Goal: Task Accomplishment & Management: Manage account settings

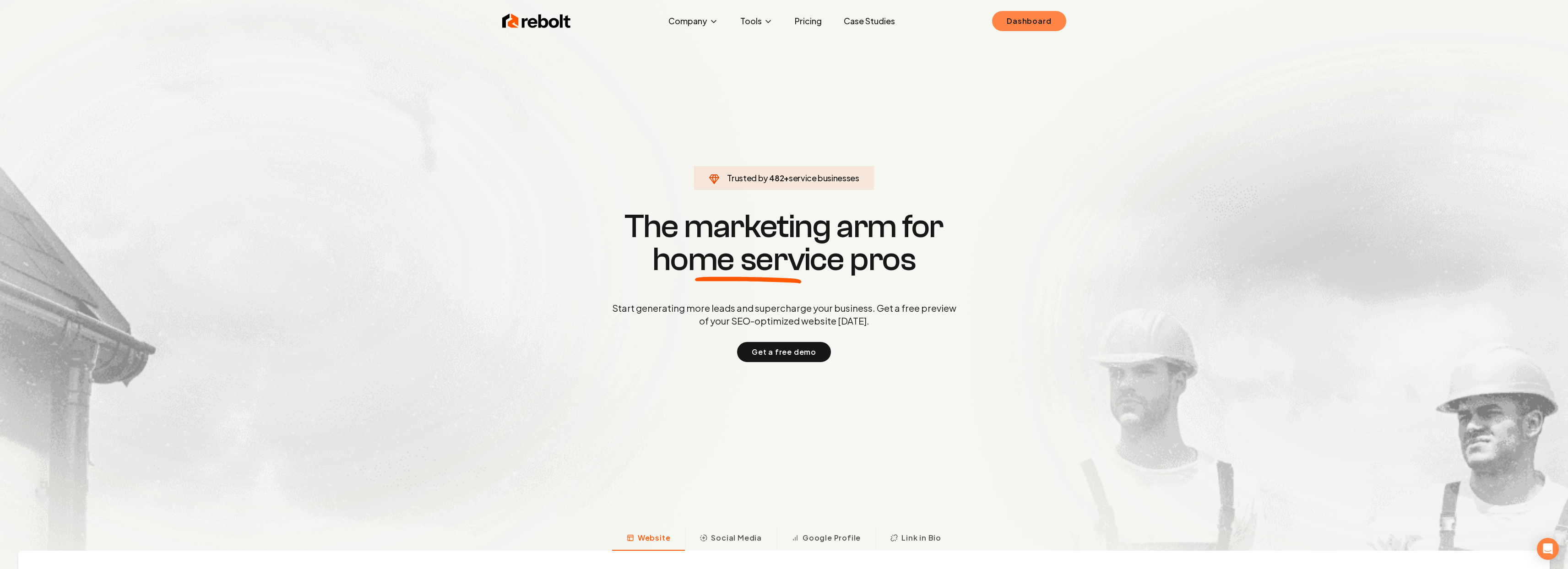
click at [1036, 21] on link "Dashboard" at bounding box center [1029, 21] width 74 height 20
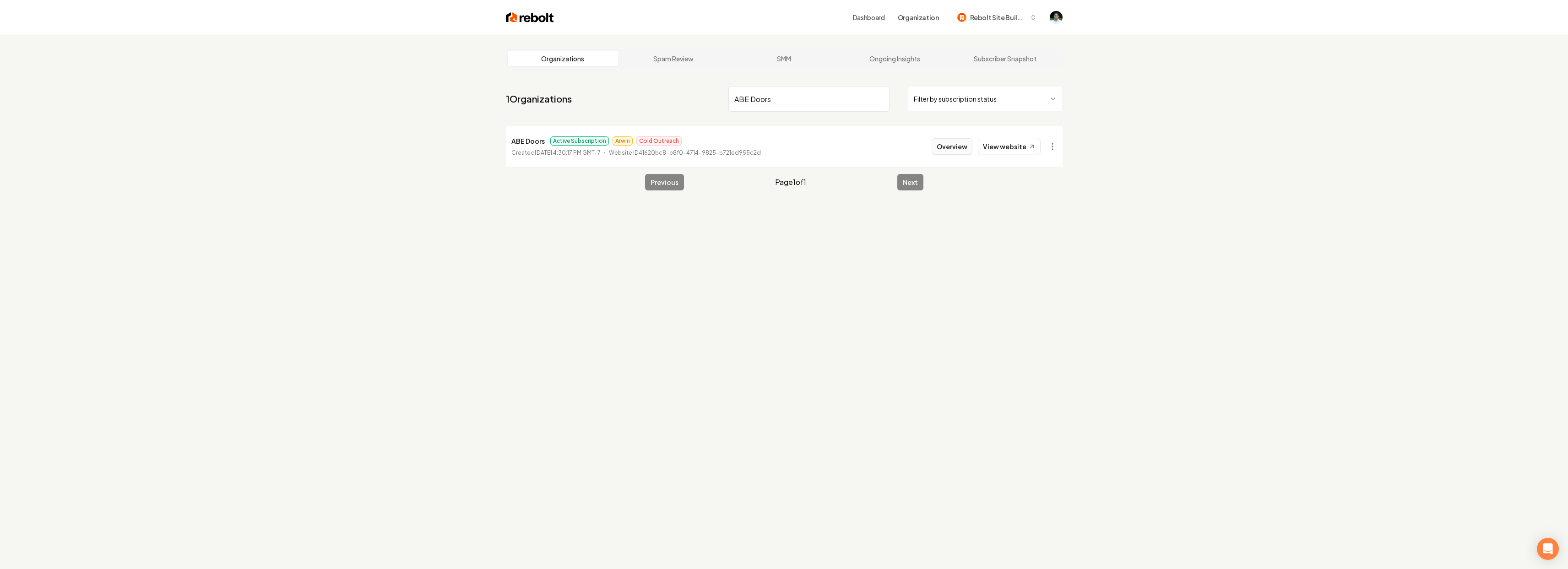
type input "ABE Doors"
click at [952, 141] on button "Overview" at bounding box center [952, 146] width 41 height 17
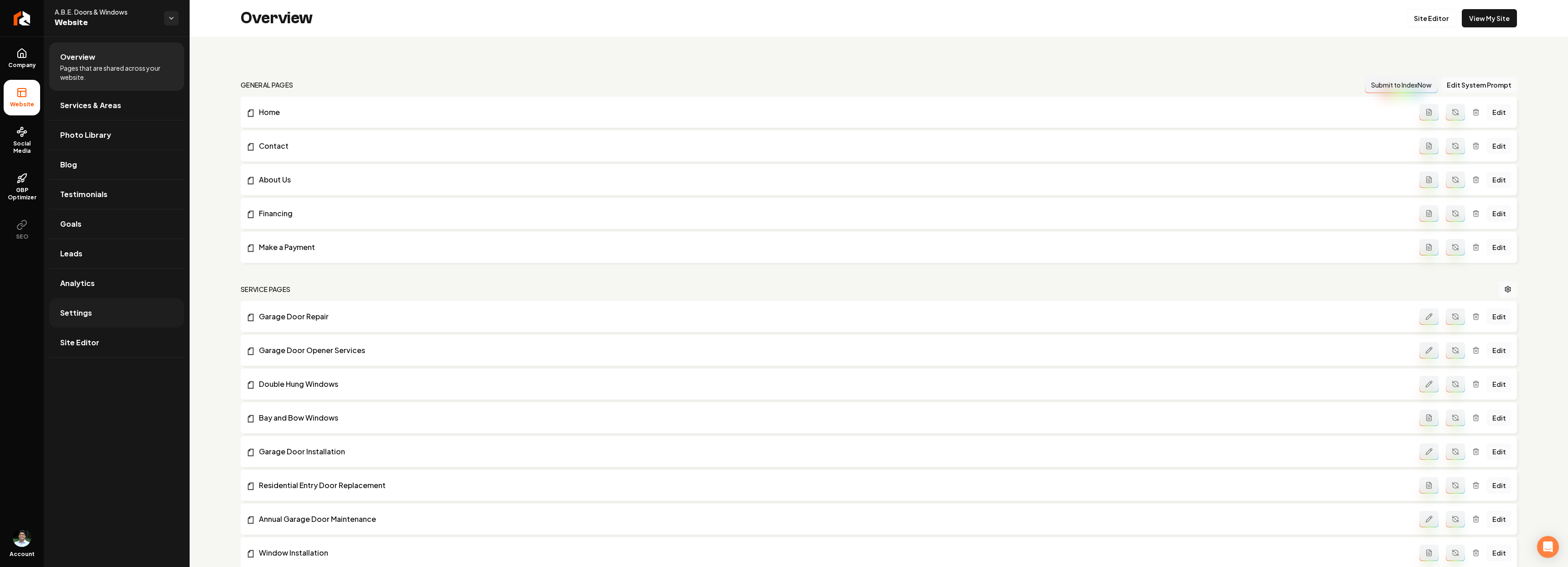
click at [84, 311] on span "Settings" at bounding box center [76, 313] width 32 height 11
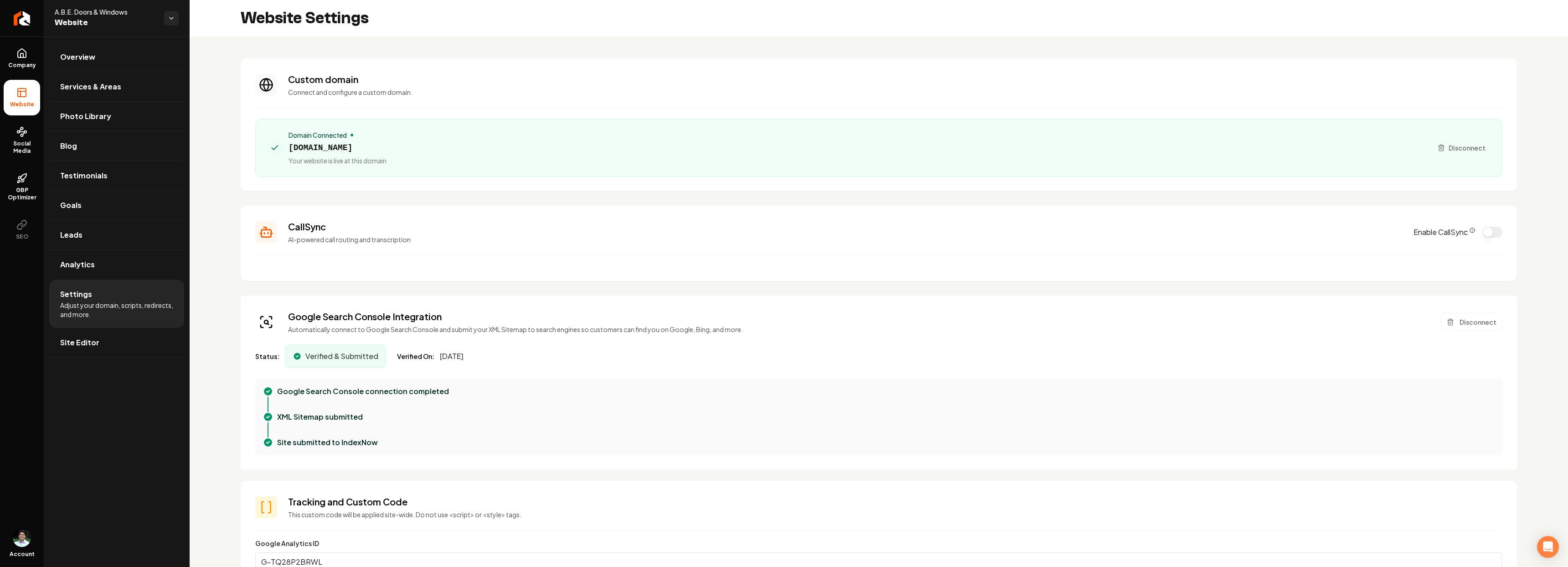
click at [329, 247] on section "CallSync AI-powered call routing and transcription Enable CallSync" at bounding box center [878, 244] width 1276 height 76
click at [1469, 230] on icon "CallSync Info" at bounding box center [1472, 230] width 5 height 5
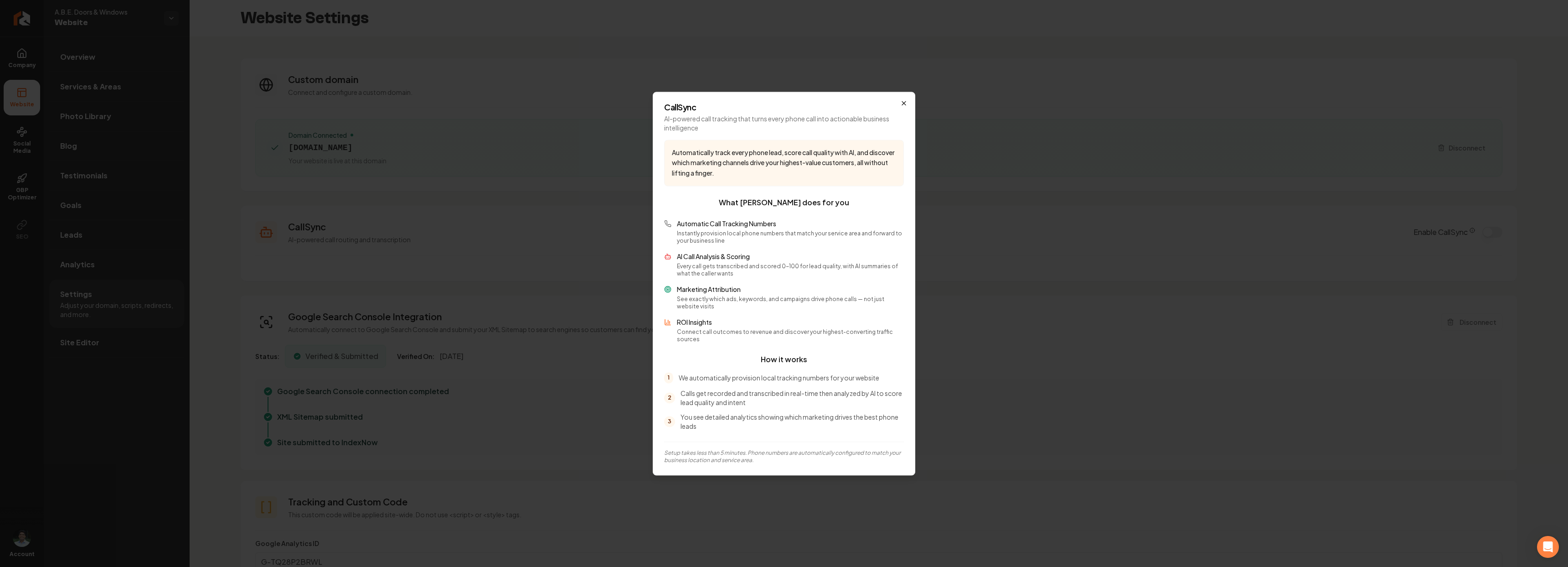
click at [900, 105] on icon "button" at bounding box center [904, 103] width 7 height 7
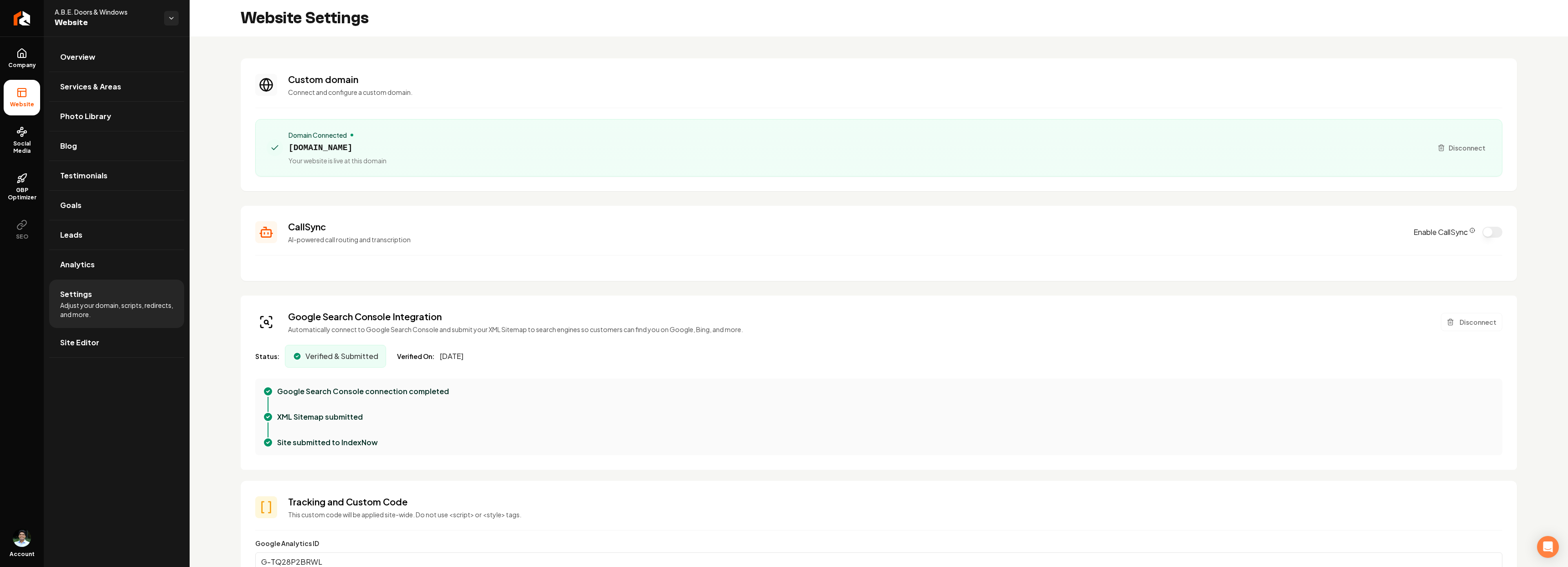
click at [299, 228] on h3 "CallSync" at bounding box center [845, 227] width 1115 height 13
click at [362, 233] on div "CallSync AI-powered call routing and transcription" at bounding box center [845, 232] width 1115 height 24
click at [116, 266] on link "Analytics" at bounding box center [117, 264] width 135 height 29
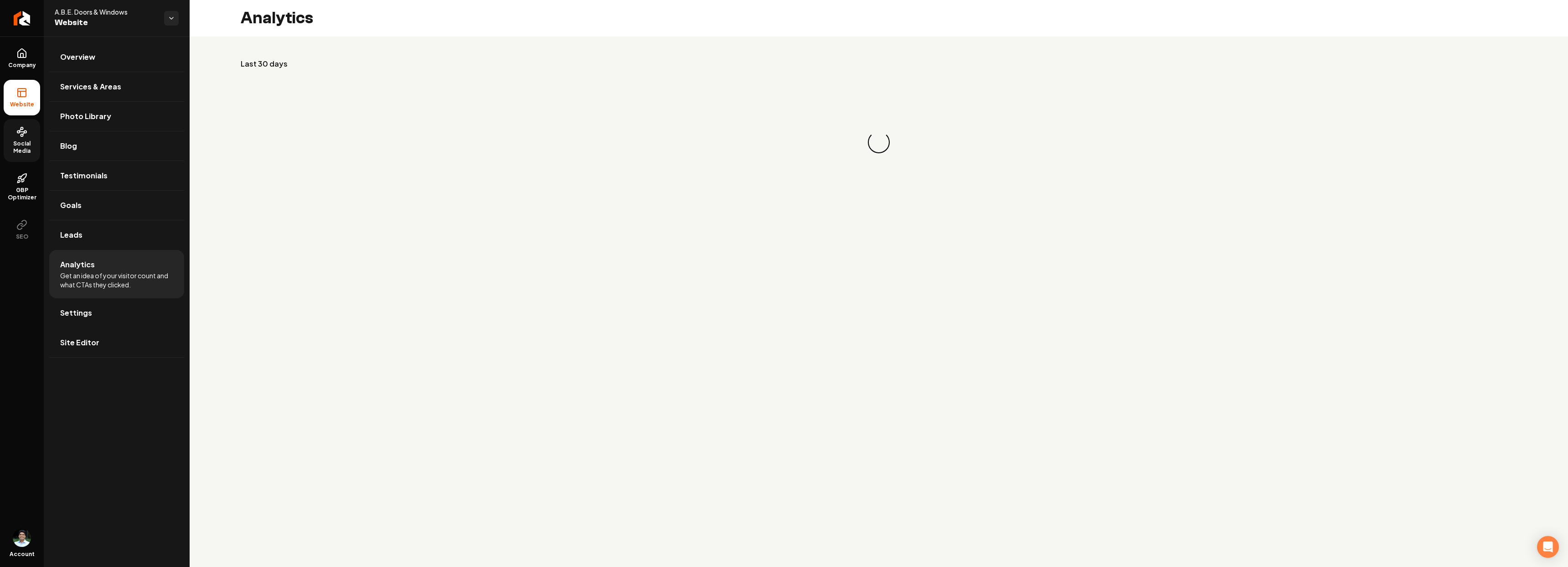
click at [27, 142] on span "Social Media" at bounding box center [22, 147] width 37 height 15
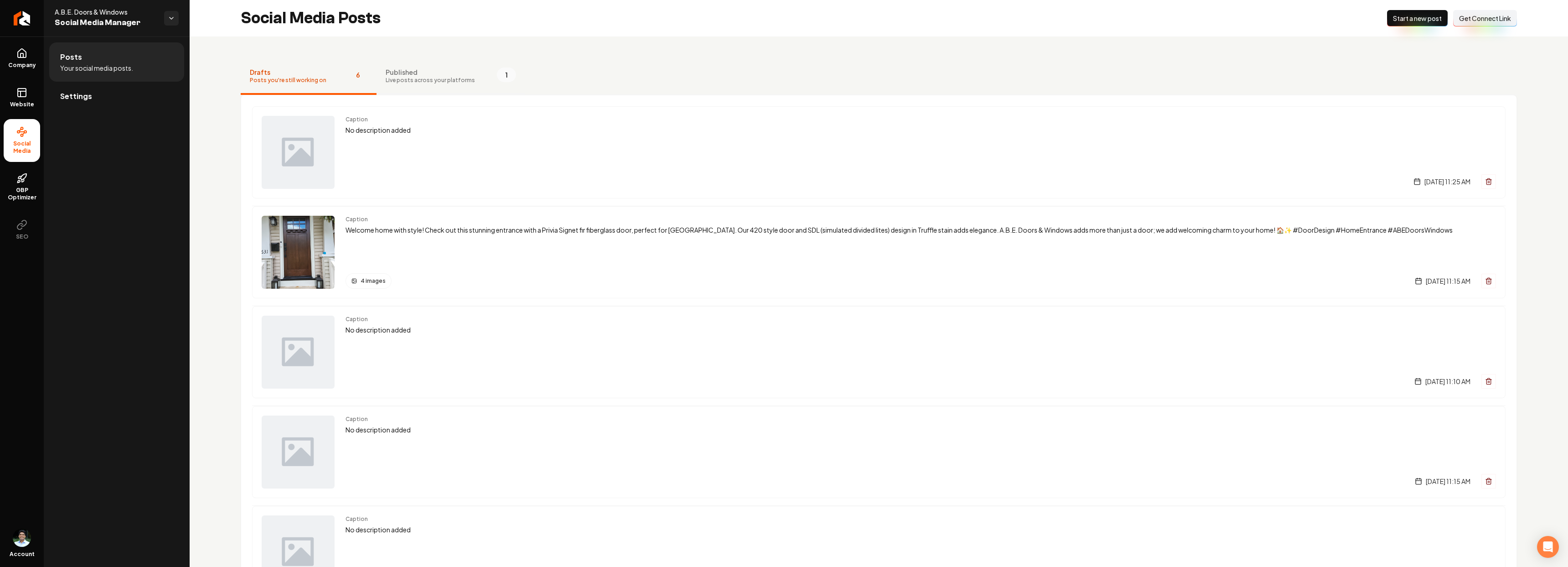
click at [436, 76] on span "Published" at bounding box center [430, 72] width 89 height 9
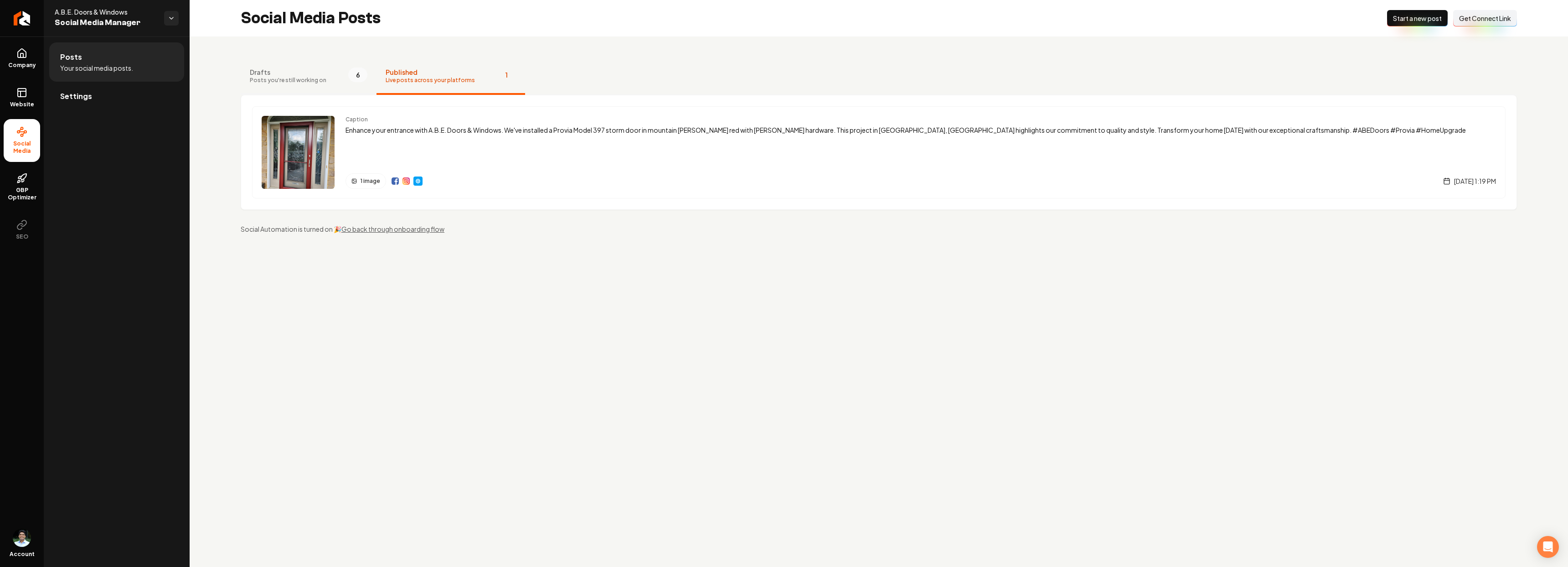
click at [317, 79] on span "Posts you're still working on" at bounding box center [288, 80] width 77 height 7
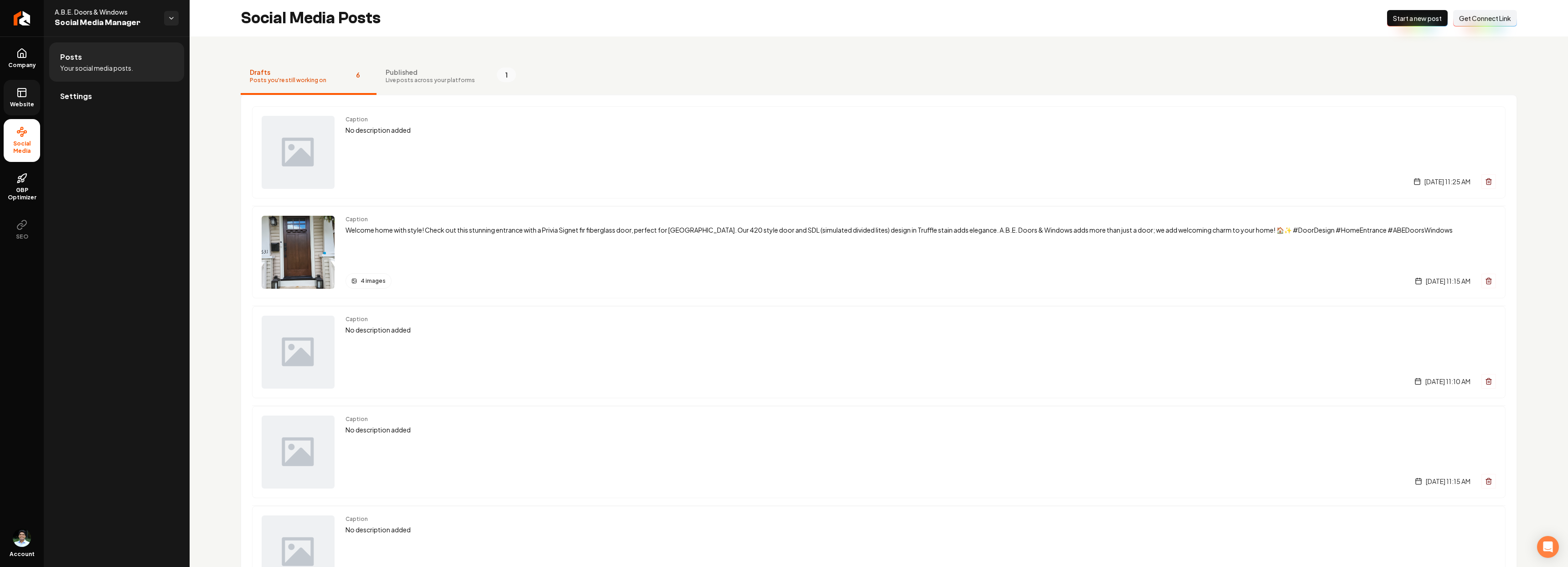
click at [25, 105] on span "Website" at bounding box center [22, 104] width 32 height 7
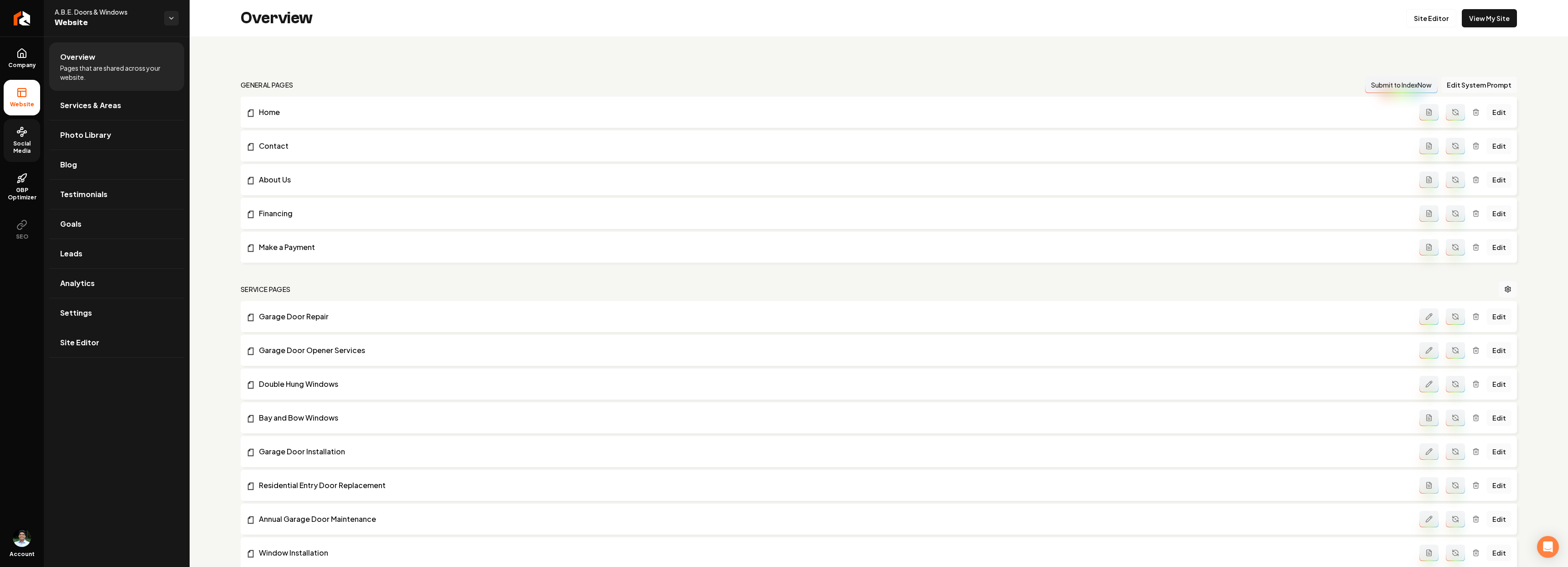
click at [19, 133] on icon at bounding box center [22, 132] width 11 height 11
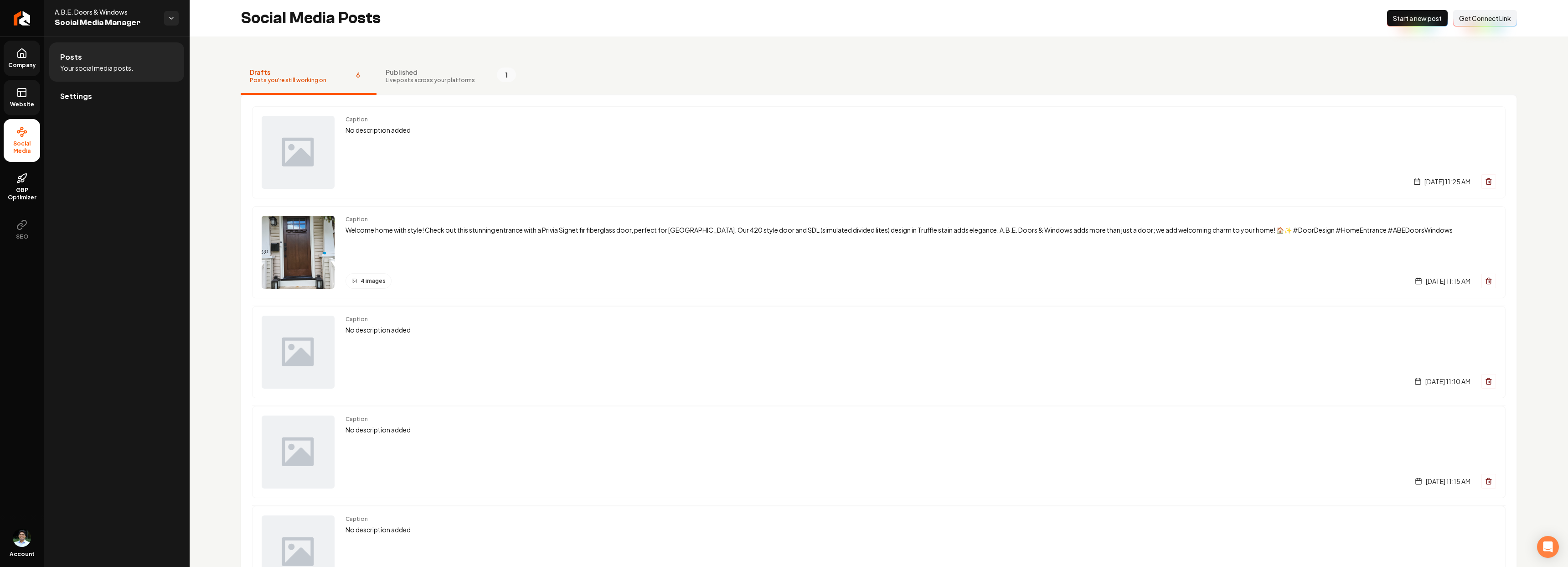
click at [26, 58] on icon at bounding box center [22, 54] width 11 height 11
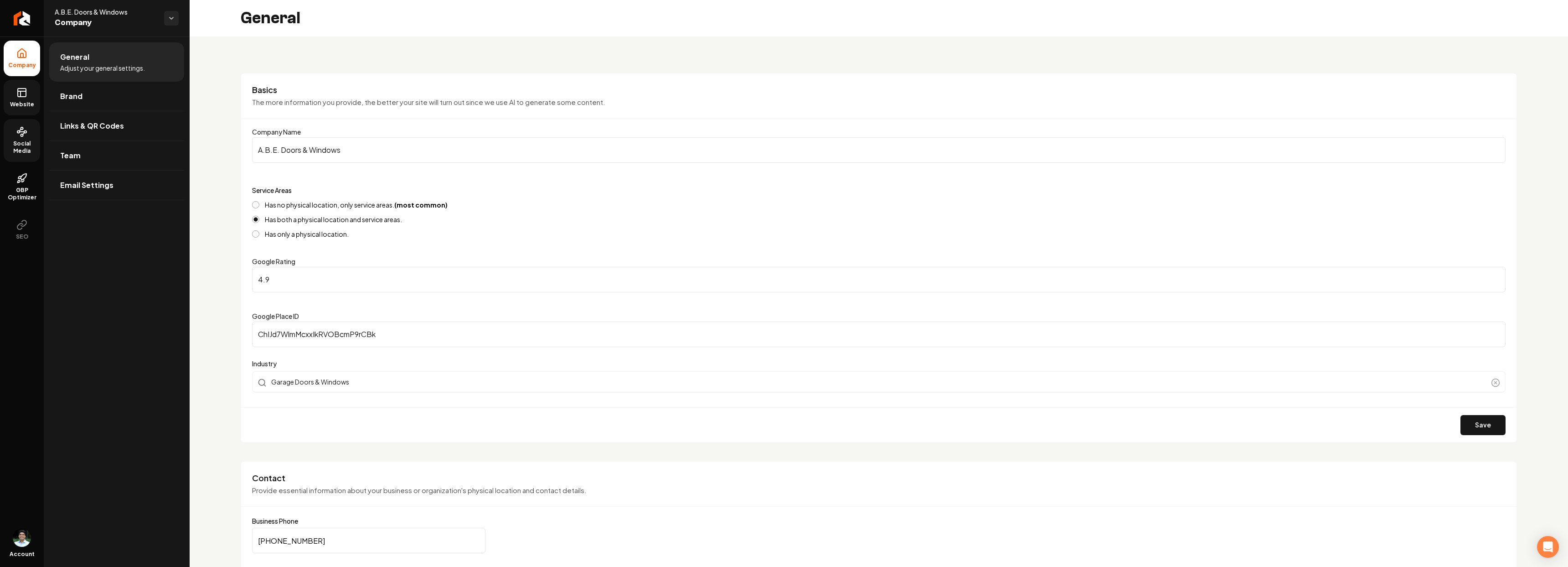
click at [26, 88] on icon at bounding box center [22, 93] width 11 height 11
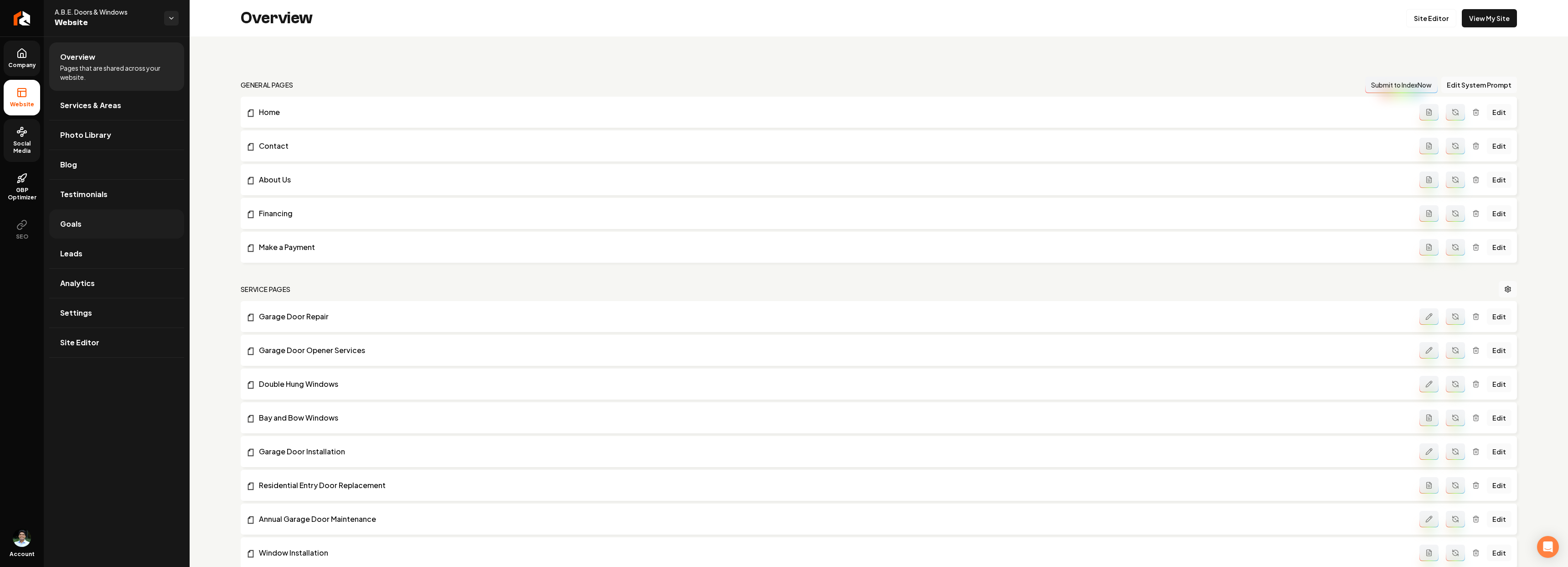
click at [83, 230] on link "Goals" at bounding box center [117, 224] width 135 height 29
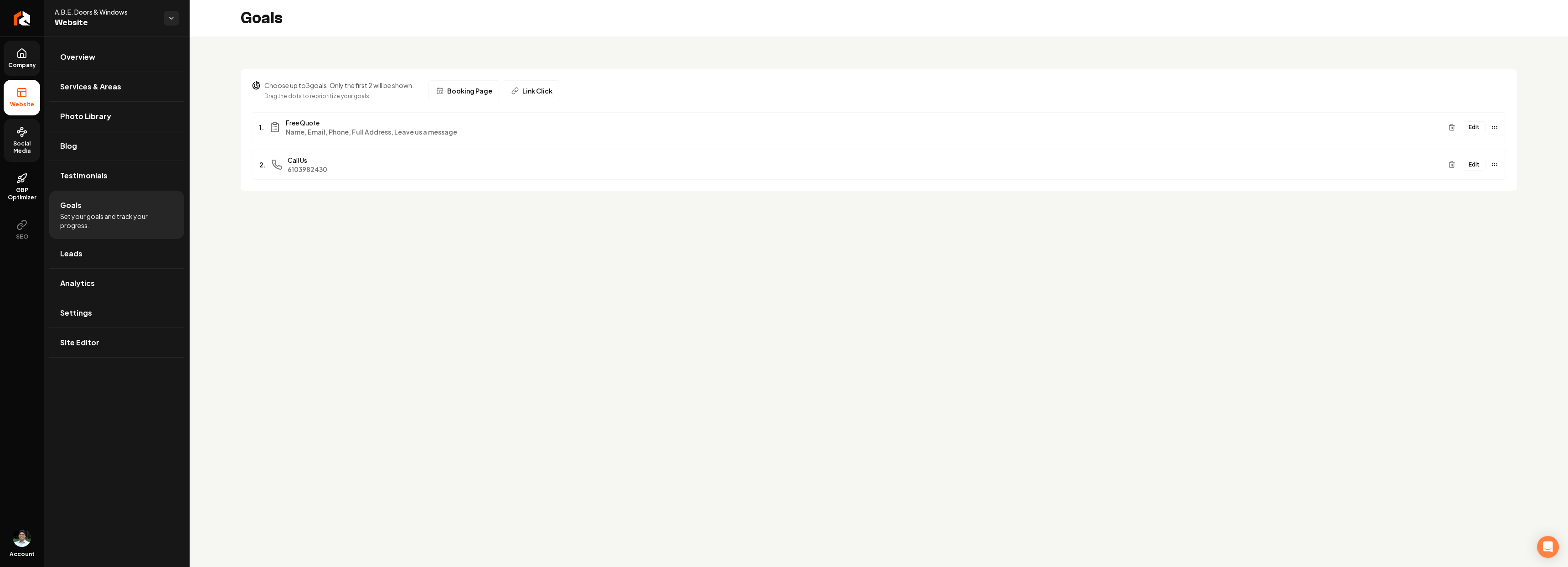
click at [1474, 127] on button "Edit" at bounding box center [1474, 127] width 23 height 12
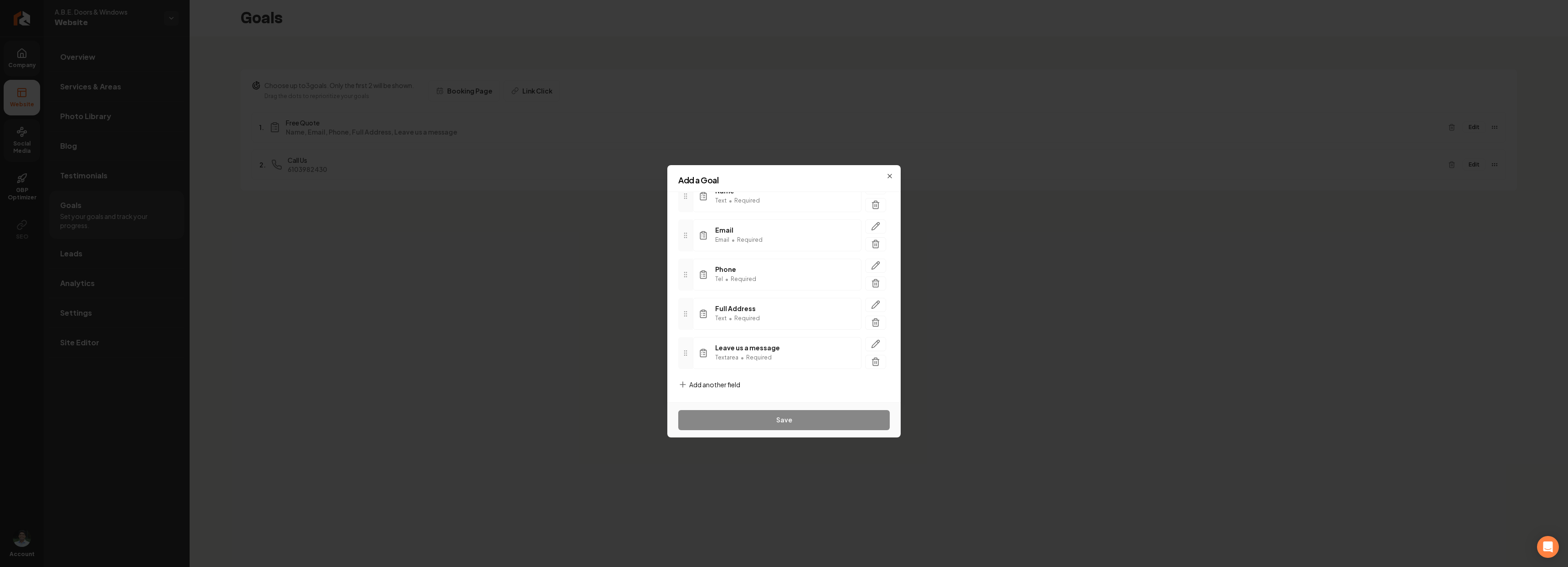
scroll to position [83, 0]
click at [727, 382] on span "Add another field" at bounding box center [715, 383] width 51 height 9
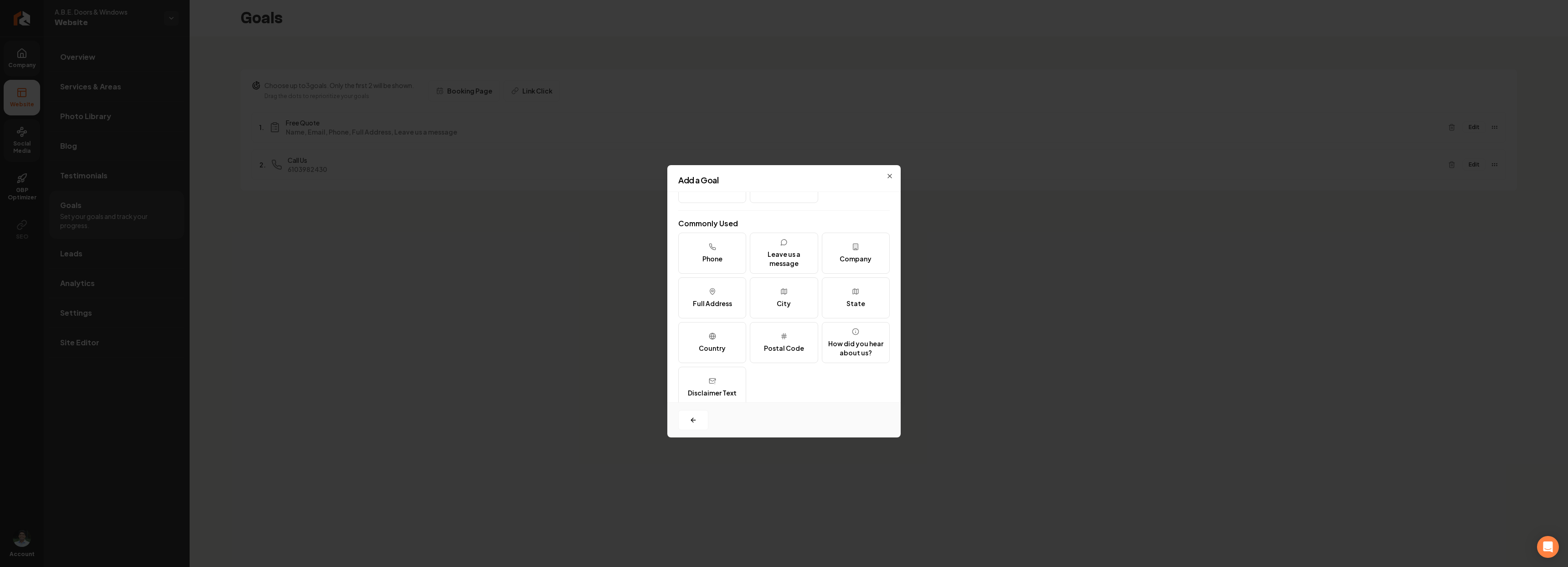
scroll to position [111, 0]
click at [782, 286] on div "City" at bounding box center [783, 289] width 14 height 9
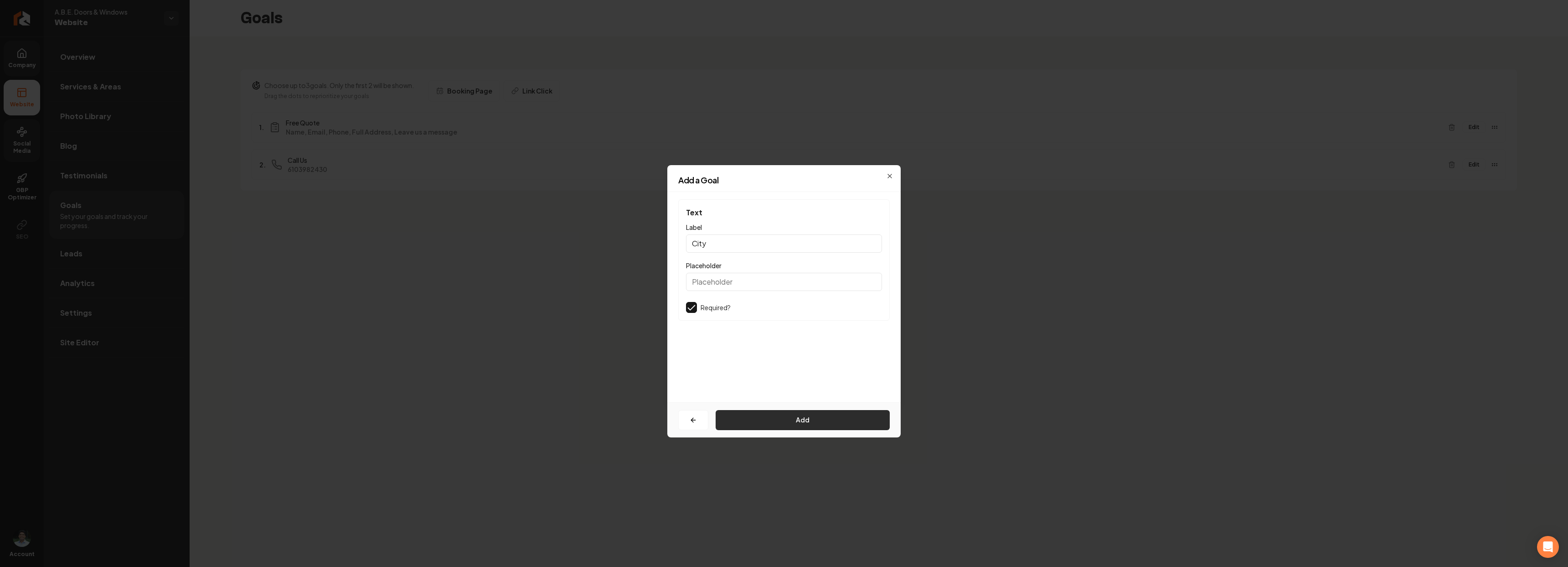
click at [772, 420] on button "Add" at bounding box center [803, 420] width 174 height 20
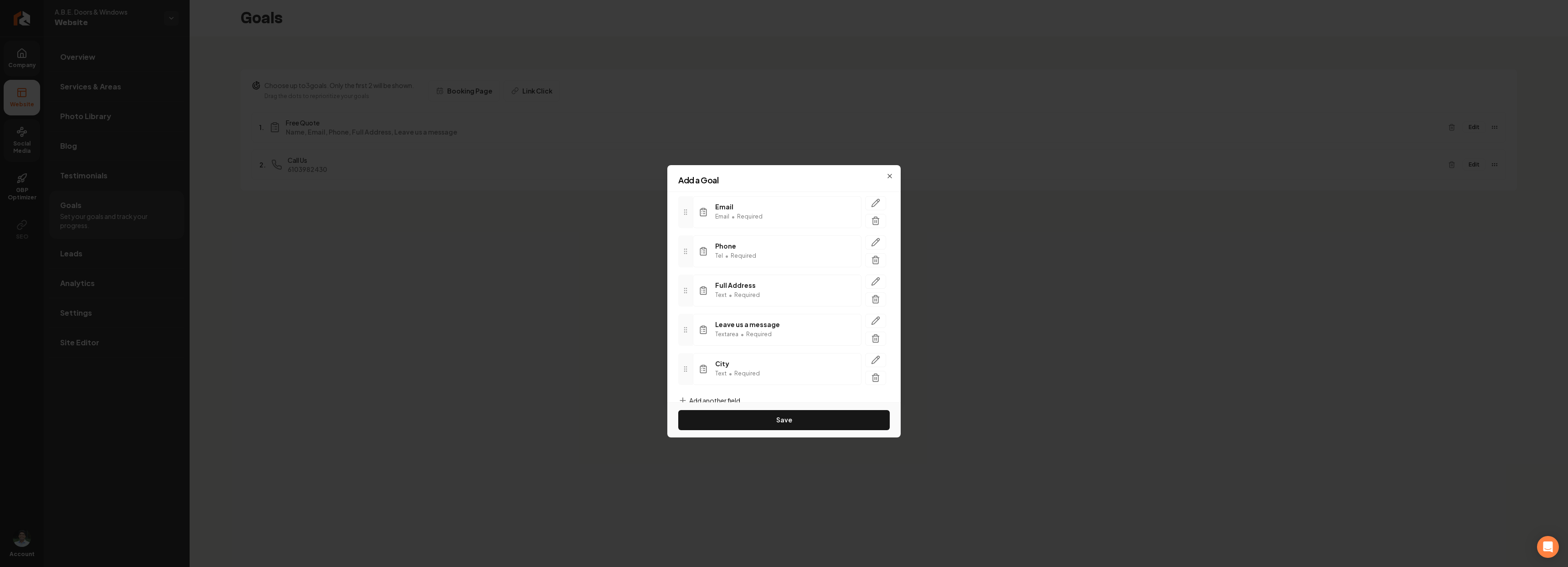
scroll to position [88, 0]
drag, startPoint x: 685, startPoint y: 384, endPoint x: 684, endPoint y: 331, distance: 53.0
click at [684, 331] on icon at bounding box center [685, 332] width 7 height 7
click at [723, 379] on span "Add another field" at bounding box center [715, 383] width 51 height 9
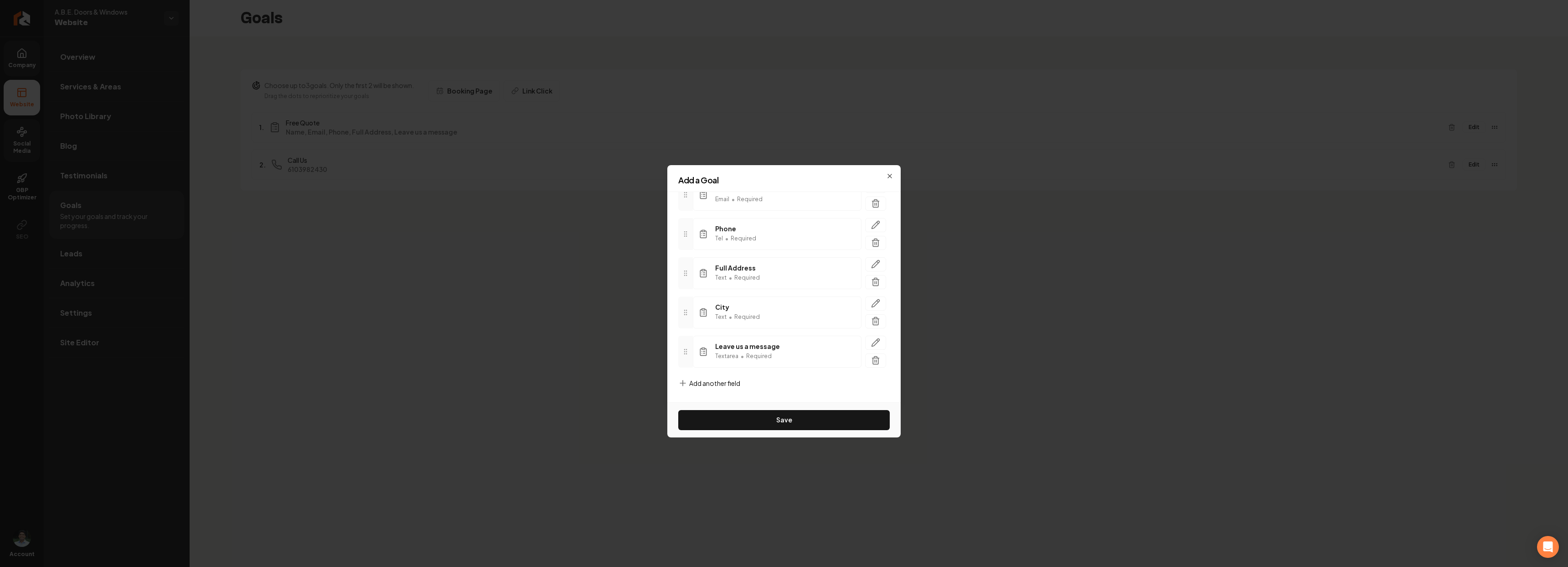
scroll to position [111, 0]
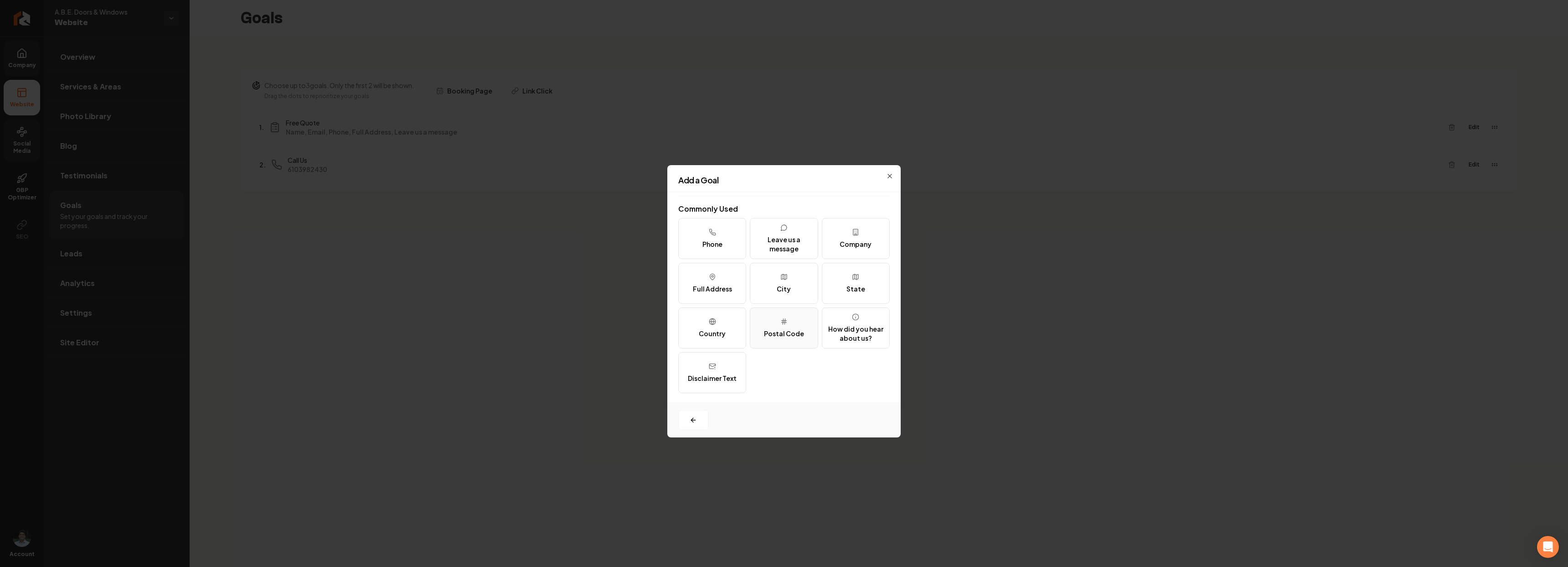
click at [772, 331] on div "Postal Code" at bounding box center [784, 333] width 40 height 9
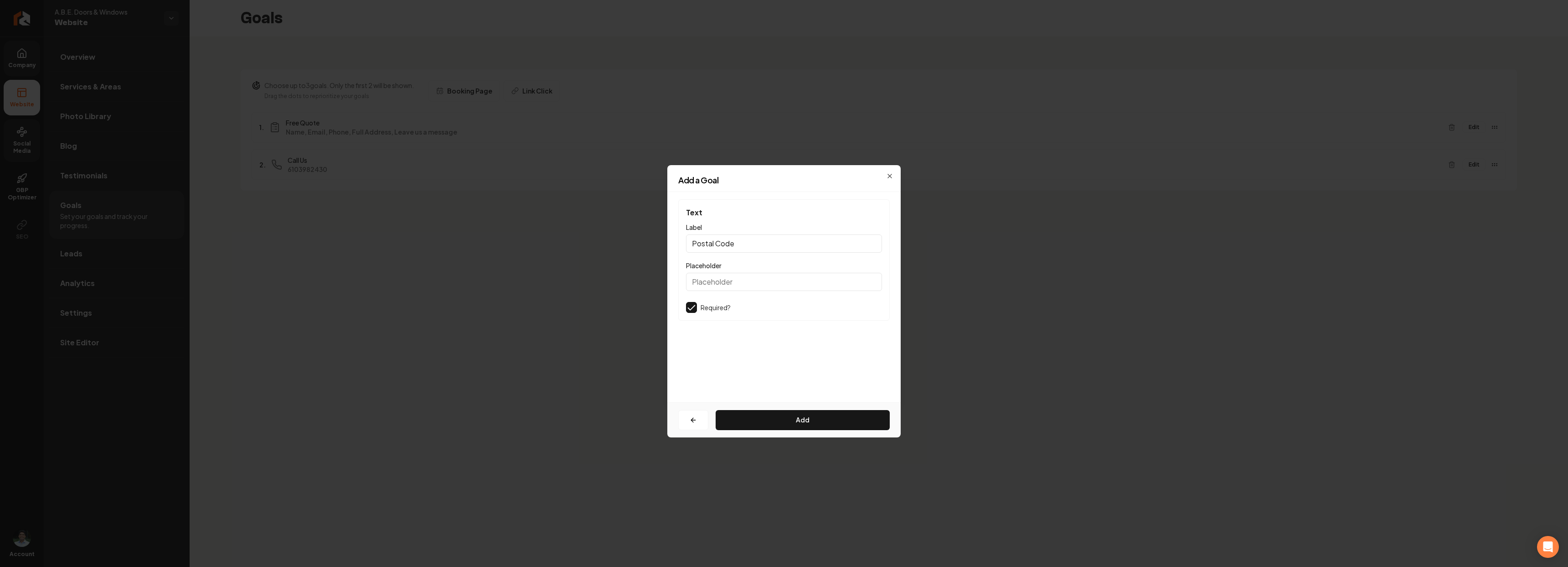
click at [710, 245] on input "Postal Code" at bounding box center [784, 244] width 196 height 18
type input "Zip Code"
click at [774, 418] on button "Add" at bounding box center [803, 420] width 174 height 20
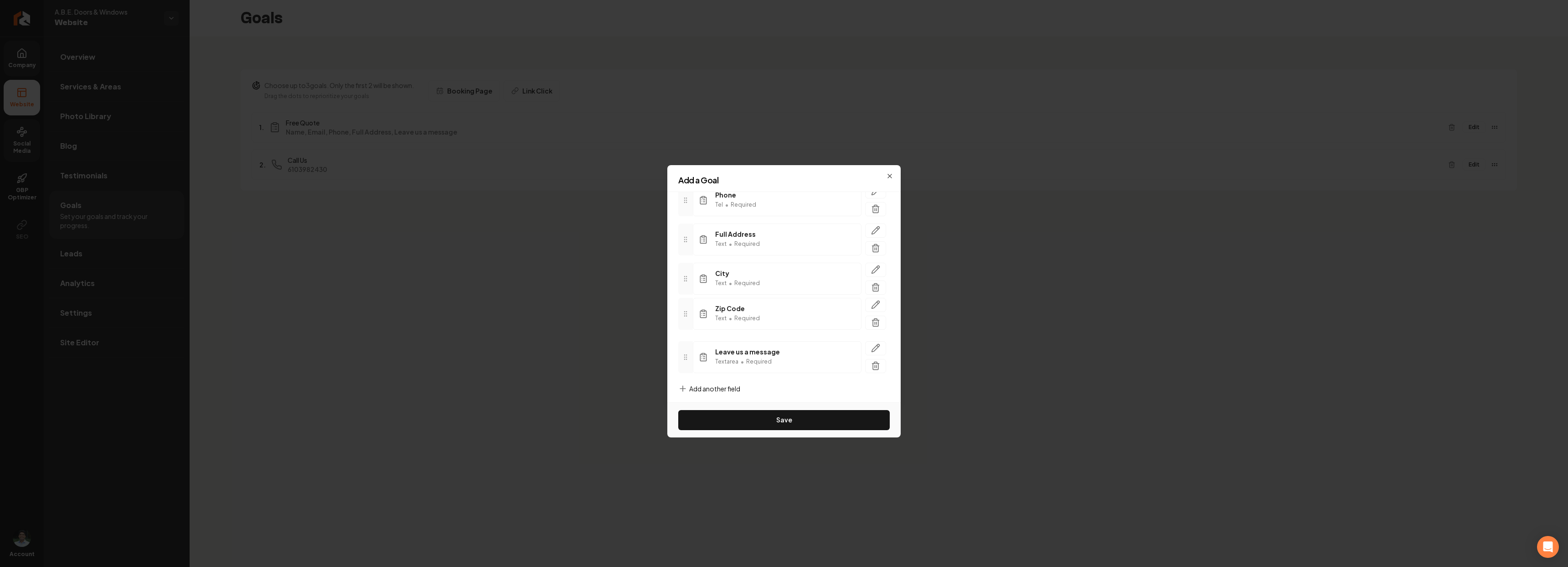
drag, startPoint x: 684, startPoint y: 354, endPoint x: 685, endPoint y: 311, distance: 43.0
click at [685, 311] on icon at bounding box center [685, 314] width 7 height 7
click at [752, 424] on button "Save" at bounding box center [783, 420] width 211 height 20
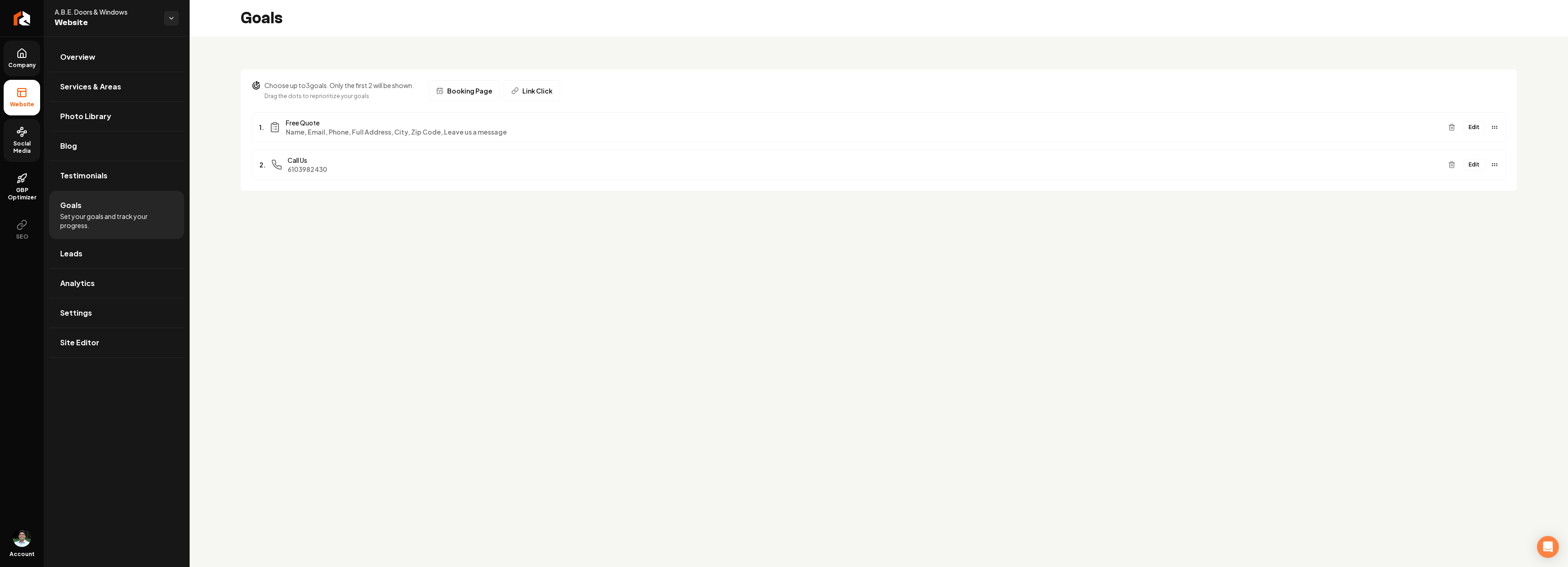
click at [779, 273] on main "Goals Choose up to 3 goals. Only the first 2 will be shown. Drag the dots to re…" at bounding box center [879, 283] width 1378 height 567
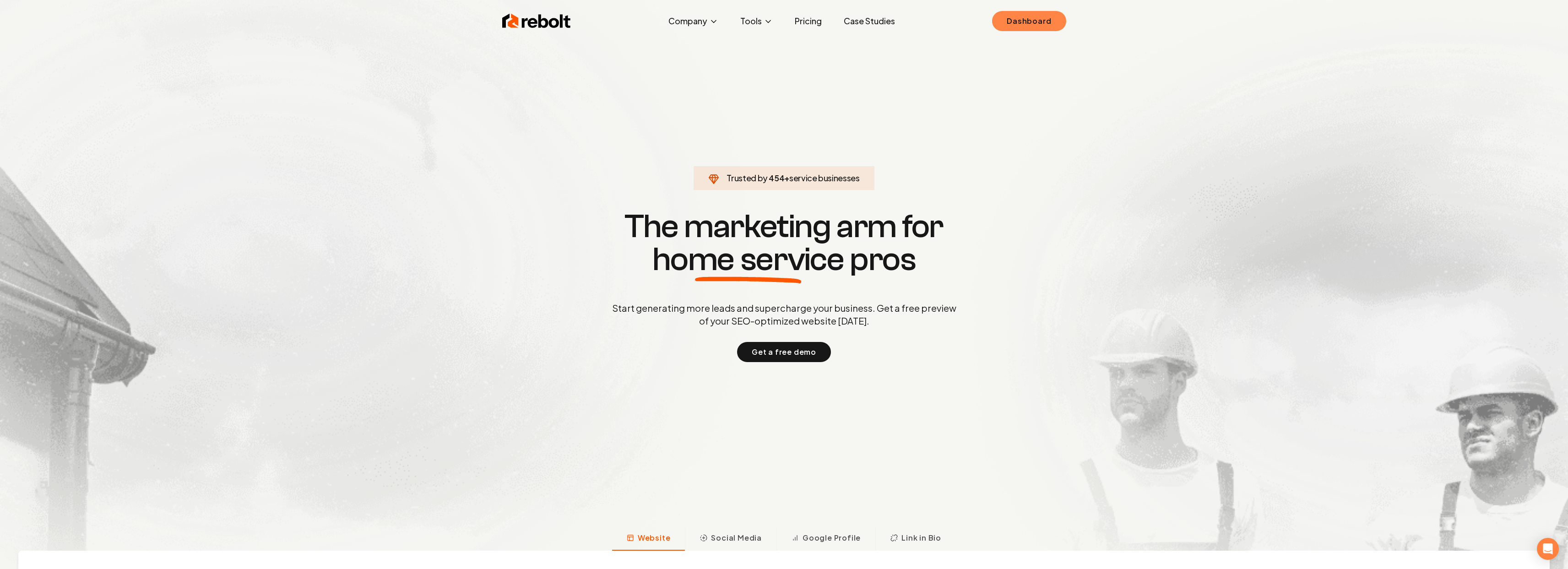
click at [1025, 28] on link "Dashboard" at bounding box center [1029, 21] width 74 height 20
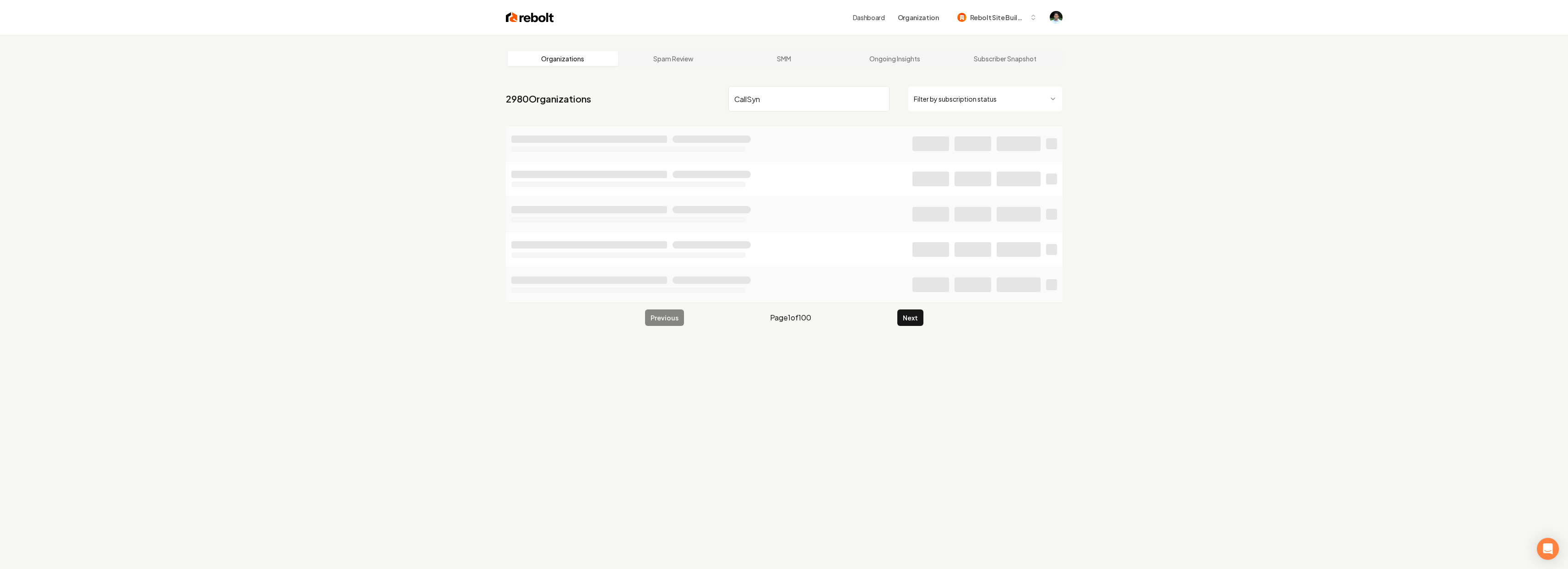
type input "CallSync"
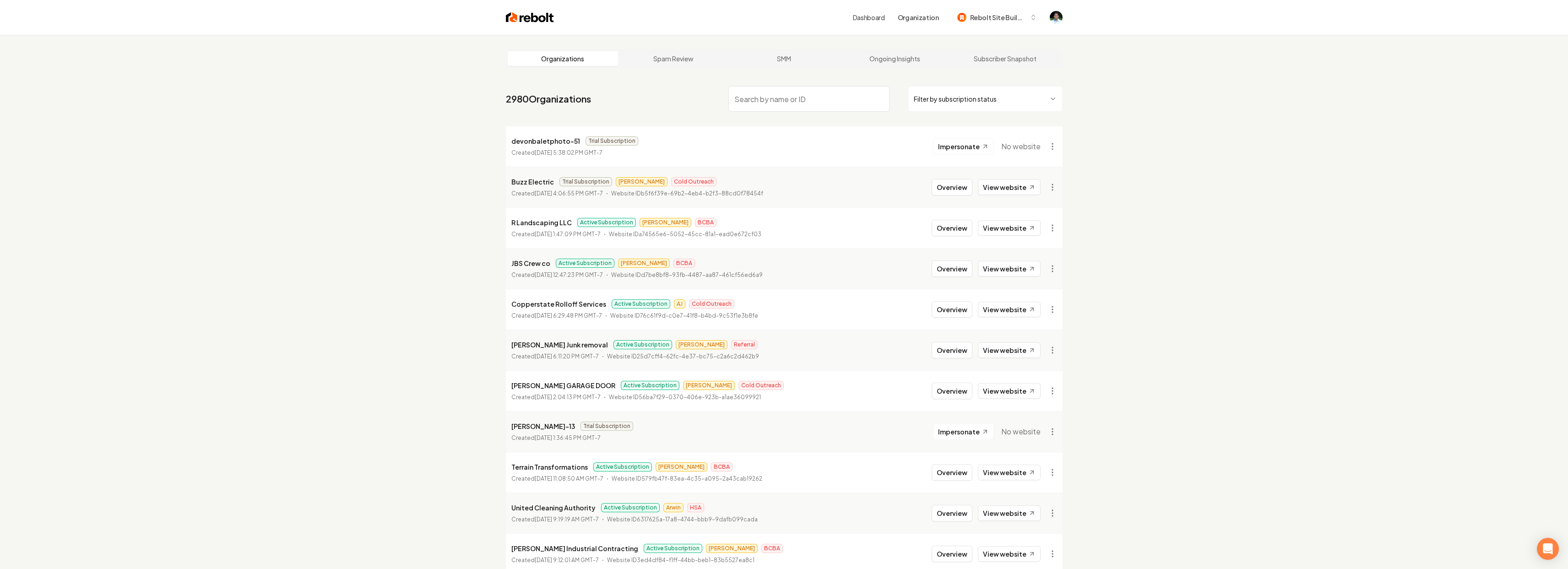
click at [873, 16] on link "Dashboard" at bounding box center [869, 17] width 32 height 9
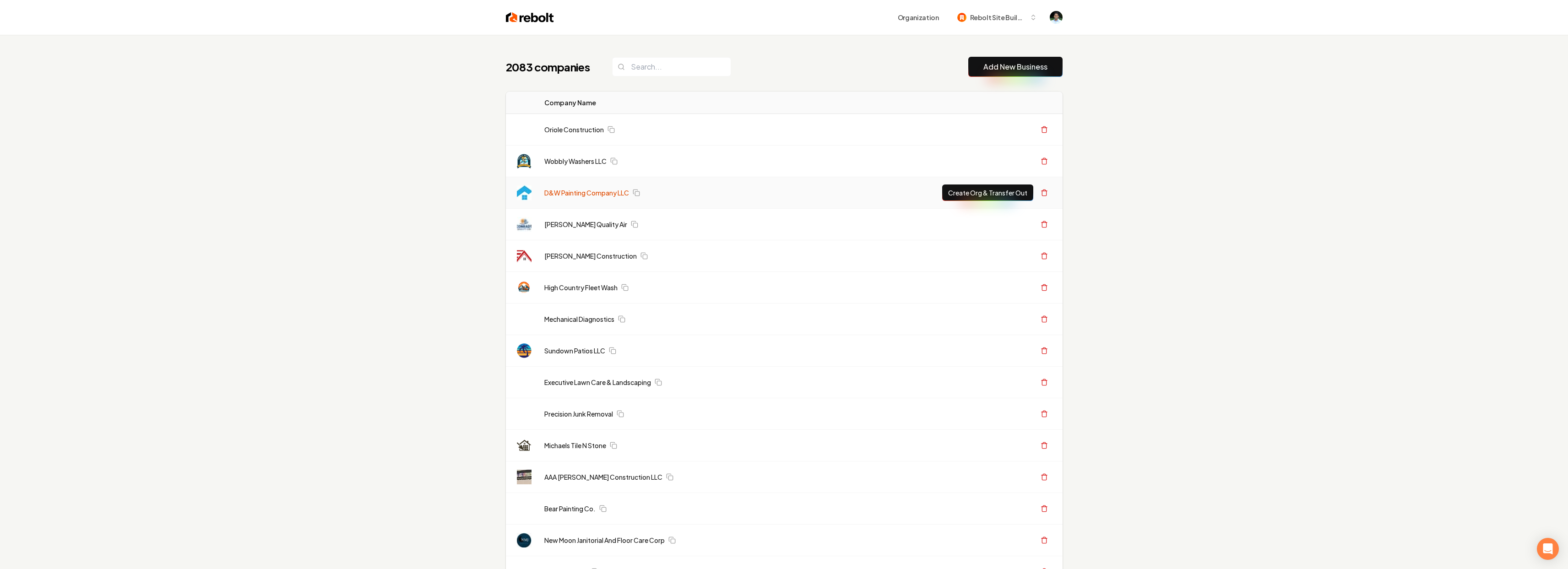
click at [566, 193] on link "D&W Painting Company LLC" at bounding box center [586, 193] width 85 height 9
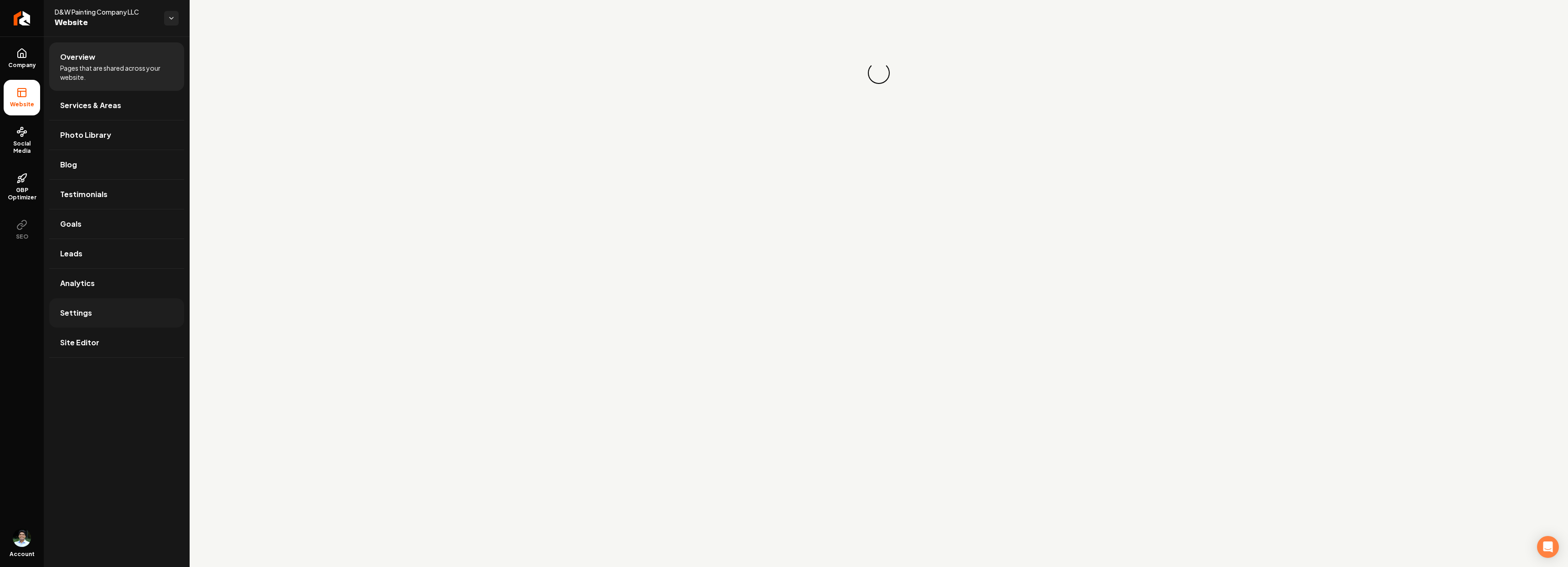
click at [79, 308] on span "Settings" at bounding box center [76, 313] width 32 height 11
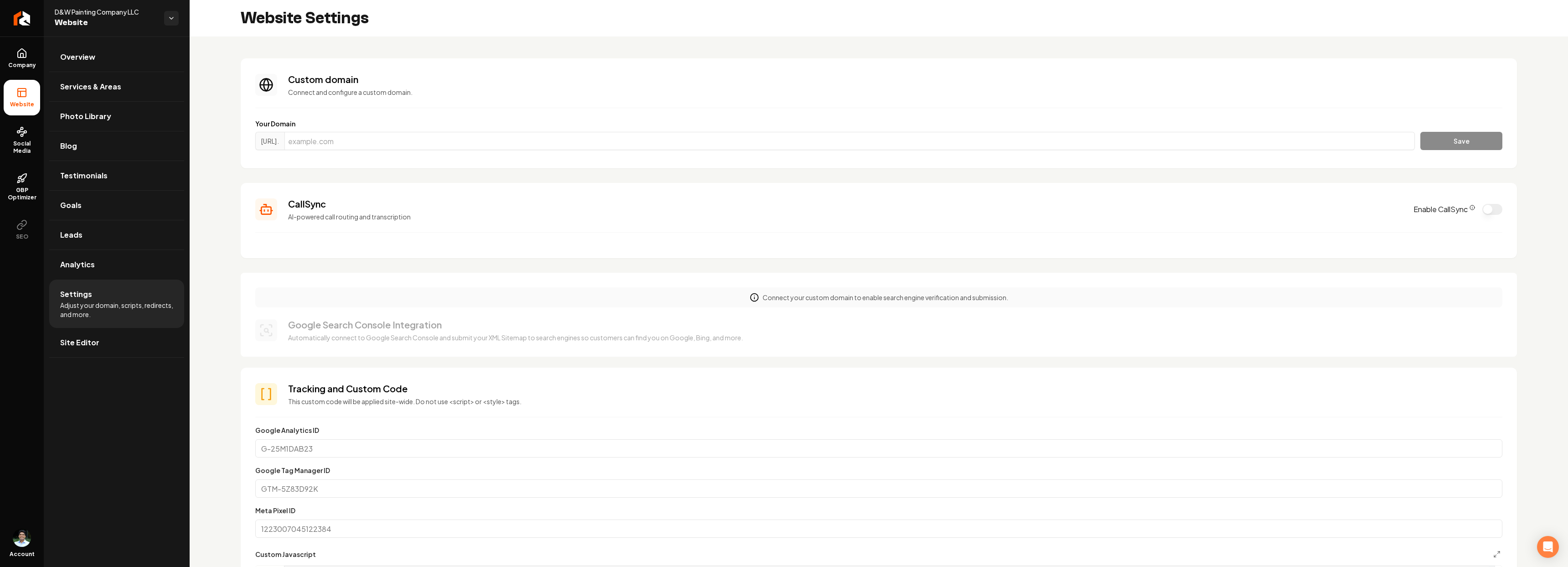
click at [373, 224] on section "CallSync AI-powered call routing and transcription Enable CallSync" at bounding box center [878, 220] width 1276 height 76
click at [374, 219] on p "AI-powered call routing and transcription" at bounding box center [845, 216] width 1115 height 9
click at [508, 222] on section "CallSync AI-powered call routing and transcription Enable CallSync" at bounding box center [878, 220] width 1276 height 76
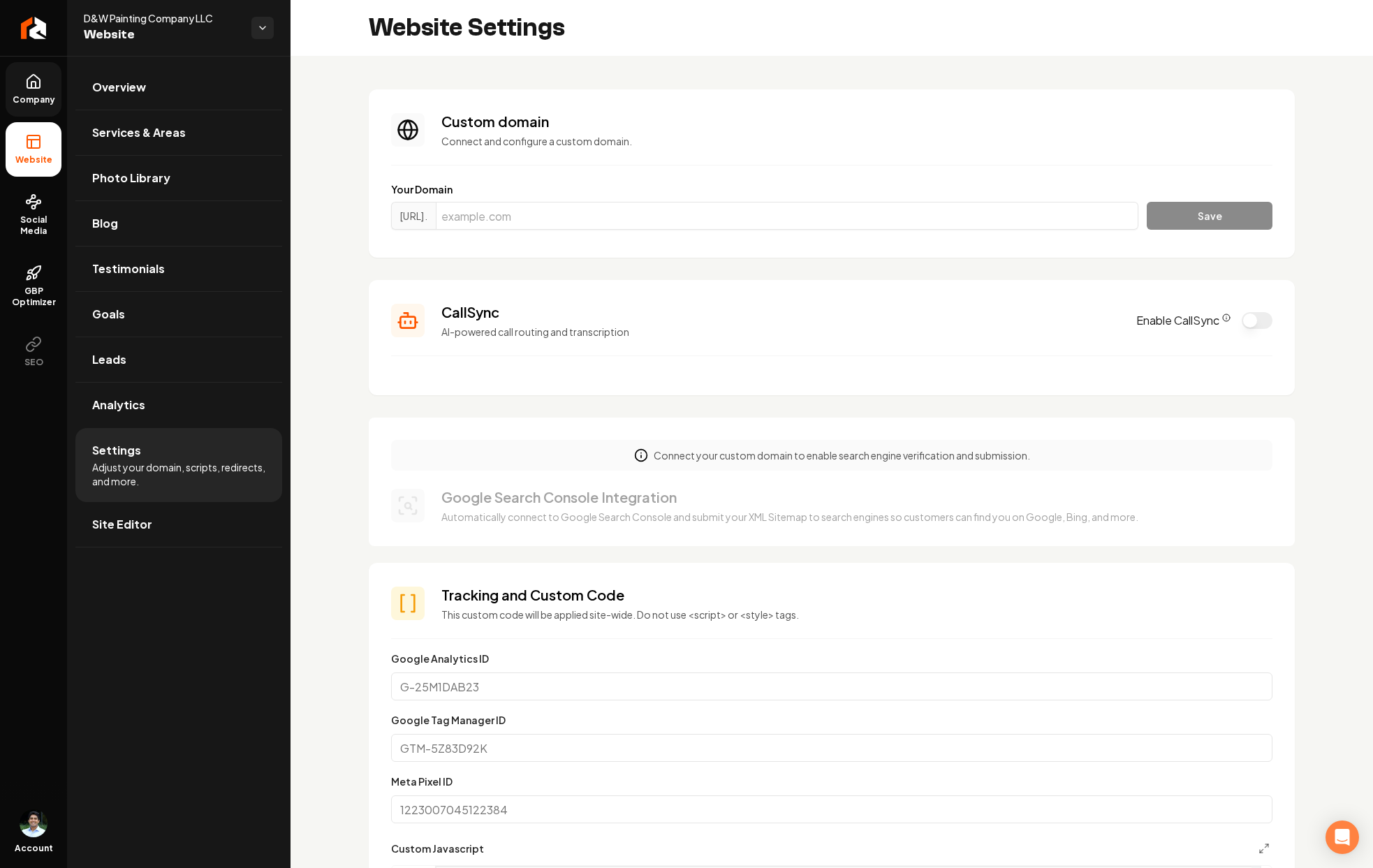
click at [46, 97] on span "Company" at bounding box center [34, 100] width 54 height 11
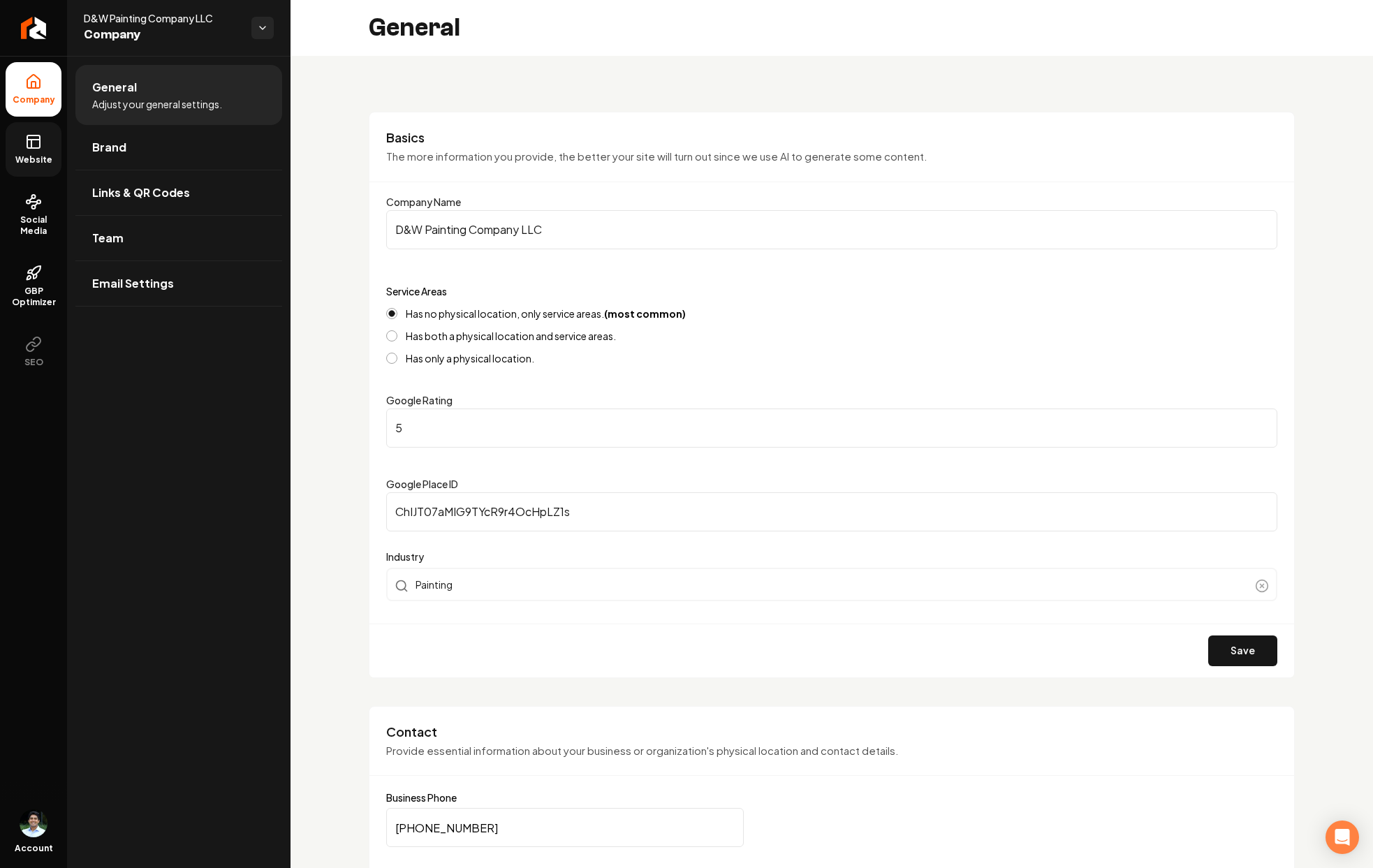
click at [52, 151] on link "Website" at bounding box center [34, 149] width 56 height 54
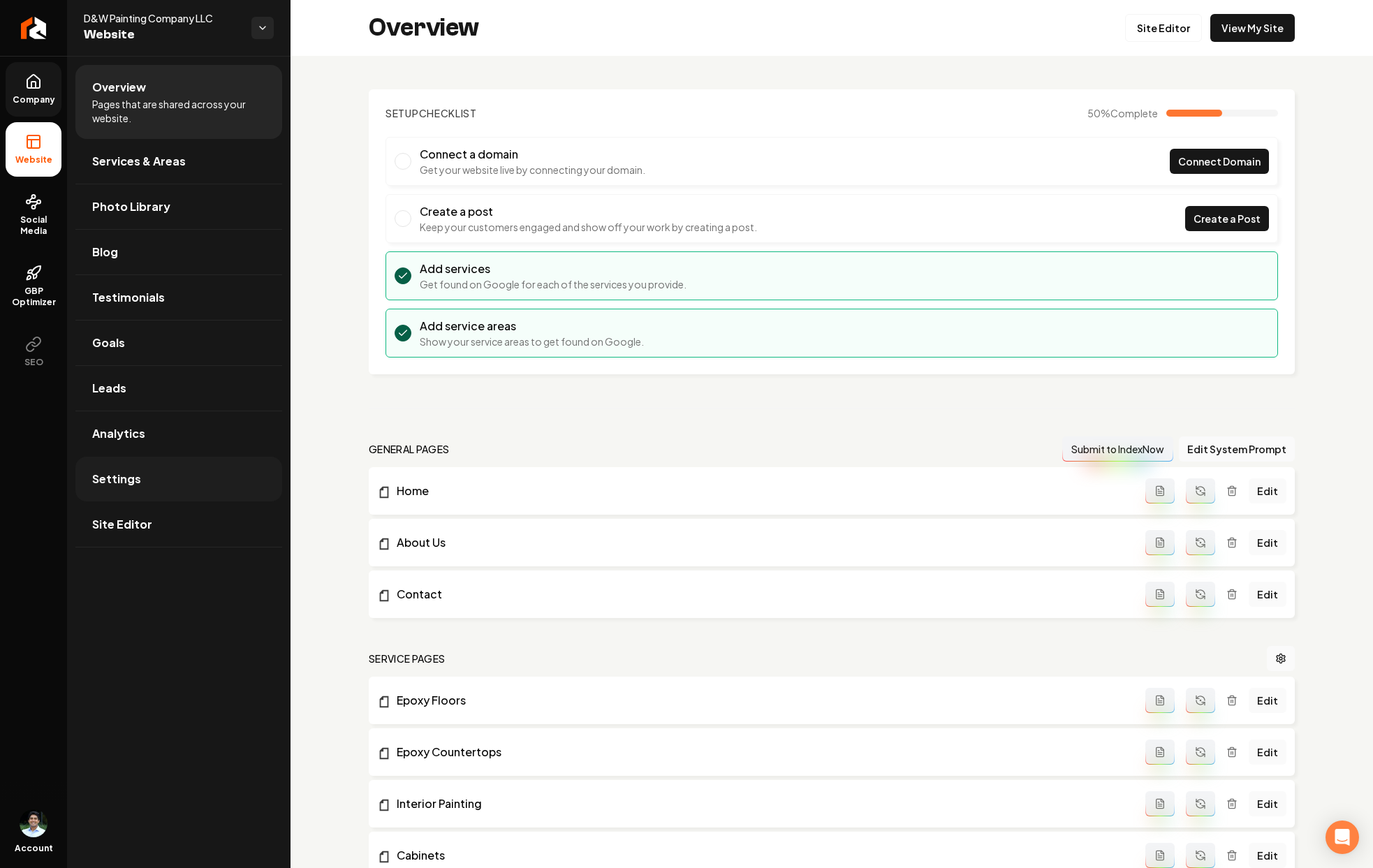
click at [127, 497] on link "Settings" at bounding box center [179, 479] width 207 height 45
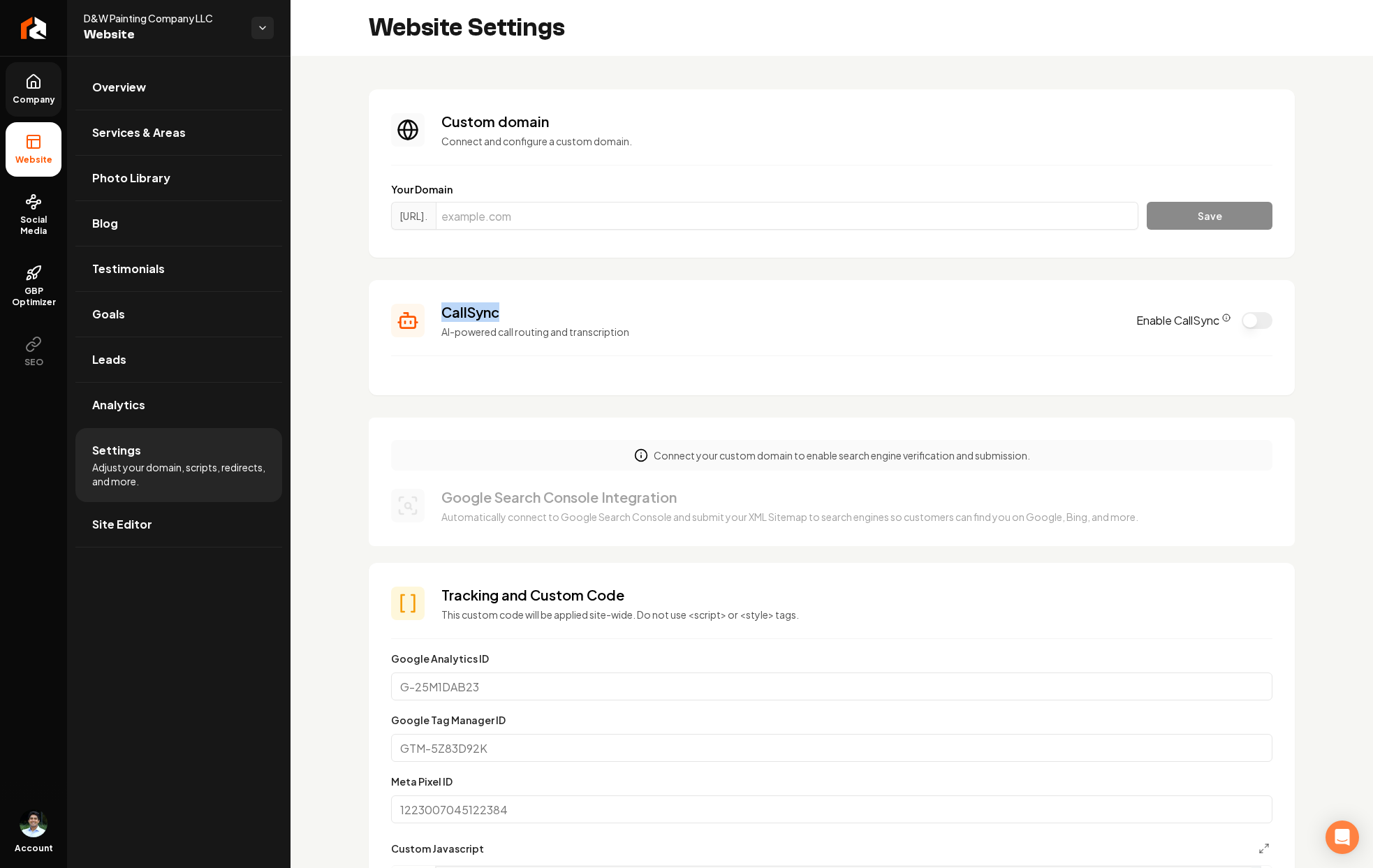
drag, startPoint x: 443, startPoint y: 307, endPoint x: 588, endPoint y: 317, distance: 145.3
click at [588, 317] on h3 "CallSync" at bounding box center [780, 311] width 678 height 20
drag, startPoint x: 655, startPoint y: 333, endPoint x: 444, endPoint y: 306, distance: 212.7
click at [444, 306] on div "CallSync AI-powered call routing and transcription" at bounding box center [780, 320] width 678 height 36
click at [658, 331] on p "AI-powered call routing and transcription" at bounding box center [780, 331] width 678 height 14
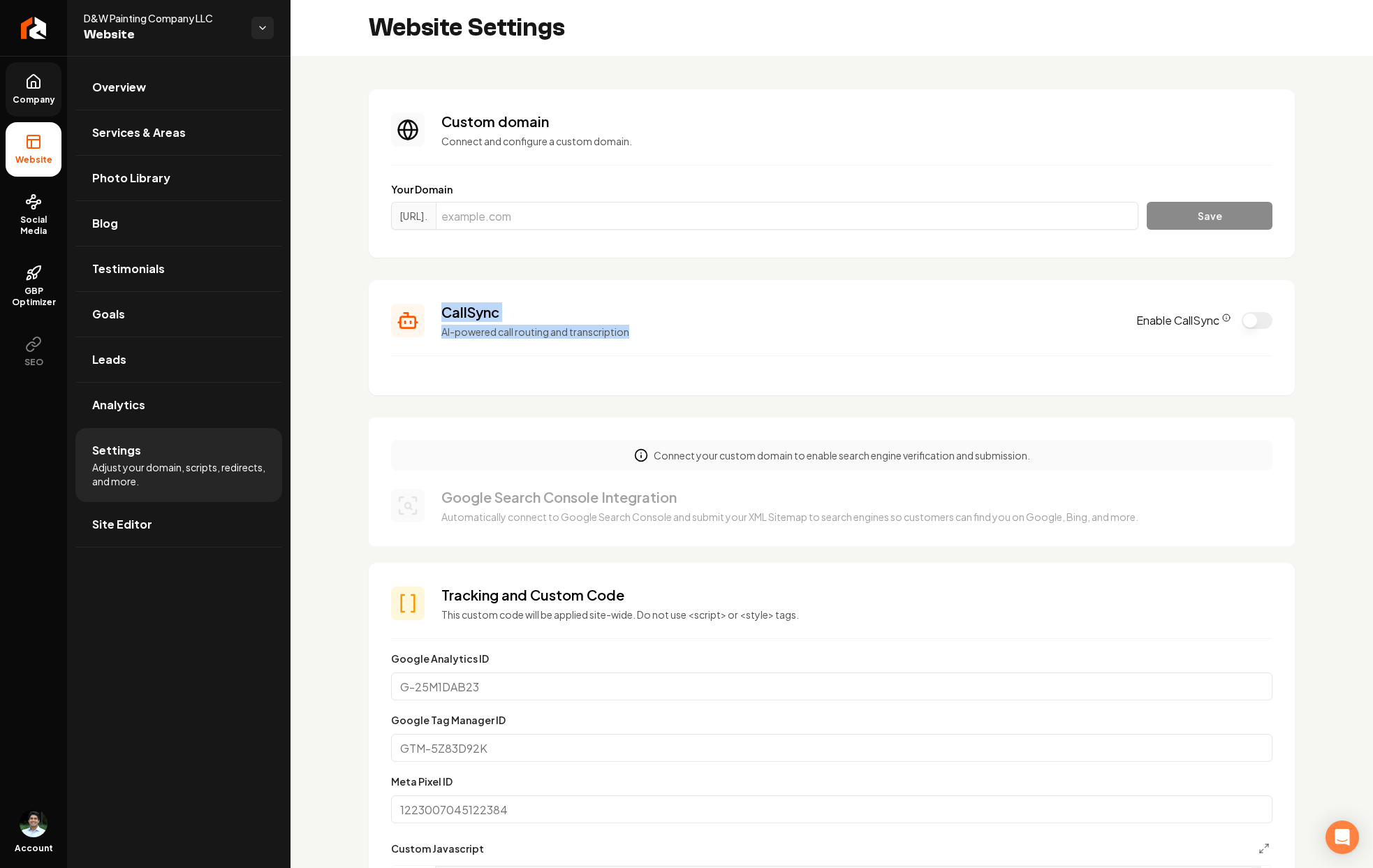
drag, startPoint x: 658, startPoint y: 331, endPoint x: 433, endPoint y: 304, distance: 226.6
click at [433, 304] on div "CallSync AI-powered call routing and transcription Enable CallSync" at bounding box center [831, 320] width 881 height 36
click at [632, 338] on p "AI-powered call routing and transcription" at bounding box center [780, 331] width 678 height 14
click at [1241, 324] on button "Enable CallSync" at bounding box center [1256, 321] width 31 height 17
click at [1222, 317] on icon "CallSync Info" at bounding box center [1226, 317] width 8 height 8
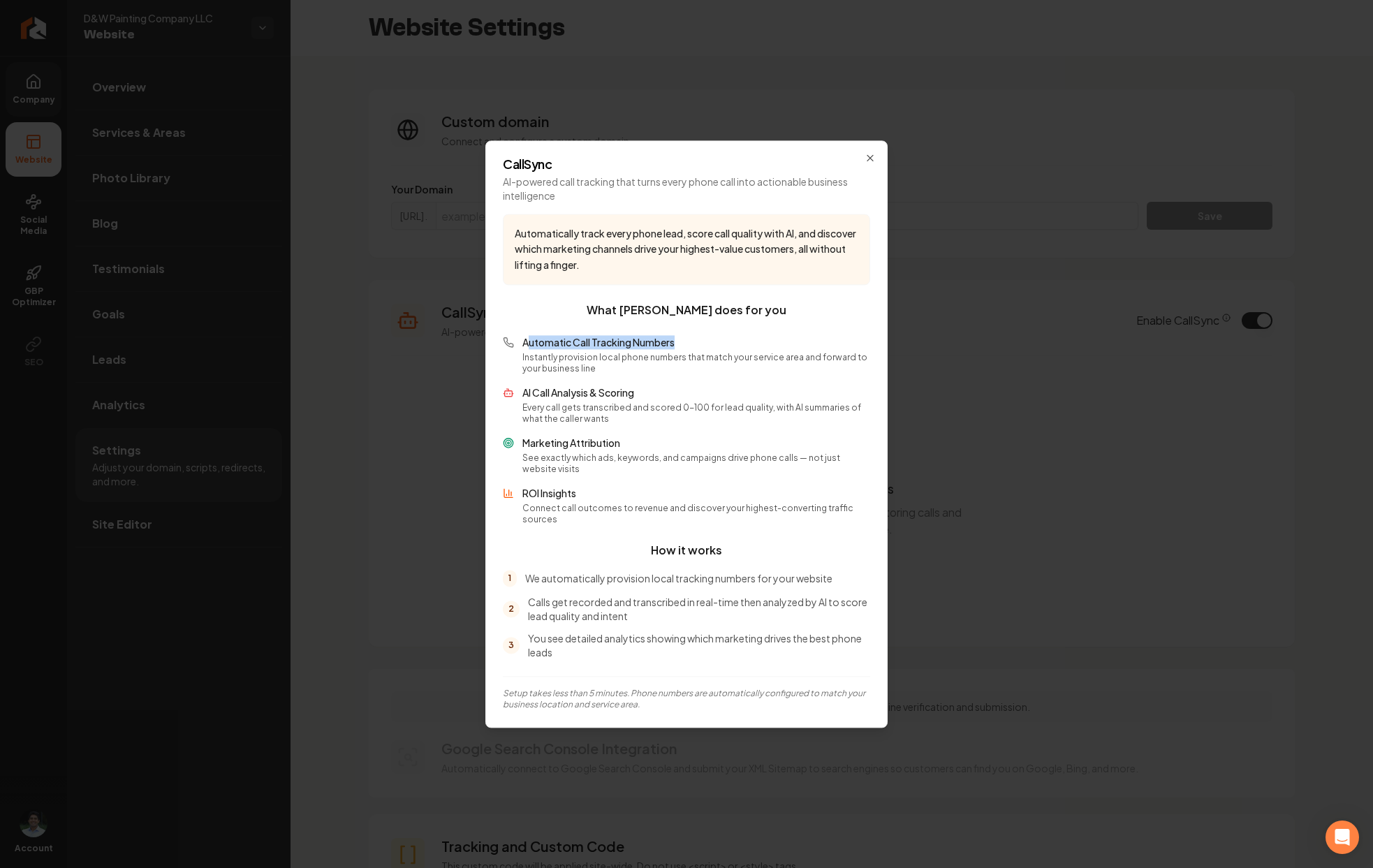
drag, startPoint x: 526, startPoint y: 349, endPoint x: 719, endPoint y: 355, distance: 193.1
click at [719, 355] on div "Automatic Call Tracking Numbers Instantly provision local phone numbers that ma…" at bounding box center [696, 354] width 348 height 39
click at [705, 374] on p "Instantly provision local phone numbers that match your service area and forwar…" at bounding box center [696, 363] width 348 height 22
click at [870, 157] on icon "button" at bounding box center [870, 158] width 11 height 11
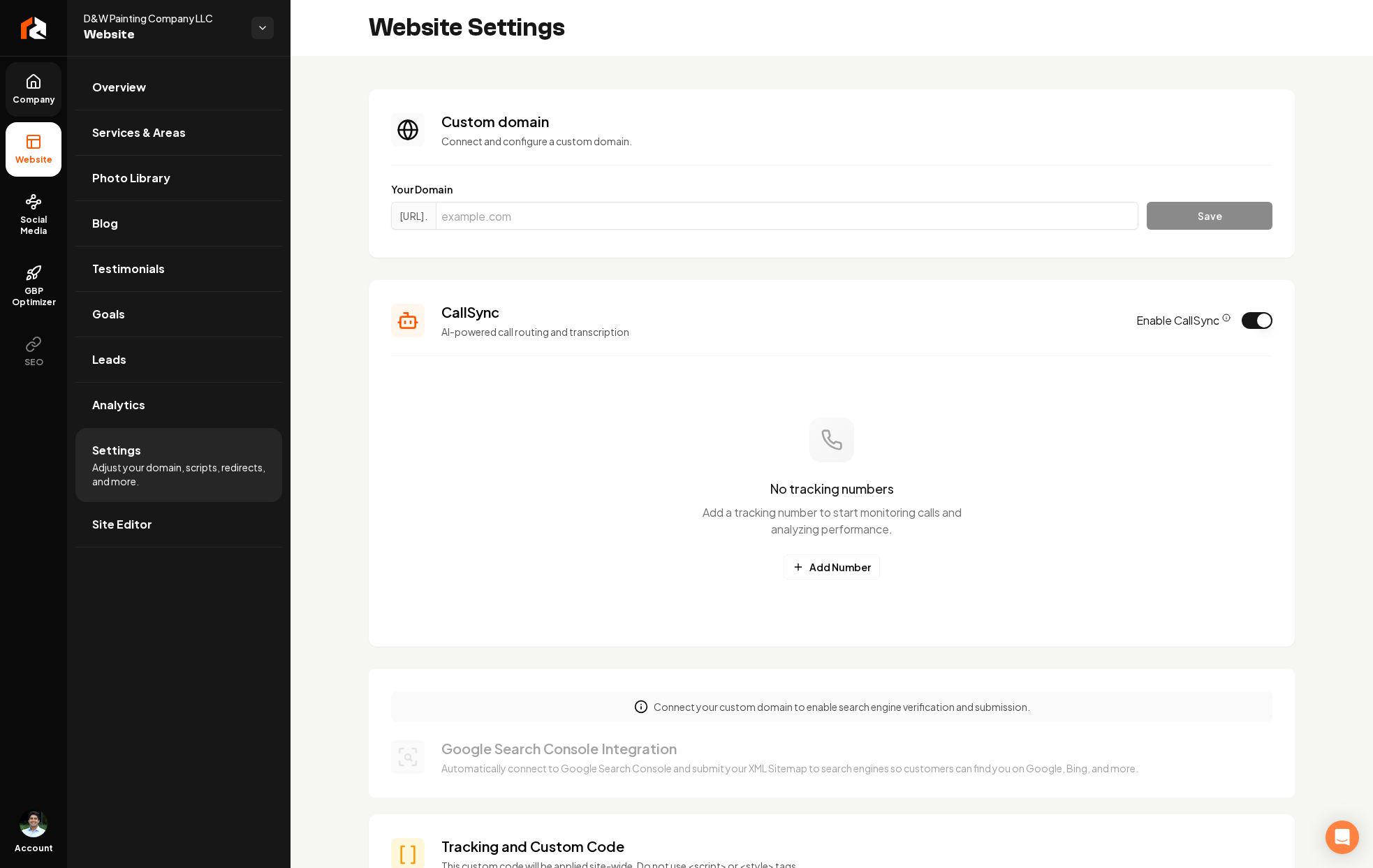
click at [39, 64] on link "Company" at bounding box center [34, 90] width 56 height 54
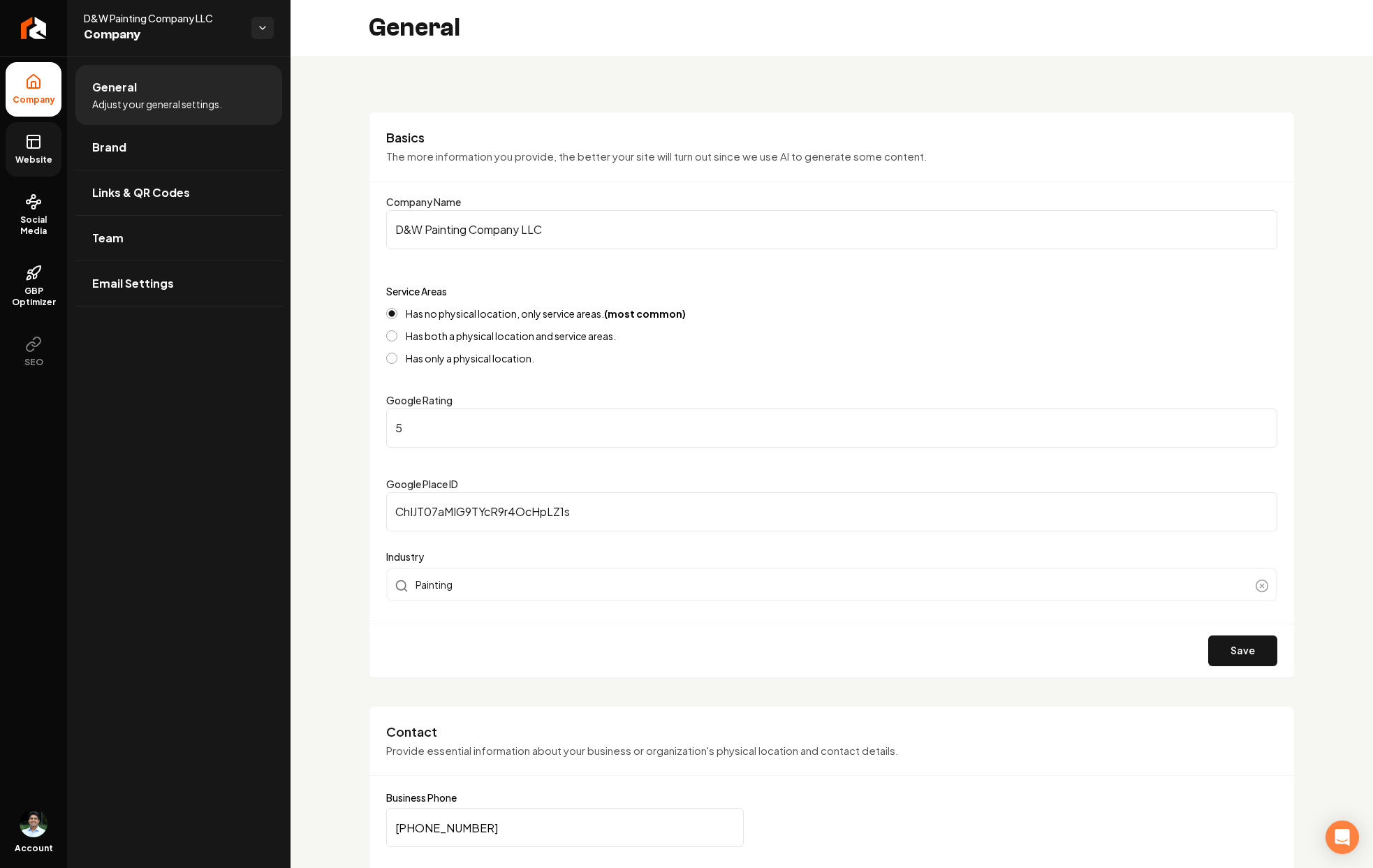
click at [26, 149] on icon at bounding box center [34, 142] width 17 height 17
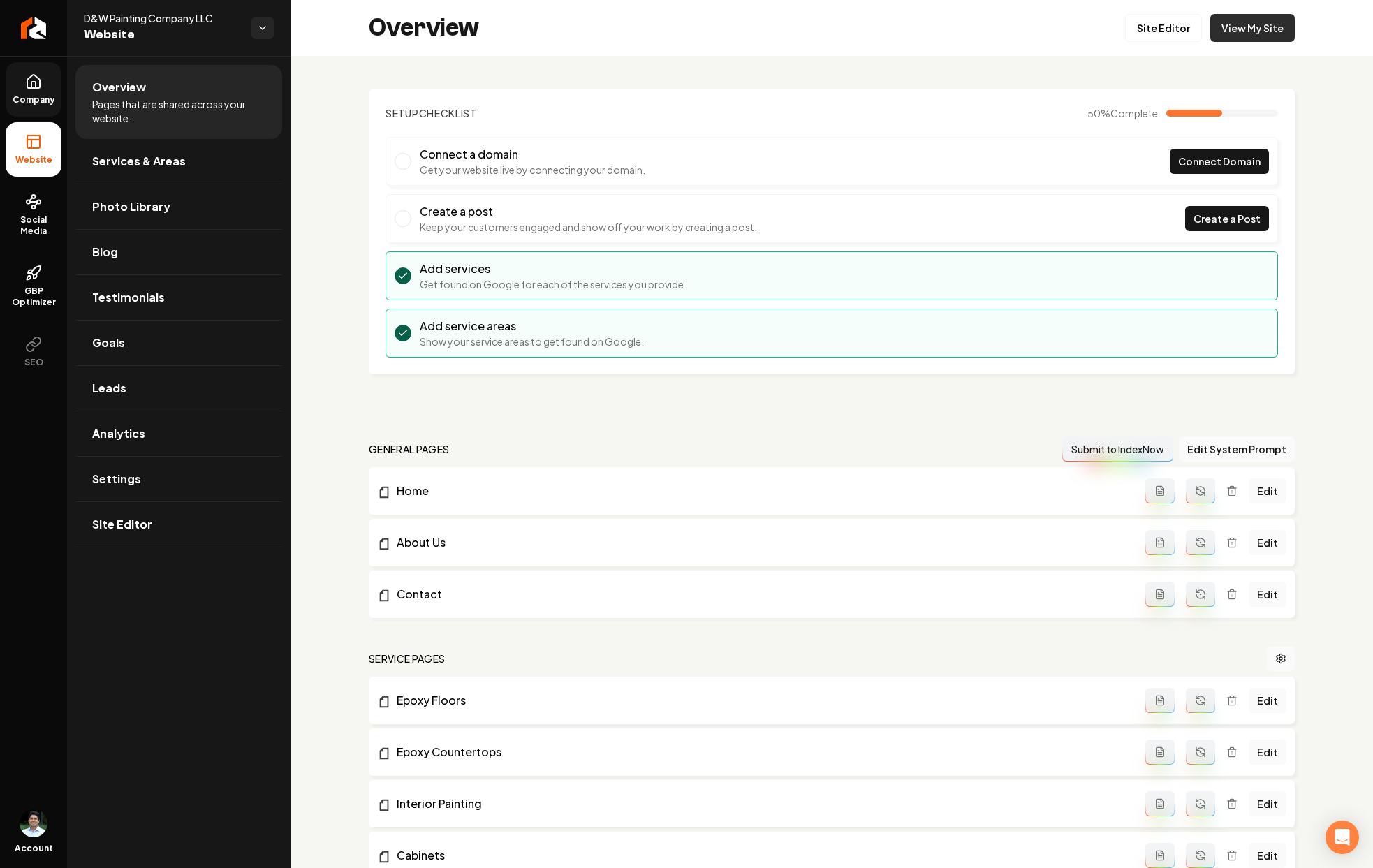
click at [1280, 23] on link "View My Site" at bounding box center [1253, 28] width 85 height 28
click at [148, 474] on link "Settings" at bounding box center [179, 479] width 207 height 45
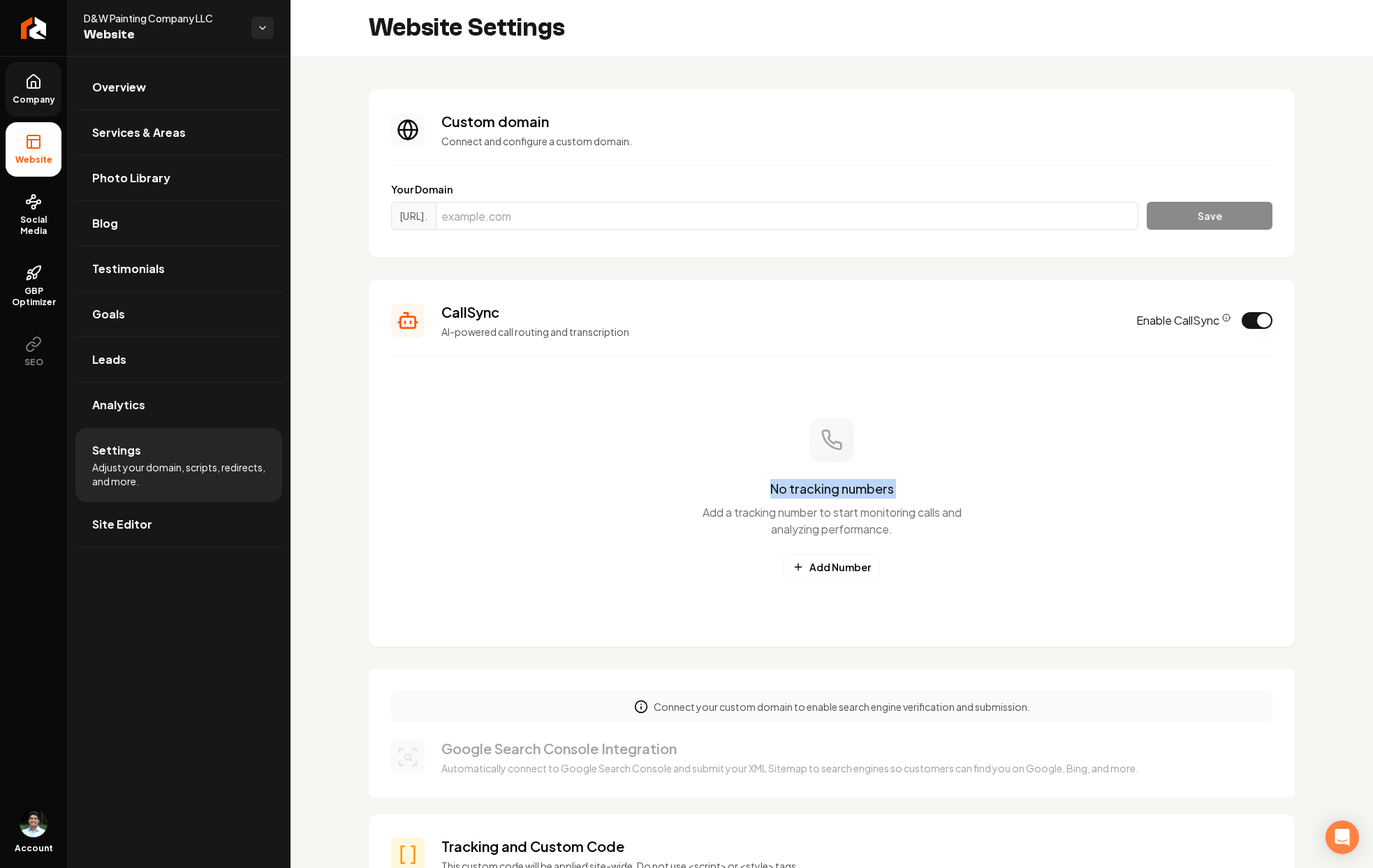
drag, startPoint x: 758, startPoint y: 490, endPoint x: 994, endPoint y: 491, distance: 236.0
click at [994, 491] on div "No tracking numbers Add a tracking number to start monitoring calls and analyzi…" at bounding box center [831, 499] width 881 height 252
click at [964, 532] on div "No tracking numbers Add a tracking number to start monitoring calls and analyzi…" at bounding box center [831, 499] width 881 height 252
click at [829, 564] on button "Add Number" at bounding box center [831, 567] width 96 height 25
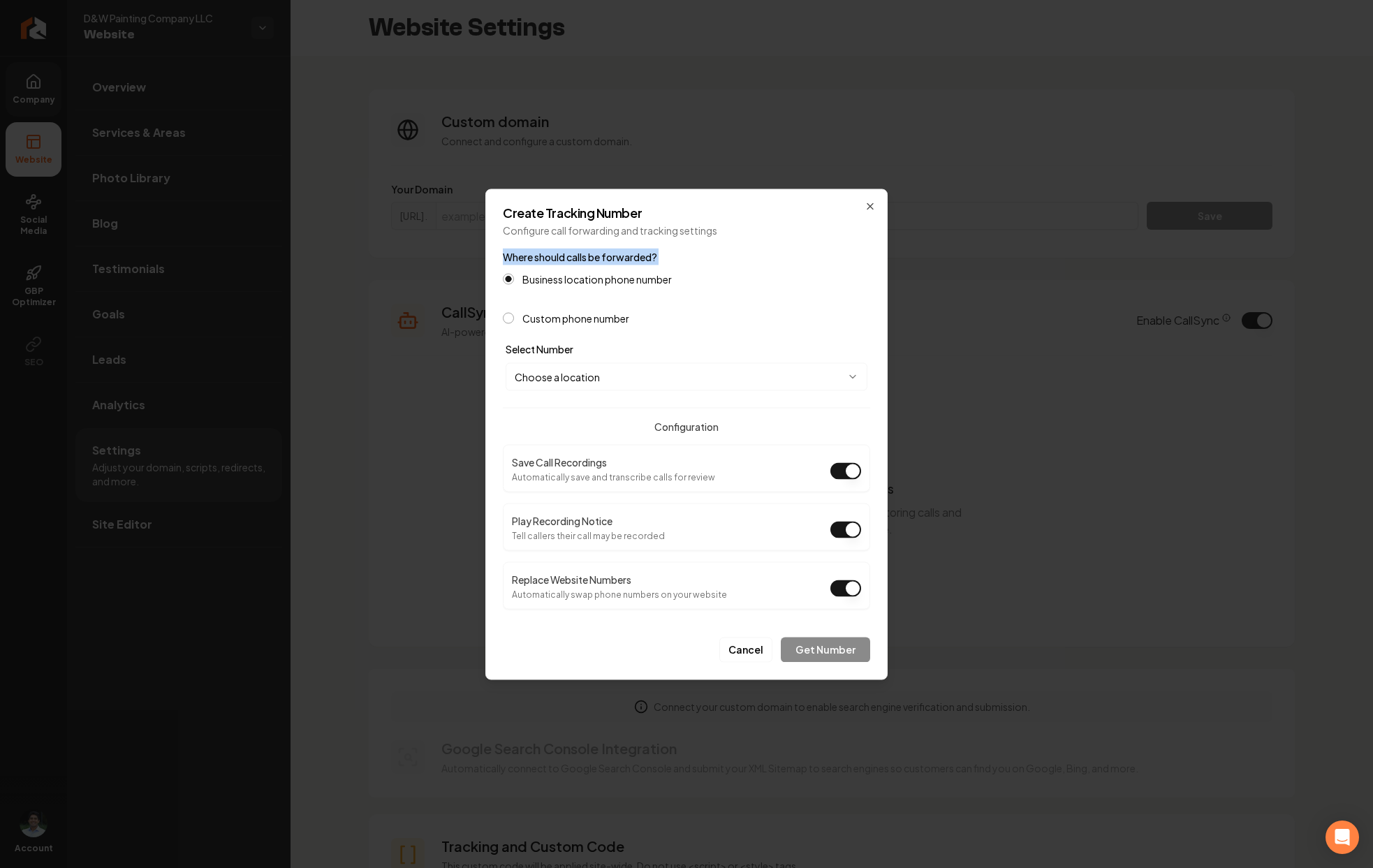
drag, startPoint x: 506, startPoint y: 255, endPoint x: 673, endPoint y: 266, distance: 167.4
click at [673, 266] on div "Where should calls be forwarded? Business location phone number Custom phone nu…" at bounding box center [686, 285] width 368 height 76
click at [592, 391] on form "**********" at bounding box center [686, 455] width 368 height 414
click at [597, 379] on body "Company Website Social Media GBP Optimizer SEO Account D&W Painting Company LLC…" at bounding box center [686, 434] width 1373 height 868
click at [610, 378] on body "Company Website Social Media GBP Optimizer SEO Account D&W Painting Company LLC…" at bounding box center [686, 434] width 1373 height 868
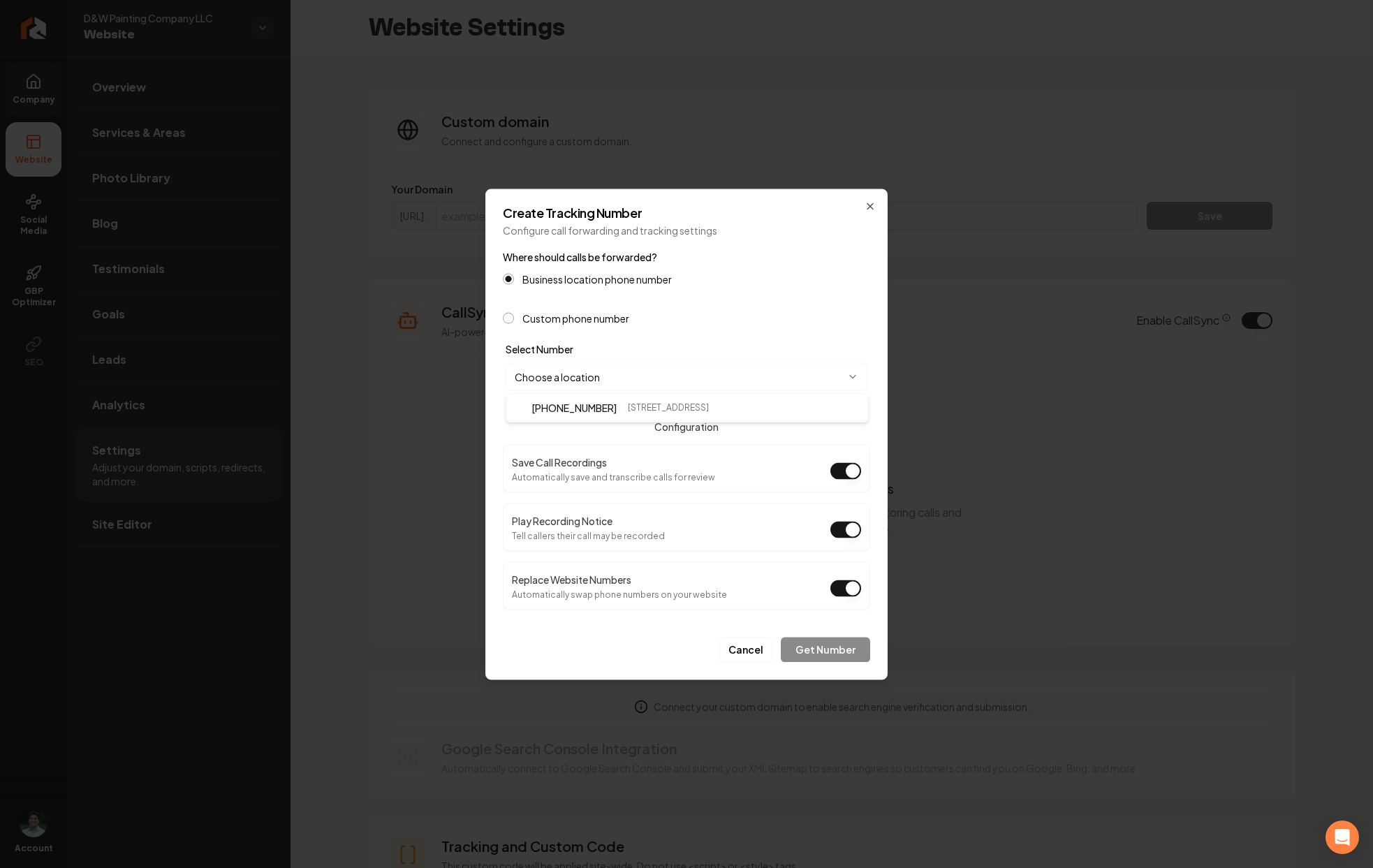
select select "**********"
drag, startPoint x: 515, startPoint y: 458, endPoint x: 630, endPoint y: 460, distance: 115.0
click at [630, 460] on div "Save Call Recordings Automatically save and transcribe calls for review" at bounding box center [614, 467] width 203 height 29
drag, startPoint x: 516, startPoint y: 522, endPoint x: 621, endPoint y: 520, distance: 105.0
click at [621, 520] on div "Play Recording Notice Tell callers their call may be recorded" at bounding box center [589, 526] width 153 height 29
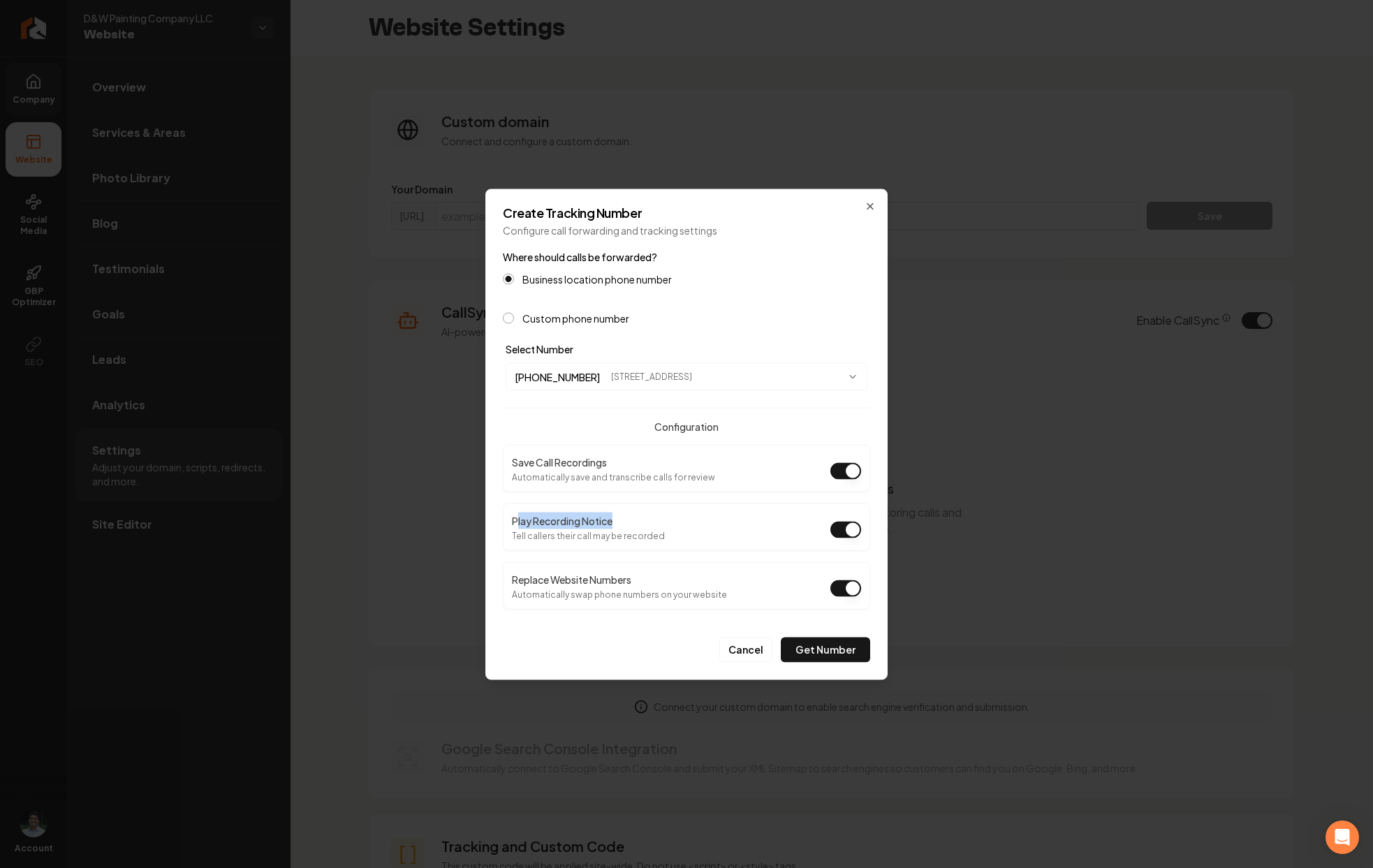
click at [626, 520] on div "Play Recording Notice Tell callers their call may be recorded" at bounding box center [589, 526] width 153 height 29
click at [859, 531] on button "Play Recording Notice" at bounding box center [845, 530] width 31 height 17
drag, startPoint x: 510, startPoint y: 581, endPoint x: 703, endPoint y: 599, distance: 193.8
click at [703, 599] on div "Replace Website Numbers Automatically swap phone numbers on your website" at bounding box center [686, 585] width 368 height 48
click at [686, 601] on div "Replace Website Numbers Automatically swap phone numbers on your website" at bounding box center [686, 585] width 368 height 48
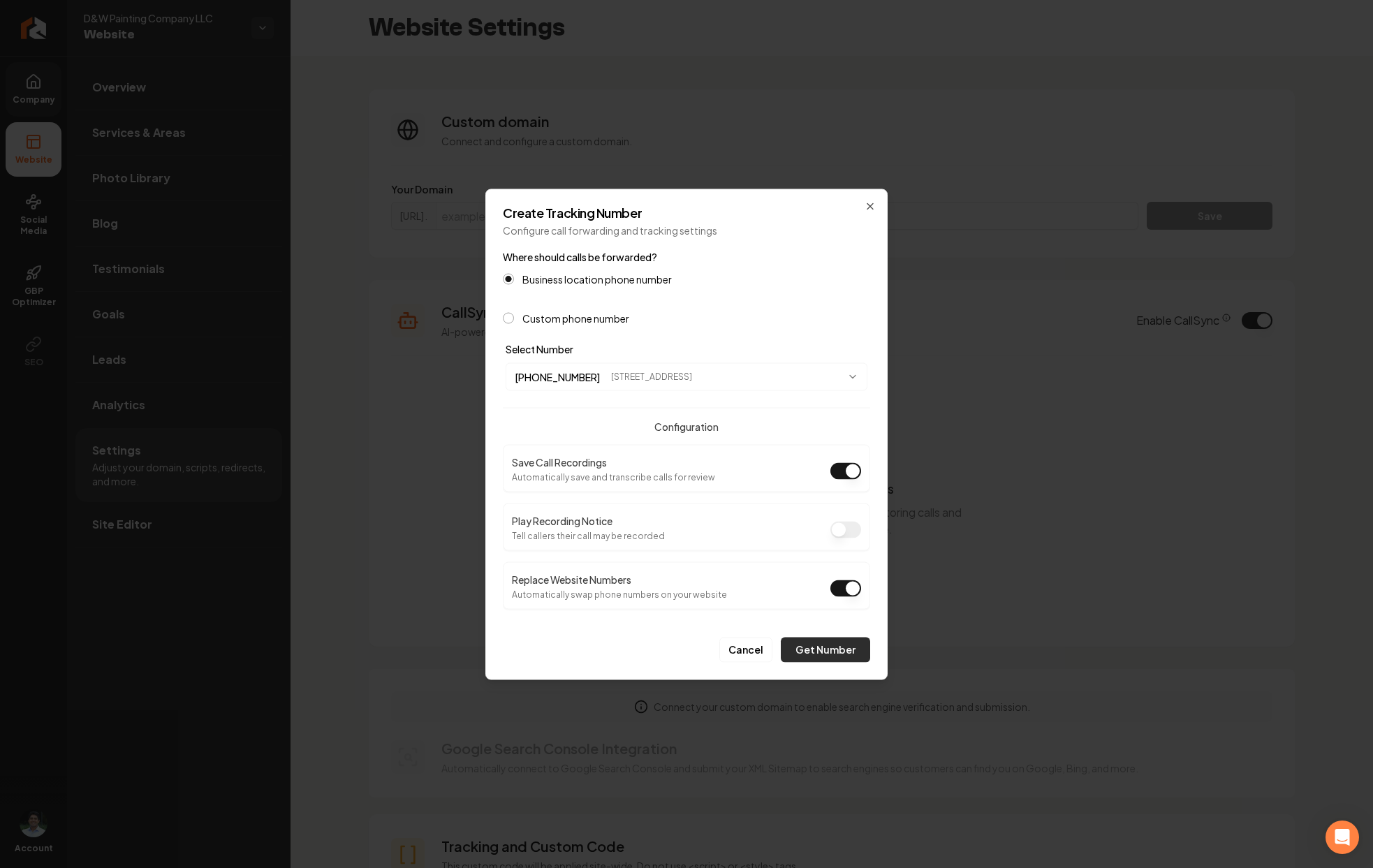
click at [811, 645] on button "Get Number" at bounding box center [825, 649] width 90 height 25
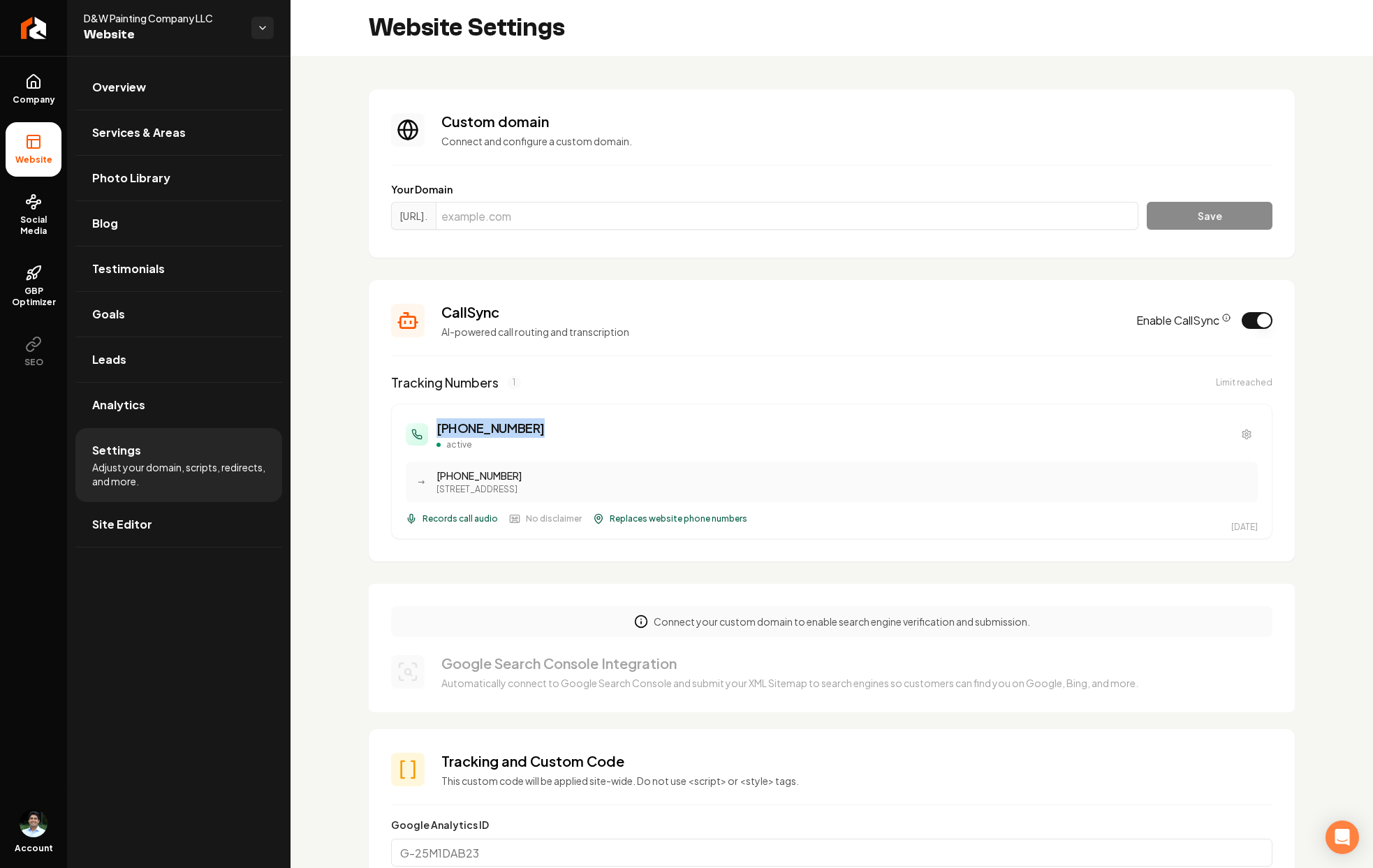
drag, startPoint x: 524, startPoint y: 430, endPoint x: 436, endPoint y: 423, distance: 88.3
click at [437, 423] on h3 "(801) 823-6579" at bounding box center [491, 428] width 108 height 20
click at [555, 436] on div "(801) 823-6579 active" at bounding box center [832, 434] width 853 height 32
drag, startPoint x: 437, startPoint y: 477, endPoint x: 549, endPoint y: 475, distance: 112.0
click at [549, 475] on div "(801) 623-2853" at bounding box center [843, 475] width 813 height 14
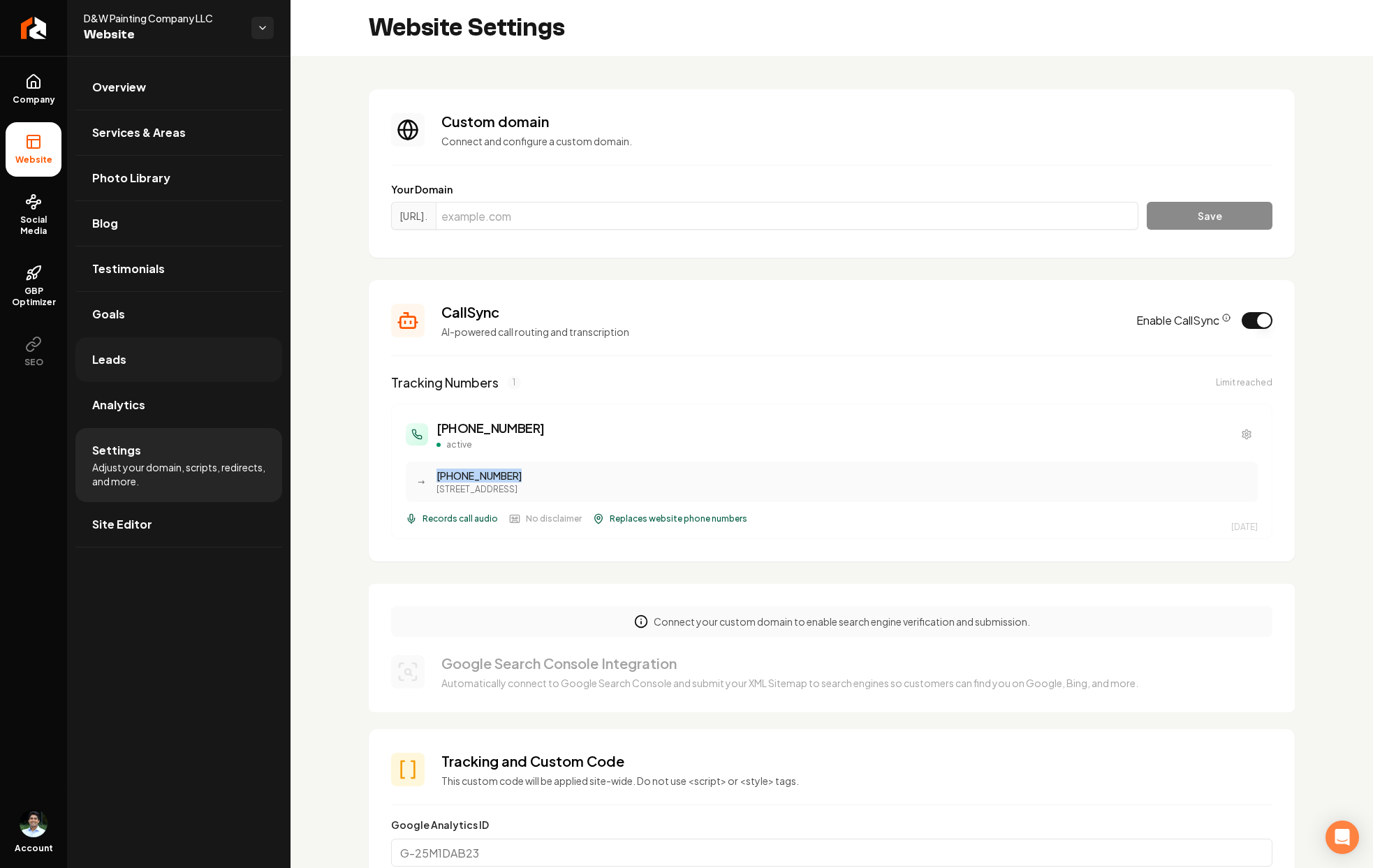
click at [230, 368] on link "Leads" at bounding box center [179, 360] width 207 height 45
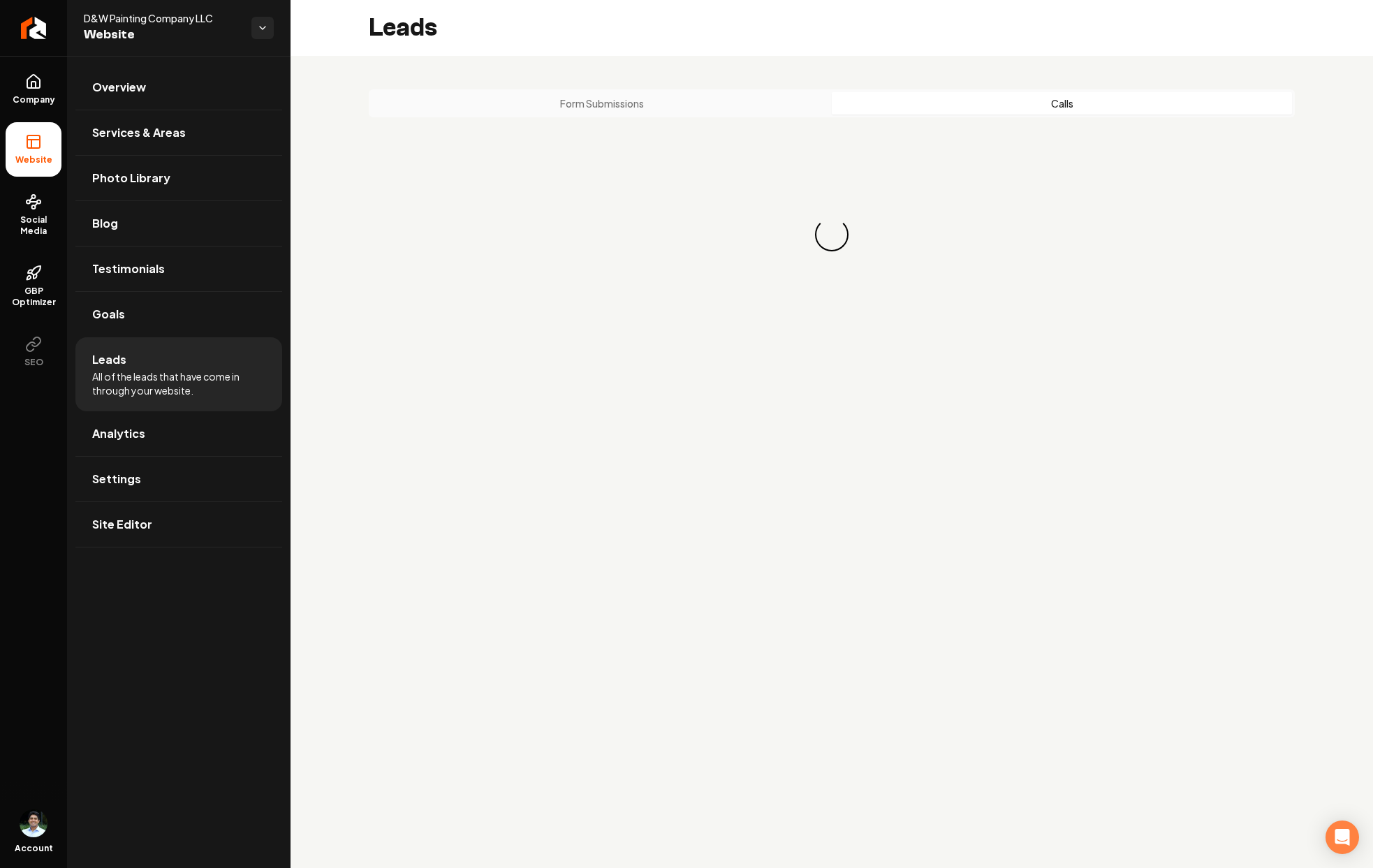
click at [1062, 104] on button "Calls" at bounding box center [1061, 103] width 460 height 22
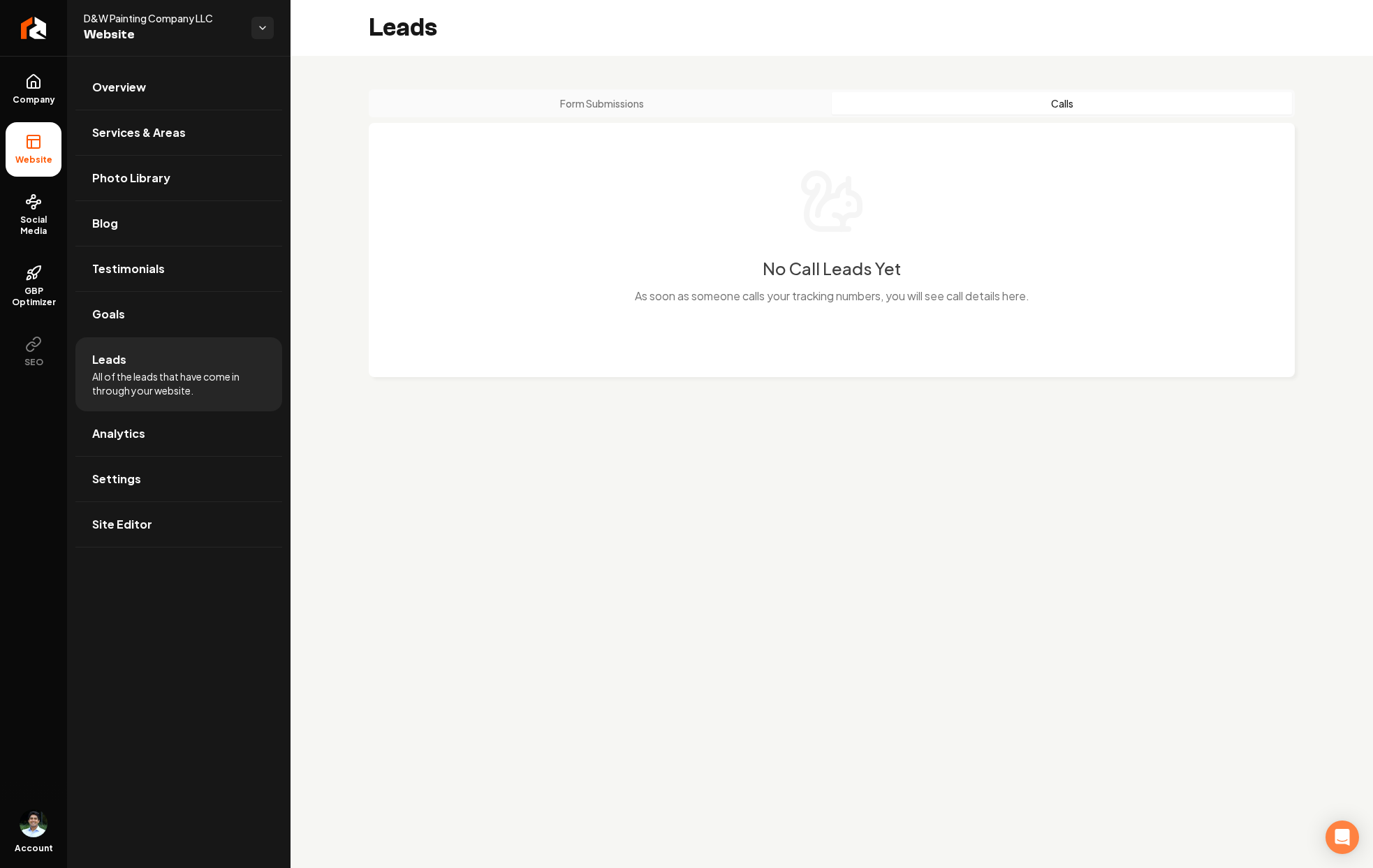
click at [710, 99] on button "Form Submissions" at bounding box center [601, 103] width 460 height 22
click at [130, 489] on link "Settings" at bounding box center [179, 479] width 207 height 45
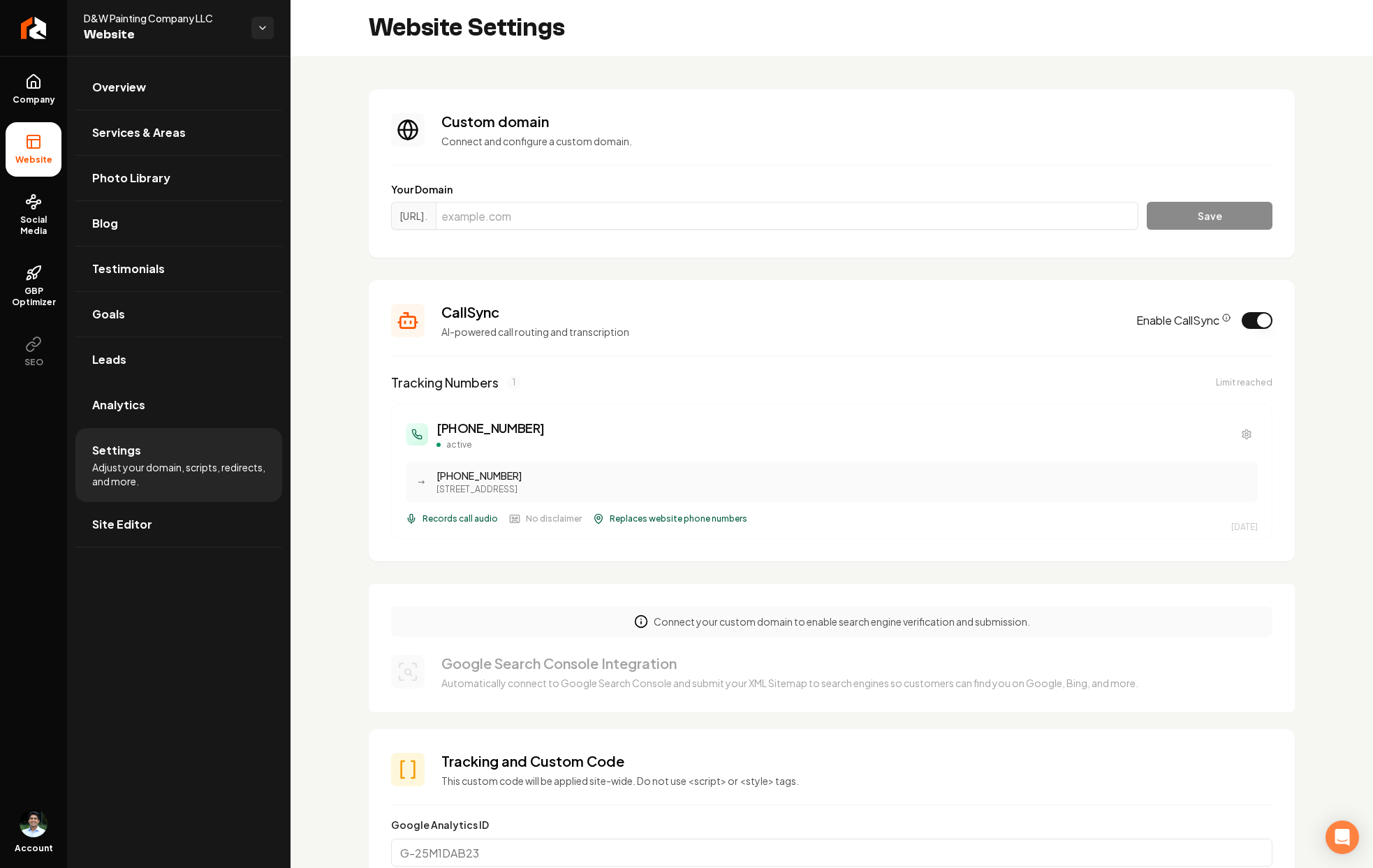
click at [1222, 319] on icon "CallSync Info" at bounding box center [1226, 317] width 8 height 8
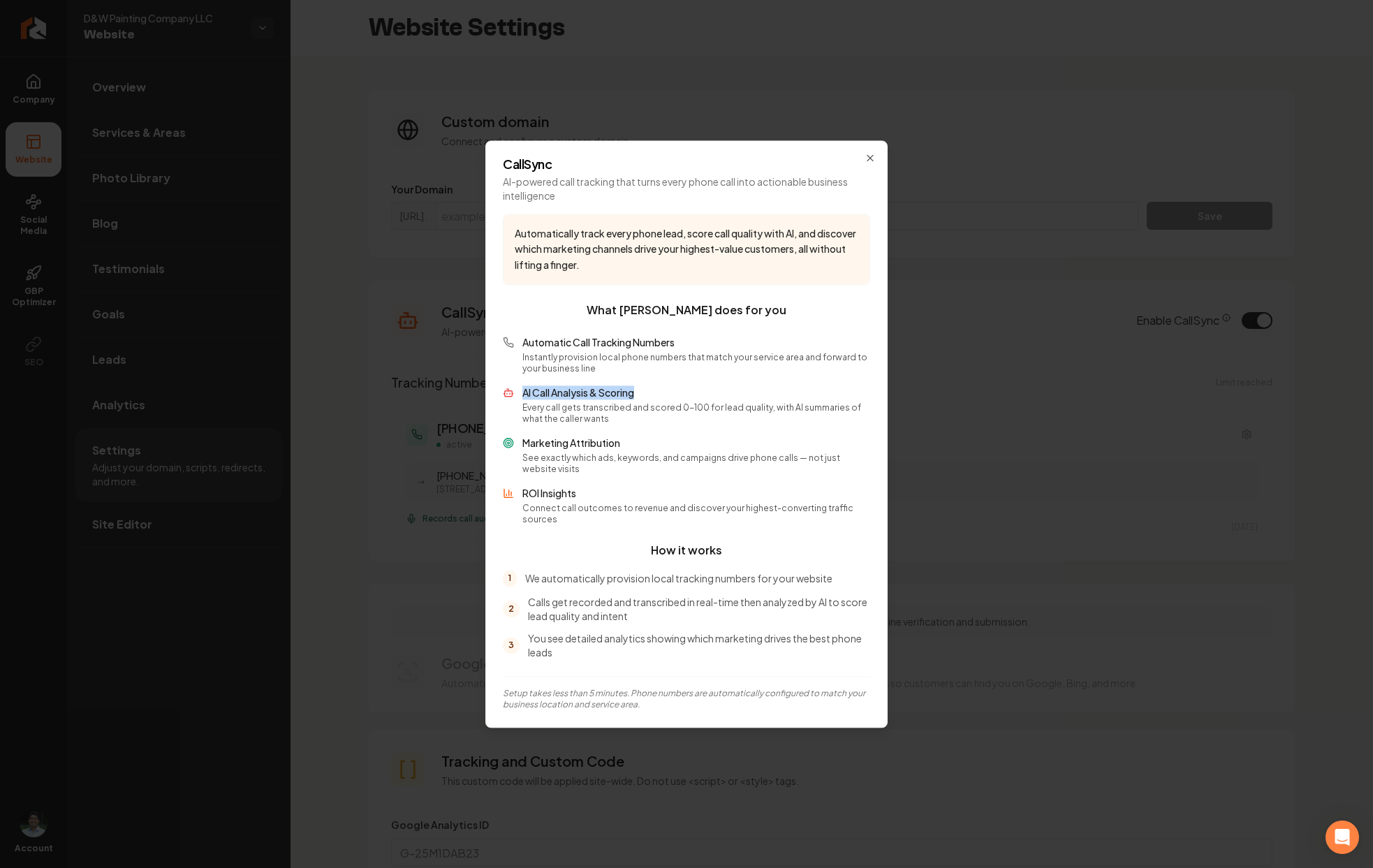
drag, startPoint x: 519, startPoint y: 401, endPoint x: 694, endPoint y: 398, distance: 175.0
click at [694, 398] on div "AI Call Analysis & Scoring Every call gets transcribed and scored 0-100 for lea…" at bounding box center [686, 405] width 368 height 39
drag, startPoint x: 525, startPoint y: 451, endPoint x: 729, endPoint y: 458, distance: 204.1
click at [729, 458] on div "Marketing Attribution See exactly which ads, keywords, and campaigns drive phon…" at bounding box center [696, 455] width 348 height 39
click at [563, 488] on div "Automatic Call Tracking Numbers Instantly provision local phone numbers that ma…" at bounding box center [686, 430] width 368 height 190
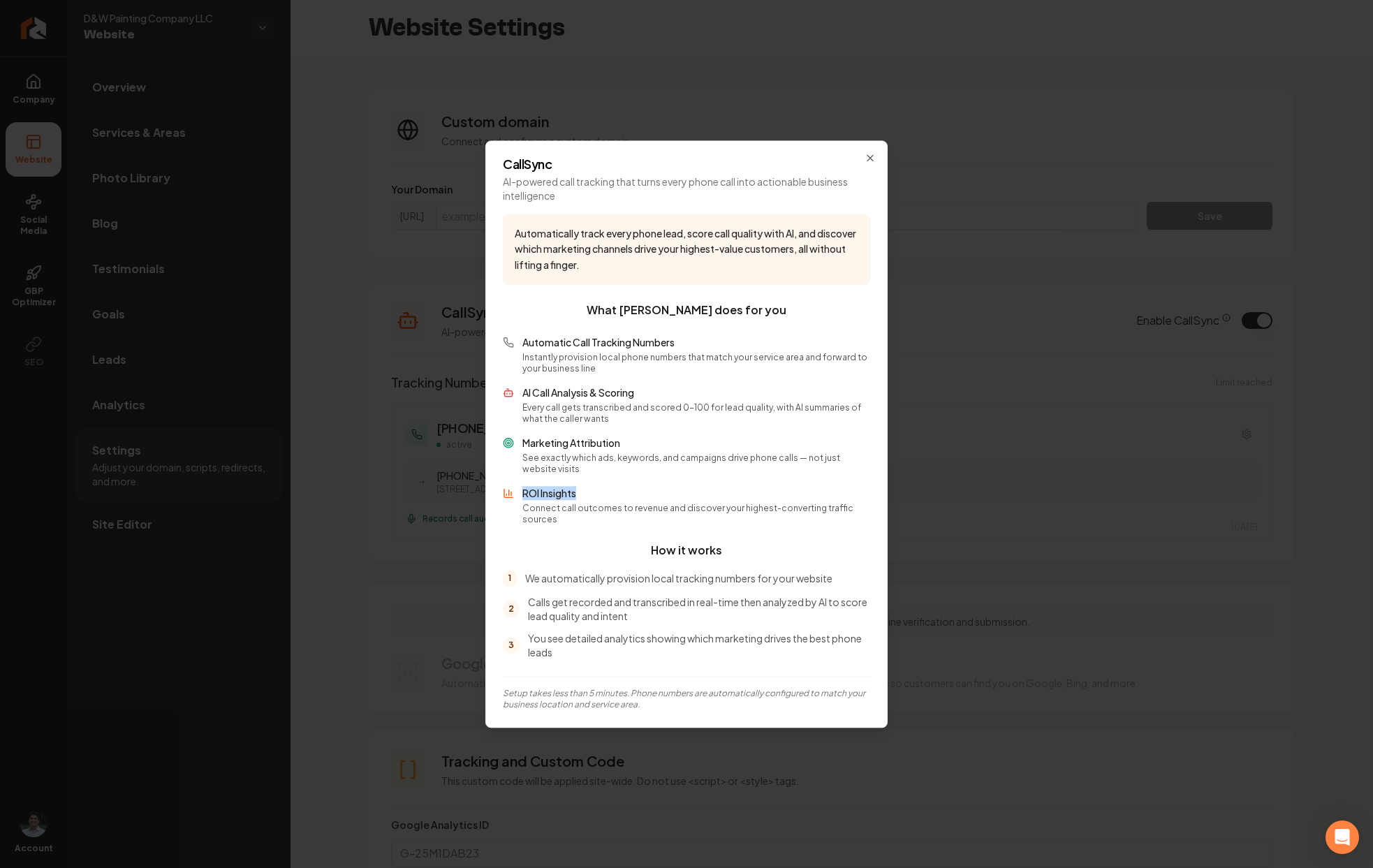
drag, startPoint x: 521, startPoint y: 495, endPoint x: 632, endPoint y: 493, distance: 111.0
click at [632, 493] on p "ROI Insights" at bounding box center [696, 492] width 348 height 14
click at [613, 488] on div "Automatic Call Tracking Numbers Instantly provision local phone numbers that ma…" at bounding box center [686, 430] width 368 height 190
drag, startPoint x: 577, startPoint y: 499, endPoint x: 516, endPoint y: 490, distance: 61.7
click at [516, 490] on div "ROI Insights Connect call outcomes to revenue and discover your highest-convert…" at bounding box center [686, 505] width 368 height 39
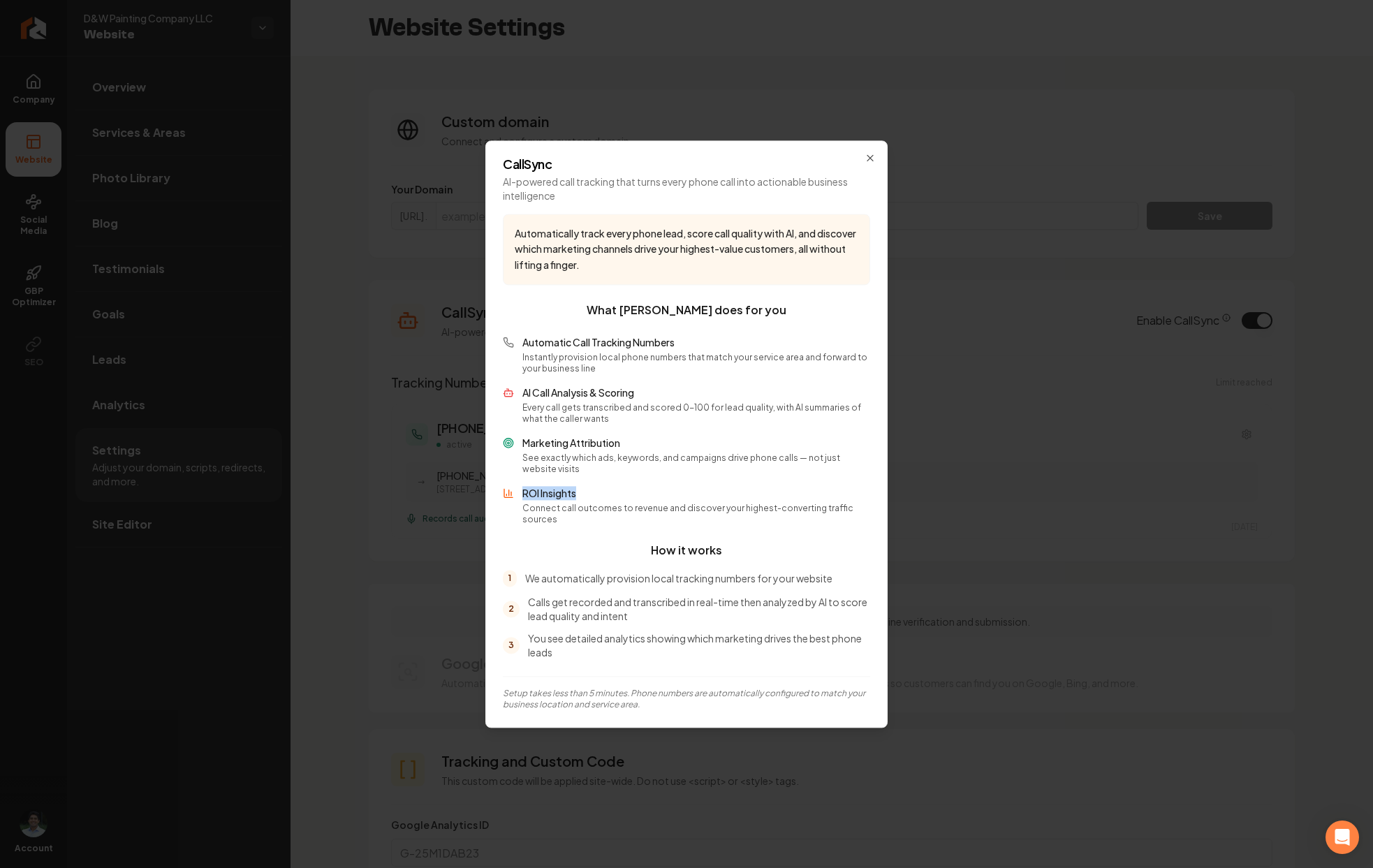
click at [611, 500] on p "ROI Insights" at bounding box center [696, 492] width 348 height 14
click at [623, 487] on div "Automatic Call Tracking Numbers Instantly provision local phone numbers that ma…" at bounding box center [686, 430] width 368 height 190
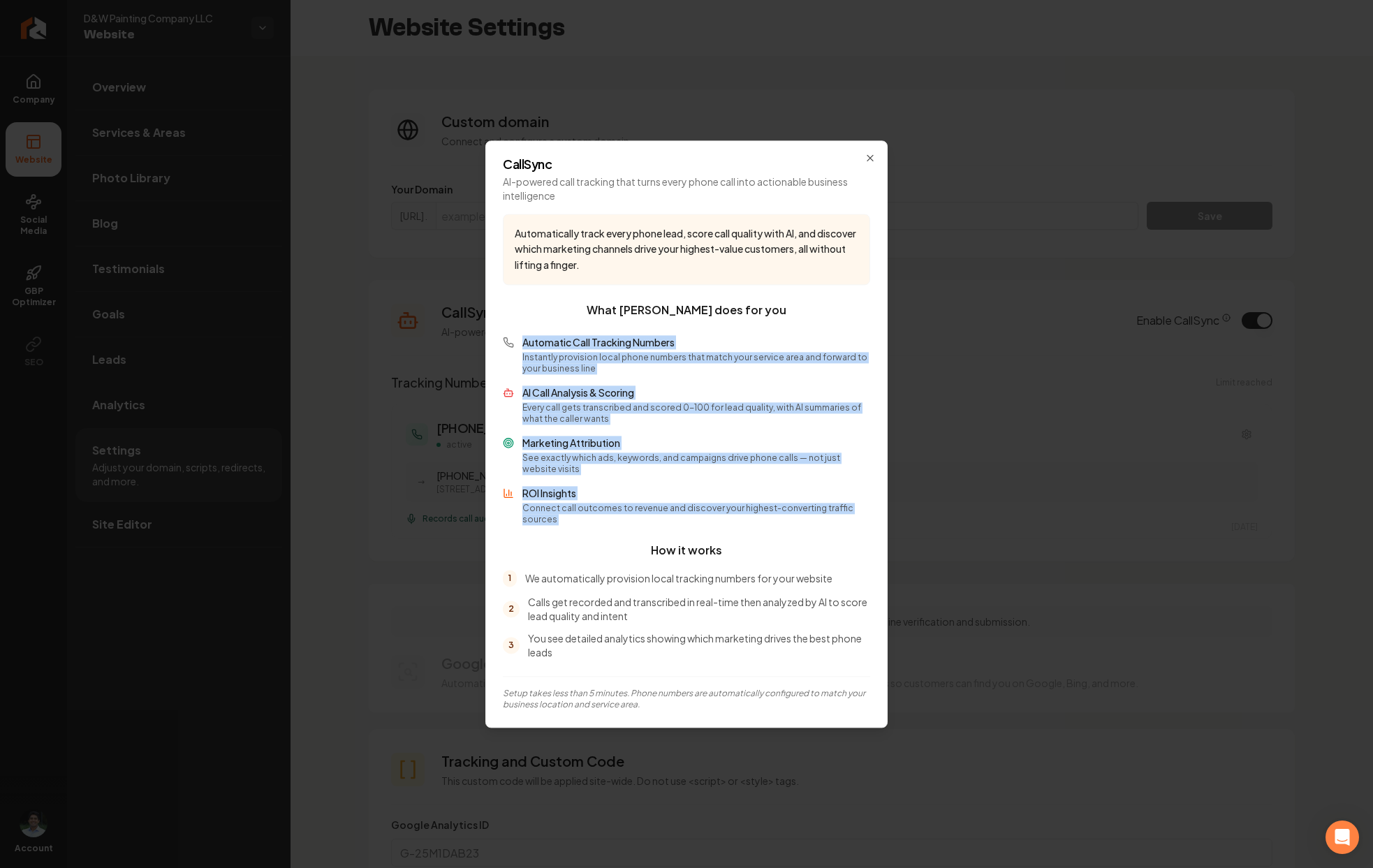
drag, startPoint x: 520, startPoint y: 350, endPoint x: 864, endPoint y: 519, distance: 383.3
click at [864, 519] on div "Automatically track every phone lead, score call quality with AI, and discover …" at bounding box center [686, 462] width 368 height 496
click at [870, 512] on div "CallSync AI-powered call tracking that turns every phone call into actionable b…" at bounding box center [686, 434] width 402 height 587
drag, startPoint x: 519, startPoint y: 345, endPoint x: 873, endPoint y: 516, distance: 393.1
click at [873, 516] on div "CallSync AI-powered call tracking that turns every phone call into actionable b…" at bounding box center [686, 434] width 402 height 587
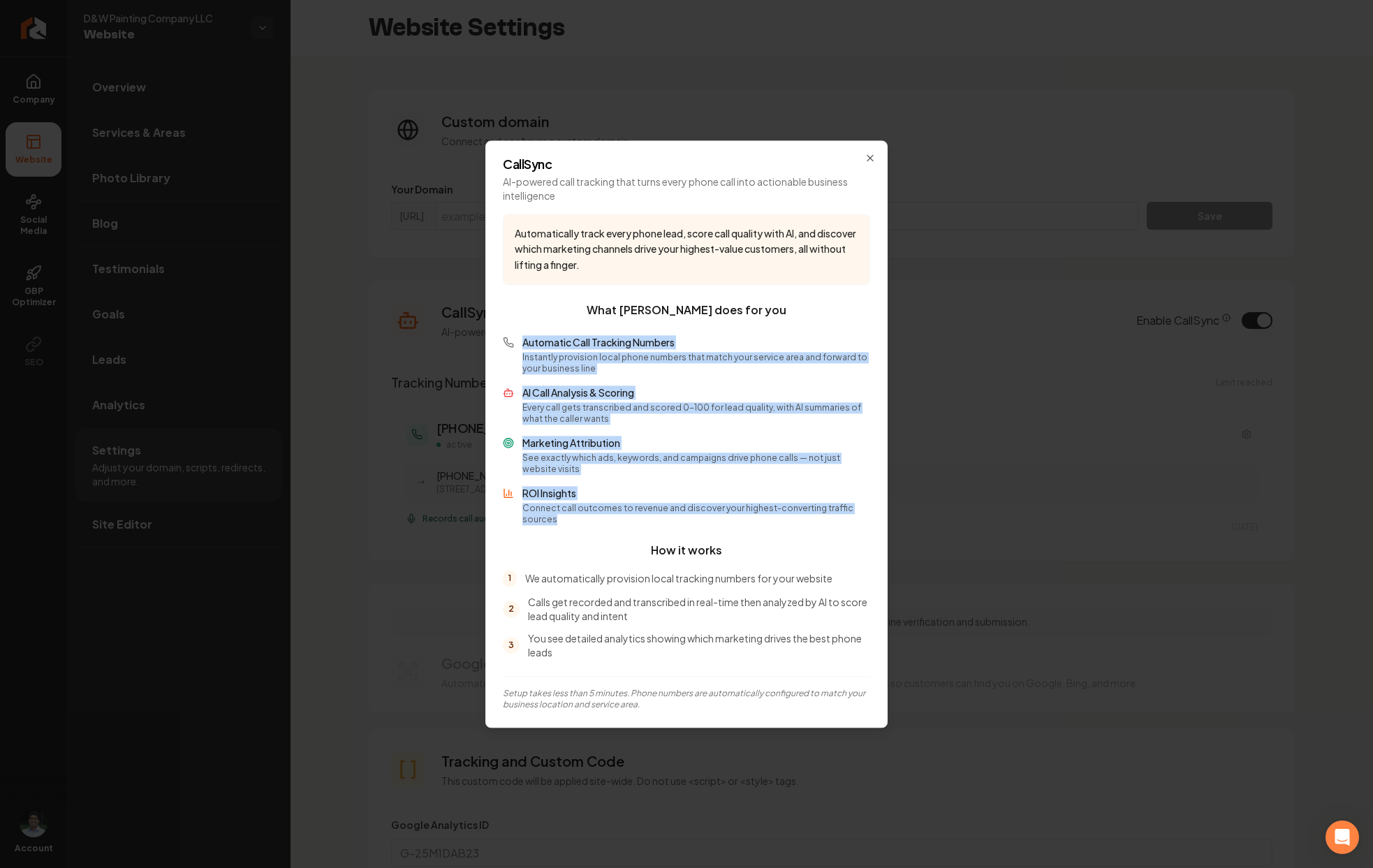
click at [812, 496] on p "ROI Insights" at bounding box center [696, 492] width 348 height 14
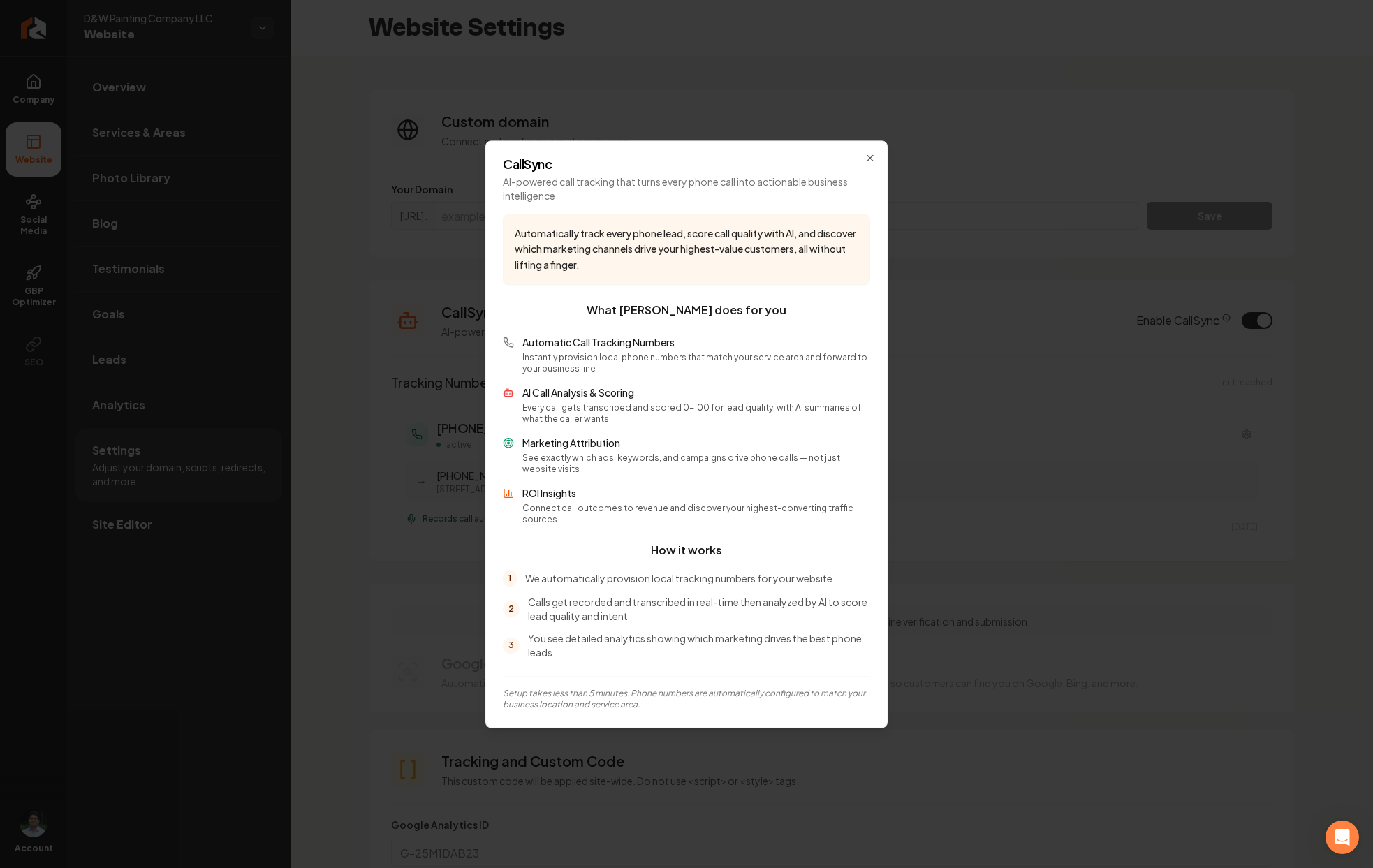
click at [516, 346] on div "Automatic Call Tracking Numbers Instantly provision local phone numbers that ma…" at bounding box center [686, 354] width 368 height 39
drag, startPoint x: 524, startPoint y: 414, endPoint x: 760, endPoint y: 412, distance: 236.0
click at [760, 412] on p "Every call gets transcribed and scored 0-100 for lead quality, with AI summarie…" at bounding box center [696, 413] width 348 height 22
click at [877, 157] on div "CallSync AI-powered call tracking that turns every phone call into actionable b…" at bounding box center [686, 434] width 402 height 587
click at [874, 163] on icon "button" at bounding box center [870, 158] width 11 height 11
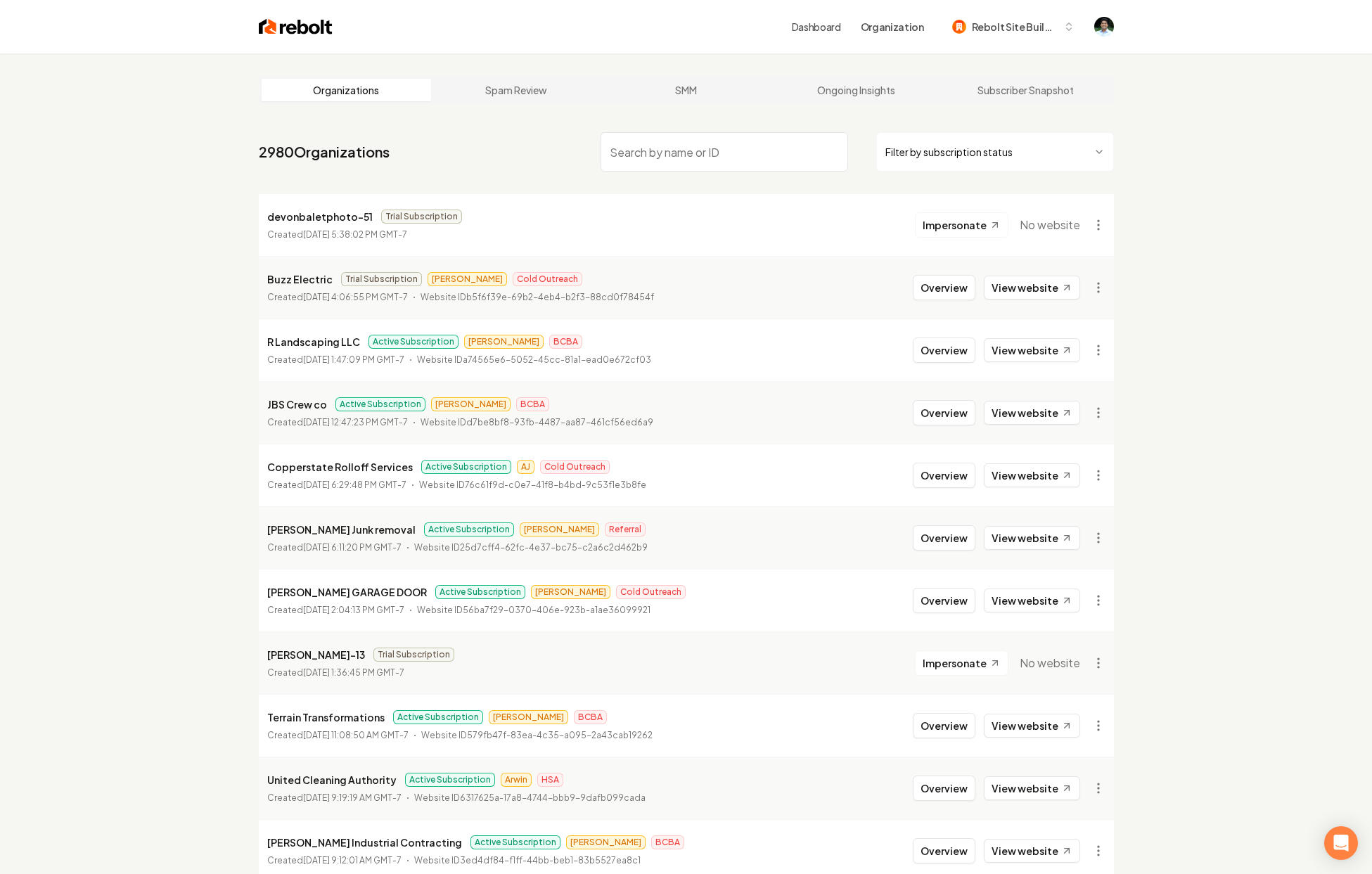
click at [773, 163] on input "search" at bounding box center [725, 152] width 248 height 39
click at [827, 35] on div "Dashboard Organization Rebolt Site Builder" at bounding box center [937, 26] width 291 height 25
click at [830, 31] on link "Dashboard" at bounding box center [816, 26] width 49 height 14
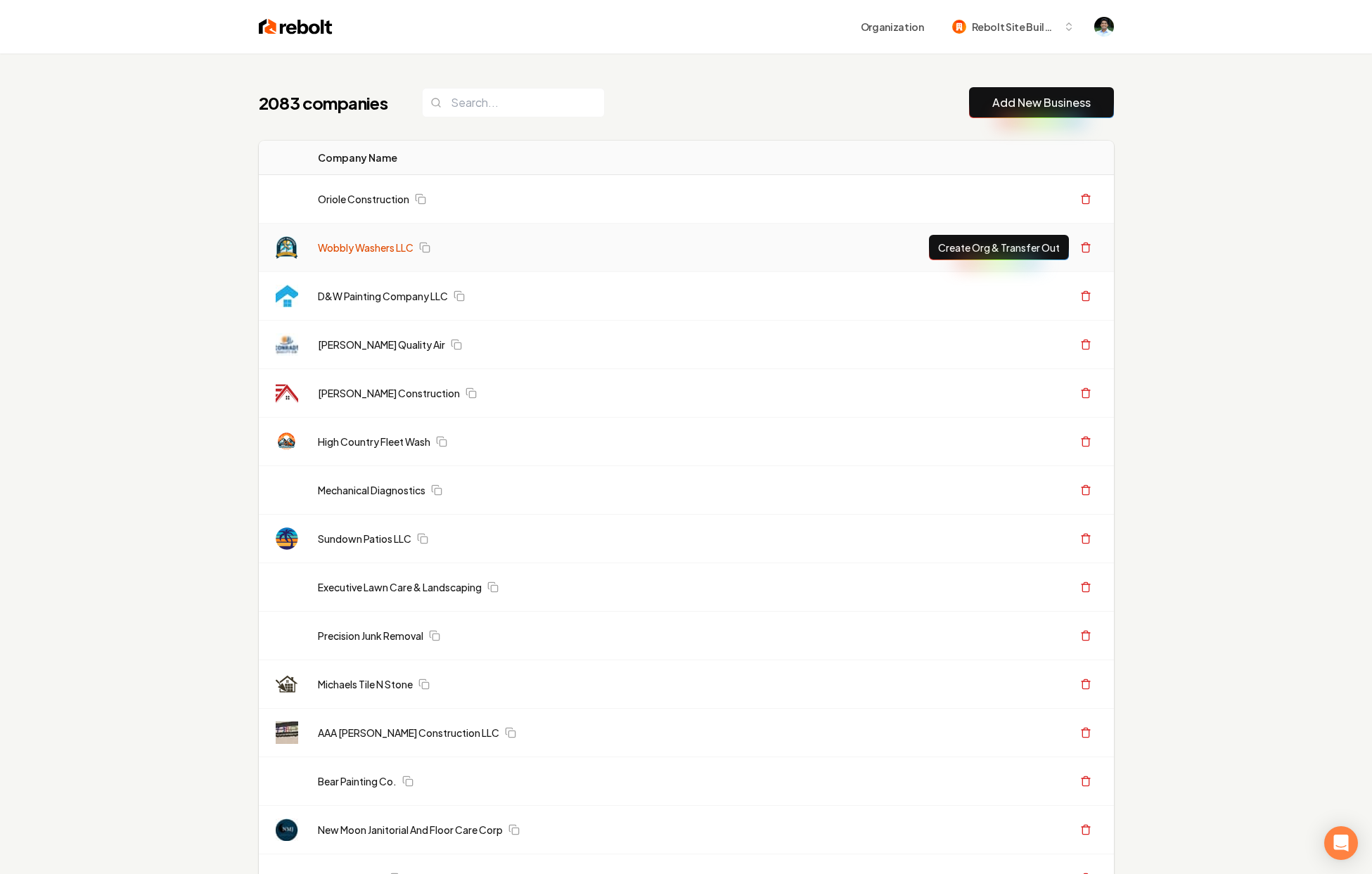
click at [374, 241] on link "Wobbly Washers LLC" at bounding box center [365, 247] width 96 height 14
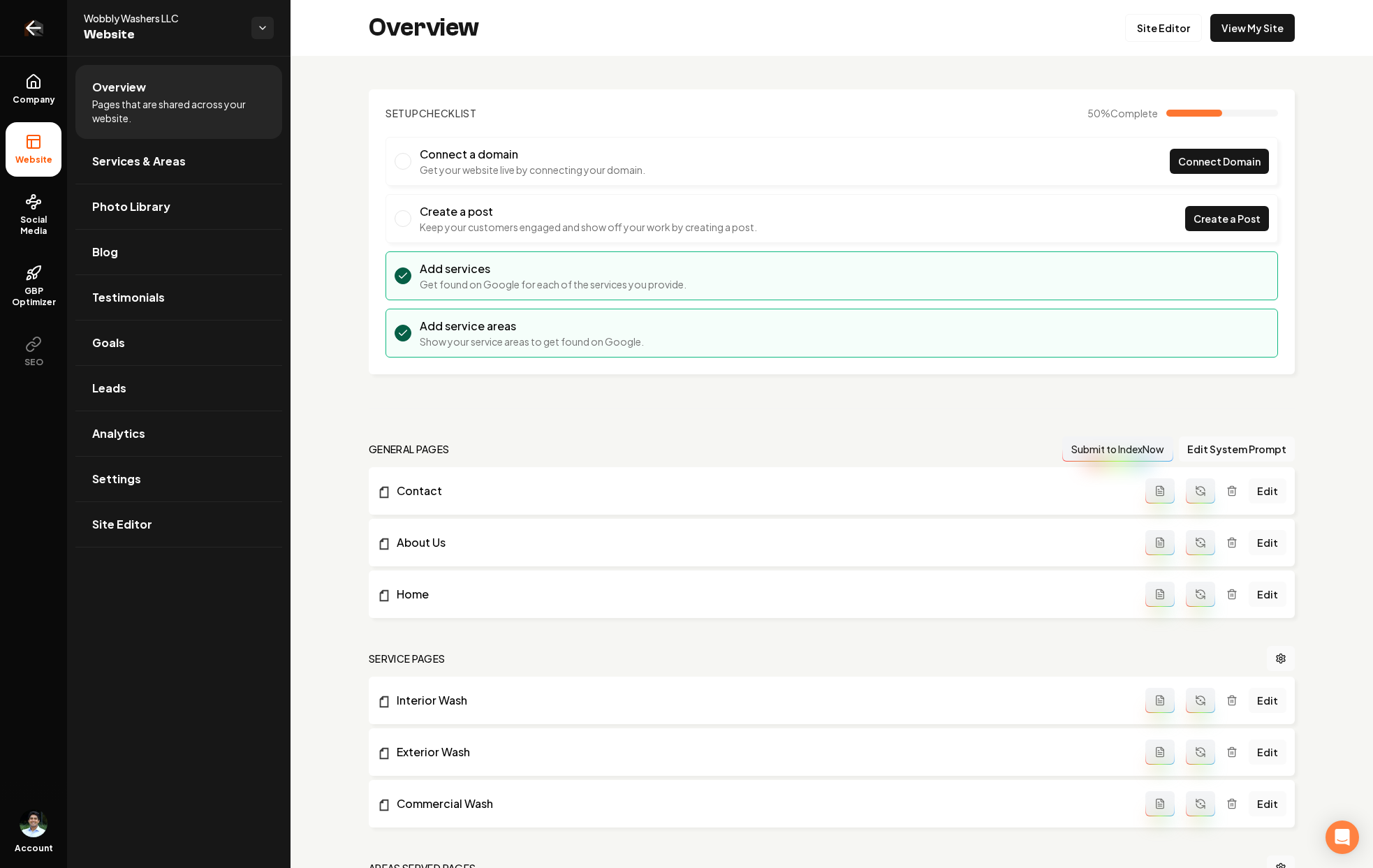
click at [46, 35] on link "Return to dashboard" at bounding box center [34, 28] width 67 height 56
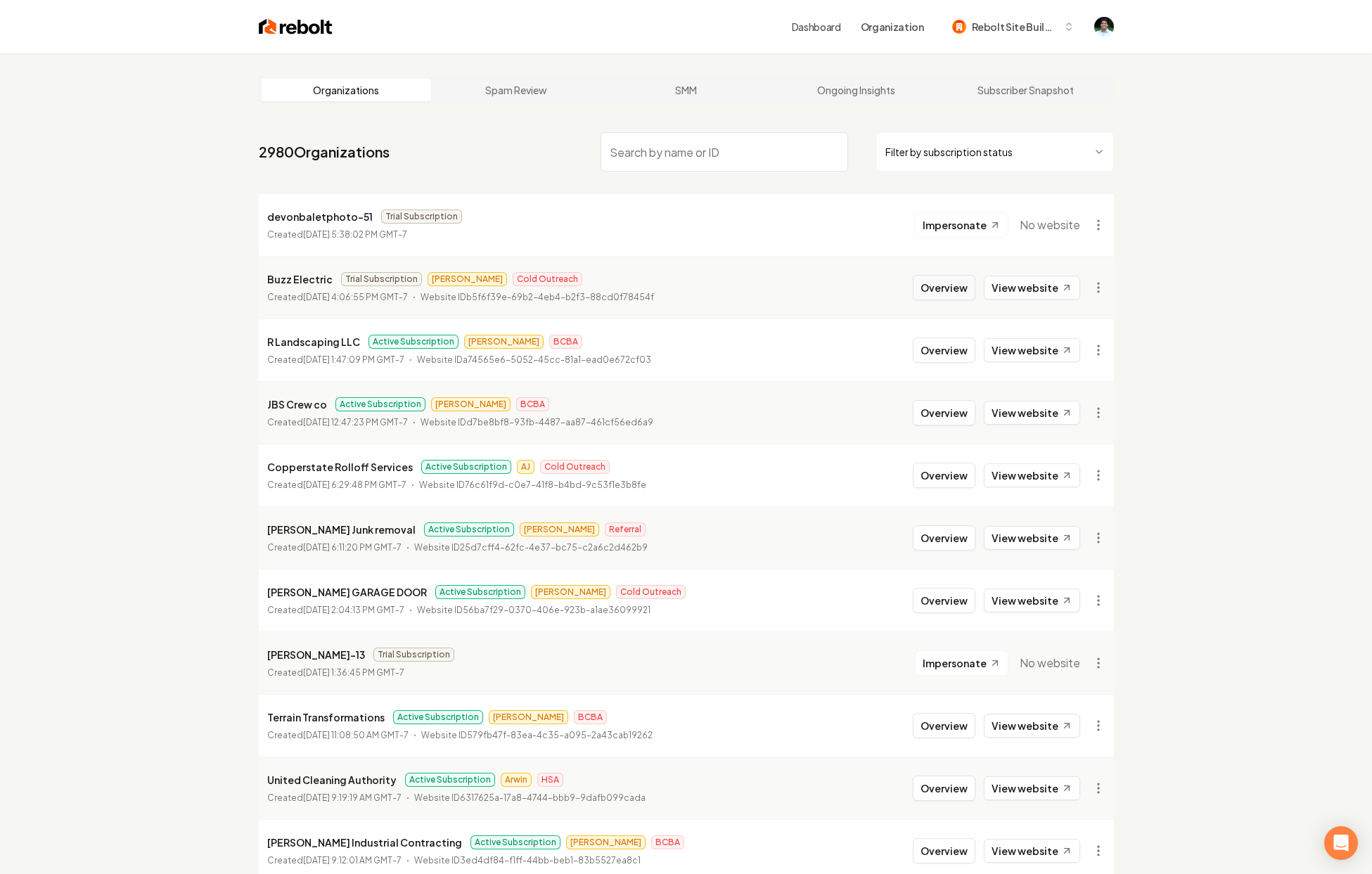
click at [937, 284] on button "Overview" at bounding box center [944, 287] width 63 height 25
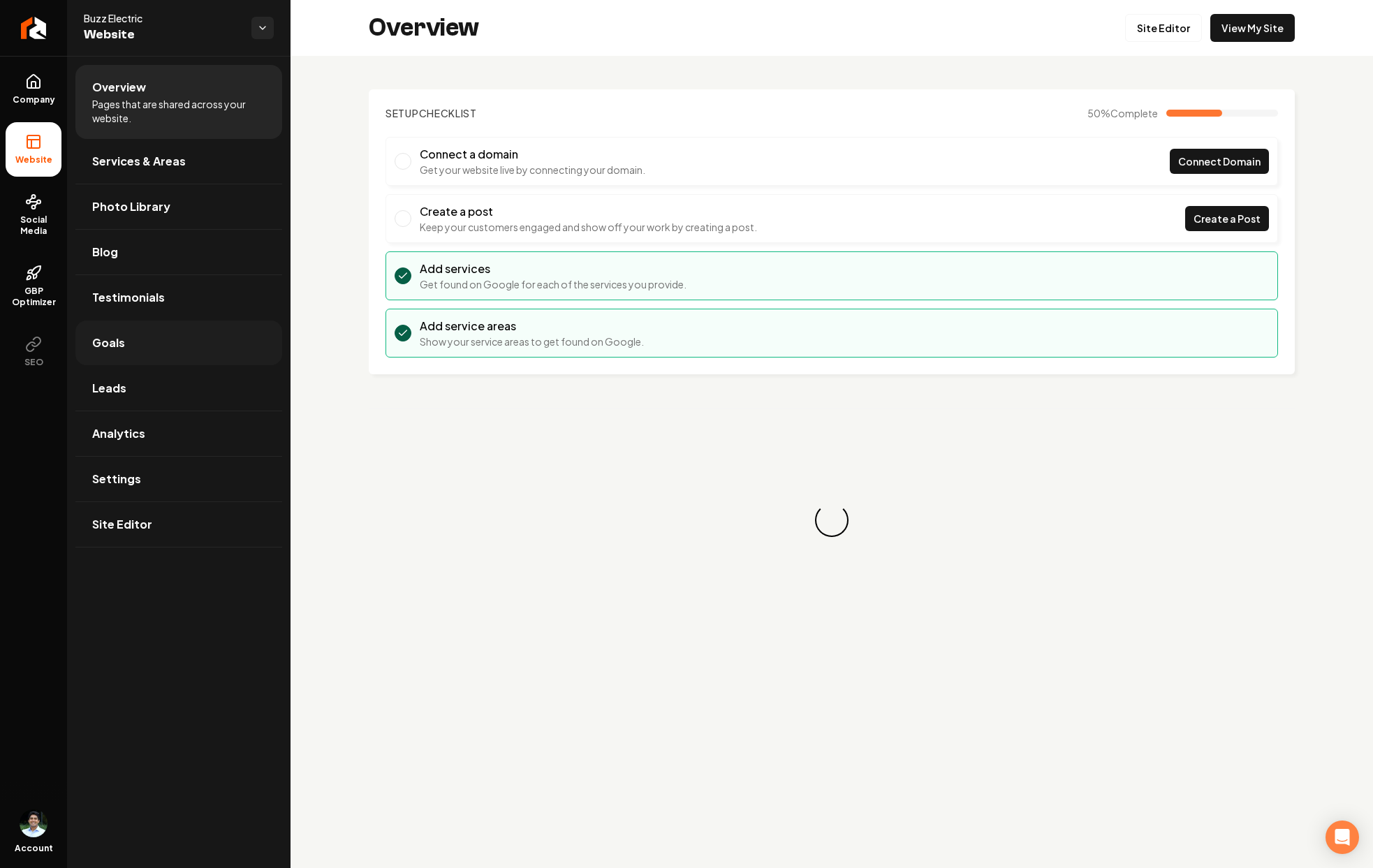
click at [125, 338] on link "Goals" at bounding box center [179, 343] width 207 height 45
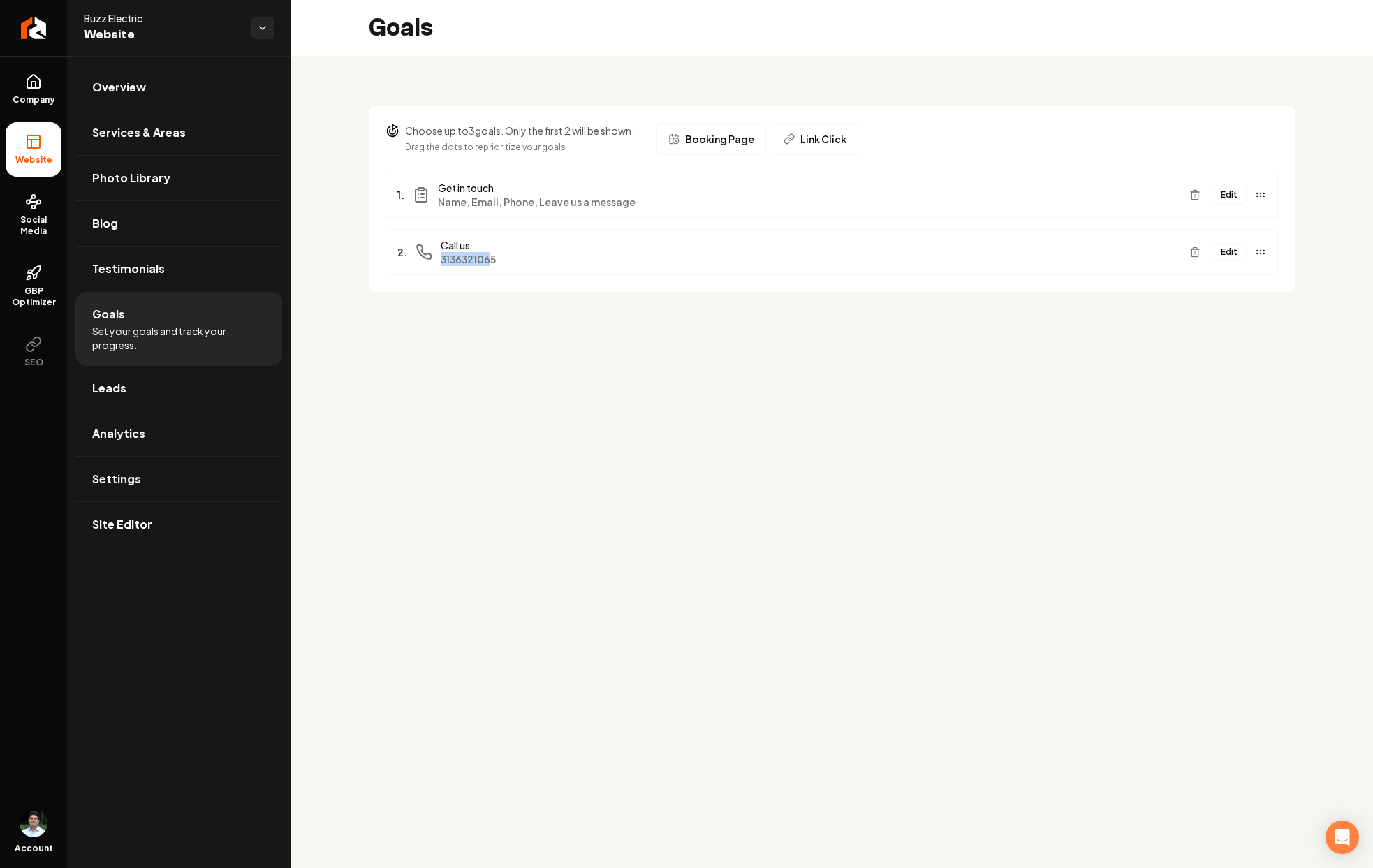
drag, startPoint x: 493, startPoint y: 266, endPoint x: 438, endPoint y: 261, distance: 55.2
click at [438, 261] on div "2. Call us 3136321065" at bounding box center [787, 252] width 781 height 28
click at [480, 259] on span "3136321065" at bounding box center [810, 258] width 738 height 14
drag, startPoint x: 494, startPoint y: 259, endPoint x: 439, endPoint y: 258, distance: 55.0
click at [441, 258] on span "3136321065" at bounding box center [810, 258] width 738 height 14
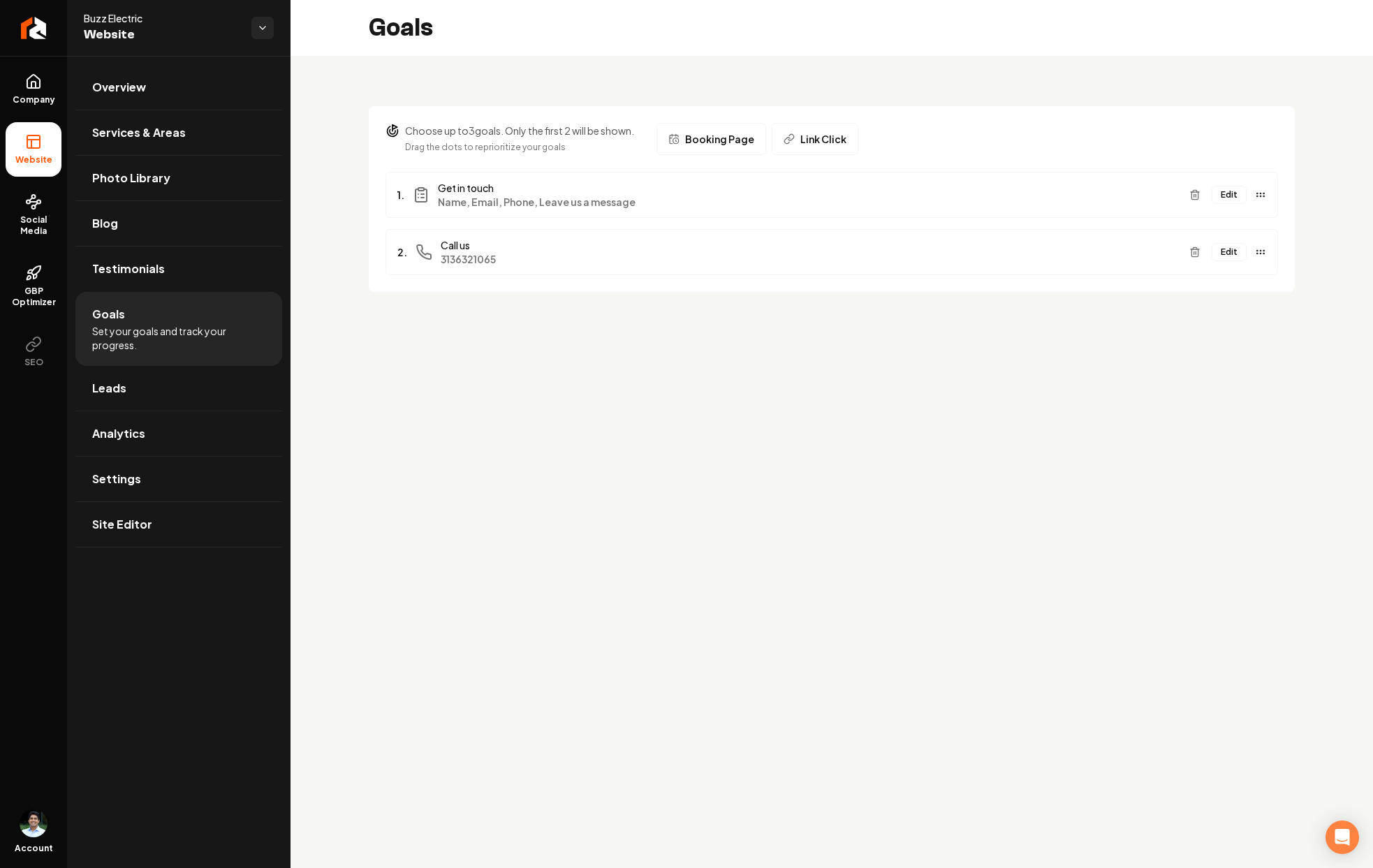
drag, startPoint x: 505, startPoint y: 266, endPoint x: 490, endPoint y: 260, distance: 16.2
click at [498, 264] on span "3136321065" at bounding box center [810, 258] width 738 height 14
drag, startPoint x: 496, startPoint y: 260, endPoint x: 437, endPoint y: 260, distance: 59.0
click at [437, 260] on div "2. Call us 3136321065" at bounding box center [787, 252] width 781 height 28
click at [514, 266] on span "3136321065" at bounding box center [810, 258] width 738 height 14
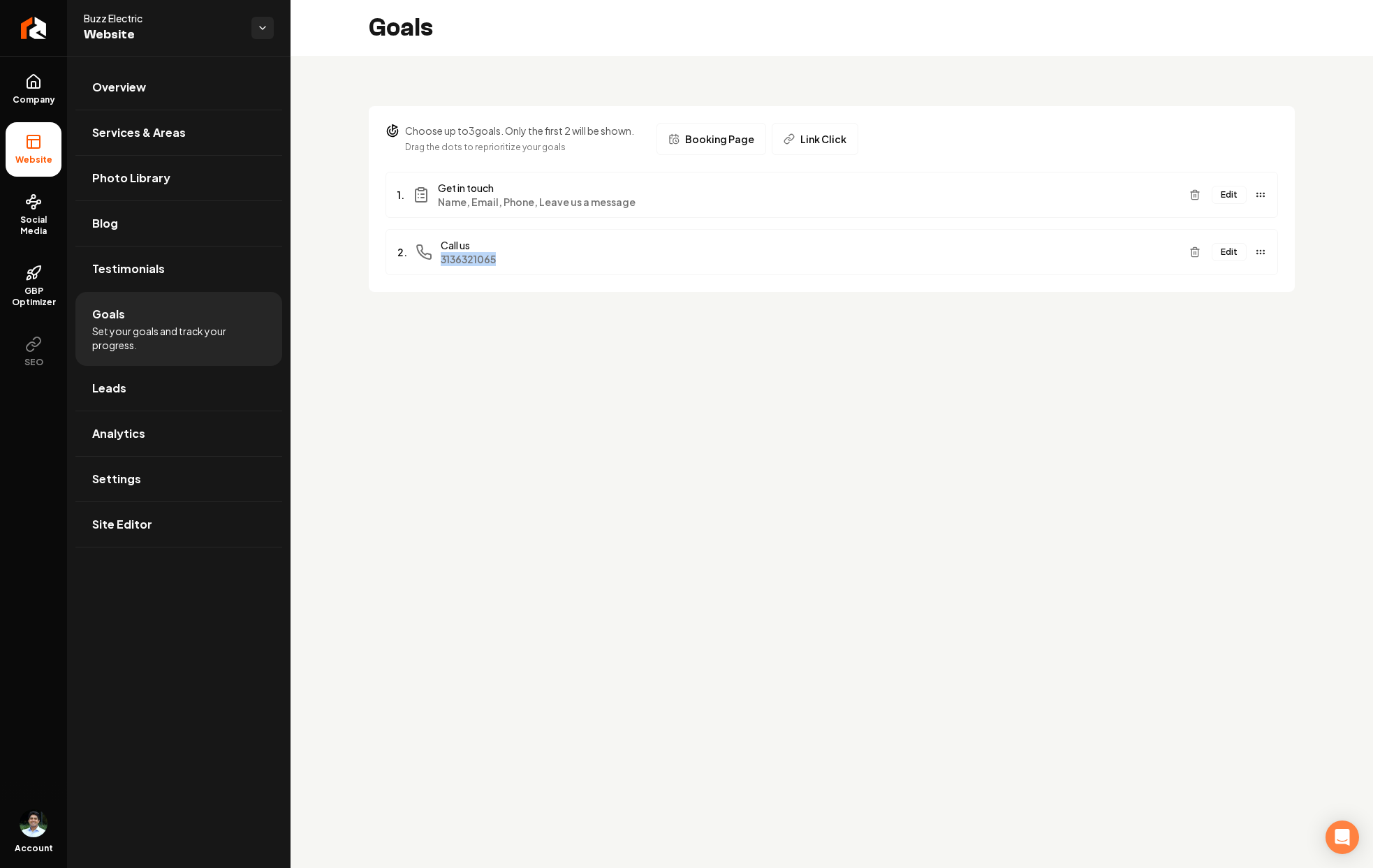
drag, startPoint x: 514, startPoint y: 262, endPoint x: 437, endPoint y: 265, distance: 77.1
click at [437, 265] on div "2. Call us 3136321065" at bounding box center [787, 252] width 781 height 28
click at [41, 28] on icon "Return to dashboard" at bounding box center [34, 28] width 22 height 22
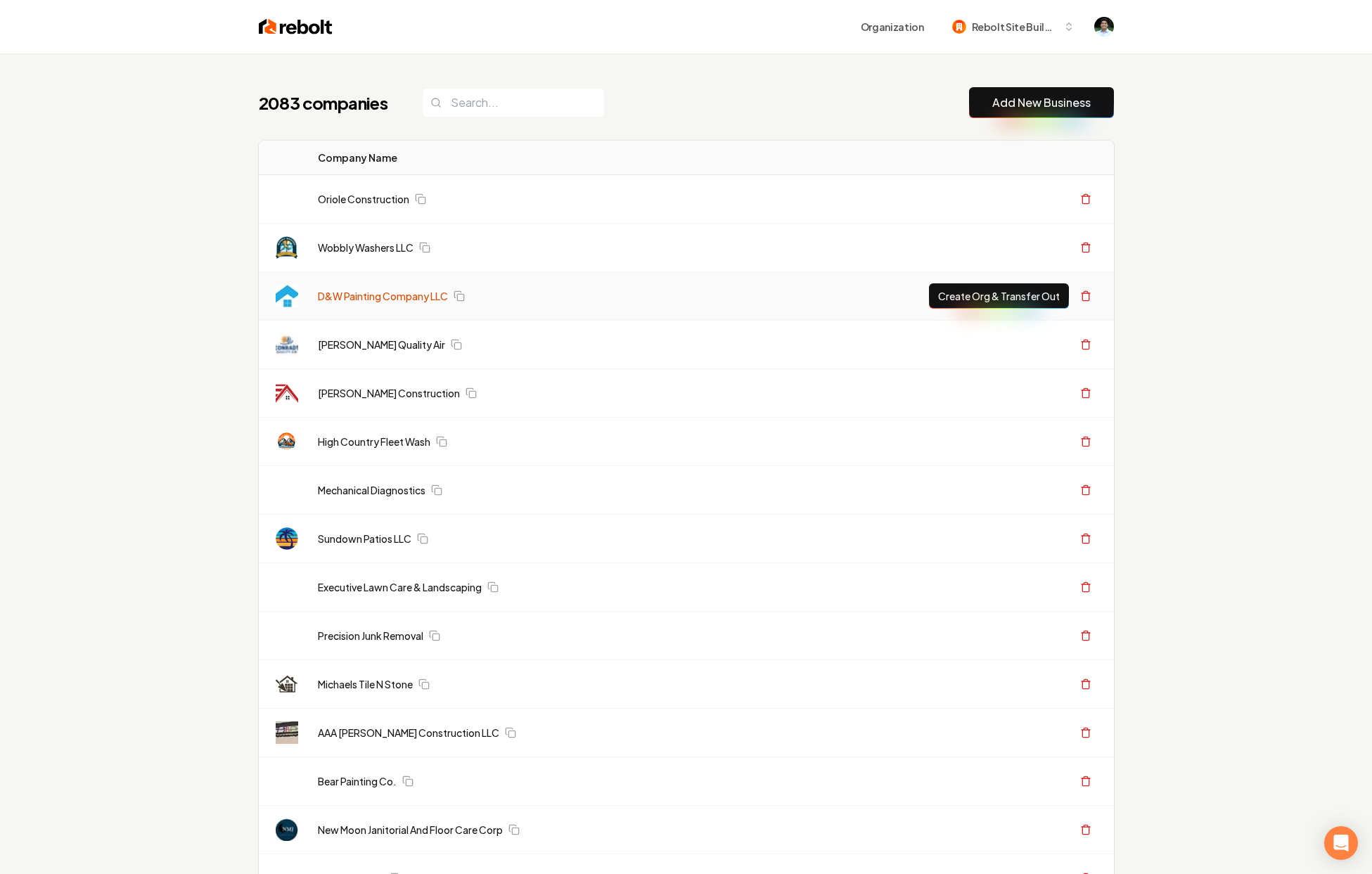
click at [422, 298] on link "D&W Painting Company LLC" at bounding box center [382, 296] width 131 height 14
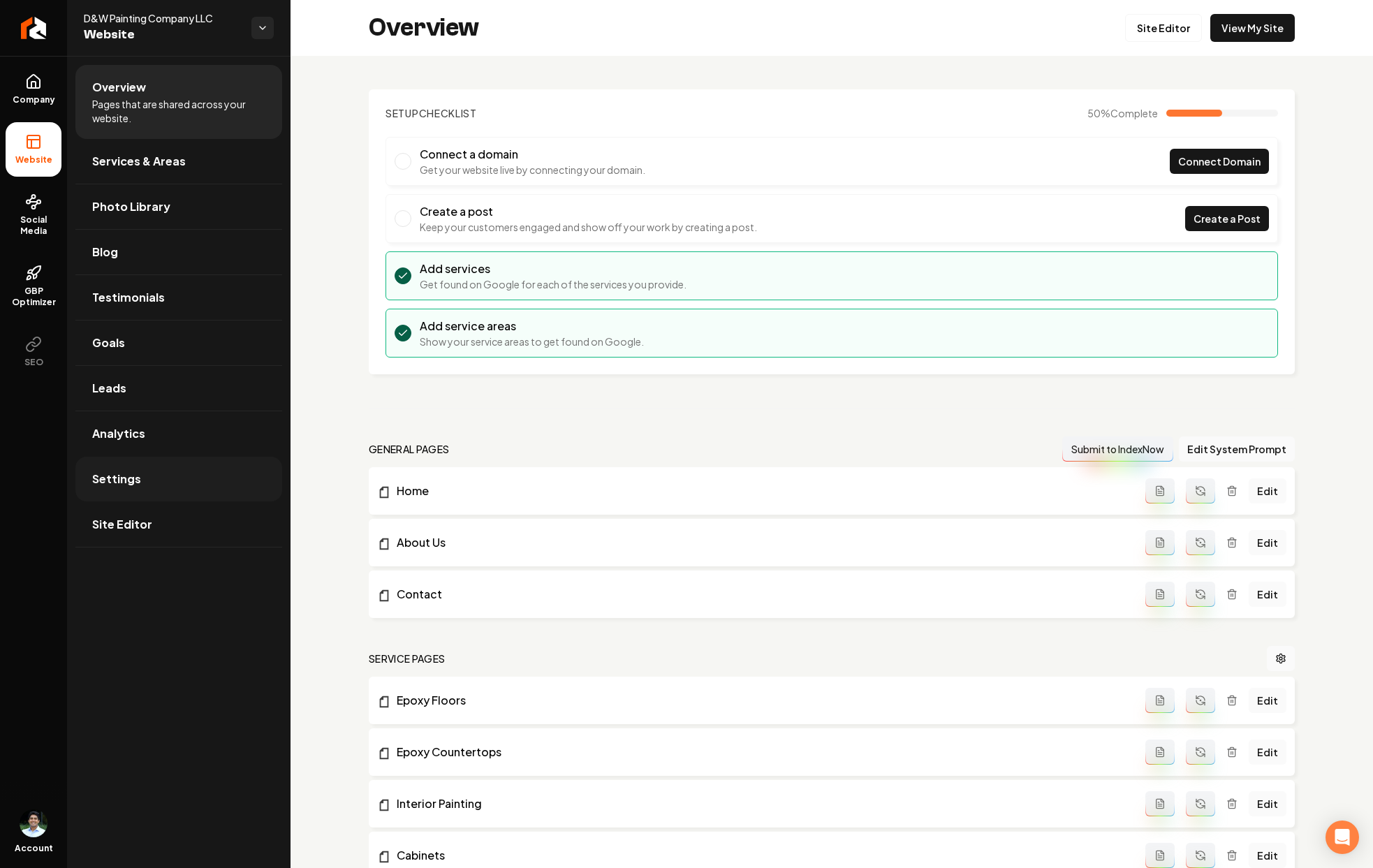
click at [177, 490] on link "Settings" at bounding box center [179, 479] width 207 height 45
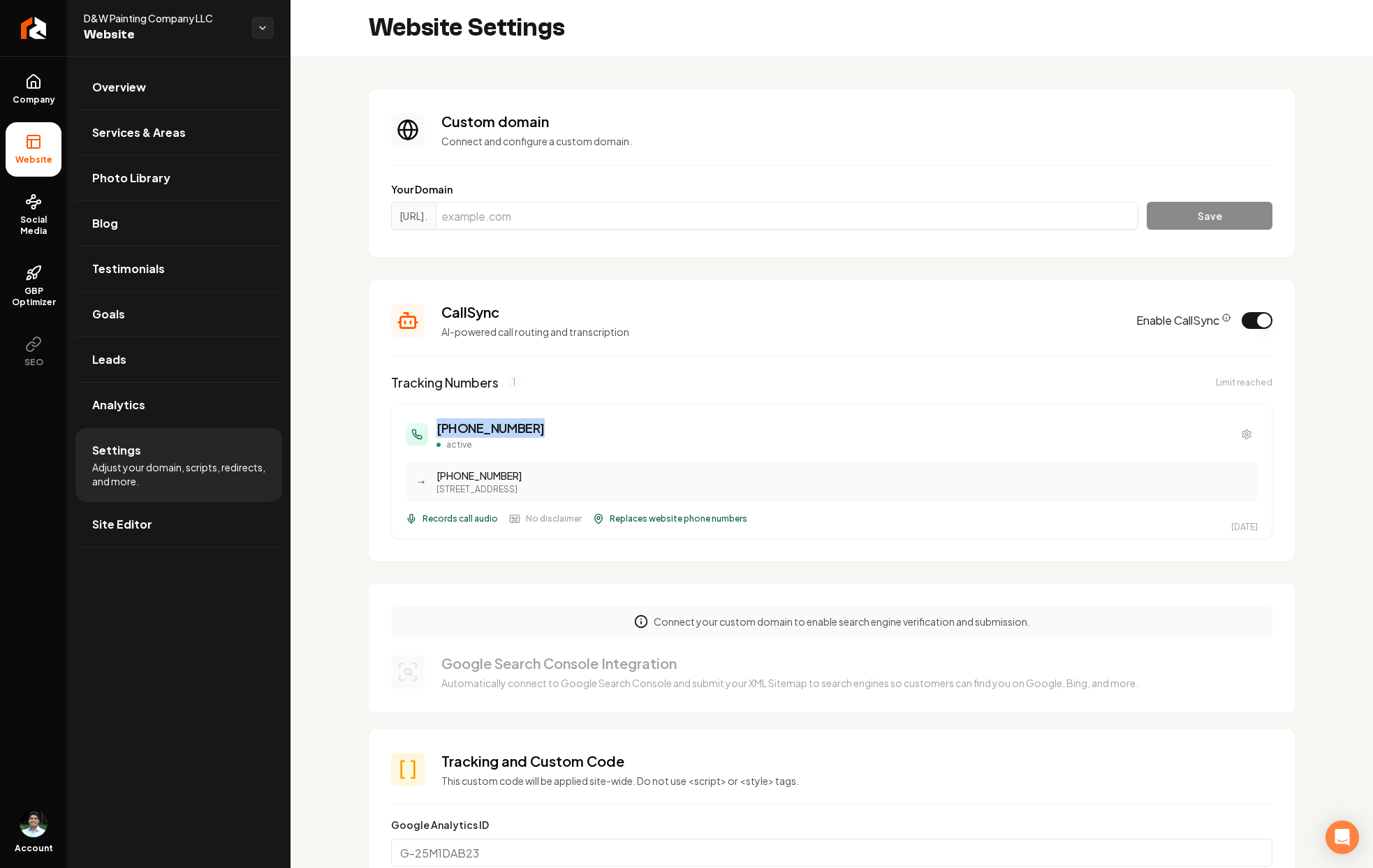
drag, startPoint x: 535, startPoint y: 434, endPoint x: 427, endPoint y: 430, distance: 108.1
click at [427, 430] on div "(801) 823-6579 active" at bounding box center [832, 434] width 853 height 32
click at [141, 305] on link "Goals" at bounding box center [179, 314] width 207 height 45
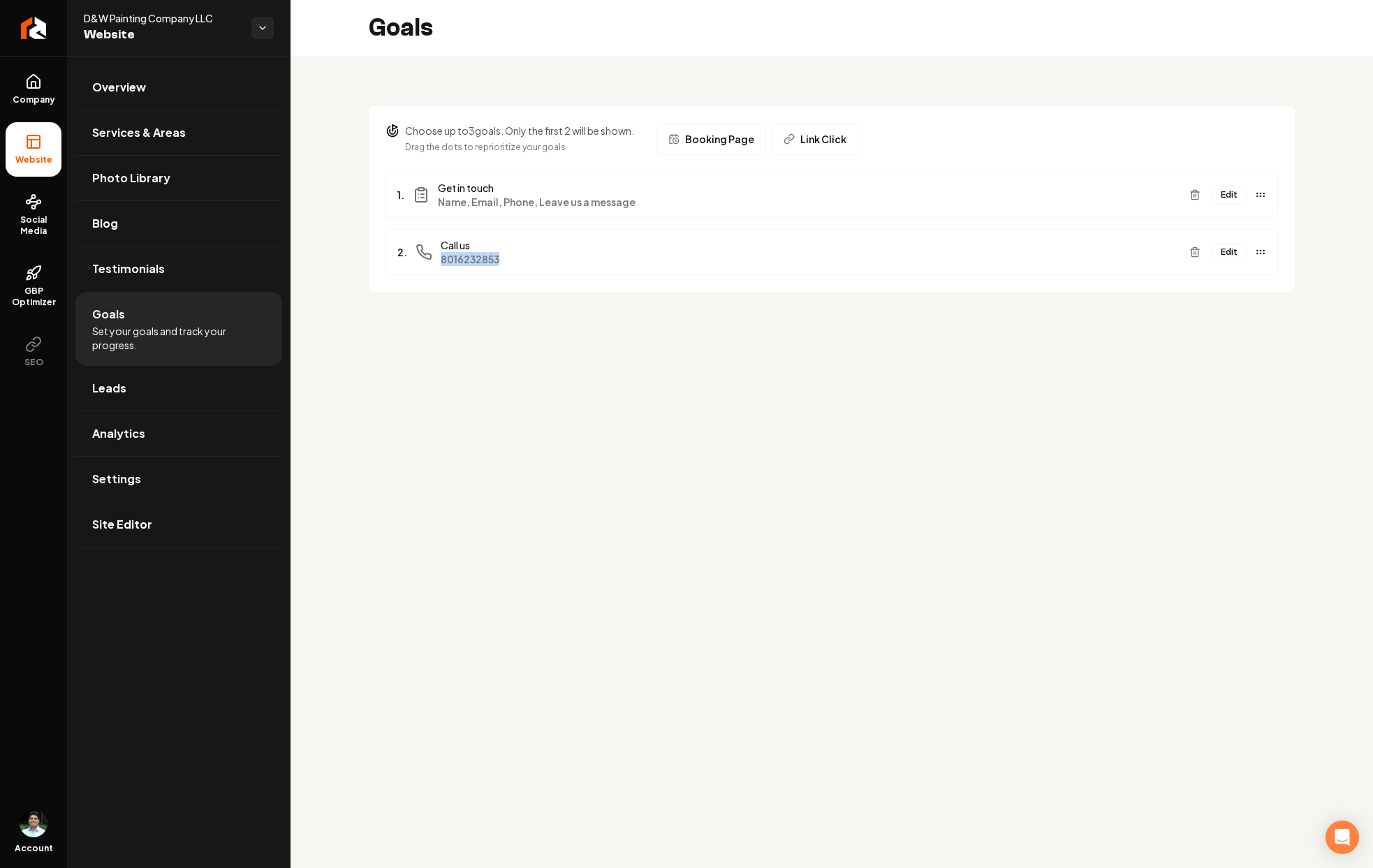
drag, startPoint x: 530, startPoint y: 263, endPoint x: 436, endPoint y: 258, distance: 94.1
click at [436, 258] on div "2. Call us 8016232853" at bounding box center [787, 252] width 781 height 28
click at [172, 471] on link "Settings" at bounding box center [179, 479] width 207 height 45
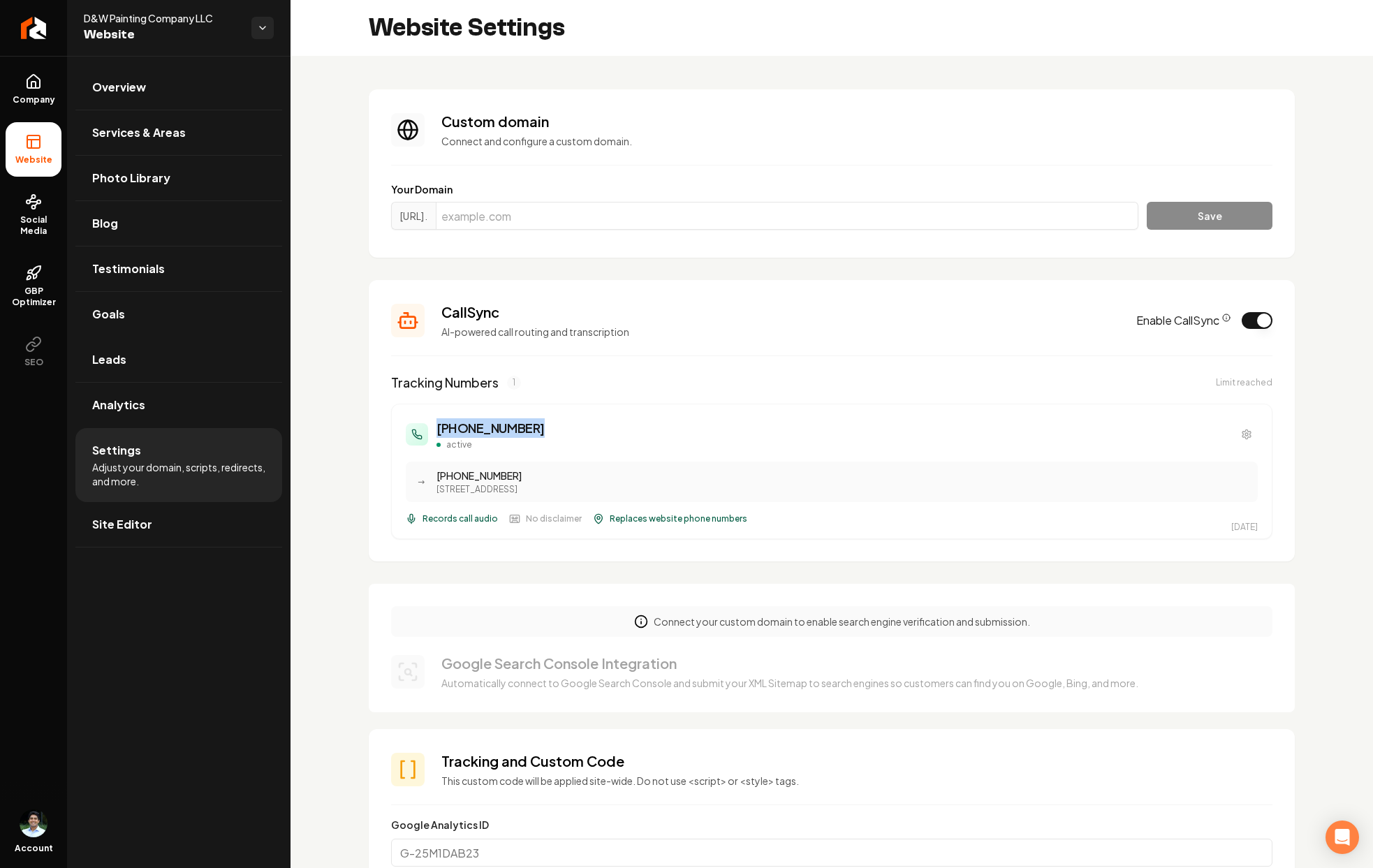
drag, startPoint x: 544, startPoint y: 431, endPoint x: 406, endPoint y: 416, distance: 138.8
click at [406, 416] on div "(801) 823-6579 active → (801) 623-2853 1443 W 250 N, Springville, UT 84663 Reco…" at bounding box center [831, 471] width 881 height 135
click at [150, 360] on link "Leads" at bounding box center [179, 360] width 207 height 45
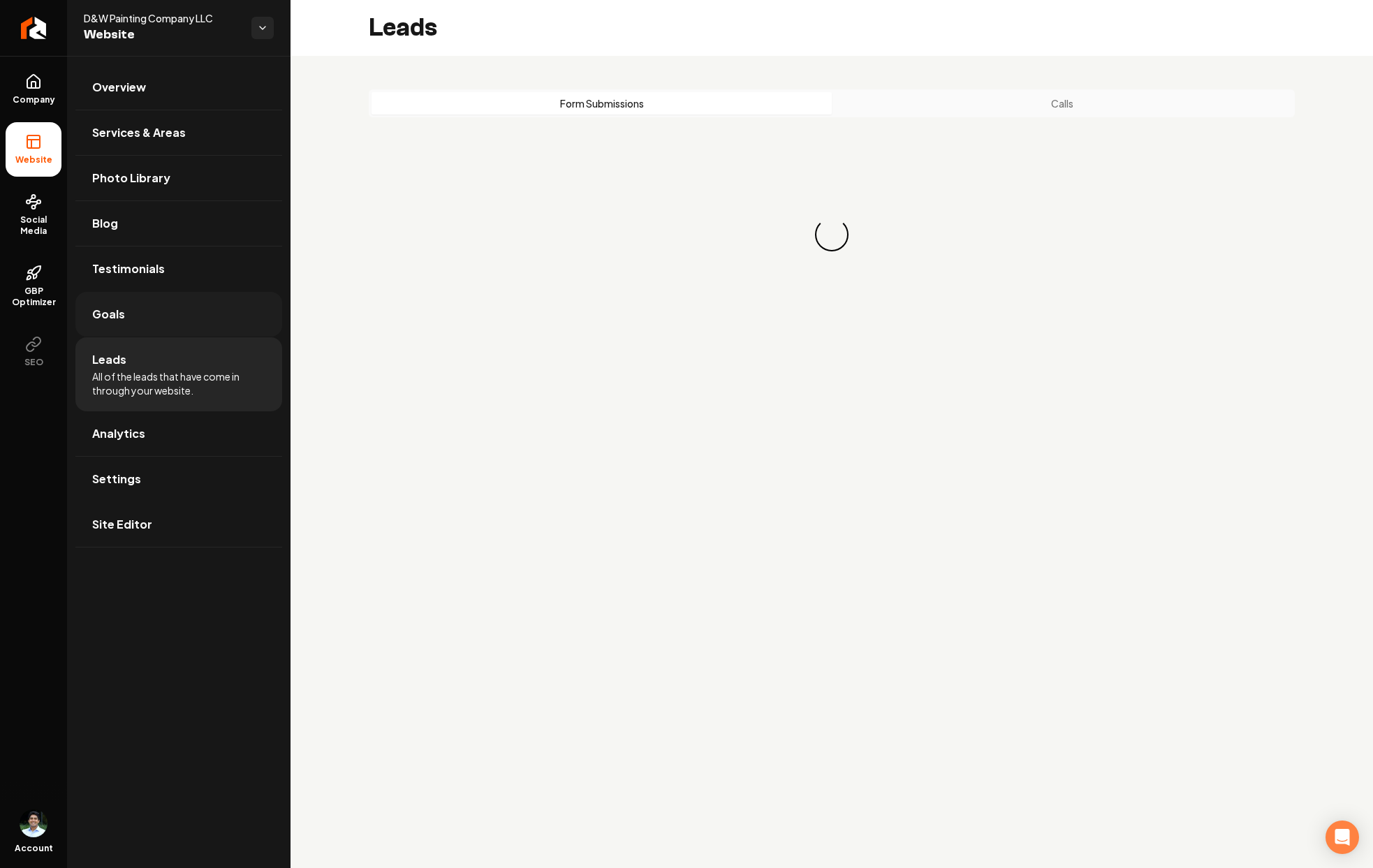
click at [154, 333] on link "Goals" at bounding box center [179, 314] width 207 height 45
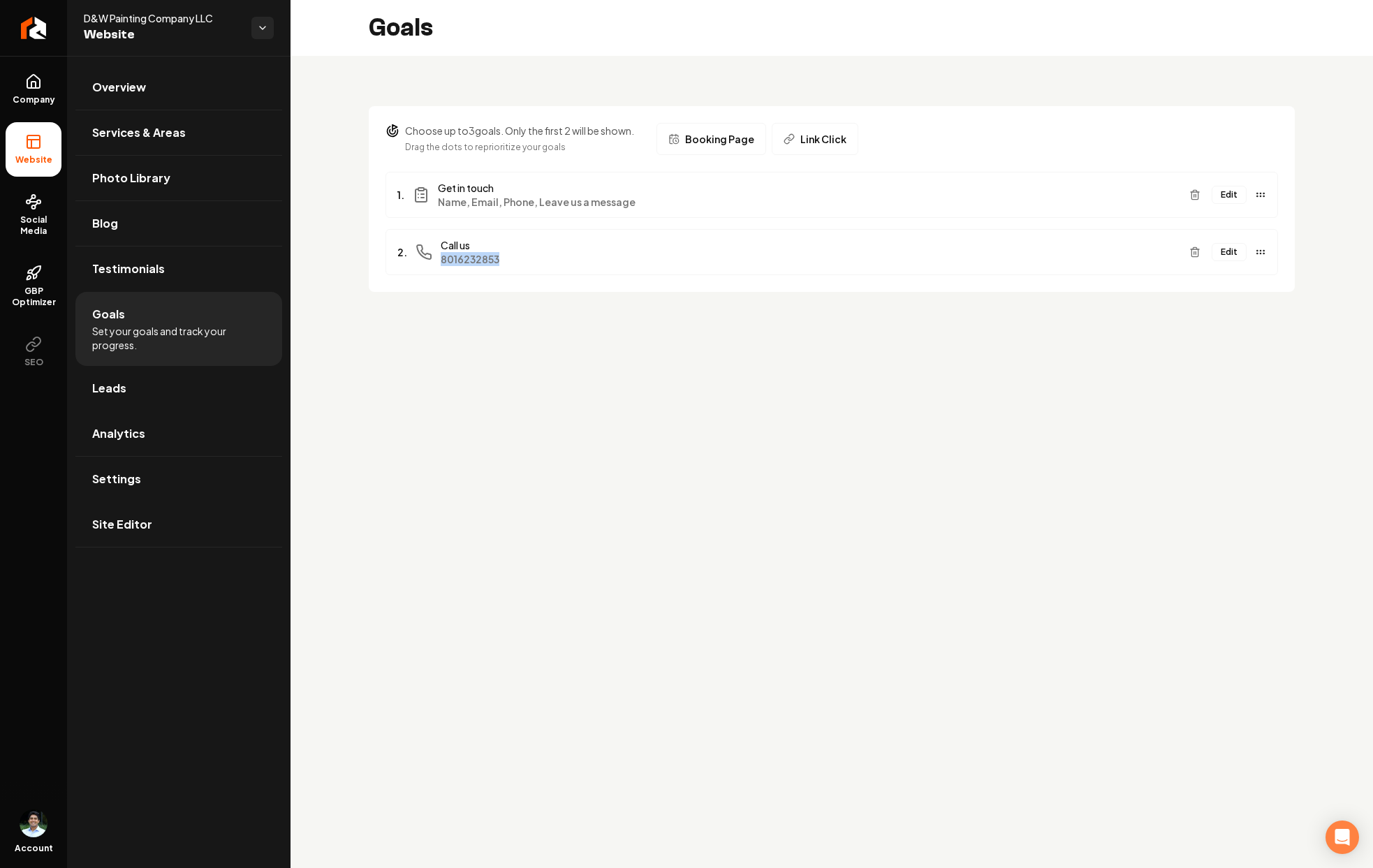
drag, startPoint x: 510, startPoint y: 260, endPoint x: 438, endPoint y: 262, distance: 72.0
click at [438, 262] on div "2. Call us 8016232853" at bounding box center [787, 252] width 781 height 28
click at [516, 271] on div "2. Call us 8016232853 Edit" at bounding box center [831, 252] width 893 height 46
drag, startPoint x: 514, startPoint y: 259, endPoint x: 440, endPoint y: 263, distance: 74.1
click at [441, 263] on span "8016232853" at bounding box center [810, 258] width 738 height 14
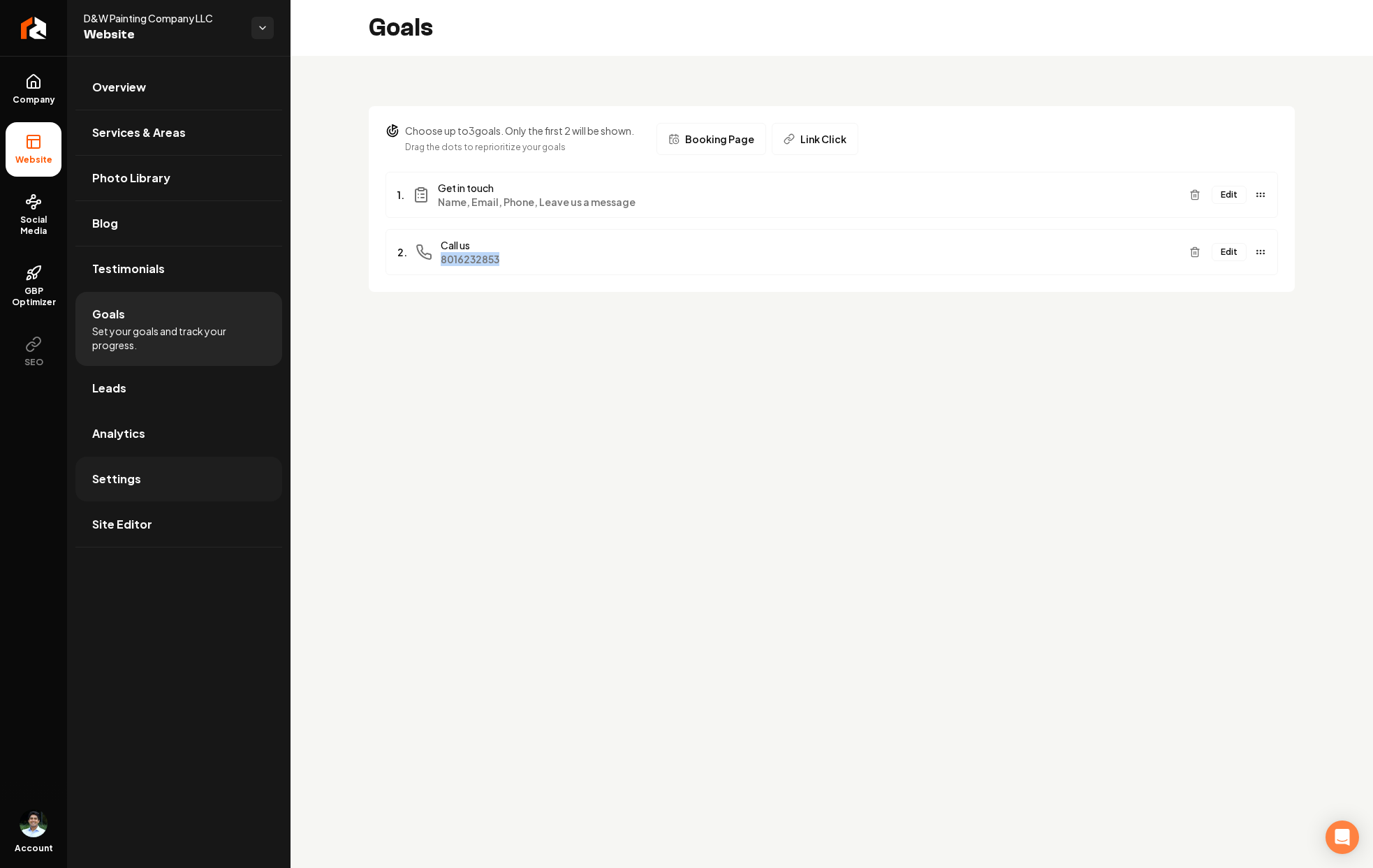
click at [166, 477] on link "Settings" at bounding box center [179, 479] width 207 height 45
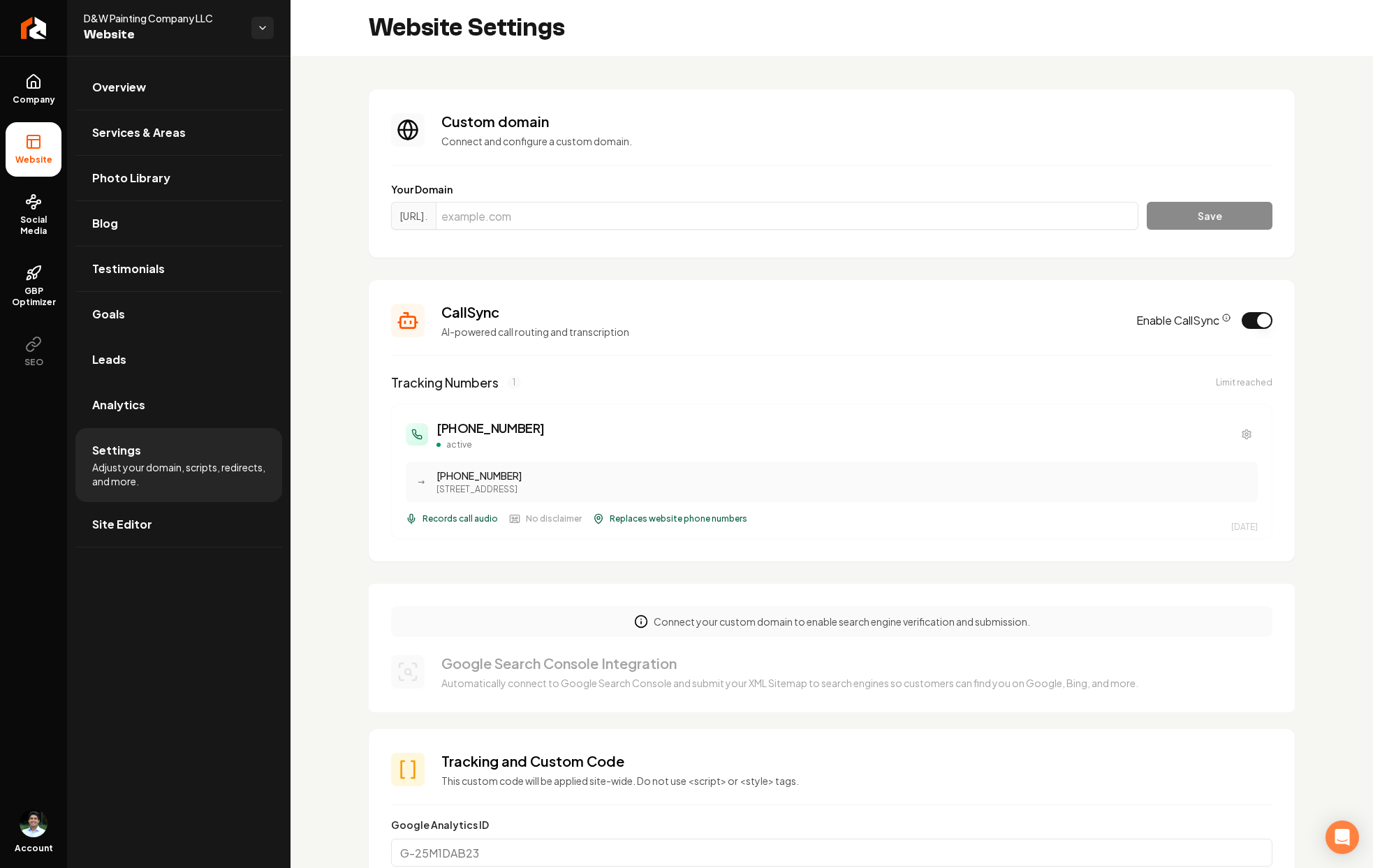
click at [788, 253] on section "Custom domain Connect and configure a custom domain. Your Domain https://www. S…" at bounding box center [831, 173] width 926 height 168
click at [1222, 318] on icon "CallSync Info" at bounding box center [1226, 317] width 8 height 8
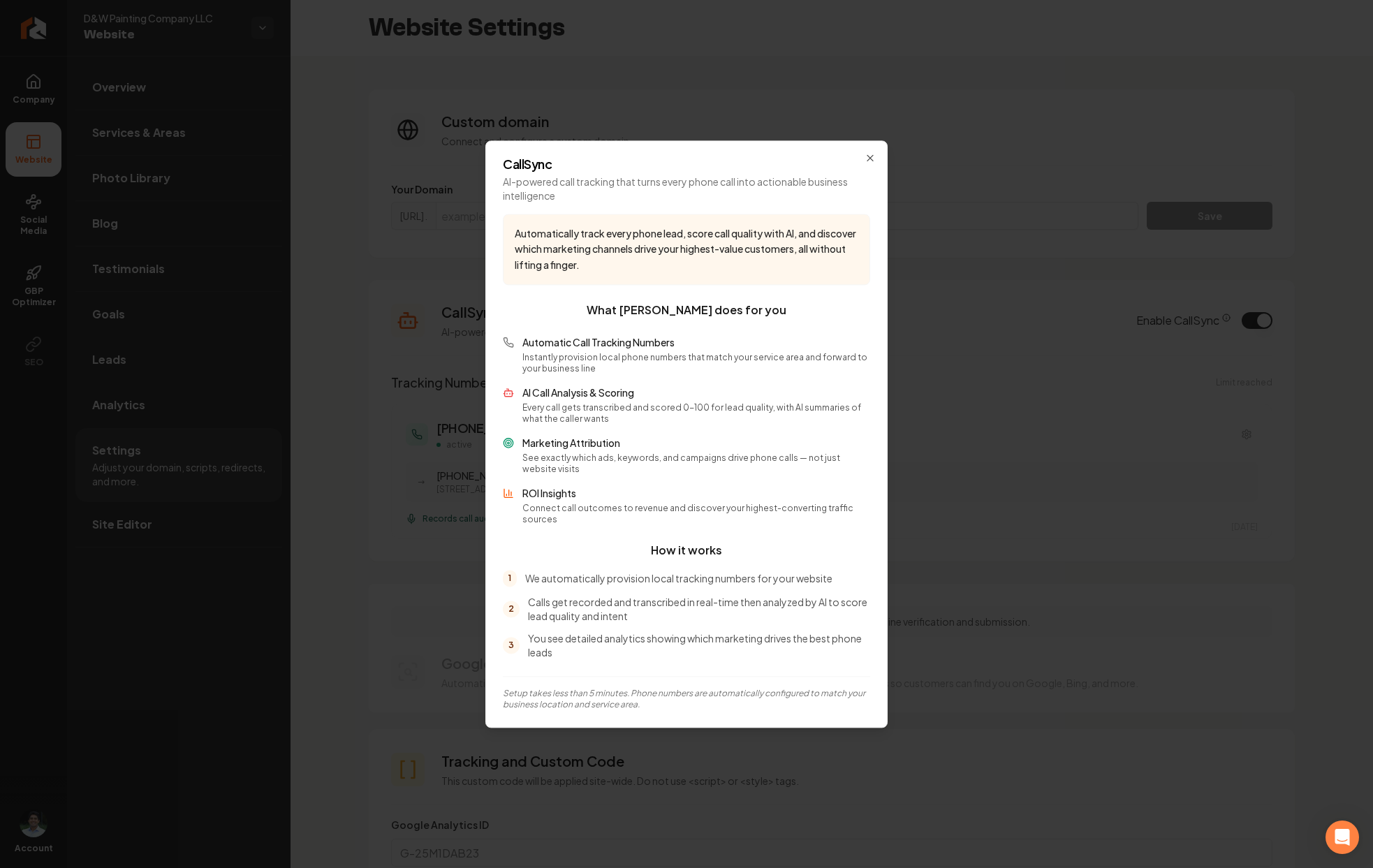
click at [870, 169] on div "CallSync AI-powered call tracking that turns every phone call into actionable b…" at bounding box center [686, 434] width 402 height 587
click at [871, 156] on div "CallSync AI-powered call tracking that turns every phone call into actionable b…" at bounding box center [686, 434] width 402 height 587
click at [869, 161] on icon "button" at bounding box center [870, 158] width 11 height 11
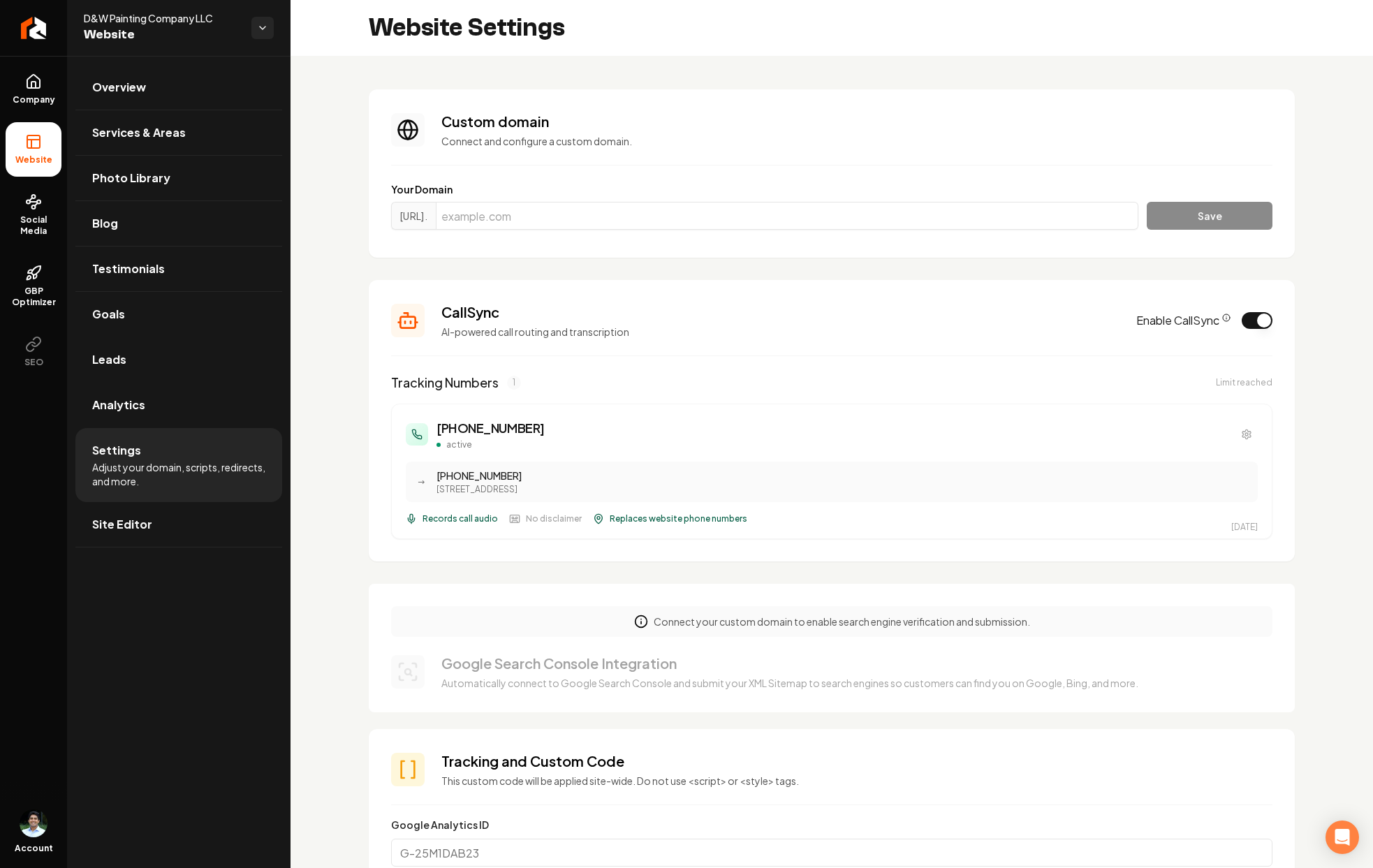
click at [488, 518] on span "Records call audio" at bounding box center [460, 518] width 76 height 11
click at [683, 521] on span "Replaces website phone numbers" at bounding box center [679, 518] width 138 height 11
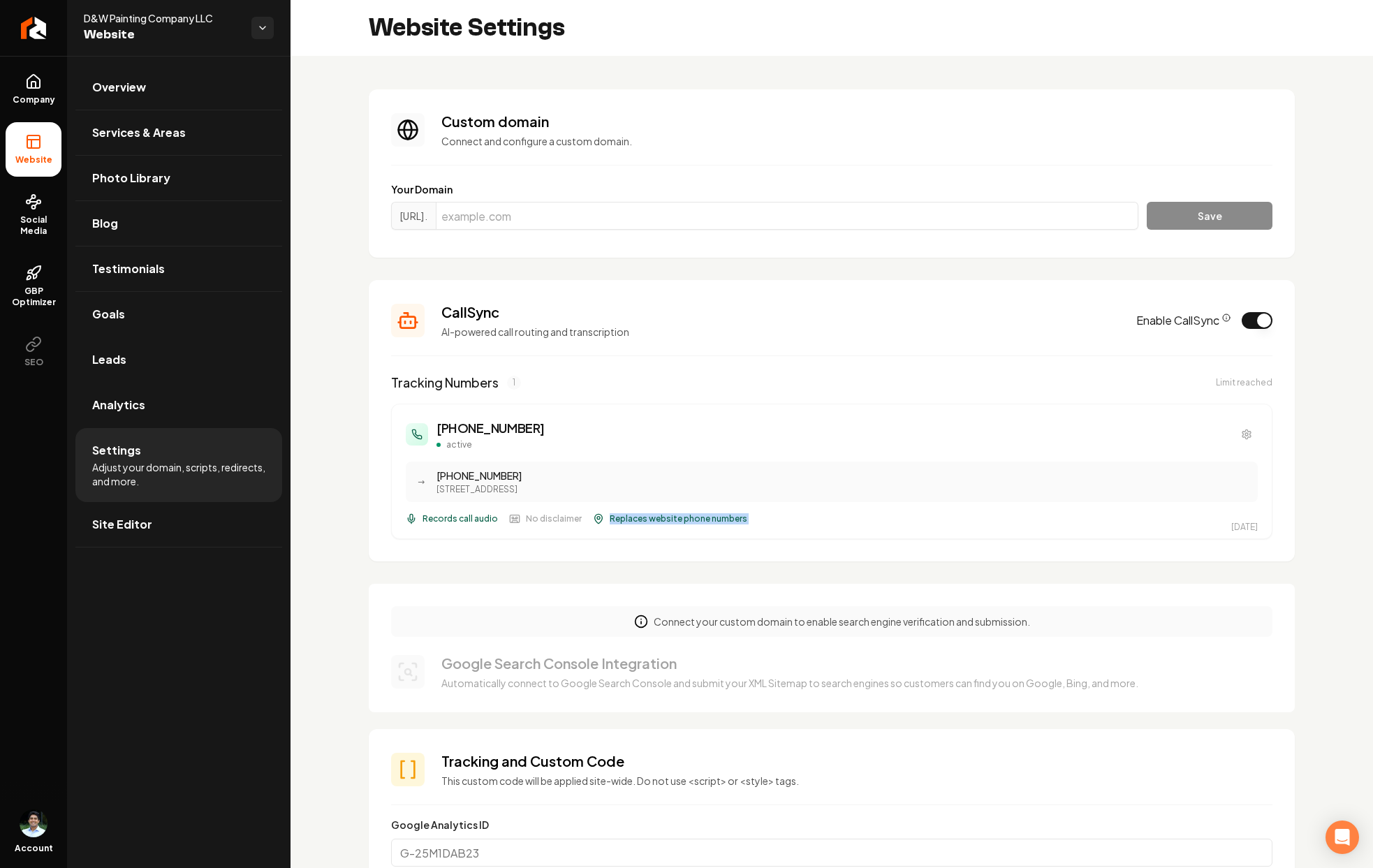
click at [683, 521] on span "Replaces website phone numbers" at bounding box center [679, 518] width 138 height 11
click at [774, 523] on div "Records call audio No disclaimer Replaces website phone numbers" at bounding box center [832, 518] width 853 height 11
click at [1242, 432] on icon "Main content area" at bounding box center [1246, 434] width 8 height 9
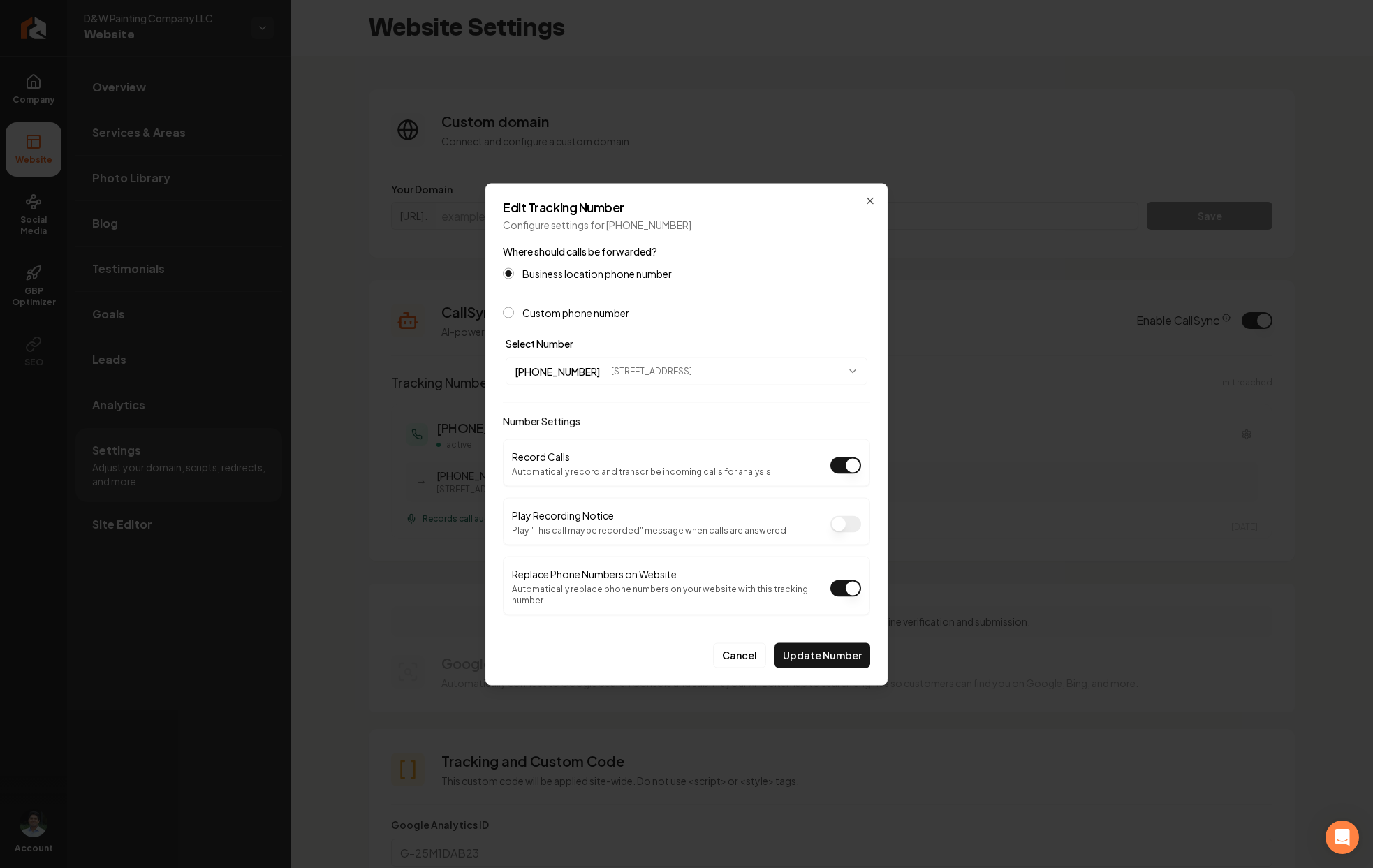
click at [537, 317] on label "Custom phone number" at bounding box center [576, 311] width 107 height 9
click at [514, 318] on button "Custom phone number" at bounding box center [508, 312] width 11 height 11
click at [549, 277] on label "Business location phone number" at bounding box center [597, 272] width 149 height 9
click at [514, 278] on button "Business location phone number" at bounding box center [508, 272] width 11 height 11
click at [532, 317] on label "Custom phone number" at bounding box center [576, 311] width 107 height 9
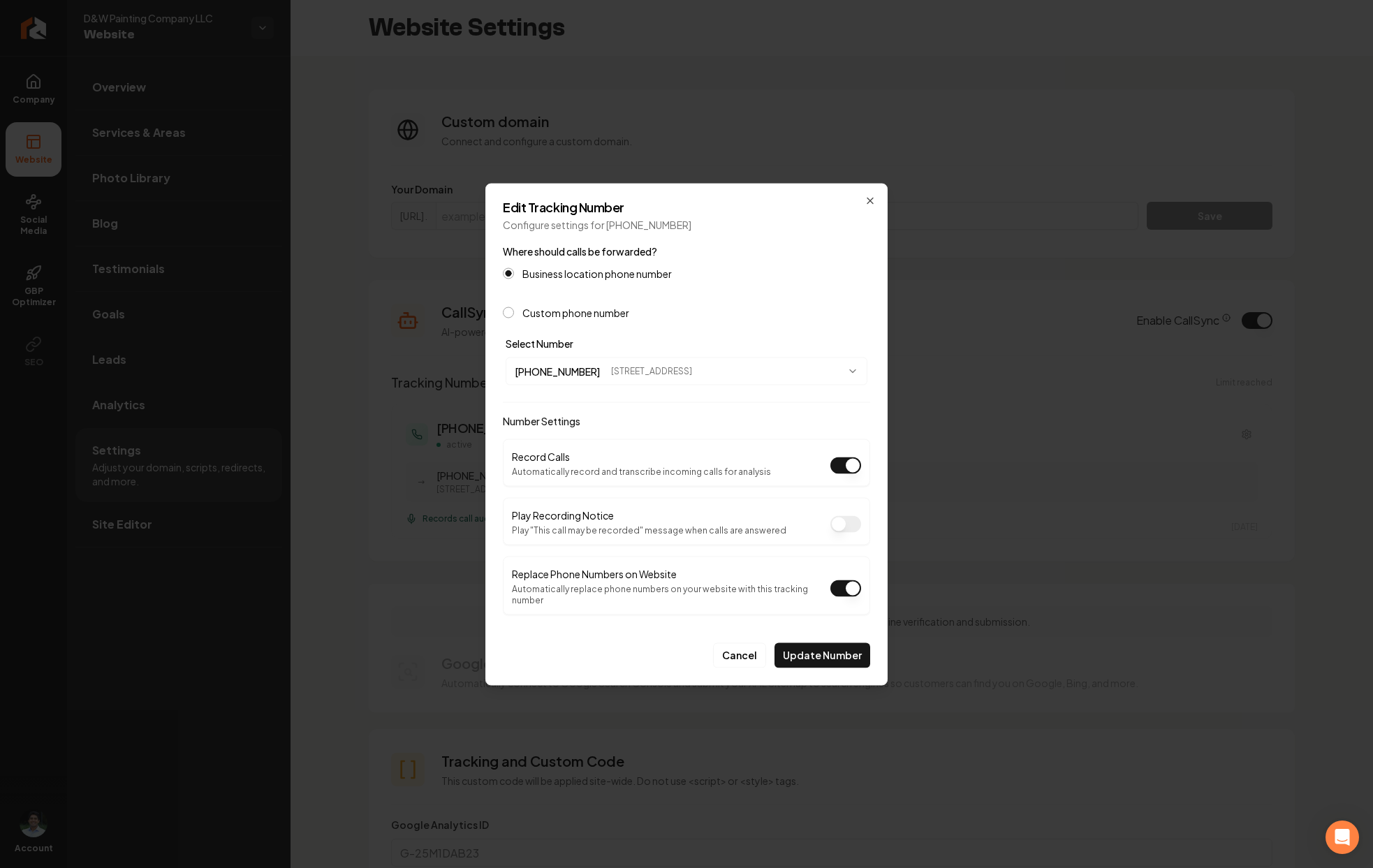
click at [514, 318] on button "Custom phone number" at bounding box center [508, 312] width 11 height 11
click at [621, 277] on label "Business location phone number" at bounding box center [597, 272] width 149 height 9
click at [514, 277] on button "Business location phone number" at bounding box center [508, 272] width 11 height 11
click at [575, 324] on form "**********" at bounding box center [686, 455] width 368 height 425
click at [605, 327] on form "**********" at bounding box center [686, 455] width 368 height 425
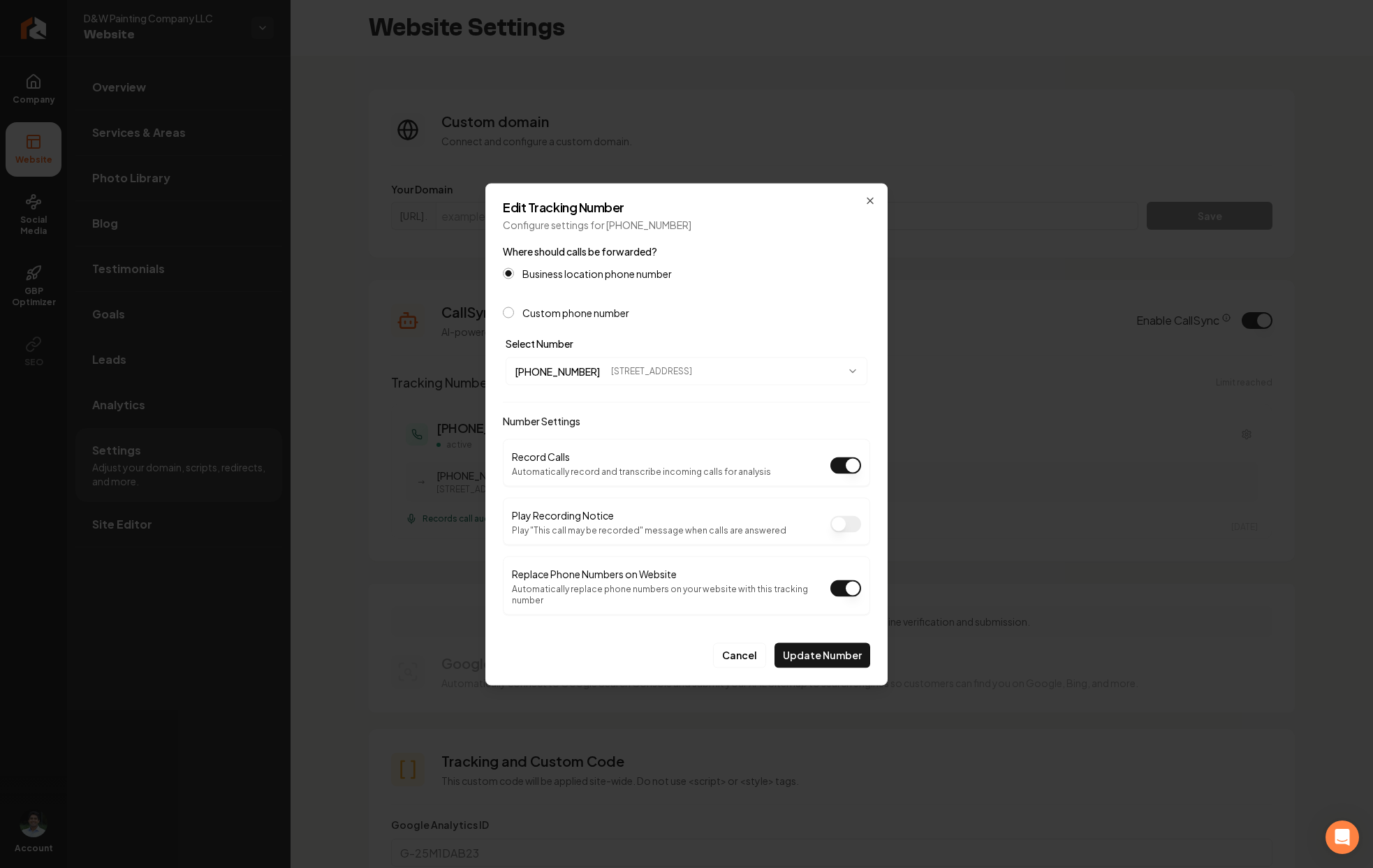
click at [605, 324] on form "**********" at bounding box center [686, 455] width 368 height 425
click at [606, 317] on label "Custom phone number" at bounding box center [576, 311] width 107 height 9
click at [514, 318] on button "Custom phone number" at bounding box center [508, 312] width 11 height 11
drag, startPoint x: 680, startPoint y: 228, endPoint x: 605, endPoint y: 231, distance: 75.1
click at [605, 230] on p "Configure settings for (801) 823-6579" at bounding box center [686, 223] width 368 height 14
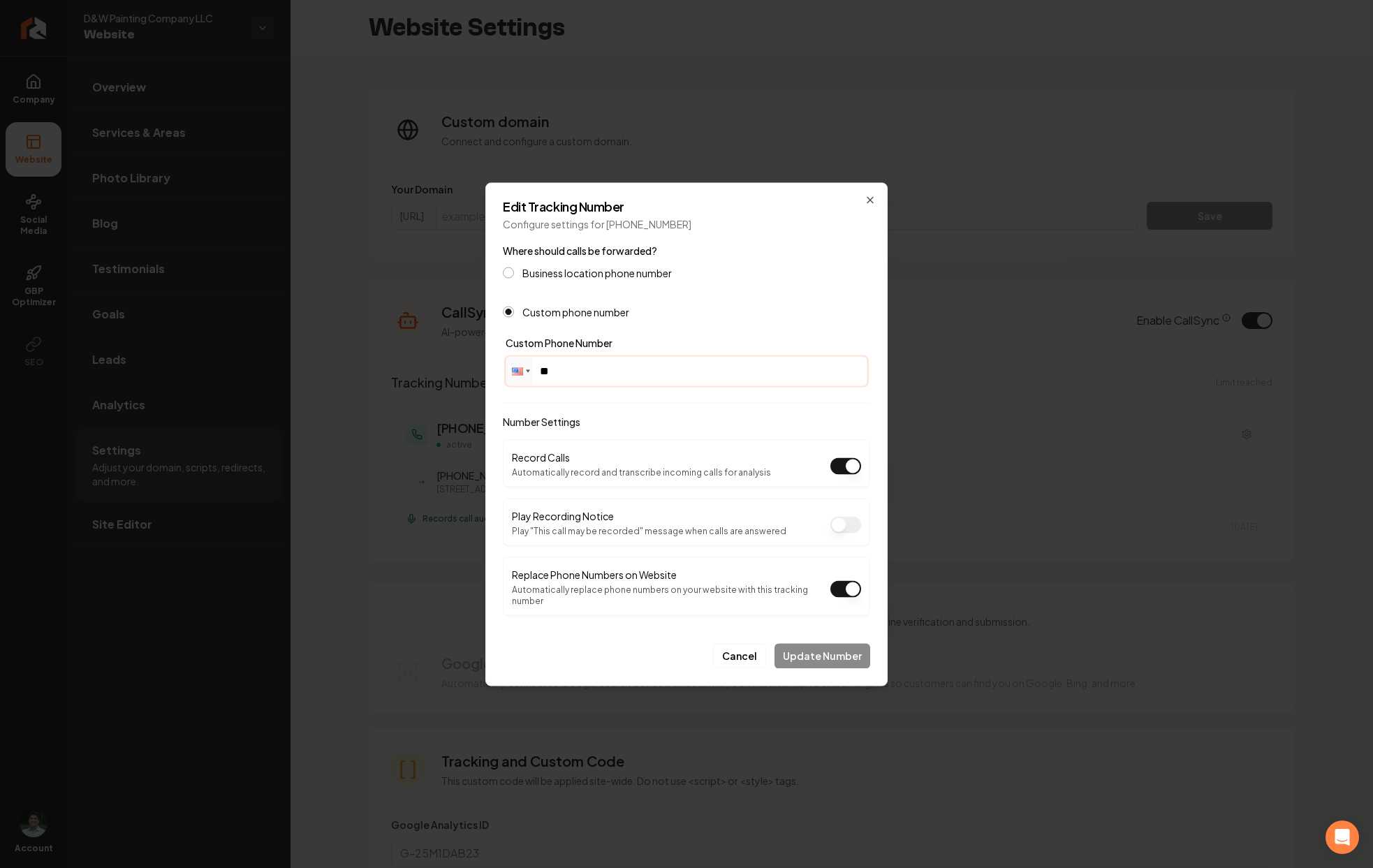
click at [561, 382] on input "**" at bounding box center [686, 371] width 360 height 28
click at [593, 381] on input "**" at bounding box center [686, 371] width 360 height 28
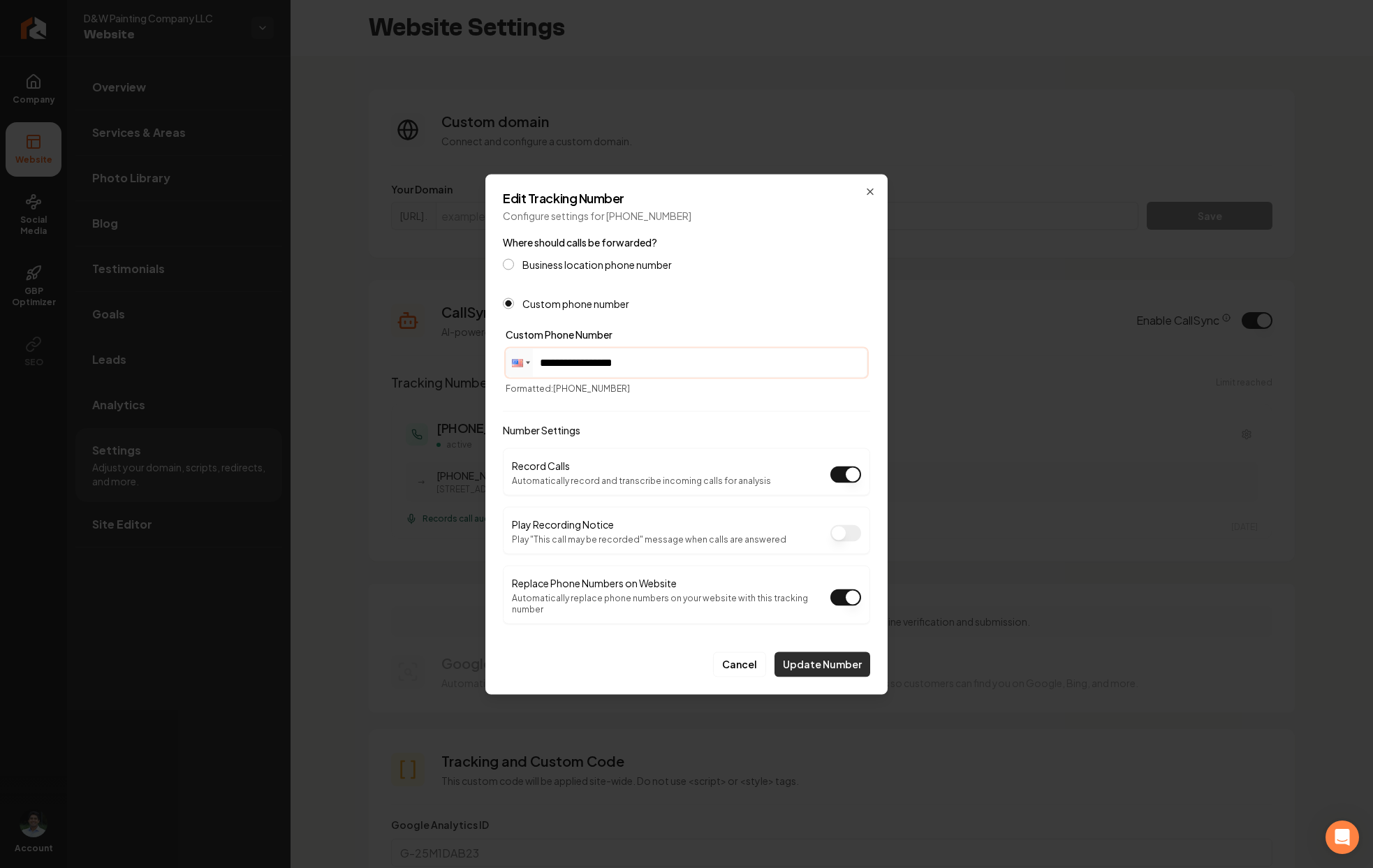
type input "**********"
click at [829, 660] on button "Update Number" at bounding box center [822, 664] width 96 height 25
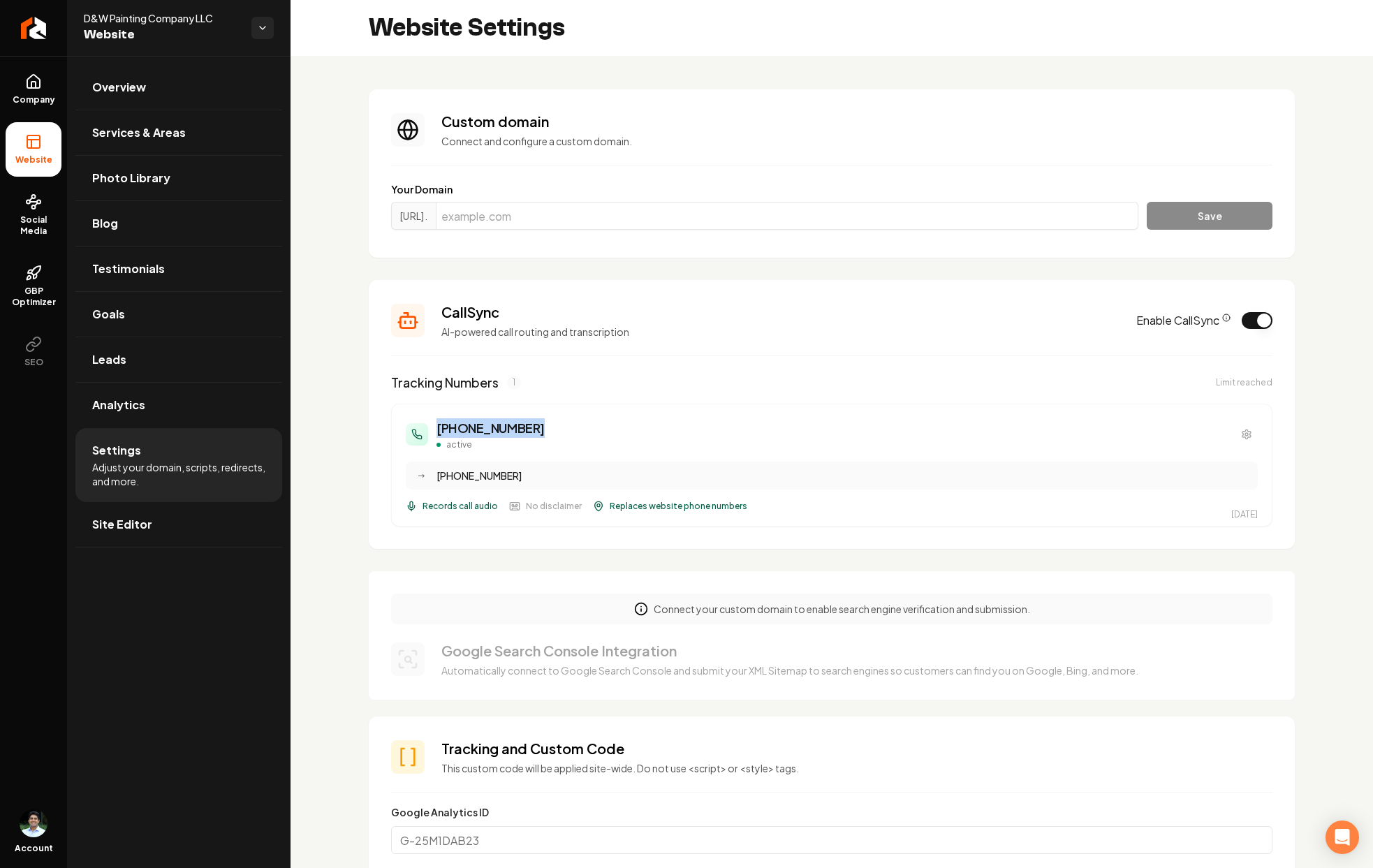
drag, startPoint x: 599, startPoint y: 421, endPoint x: 435, endPoint y: 425, distance: 164.0
click at [435, 425] on div "[PHONE_NUMBER] active" at bounding box center [832, 434] width 853 height 32
click at [146, 516] on span "Site Editor" at bounding box center [122, 524] width 60 height 17
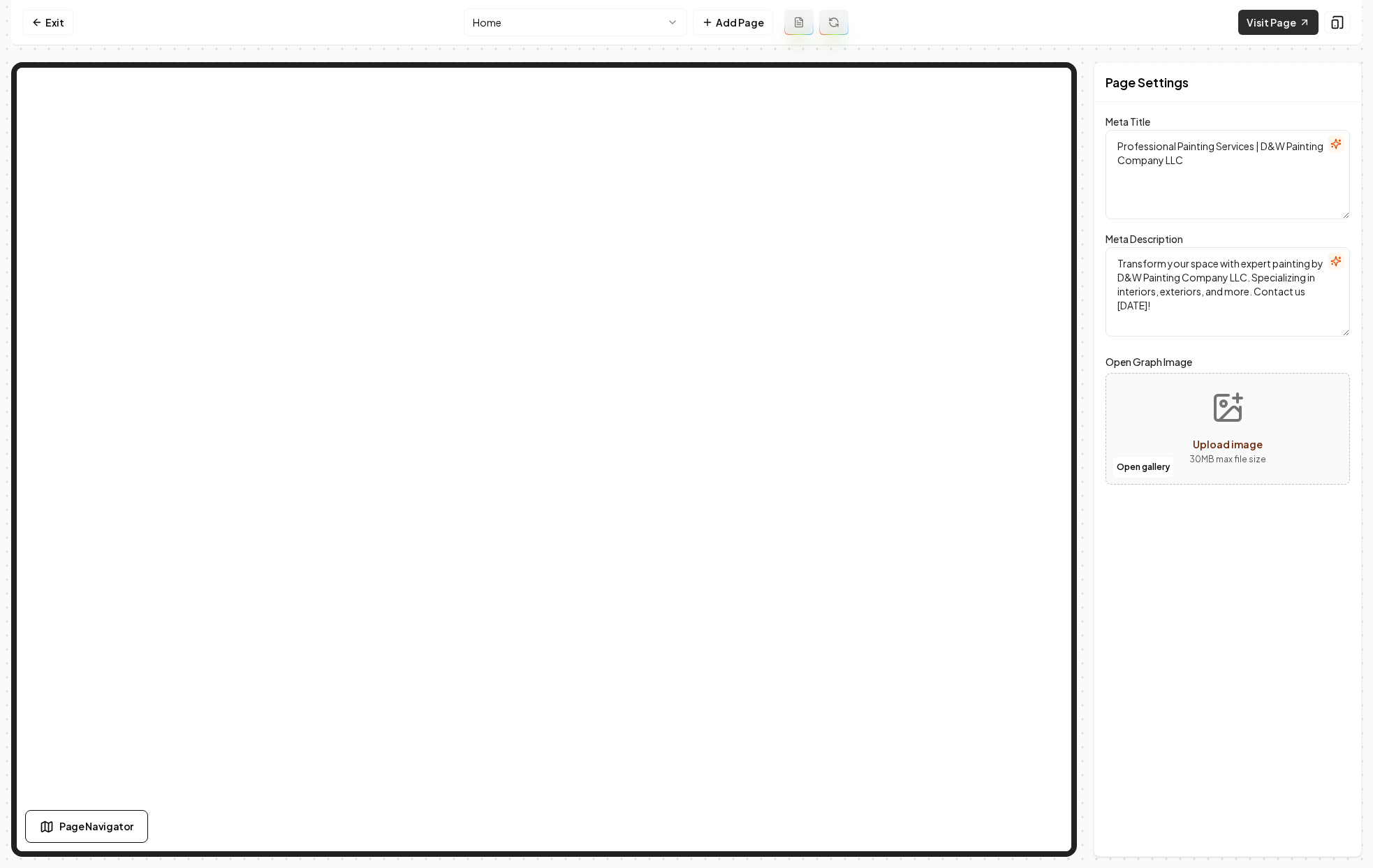
click at [1283, 18] on link "Visit Page" at bounding box center [1279, 21] width 80 height 25
click at [32, 18] on icon at bounding box center [37, 22] width 11 height 11
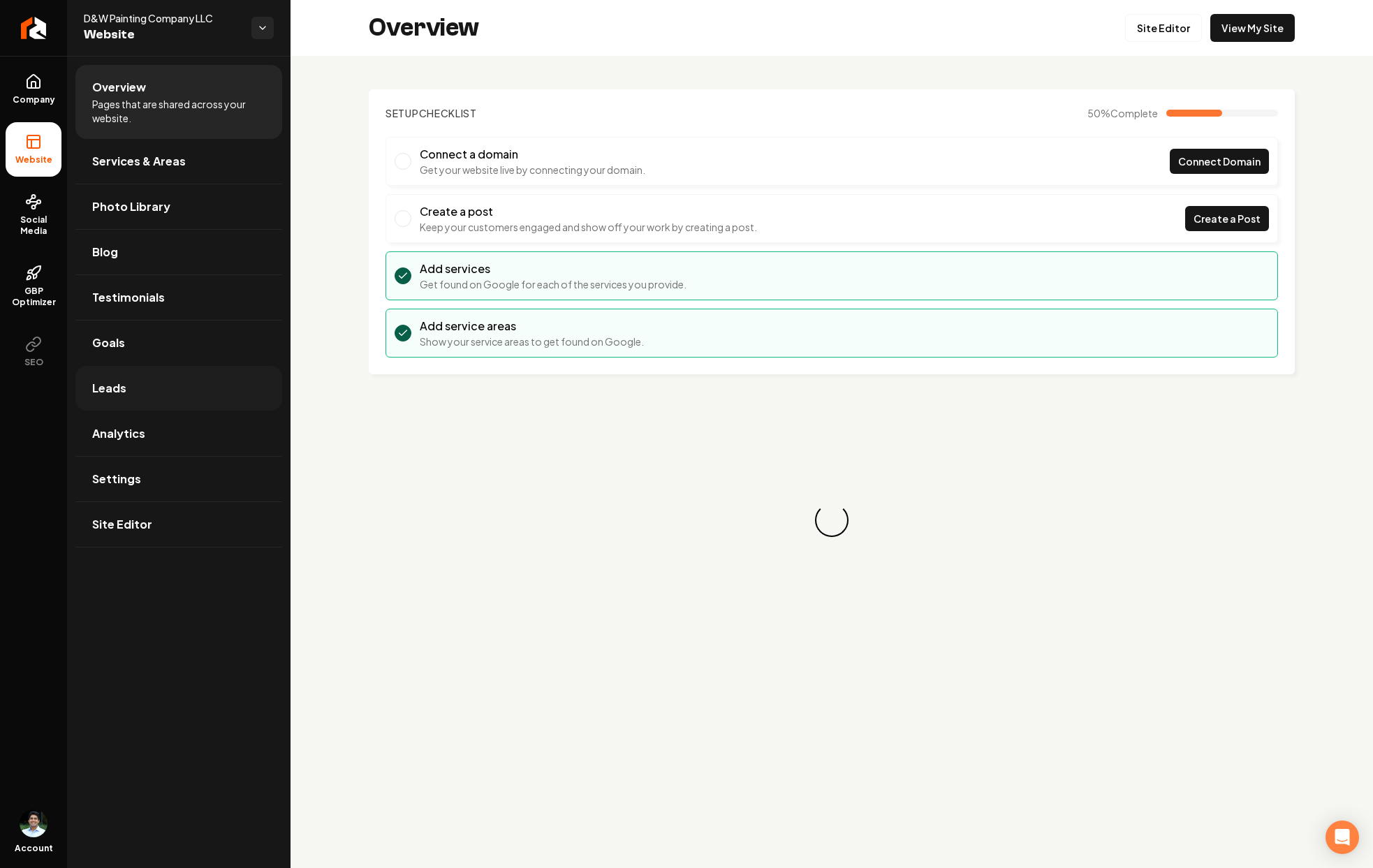
click at [132, 384] on link "Leads" at bounding box center [179, 388] width 207 height 45
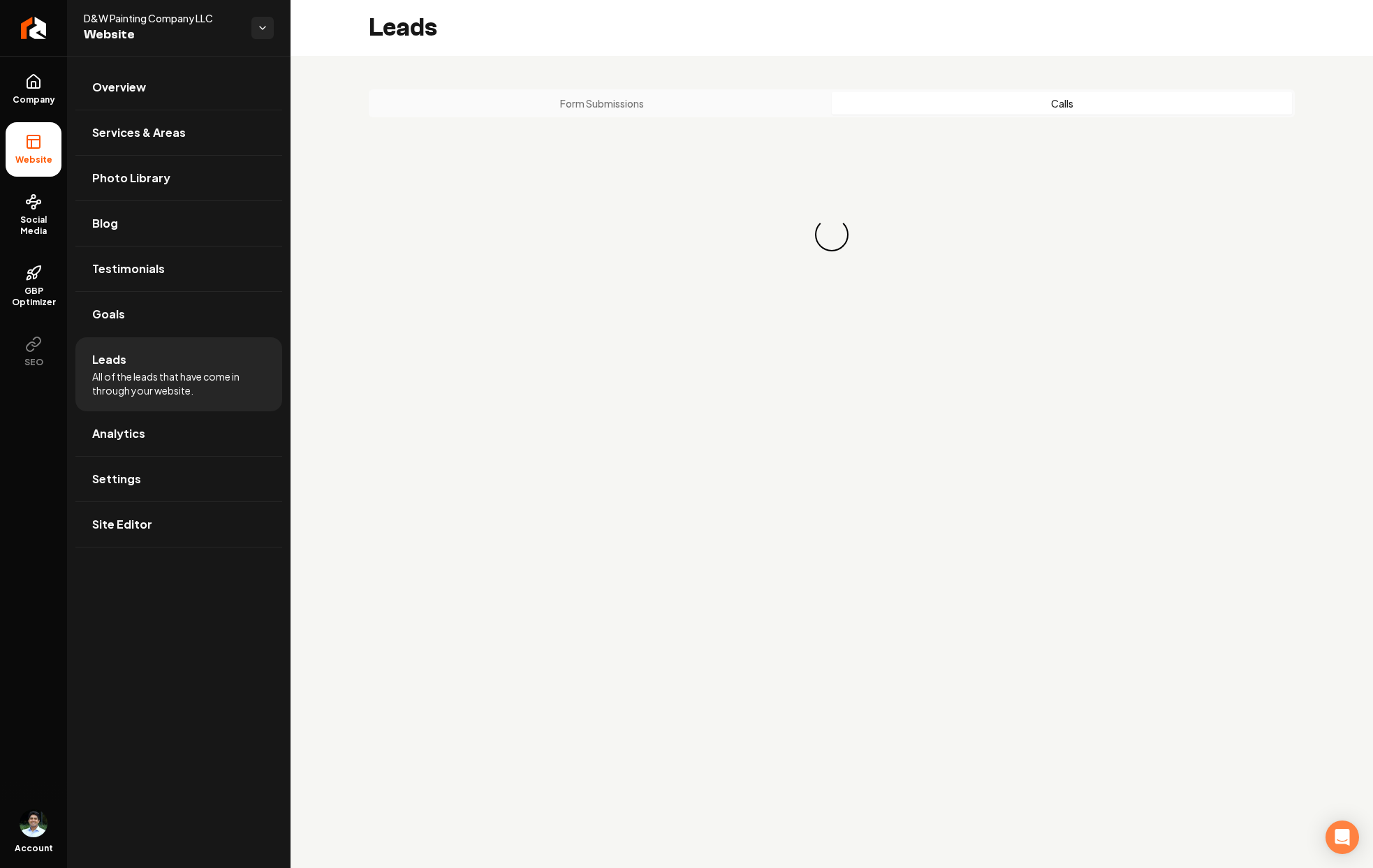
click at [966, 101] on button "Calls" at bounding box center [1061, 103] width 460 height 22
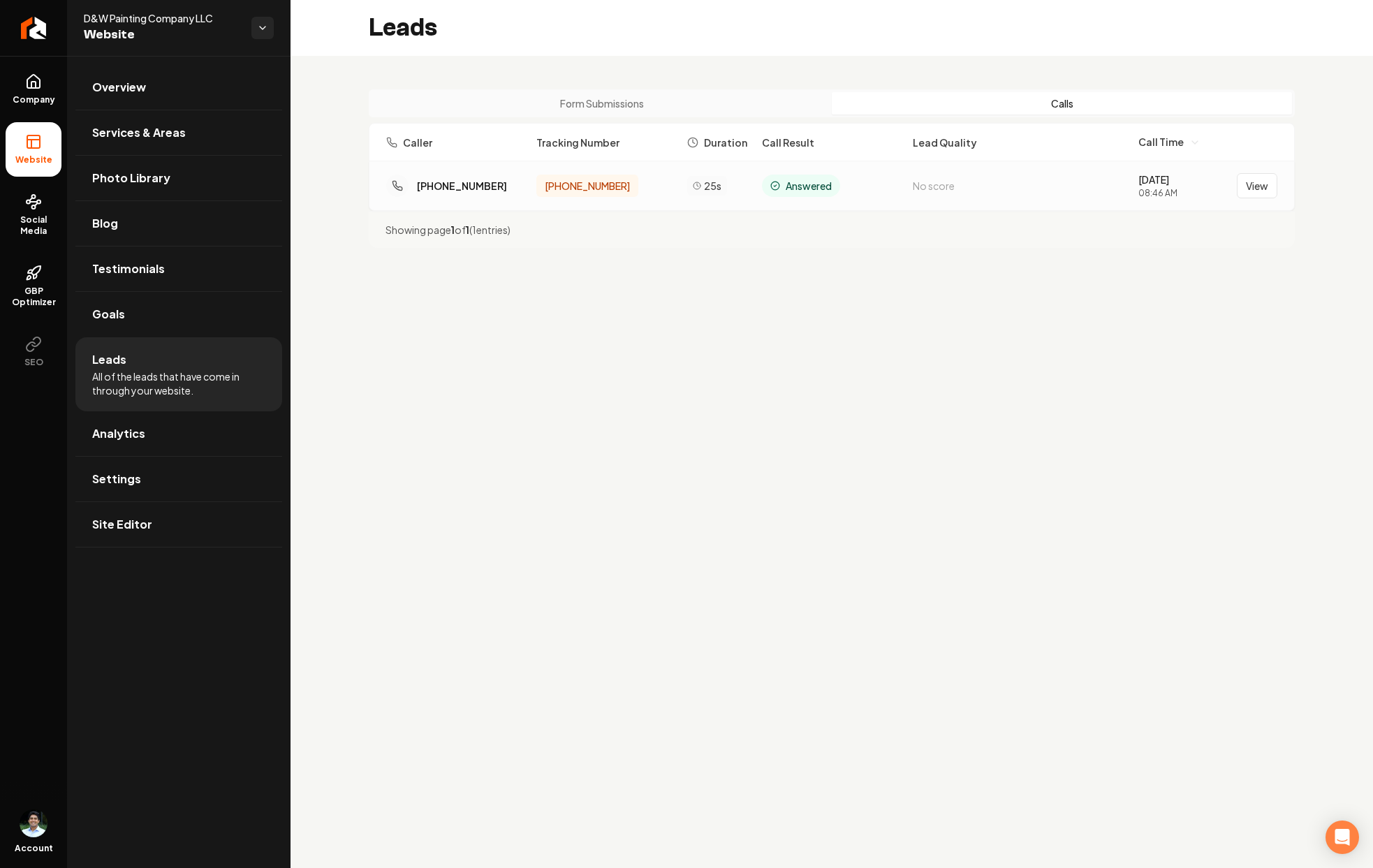
click at [790, 180] on span "Answered" at bounding box center [808, 186] width 46 height 14
click at [839, 182] on div "Answered" at bounding box center [801, 186] width 78 height 22
drag, startPoint x: 496, startPoint y: 183, endPoint x: 402, endPoint y: 182, distance: 94.0
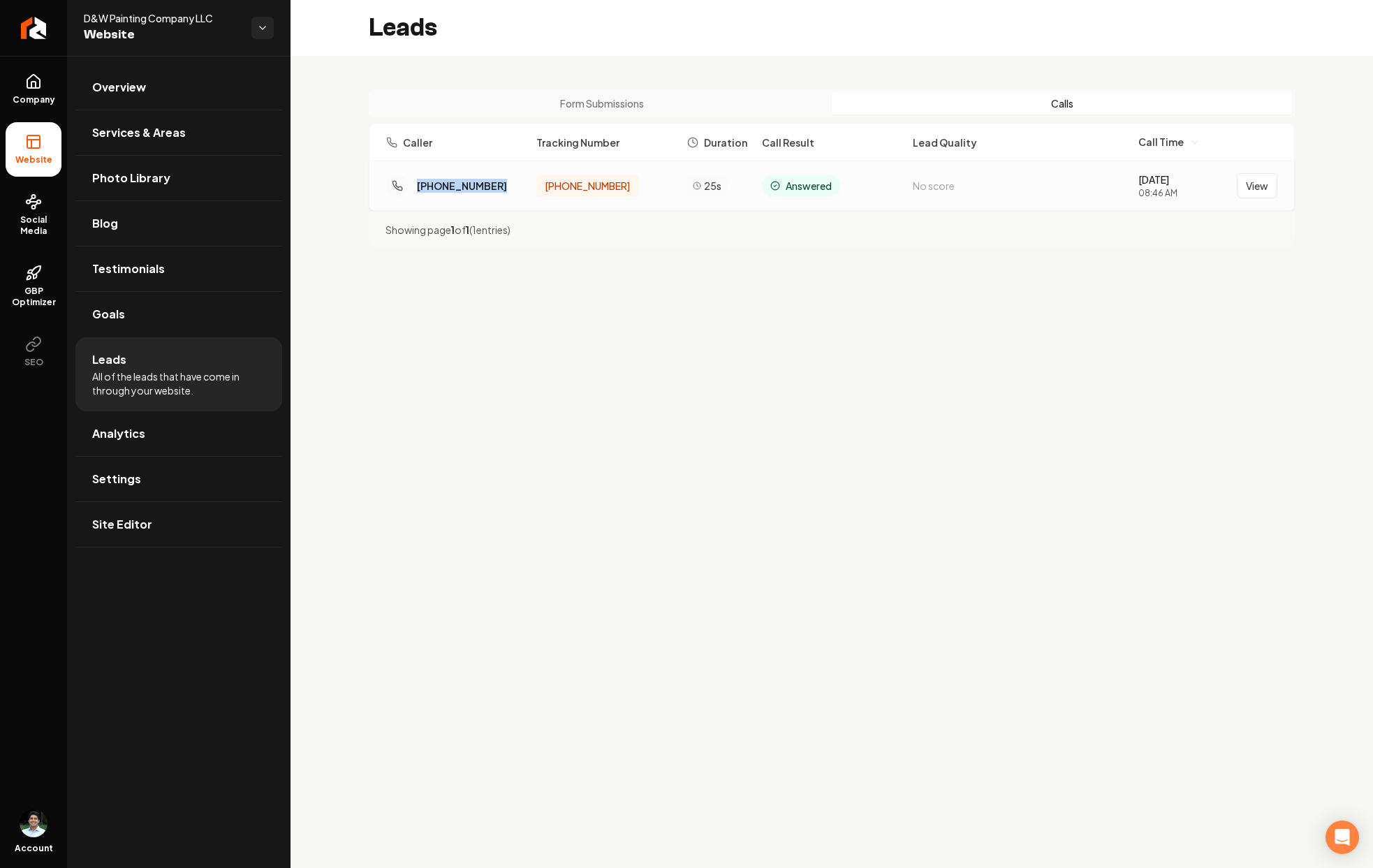
click at [402, 182] on div "(949) 945-3839" at bounding box center [455, 186] width 139 height 22
drag, startPoint x: 618, startPoint y: 182, endPoint x: 542, endPoint y: 177, distance: 76.2
click at [542, 177] on div "(801) 823-6579" at bounding box center [587, 186] width 102 height 22
drag, startPoint x: 719, startPoint y: 183, endPoint x: 696, endPoint y: 185, distance: 23.1
click at [696, 185] on div "25s" at bounding box center [707, 186] width 40 height 20
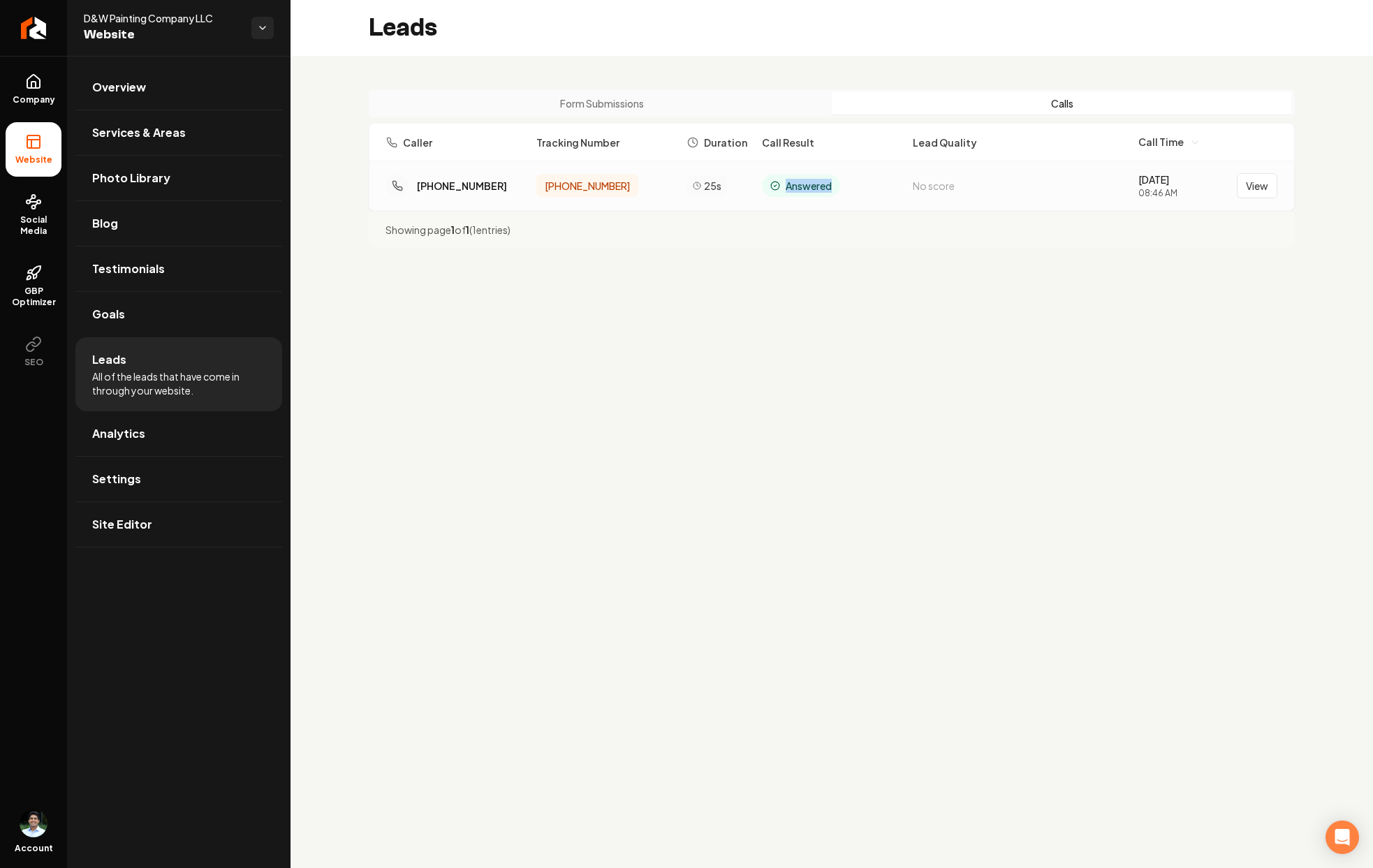
drag, startPoint x: 820, startPoint y: 186, endPoint x: 756, endPoint y: 190, distance: 64.1
click at [756, 190] on div "(949) 945-3839 (801) 823-6579 25s Answered No score 8/21/2025 08:46 AM View" at bounding box center [832, 186] width 892 height 26
click at [899, 185] on div "Answered" at bounding box center [831, 186] width 139 height 22
drag, startPoint x: 899, startPoint y: 185, endPoint x: 1058, endPoint y: 187, distance: 159.0
click at [1058, 187] on div "(949) 945-3839 (801) 823-6579 25s Answered No score 8/21/2025 08:46 AM View" at bounding box center [832, 186] width 892 height 26
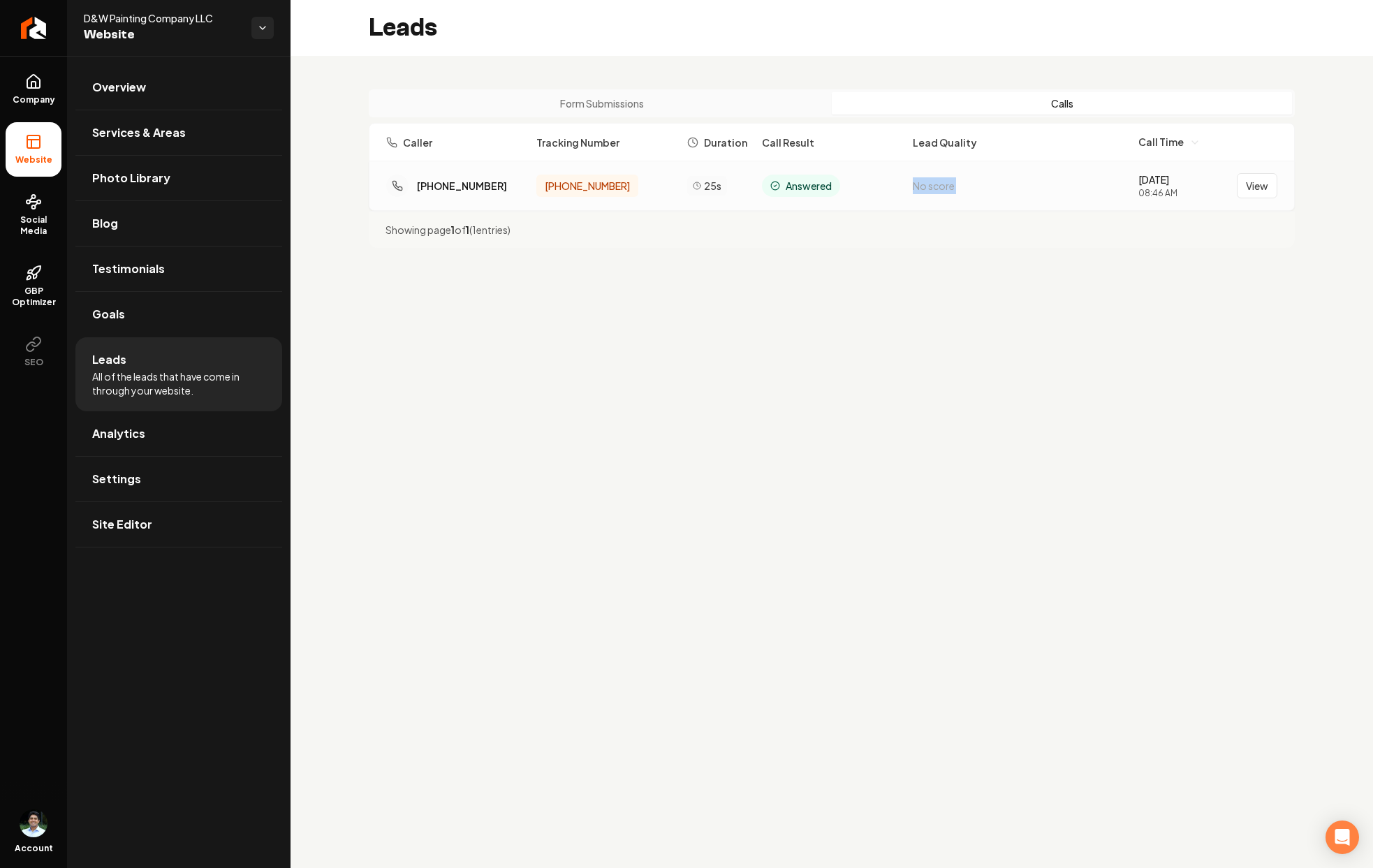
click at [1059, 186] on div "No score" at bounding box center [1020, 186] width 215 height 17
click at [1247, 186] on button "View" at bounding box center [1256, 186] width 40 height 25
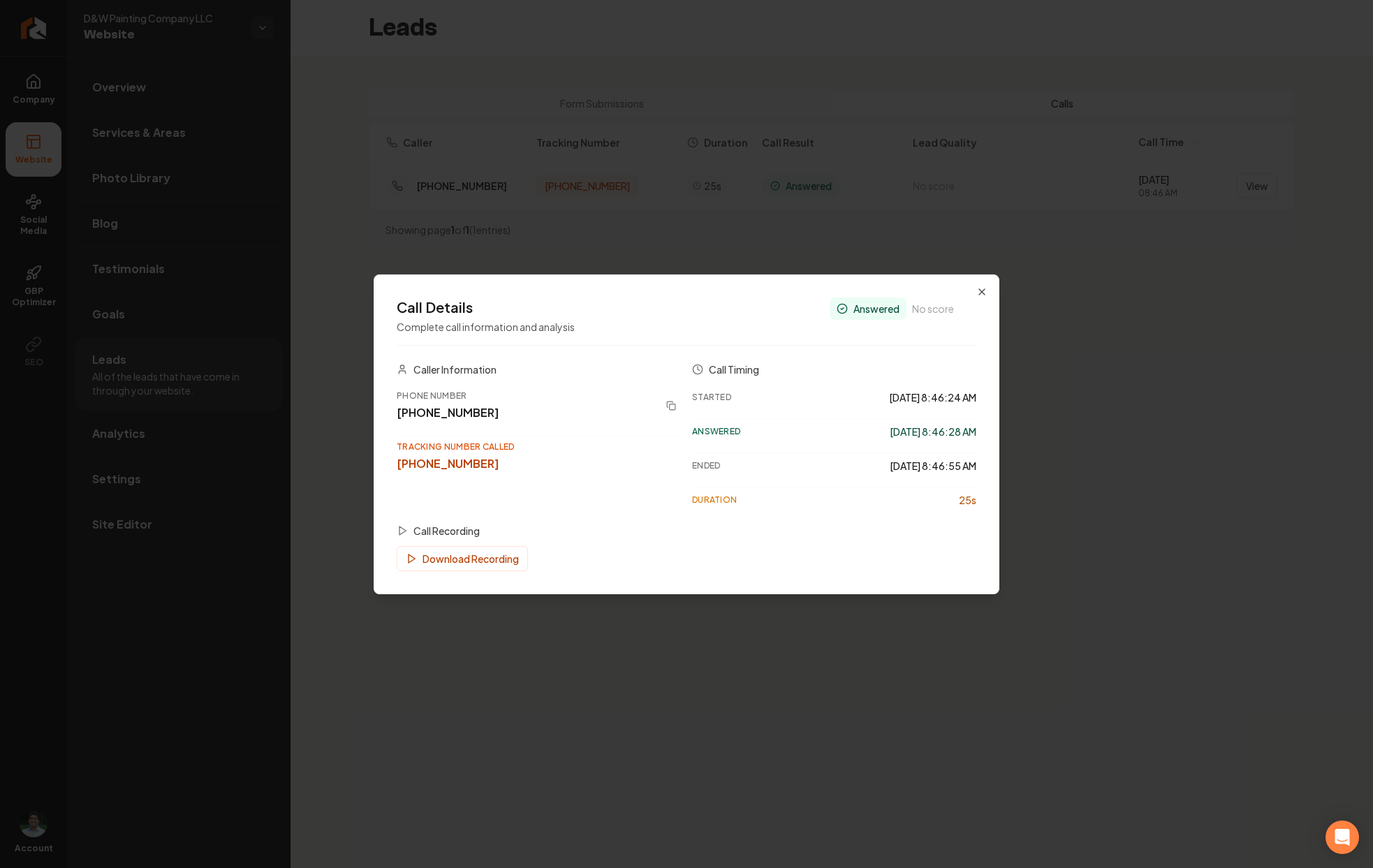
click at [402, 532] on polygon at bounding box center [402, 530] width 7 height 8
click at [428, 552] on button "Download Recording" at bounding box center [462, 558] width 132 height 25
click at [985, 293] on icon "button" at bounding box center [982, 292] width 11 height 11
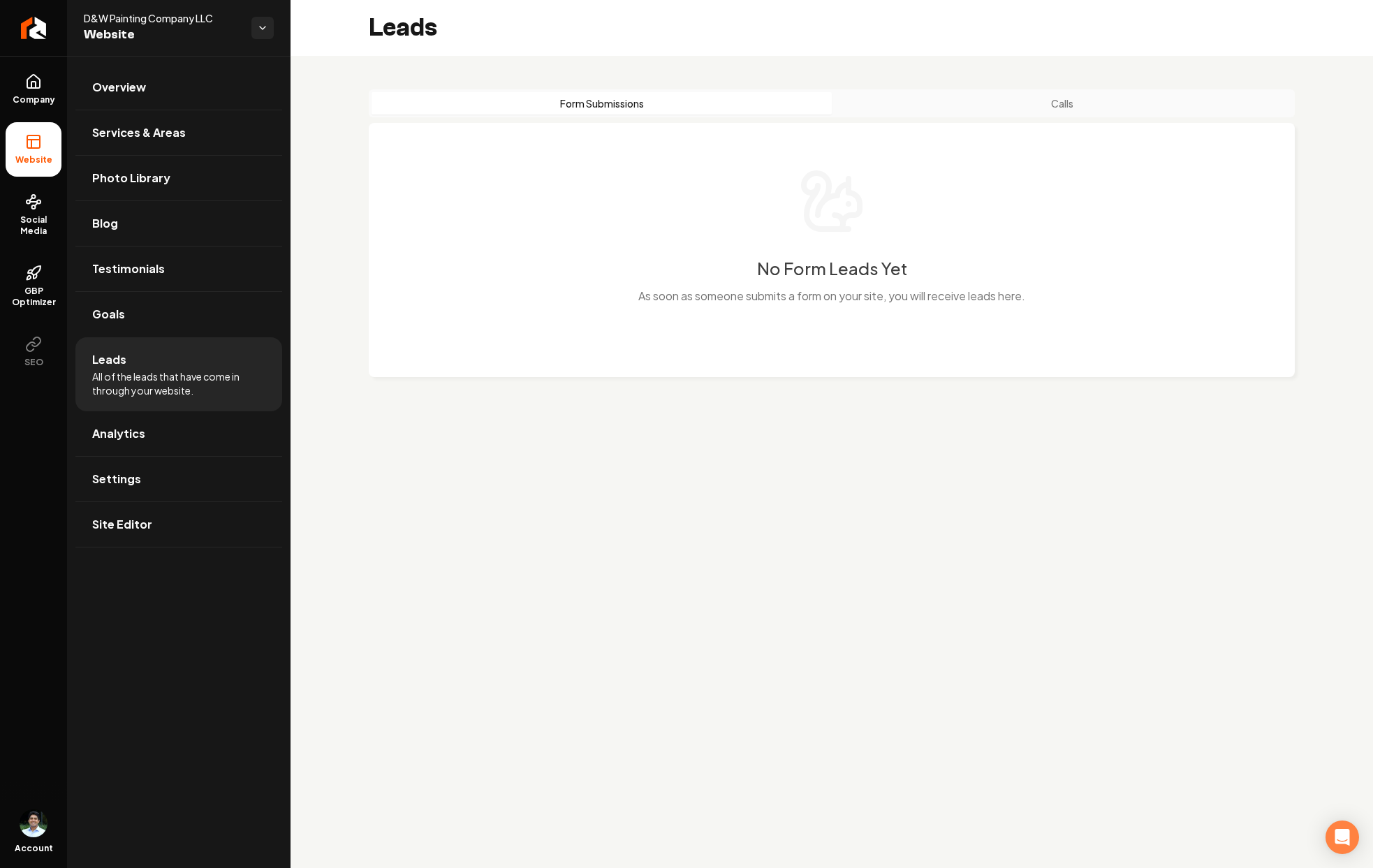
click at [1033, 117] on div "Form Submissions Calls" at bounding box center [831, 103] width 926 height 28
click at [1034, 114] on button "Calls" at bounding box center [1061, 103] width 460 height 22
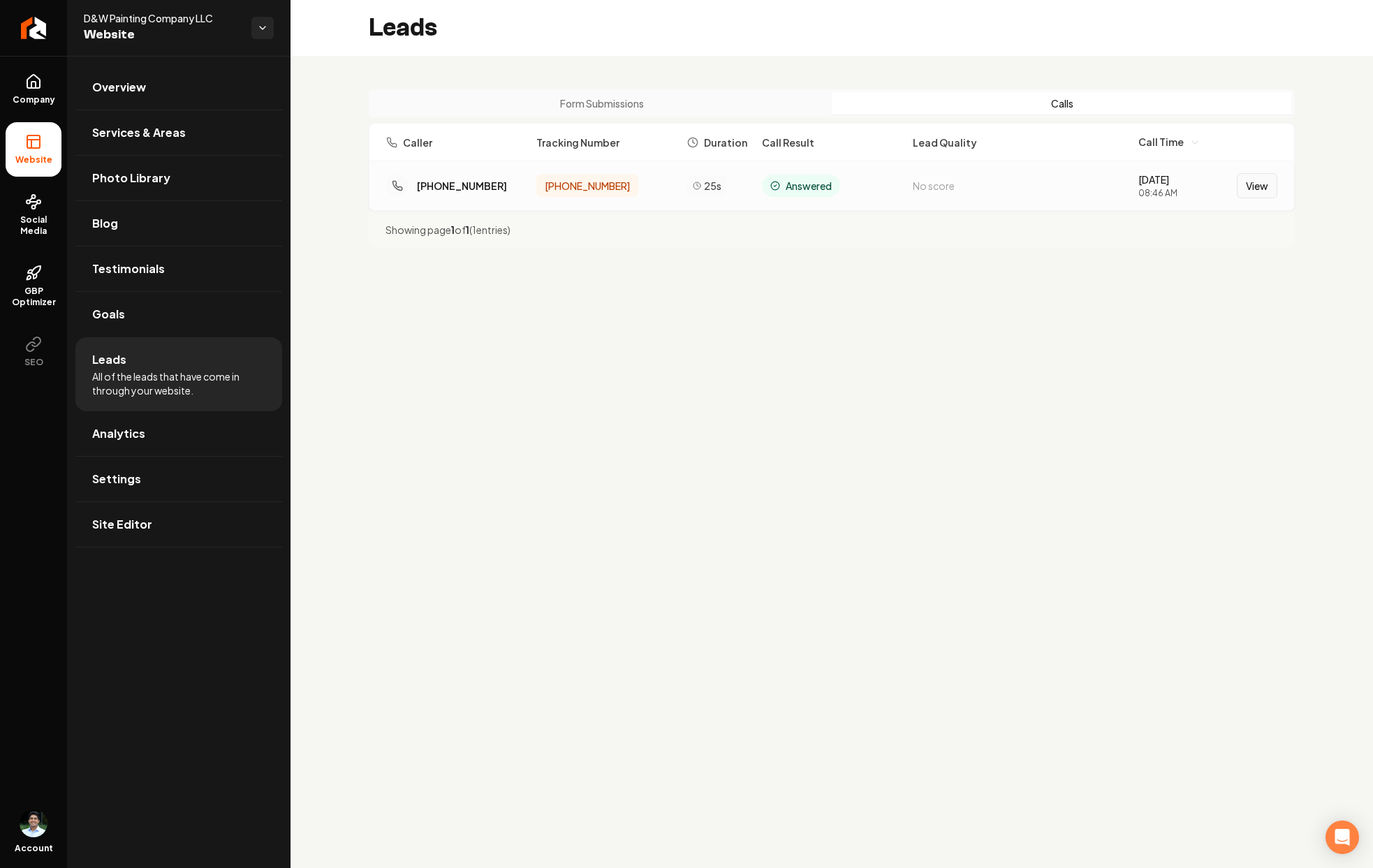
click at [1258, 187] on button "View" at bounding box center [1256, 186] width 40 height 25
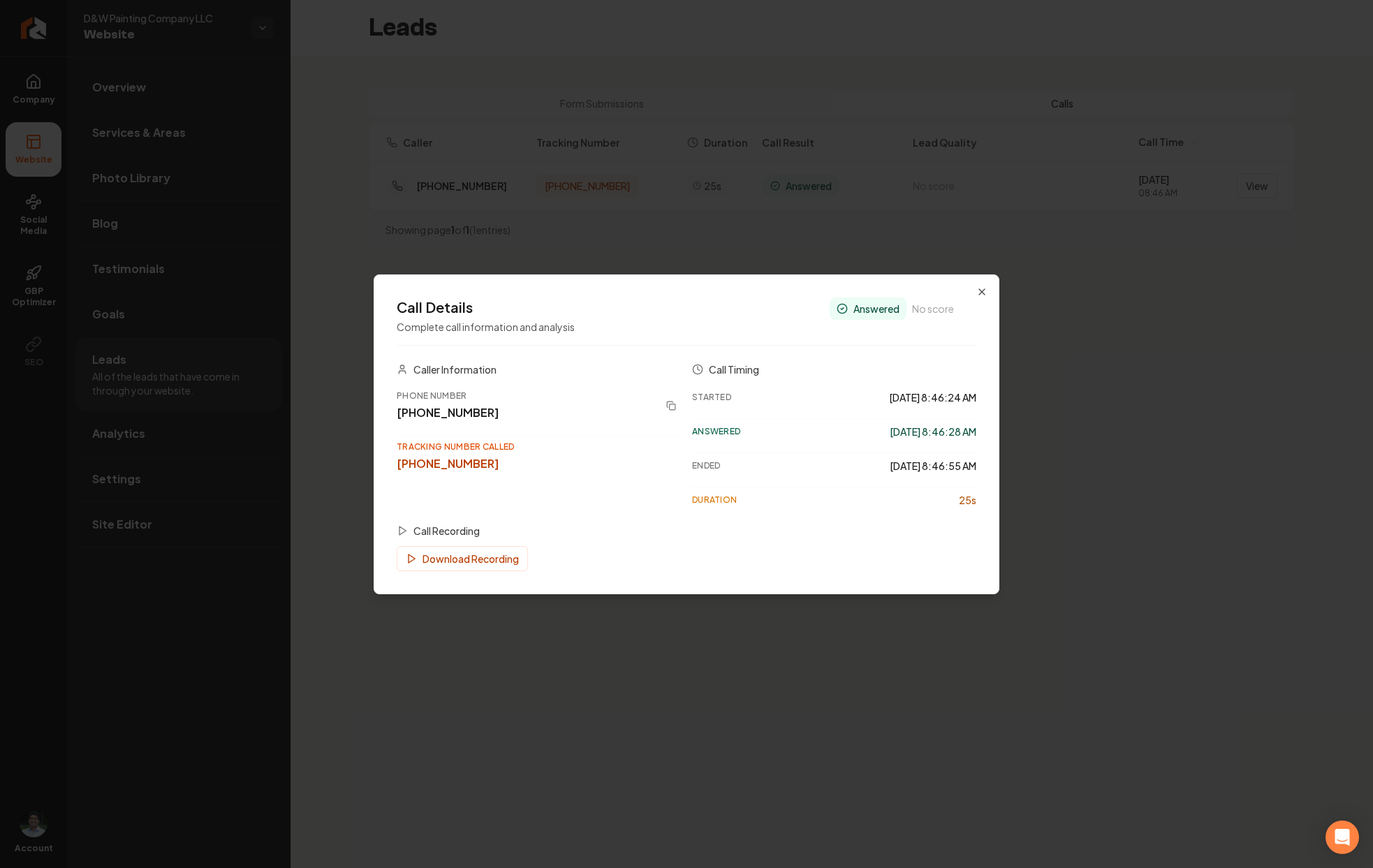
click at [440, 527] on h3 "Call Recording" at bounding box center [446, 530] width 66 height 14
click at [403, 532] on icon at bounding box center [402, 530] width 11 height 11
click at [399, 532] on icon at bounding box center [402, 530] width 11 height 11
drag, startPoint x: 884, startPoint y: 534, endPoint x: 930, endPoint y: 530, distance: 46.2
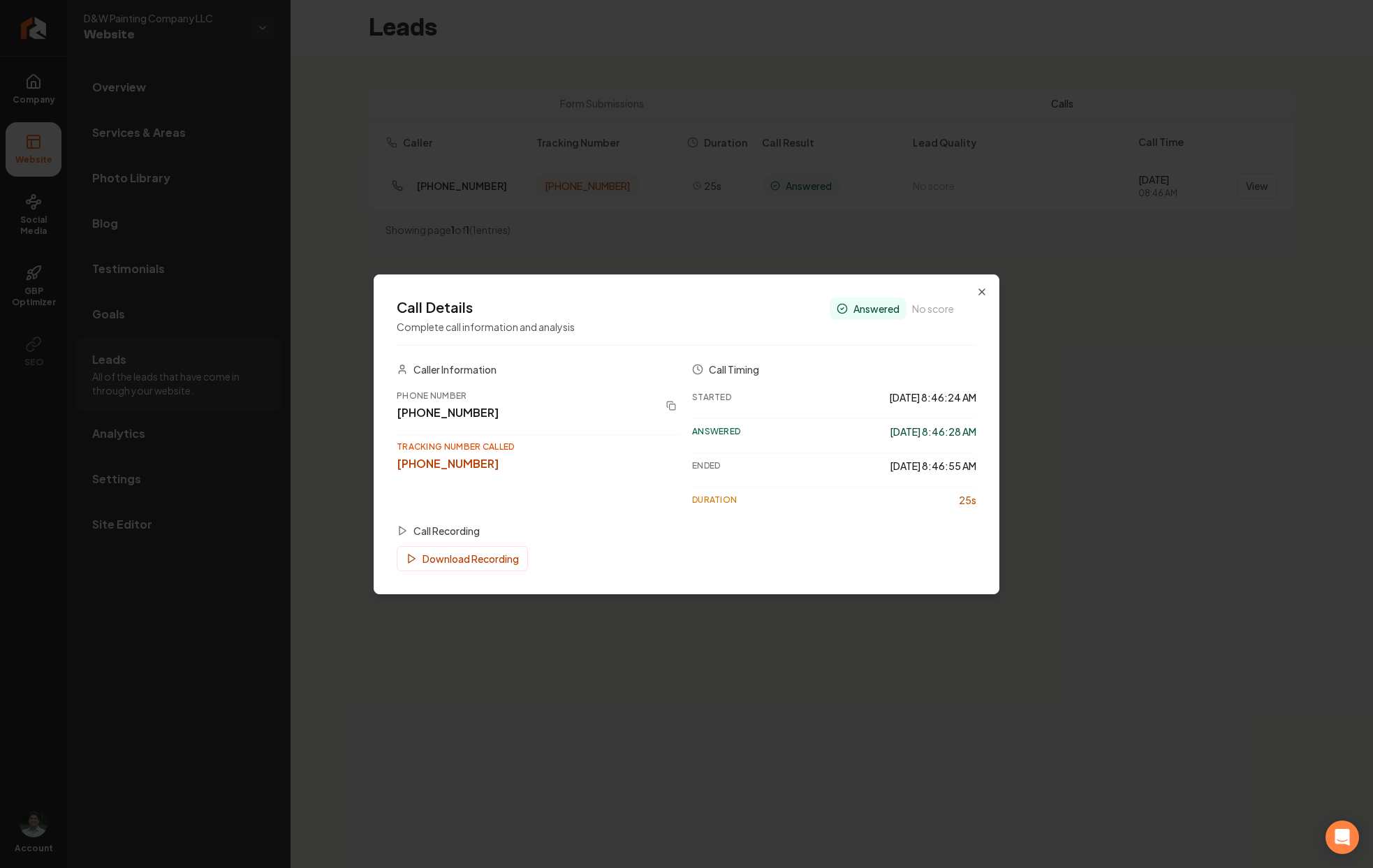
click at [930, 530] on div "Call Recording" at bounding box center [686, 530] width 580 height 14
click at [993, 294] on div "Call Details Complete call information and analysis Answered No score Caller In…" at bounding box center [686, 434] width 626 height 320
click at [989, 289] on div "Call Details Complete call information and analysis Answered No score Caller In…" at bounding box center [686, 434] width 626 height 320
click at [981, 289] on icon "button" at bounding box center [982, 292] width 11 height 11
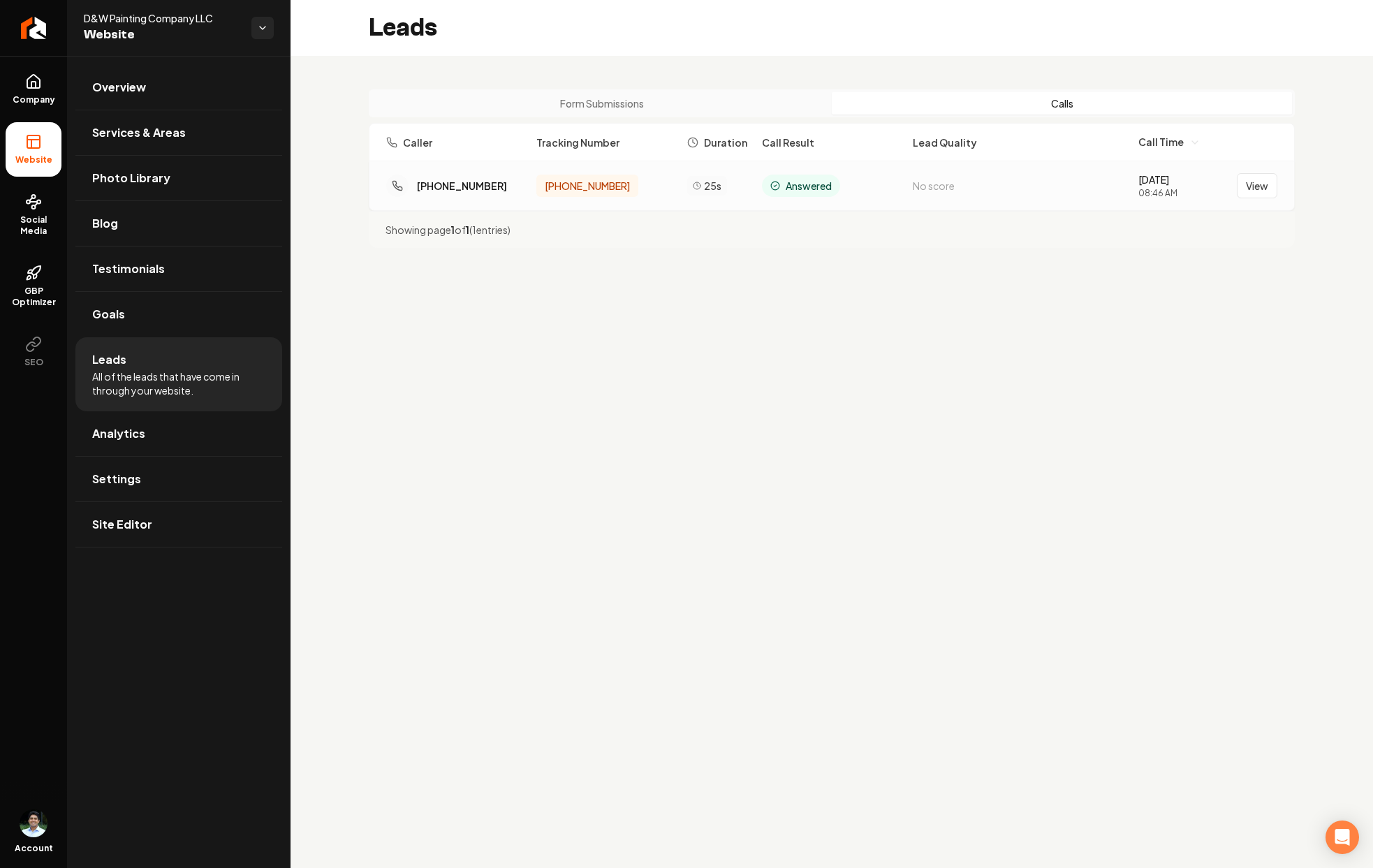
click at [681, 201] on div "[PHONE_NUMBER] [PHONE_NUMBER] 25s Answered No score [DATE] 08:46 AM View" at bounding box center [831, 186] width 924 height 48
click at [844, 168] on div "[PHONE_NUMBER] [PHONE_NUMBER] 25s Answered No score [DATE] 08:46 AM View" at bounding box center [831, 186] width 924 height 48
click at [968, 157] on div "Caller Tracking Number Duration Call Result Lead Quality Call Time" at bounding box center [831, 142] width 926 height 38
drag, startPoint x: 1063, startPoint y: 158, endPoint x: 1176, endPoint y: 156, distance: 113.0
click at [1063, 158] on div "Caller Tracking Number Duration Call Result Lead Quality Call Time" at bounding box center [831, 142] width 926 height 38
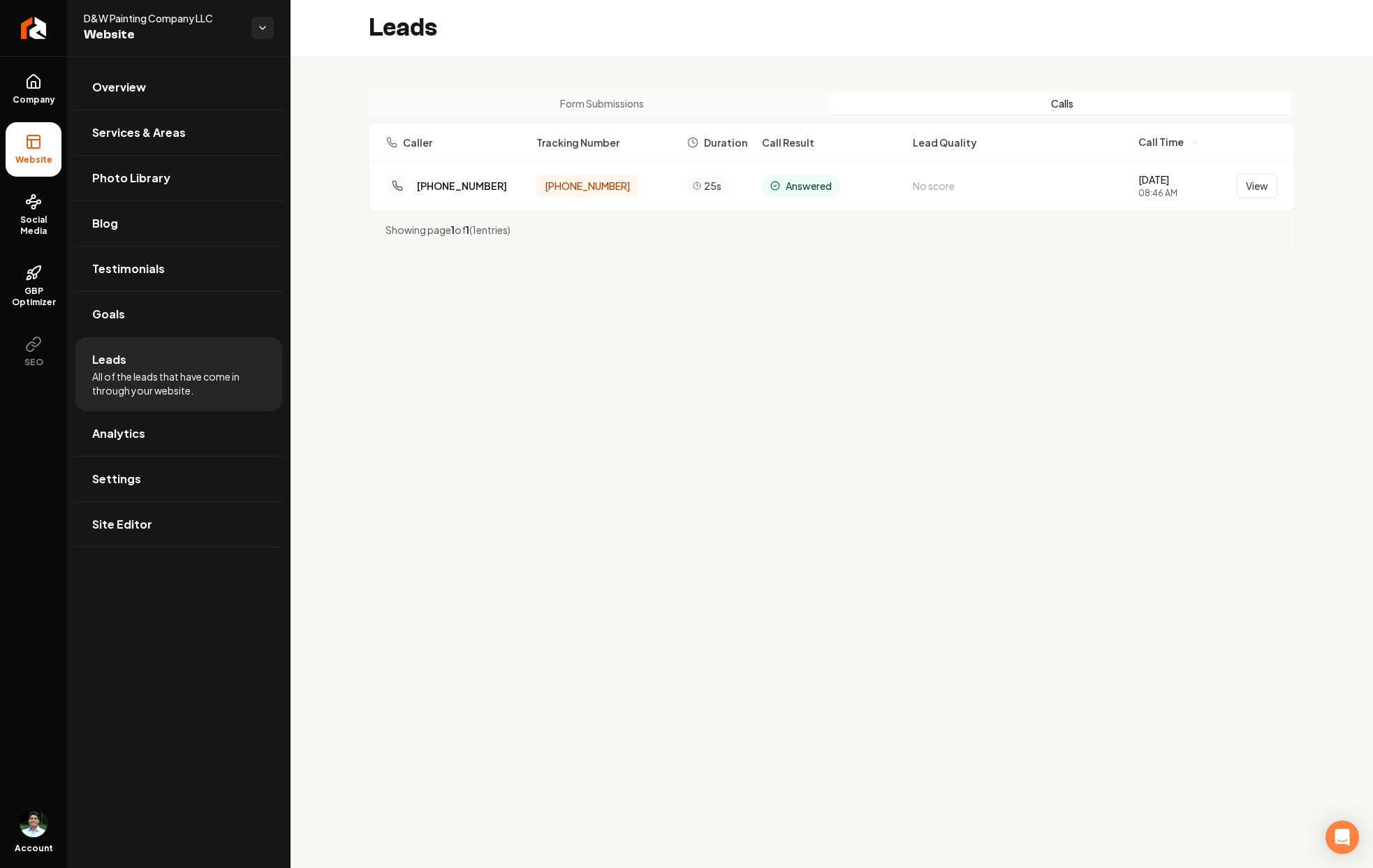
click at [1226, 152] on div "Caller Tracking Number Duration Call Result Lead Quality Call Time" at bounding box center [831, 142] width 926 height 38
click at [1272, 154] on div "Caller Tracking Number Duration Call Result Lead Quality Call Time" at bounding box center [831, 142] width 926 height 38
click at [1014, 162] on div "[PHONE_NUMBER] [PHONE_NUMBER] 25s Answered No score [DATE] 08:46 AM View" at bounding box center [831, 186] width 924 height 48
click at [907, 183] on div "[PHONE_NUMBER] [PHONE_NUMBER] 25s Answered No score [DATE] 08:46 AM View" at bounding box center [832, 186] width 892 height 26
click at [561, 124] on div "Caller Tracking Number Duration Call Result Lead Quality Call Time" at bounding box center [831, 142] width 926 height 38
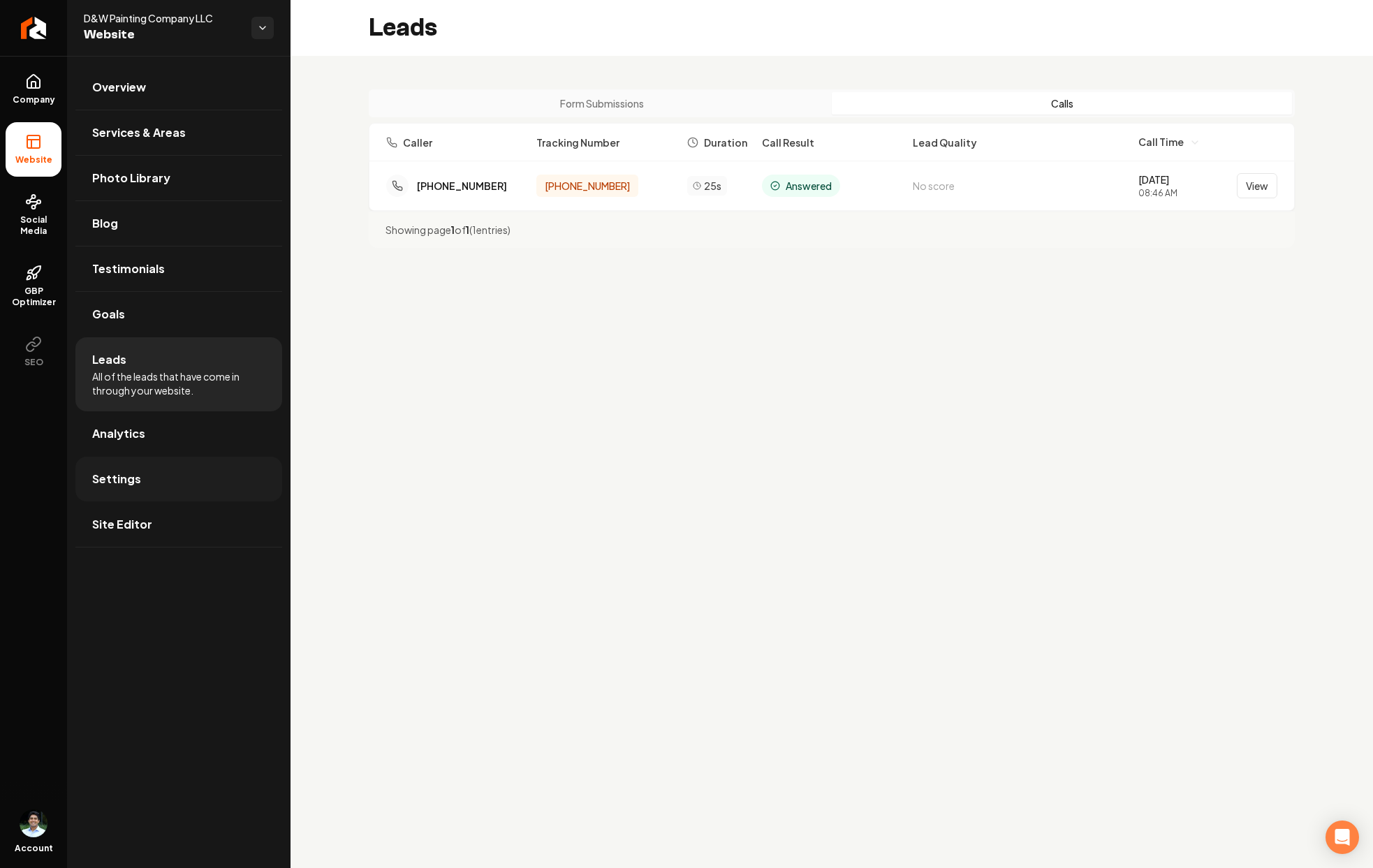
click at [165, 479] on link "Settings" at bounding box center [179, 479] width 207 height 45
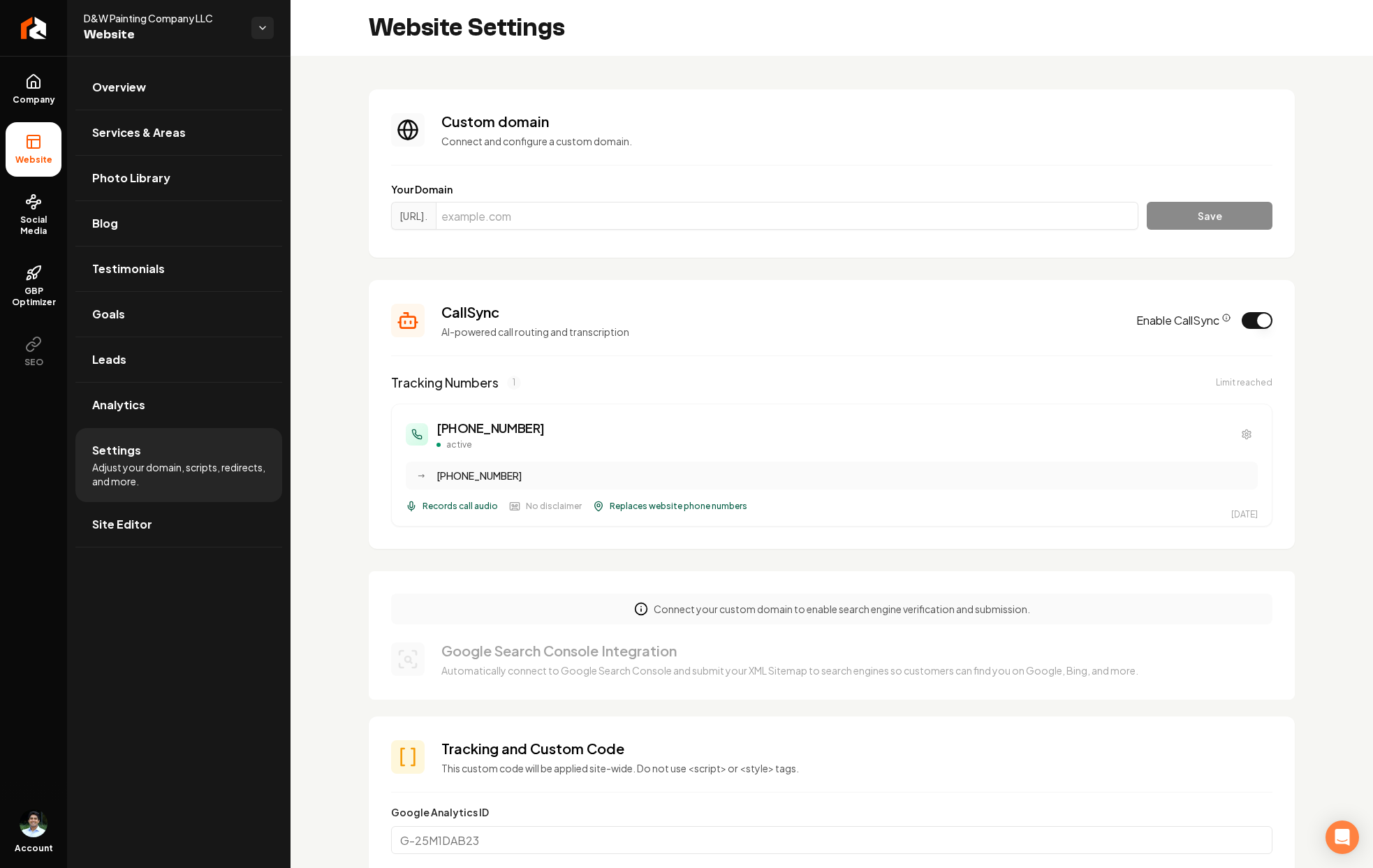
click at [470, 510] on span "Records call audio" at bounding box center [460, 506] width 76 height 11
click at [114, 367] on span "Leads" at bounding box center [109, 360] width 35 height 17
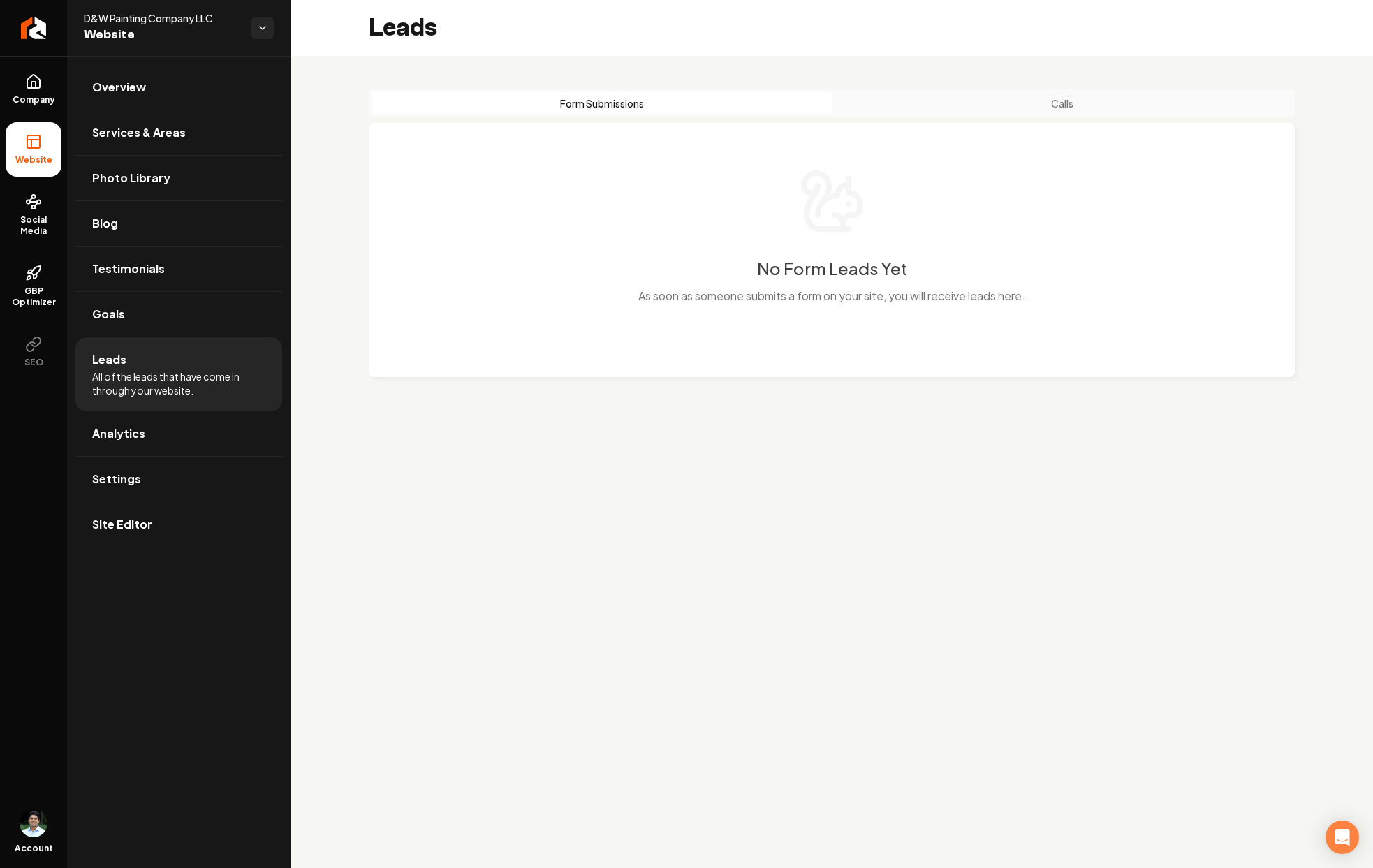
click at [970, 114] on button "Calls" at bounding box center [1061, 103] width 460 height 22
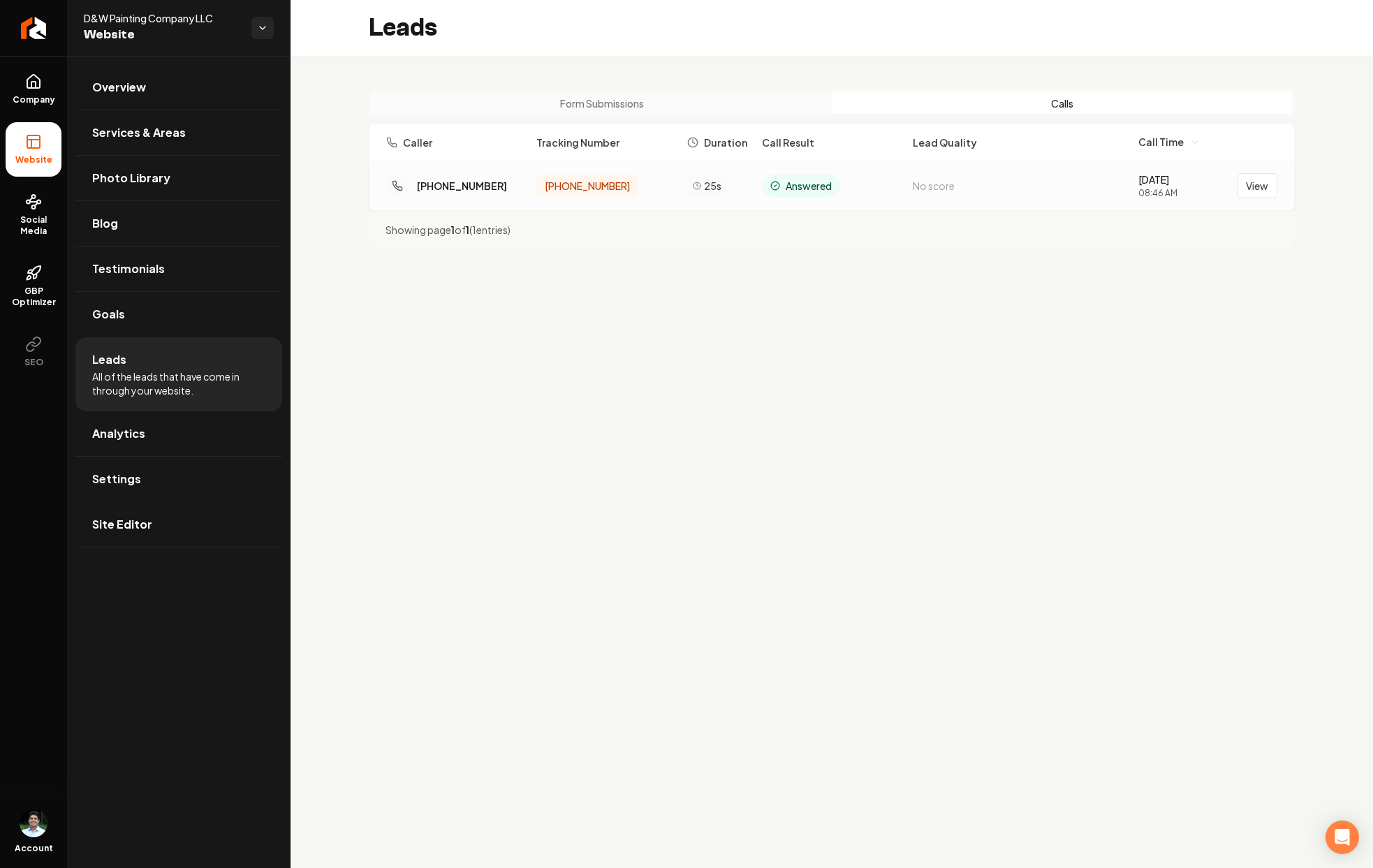
click at [918, 185] on span "No score" at bounding box center [934, 185] width 42 height 12
click at [1256, 180] on button "View" at bounding box center [1256, 186] width 40 height 25
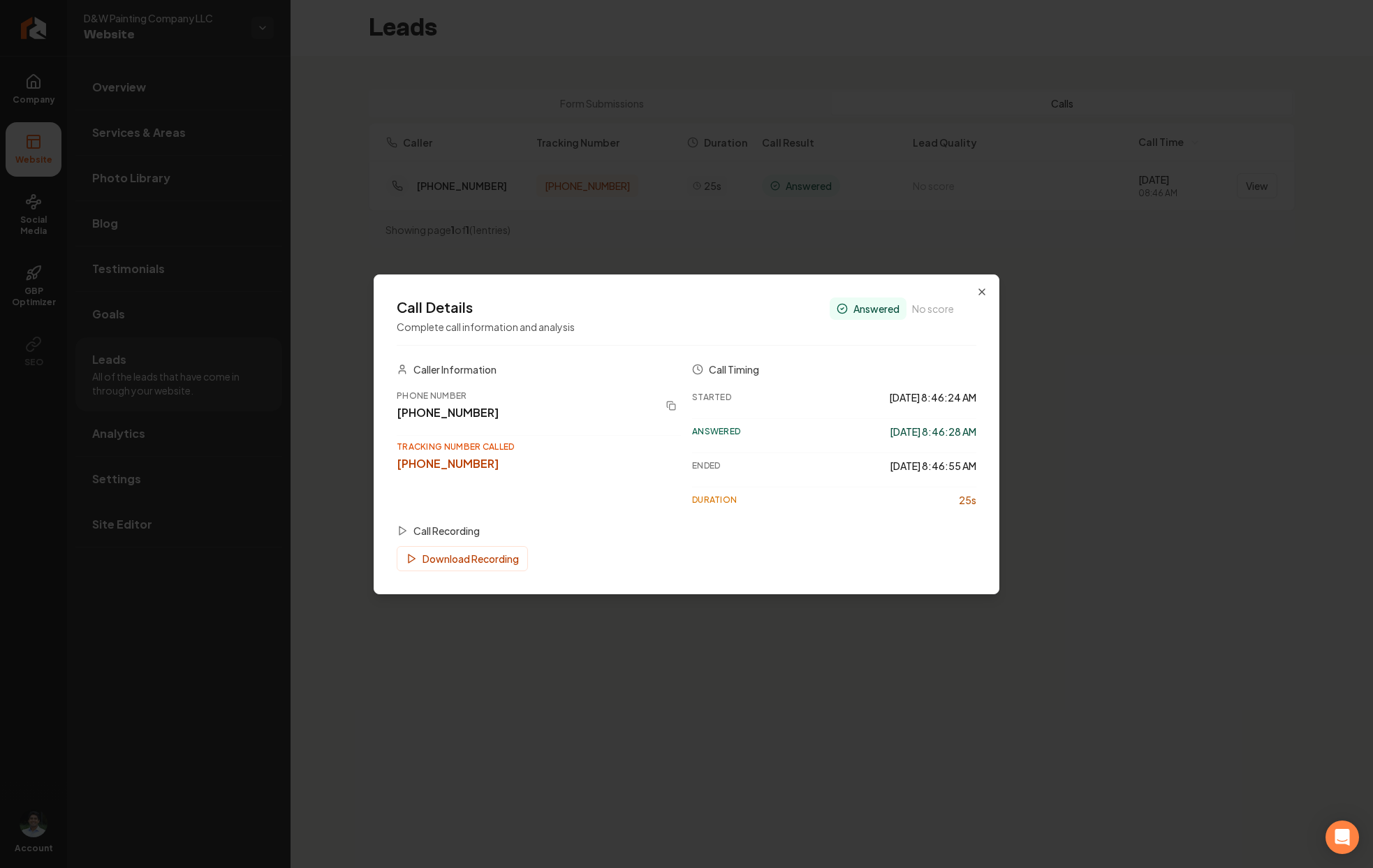
click at [441, 529] on h3 "Call Recording" at bounding box center [446, 530] width 66 height 14
click at [709, 518] on div "Caller Information Phone Number [PHONE_NUMBER] Tracking Number Called [PHONE_NU…" at bounding box center [686, 467] width 580 height 209
click at [938, 312] on span "No score" at bounding box center [933, 308] width 42 height 14
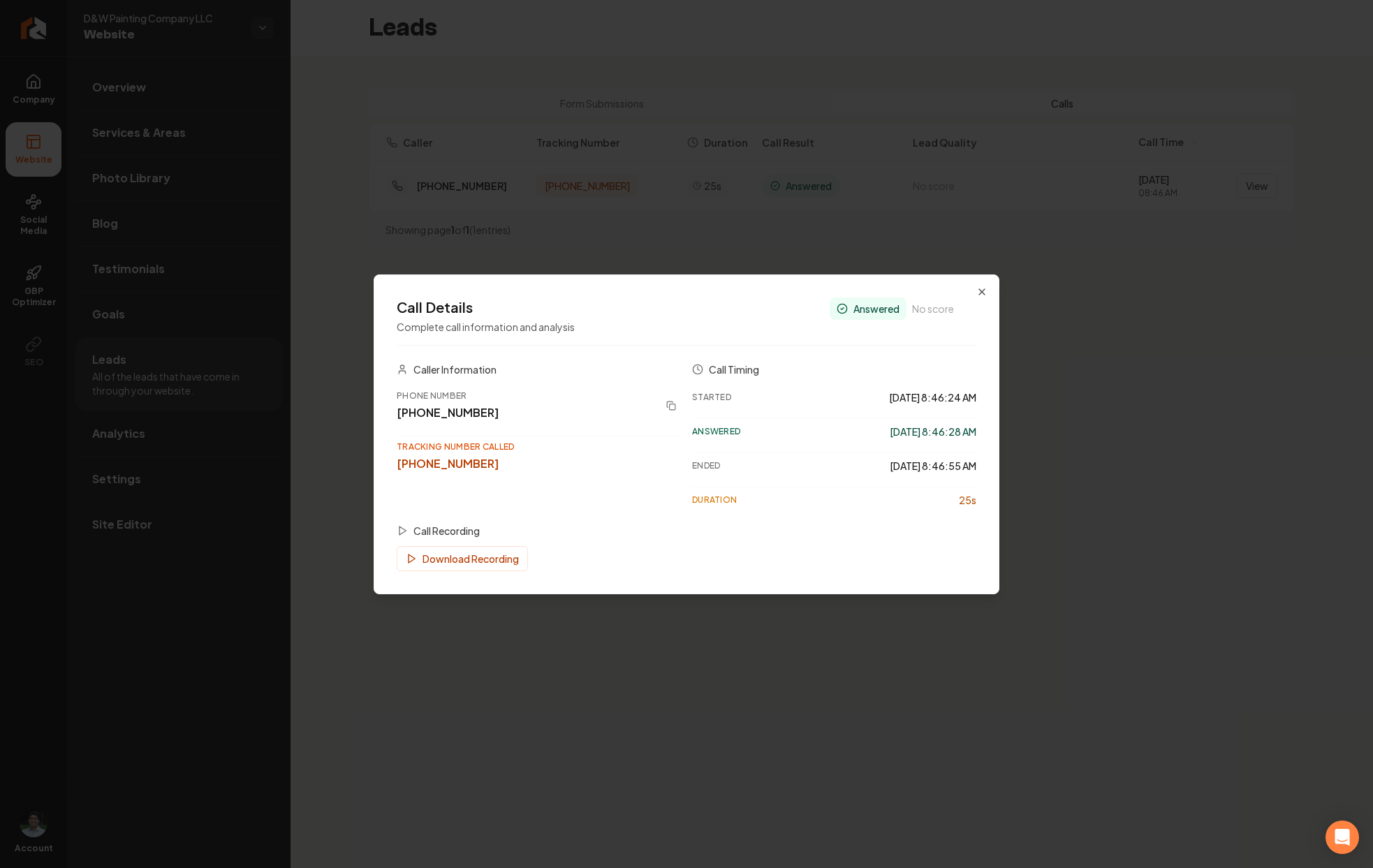
click at [849, 307] on div "Answered" at bounding box center [868, 309] width 76 height 22
click at [913, 396] on span "[DATE] 8:46:24 AM" at bounding box center [933, 397] width 88 height 14
click at [762, 419] on div "Answered [DATE] 8:46:28 AM" at bounding box center [834, 432] width 284 height 26
click at [697, 365] on icon at bounding box center [698, 369] width 11 height 11
click at [671, 402] on icon at bounding box center [671, 406] width 9 height 9
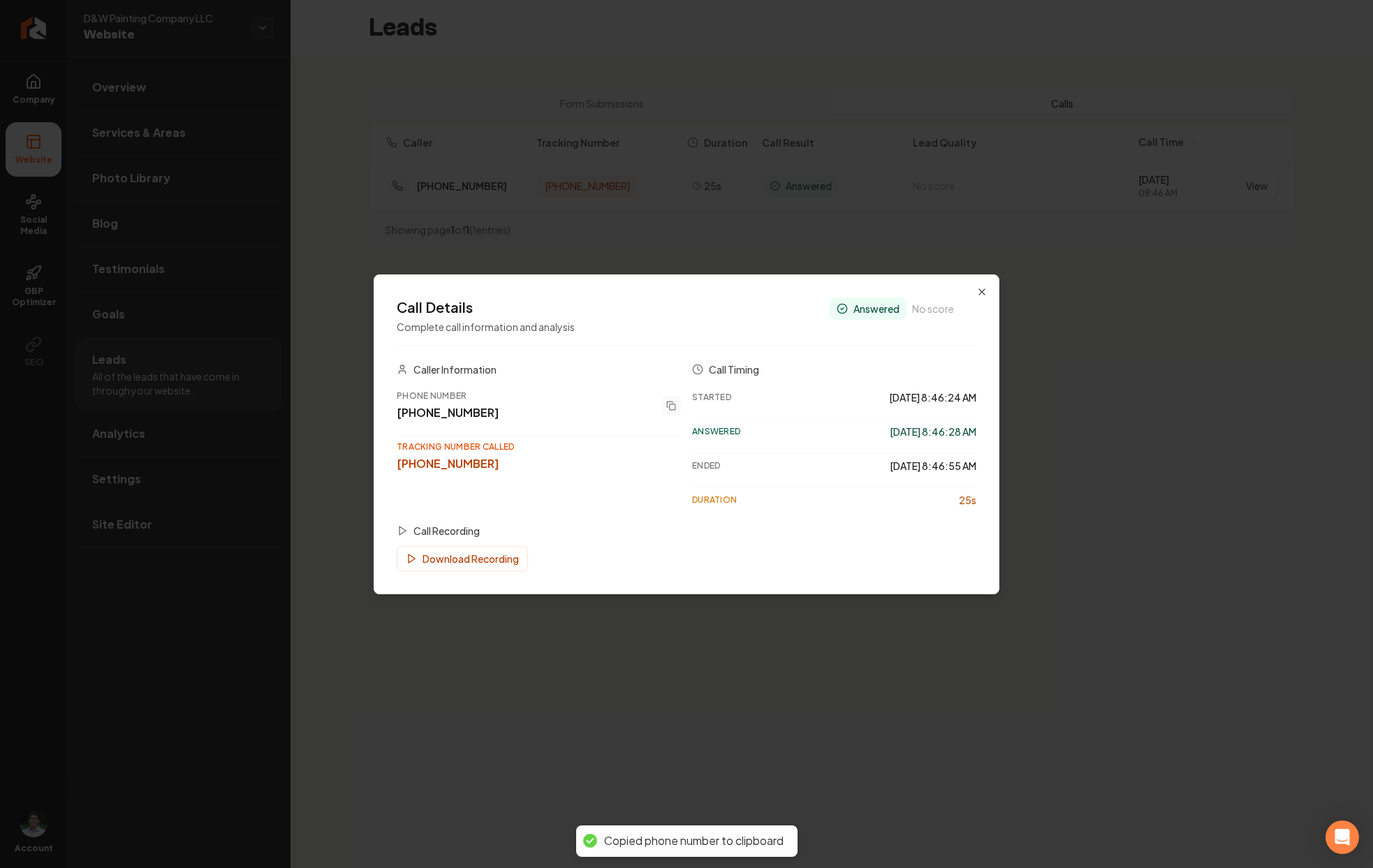
click at [661, 412] on button at bounding box center [671, 406] width 20 height 20
click at [464, 410] on div "[PHONE_NUMBER]" at bounding box center [524, 413] width 257 height 17
drag, startPoint x: 409, startPoint y: 401, endPoint x: 412, endPoint y: 379, distance: 22.2
click at [409, 392] on div "Phone Number" at bounding box center [524, 396] width 257 height 11
click at [422, 363] on h3 "Caller Information" at bounding box center [454, 369] width 83 height 14
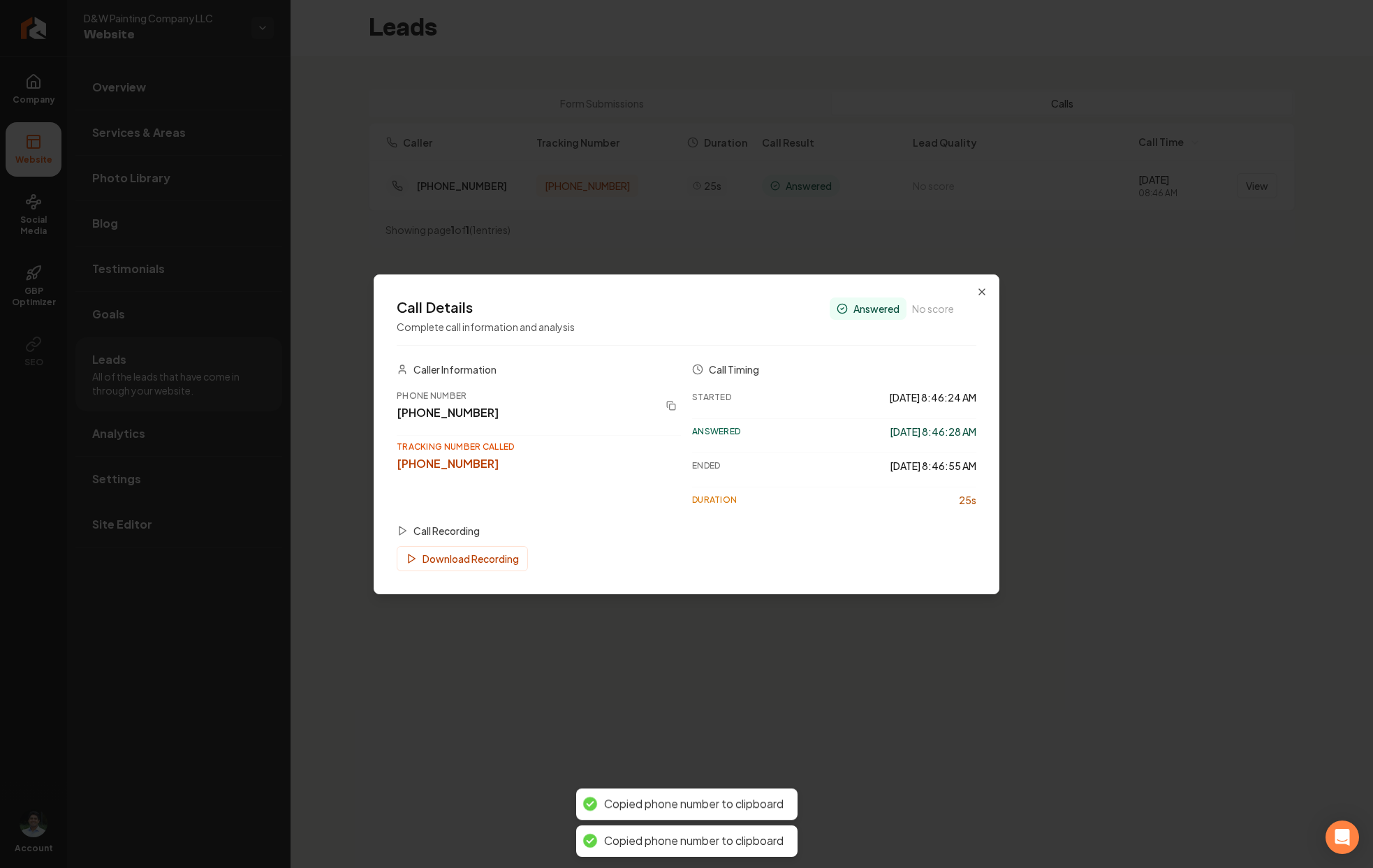
click at [607, 456] on div "[PHONE_NUMBER]" at bounding box center [538, 463] width 284 height 17
click at [902, 420] on div "Answered [DATE] 8:46:28 AM" at bounding box center [834, 432] width 284 height 26
click at [936, 399] on span "[DATE] 8:46:24 AM" at bounding box center [933, 397] width 88 height 14
click at [965, 448] on div "Started [DATE] 8:46:24 AM Answered [DATE] 8:46:28 AM Ended [DATE] 8:46:55 AM Du…" at bounding box center [834, 448] width 284 height 128
click at [964, 448] on div "Started [DATE] 8:46:24 AM Answered [DATE] 8:46:28 AM Ended [DATE] 8:46:55 AM Du…" at bounding box center [834, 448] width 284 height 128
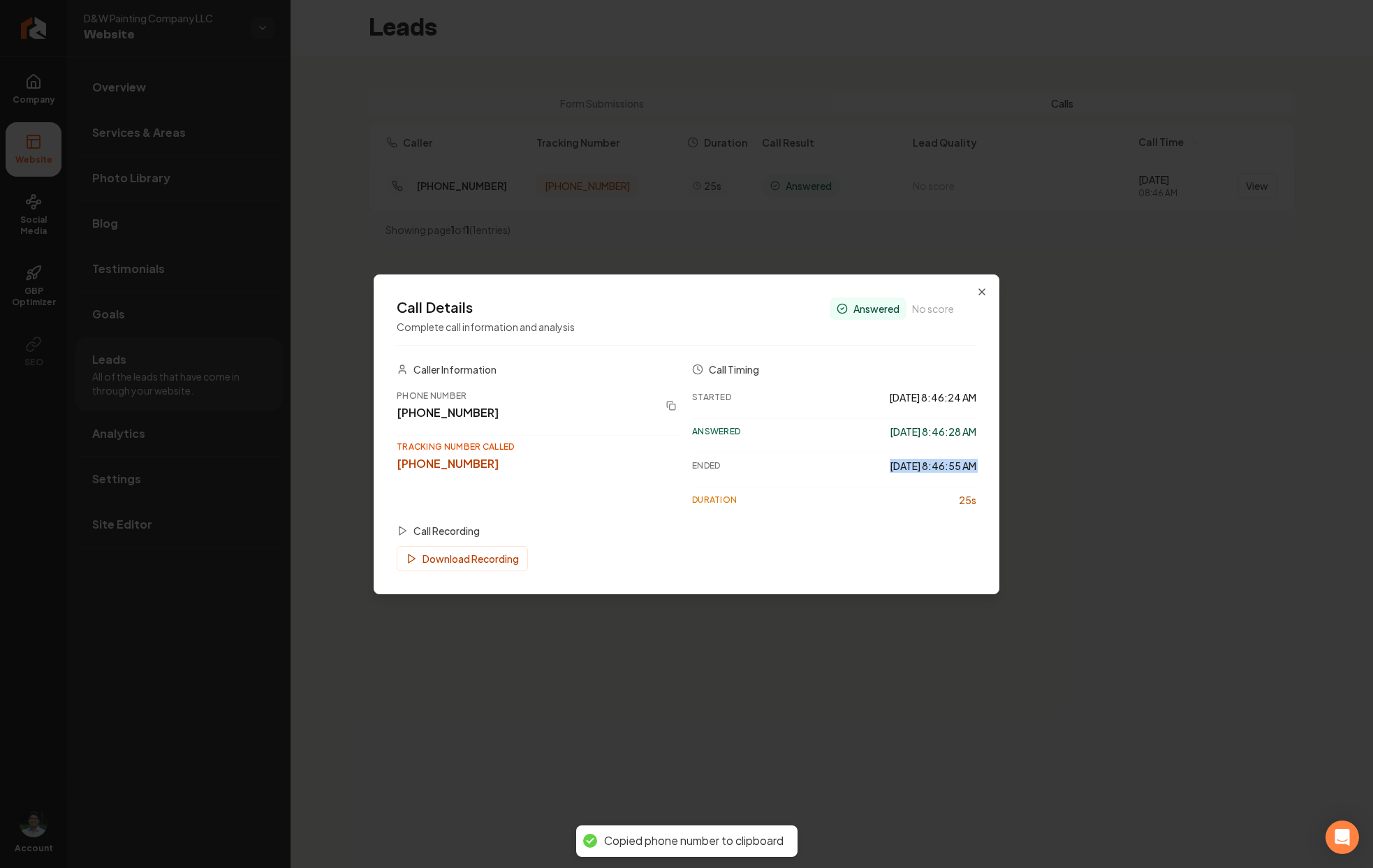
click at [964, 448] on div "Started [DATE] 8:46:24 AM Answered [DATE] 8:46:28 AM Ended [DATE] 8:46:55 AM Du…" at bounding box center [834, 448] width 284 height 128
click at [947, 472] on div "Ended [DATE] 8:46:55 AM" at bounding box center [834, 465] width 284 height 26
click at [803, 423] on div "Answered [DATE] 8:46:28 AM" at bounding box center [834, 432] width 284 height 26
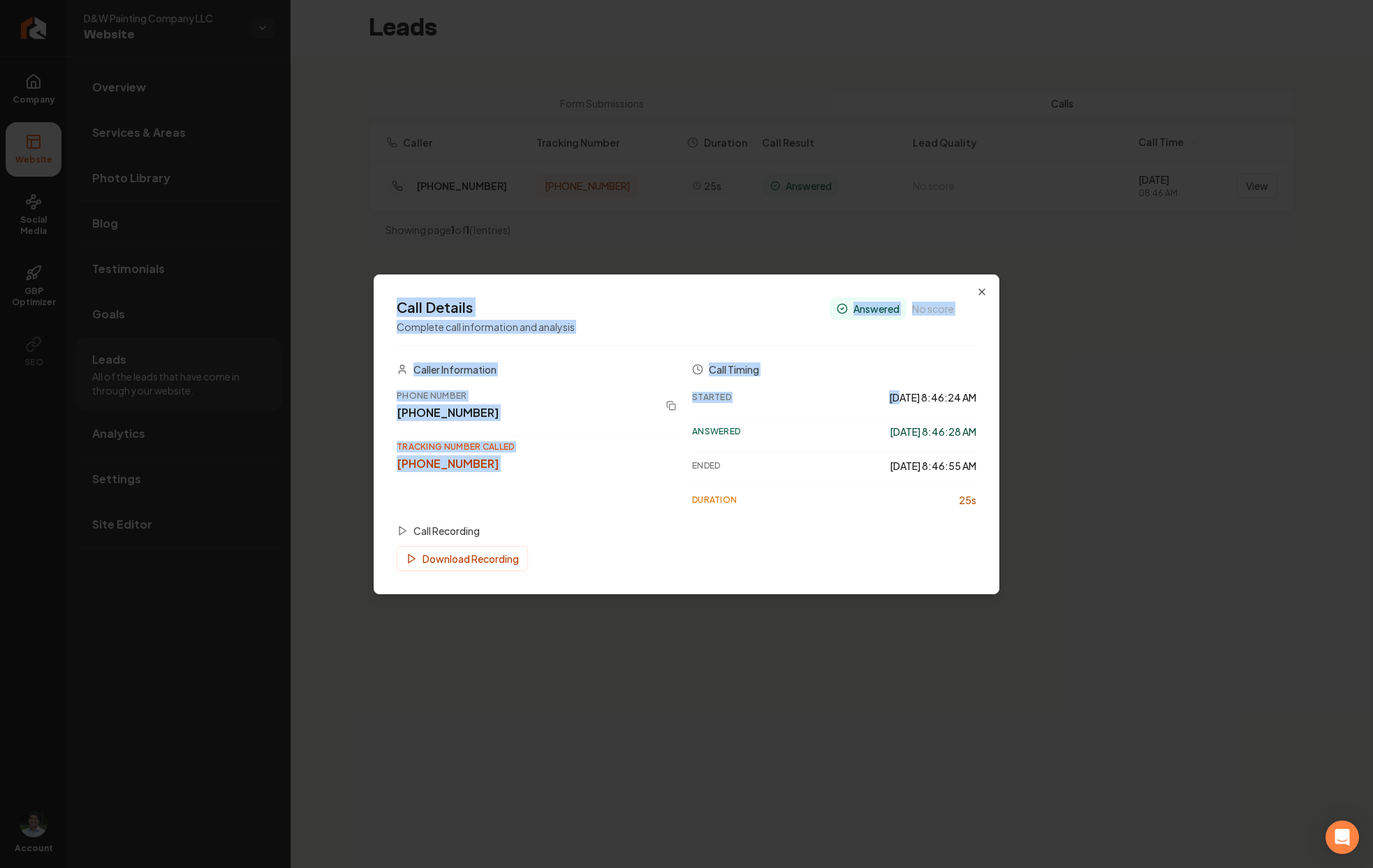
drag, startPoint x: 880, startPoint y: 393, endPoint x: 1074, endPoint y: 404, distance: 194.3
click at [1074, 404] on body "Company Website Social Media GBP Optimizer SEO Account D&W Painting Company LLC…" at bounding box center [686, 434] width 1373 height 868
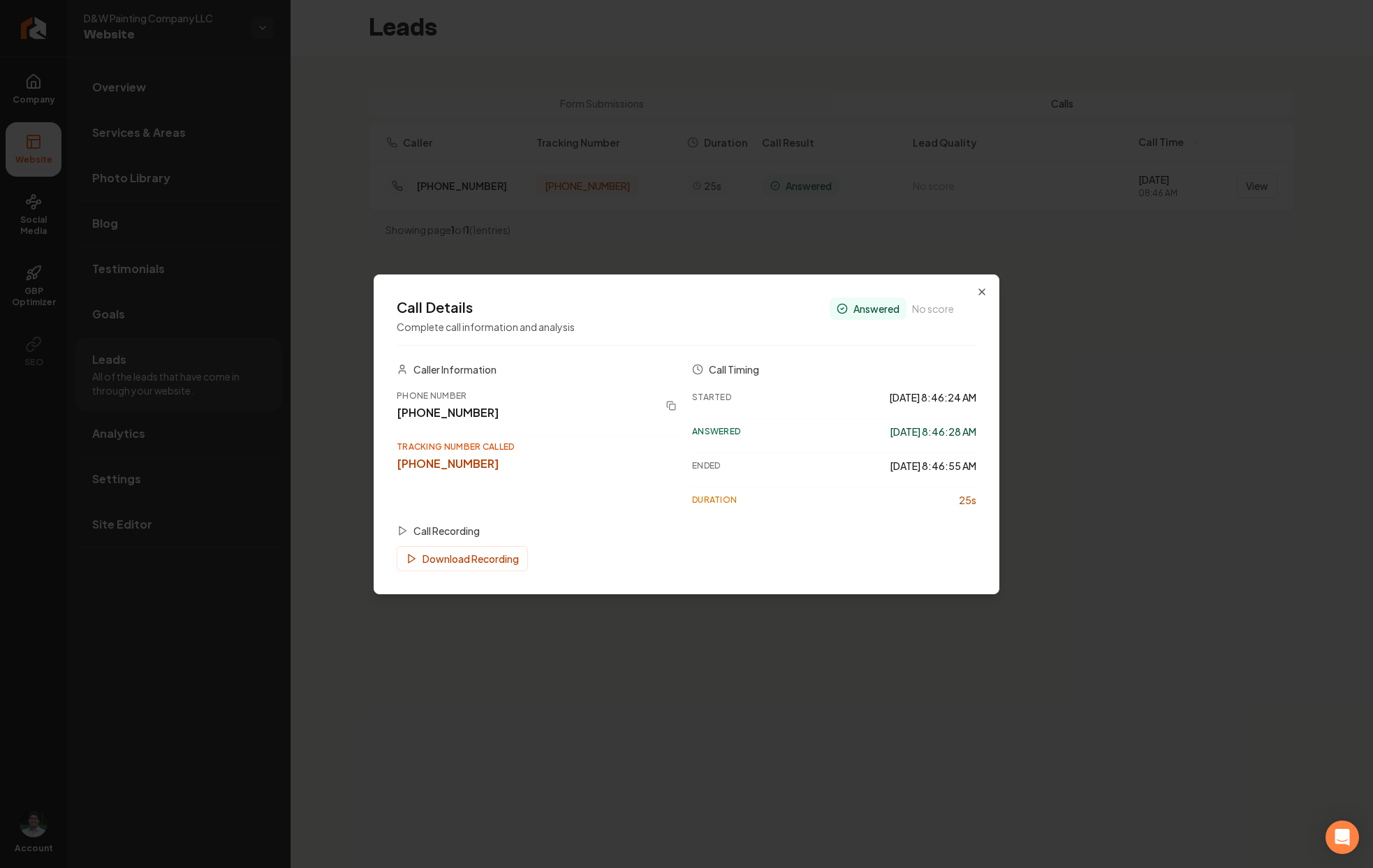
click at [760, 476] on div "Ended [DATE] 8:46:55 AM" at bounding box center [834, 465] width 284 height 26
click at [981, 291] on icon "button" at bounding box center [982, 292] width 6 height 6
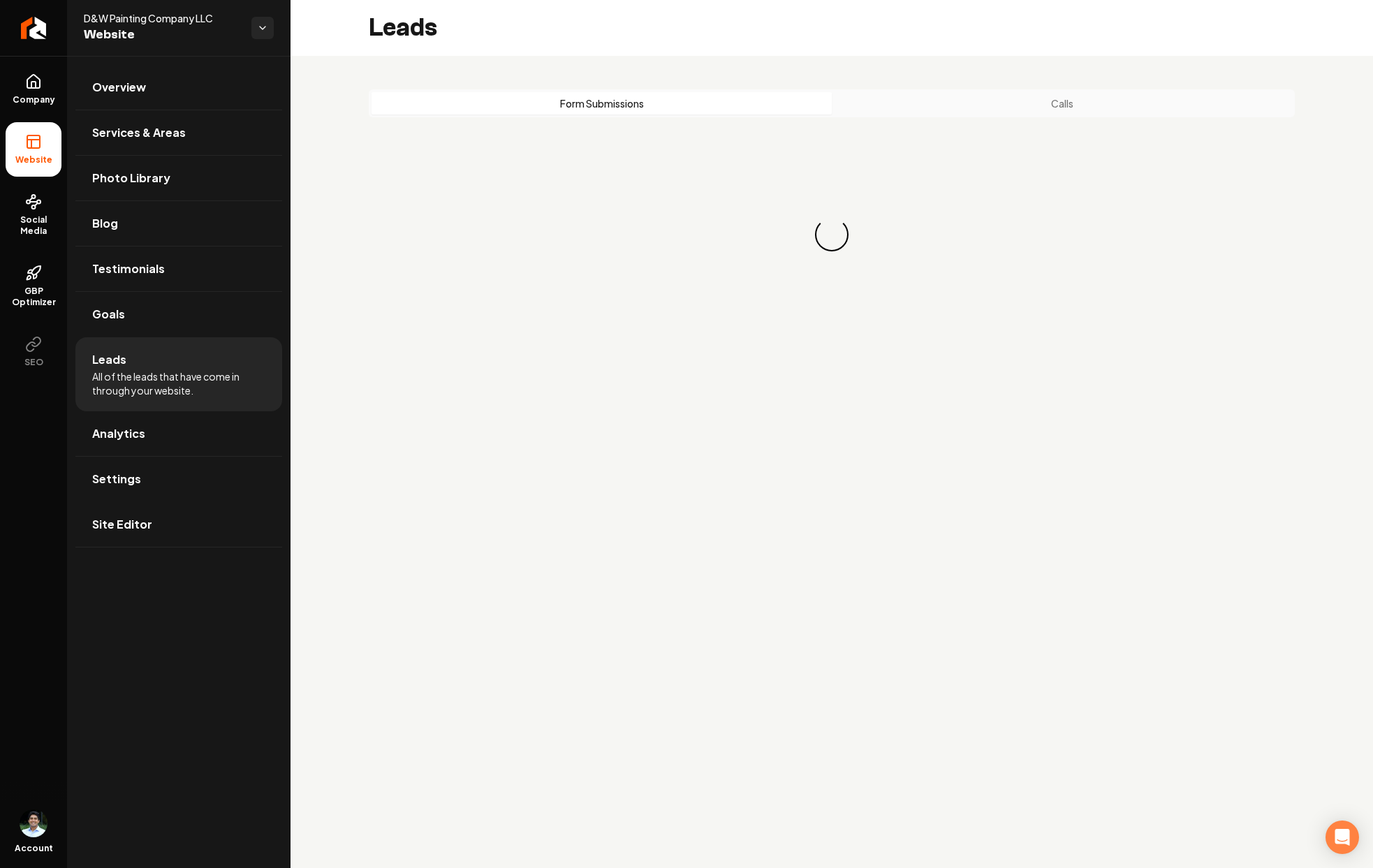
click at [659, 103] on button "Form Submissions" at bounding box center [601, 103] width 460 height 22
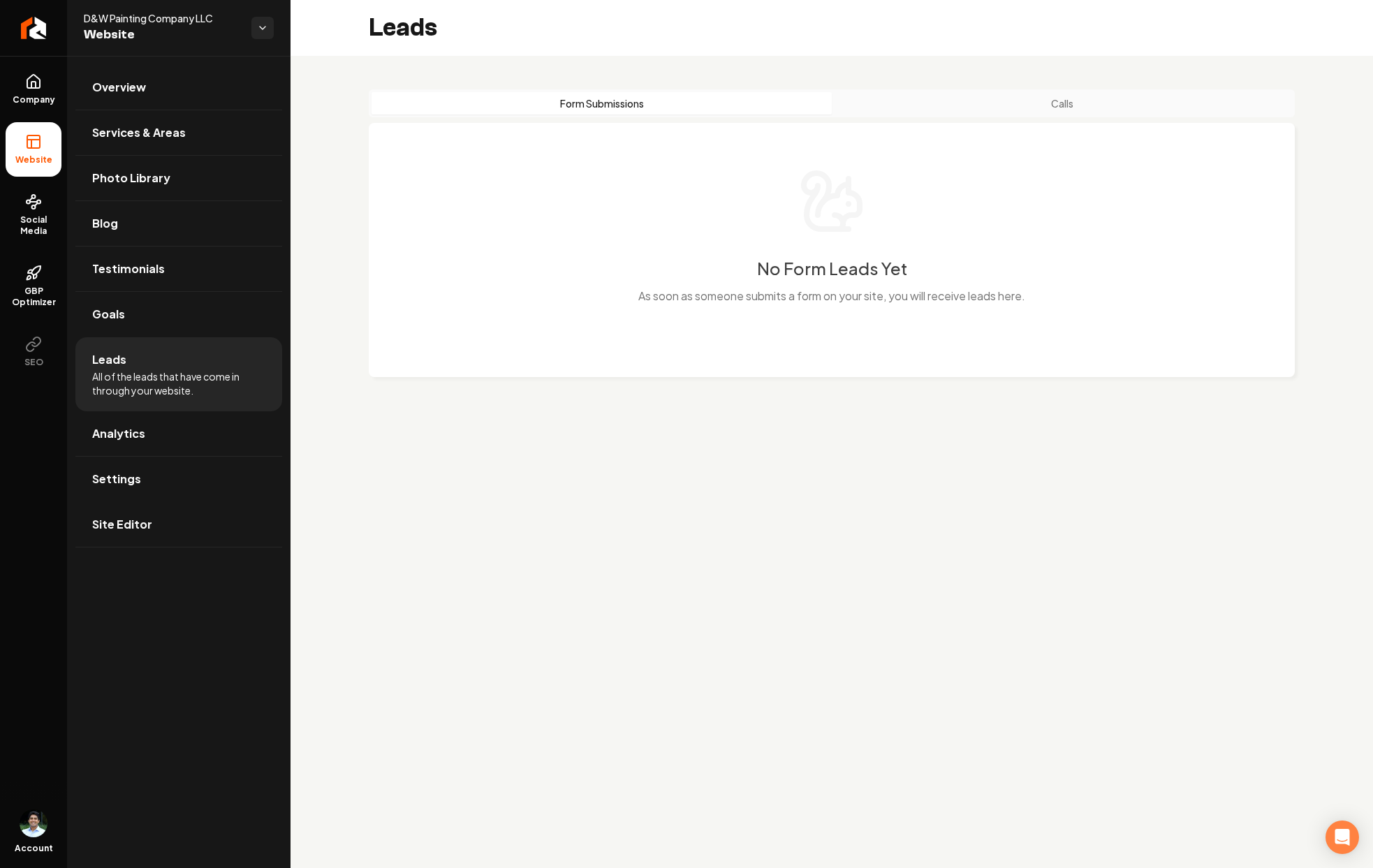
click at [1075, 97] on button "Calls" at bounding box center [1061, 103] width 460 height 22
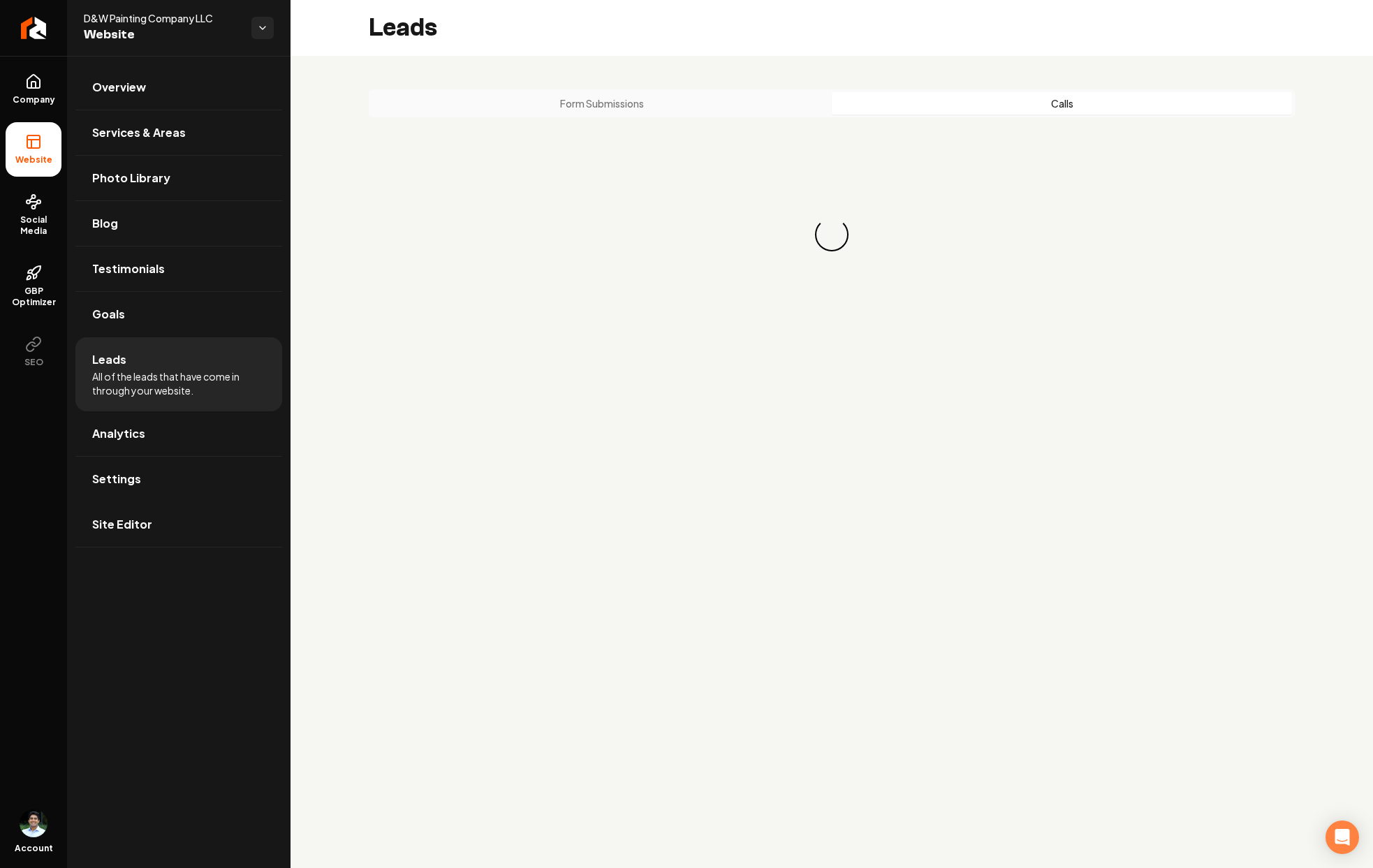
click at [736, 101] on button "Form Submissions" at bounding box center [601, 103] width 460 height 22
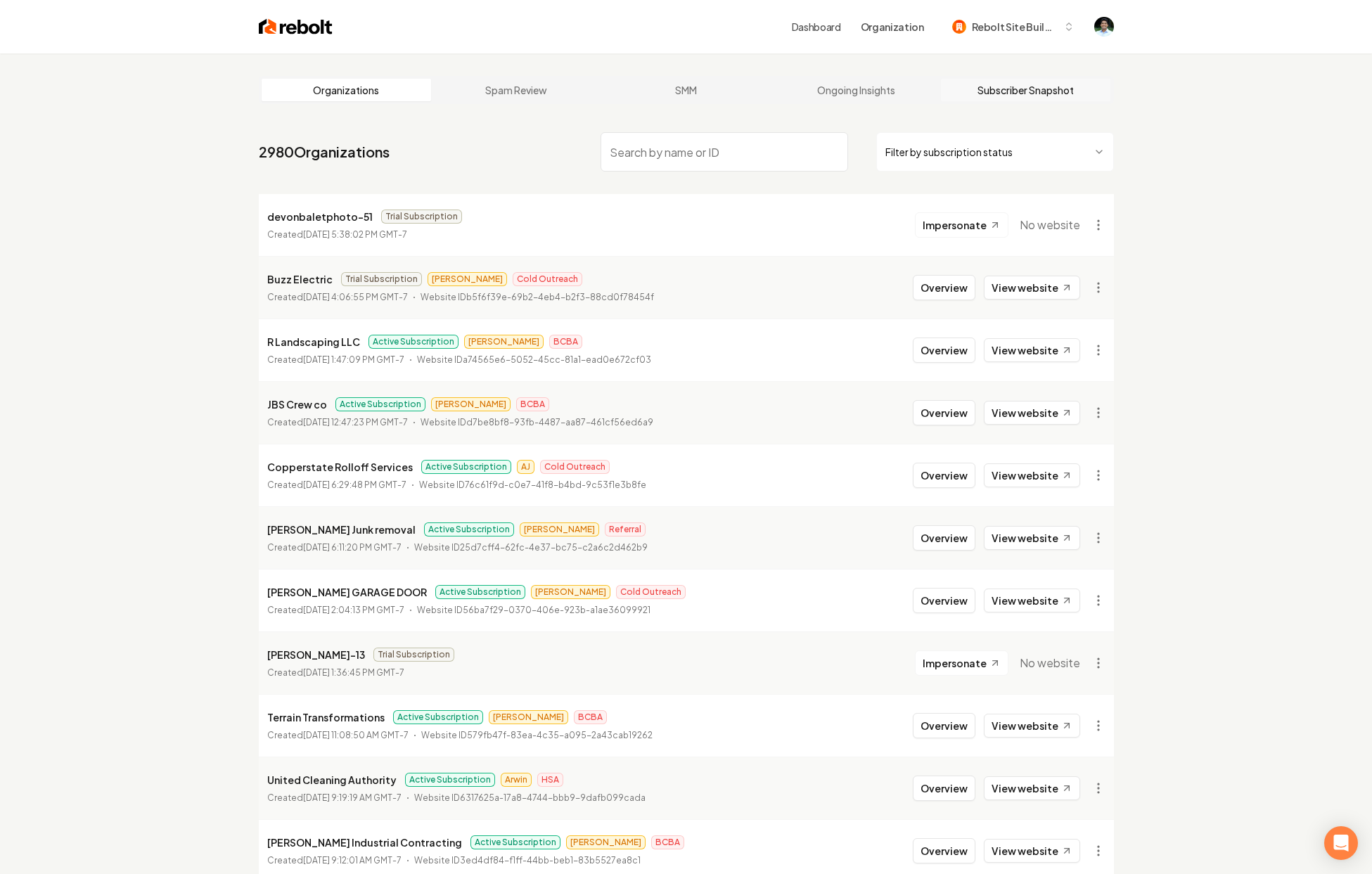
click at [1012, 91] on link "Subscriber Snapshot" at bounding box center [1025, 90] width 170 height 23
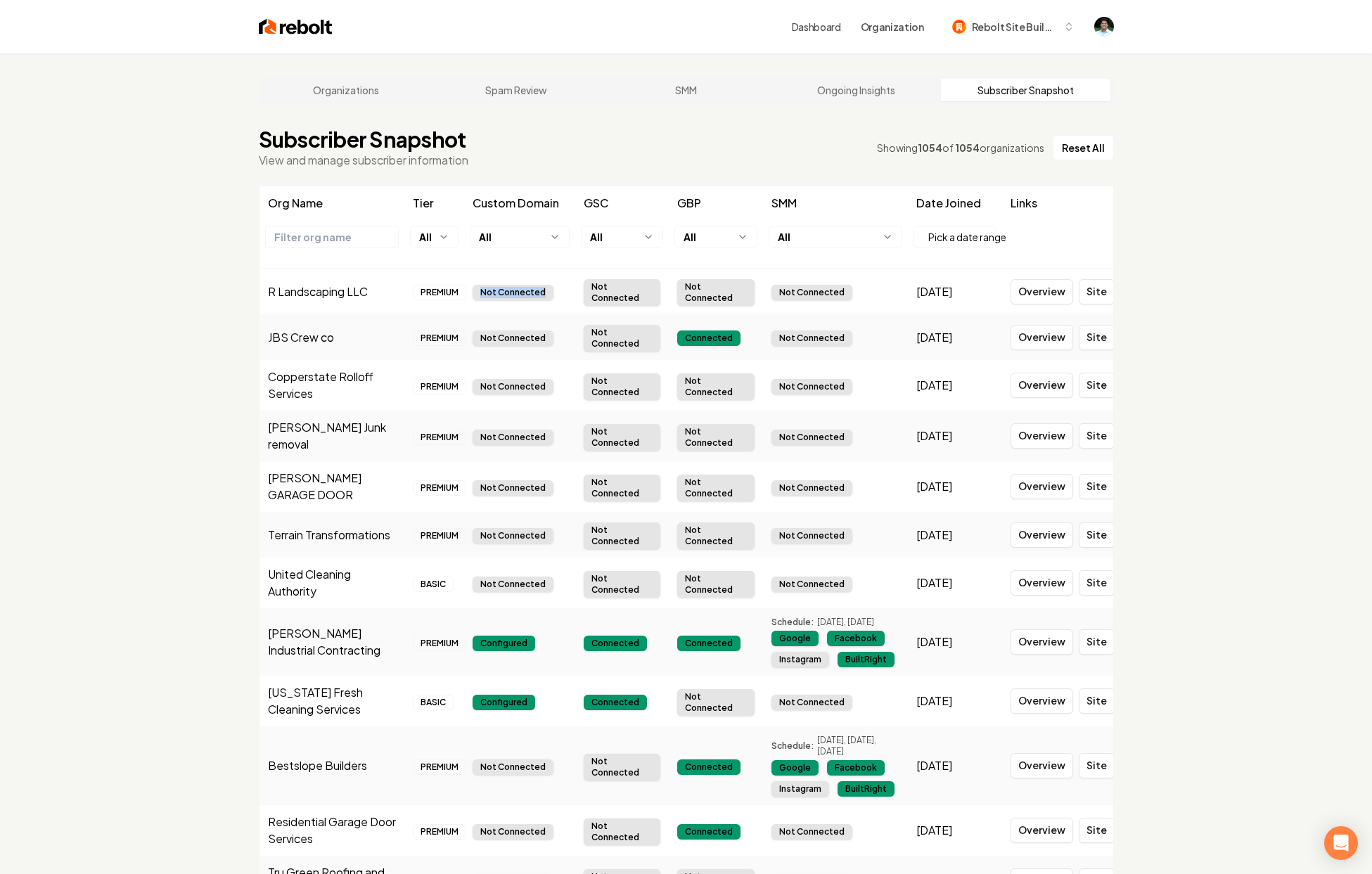
drag, startPoint x: 479, startPoint y: 295, endPoint x: 573, endPoint y: 295, distance: 94.0
click at [573, 295] on tr "R Landscaping LLC PREMIUM Not Connected Not Connected Not Connected Not Connect…" at bounding box center [686, 291] width 854 height 46
drag, startPoint x: 584, startPoint y: 296, endPoint x: 716, endPoint y: 303, distance: 132.2
click at [716, 303] on tr "R Landscaping LLC PREMIUM Not Connected Not Connected Not Connected Not Connect…" at bounding box center [686, 291] width 854 height 46
drag, startPoint x: 795, startPoint y: 299, endPoint x: 875, endPoint y: 303, distance: 80.1
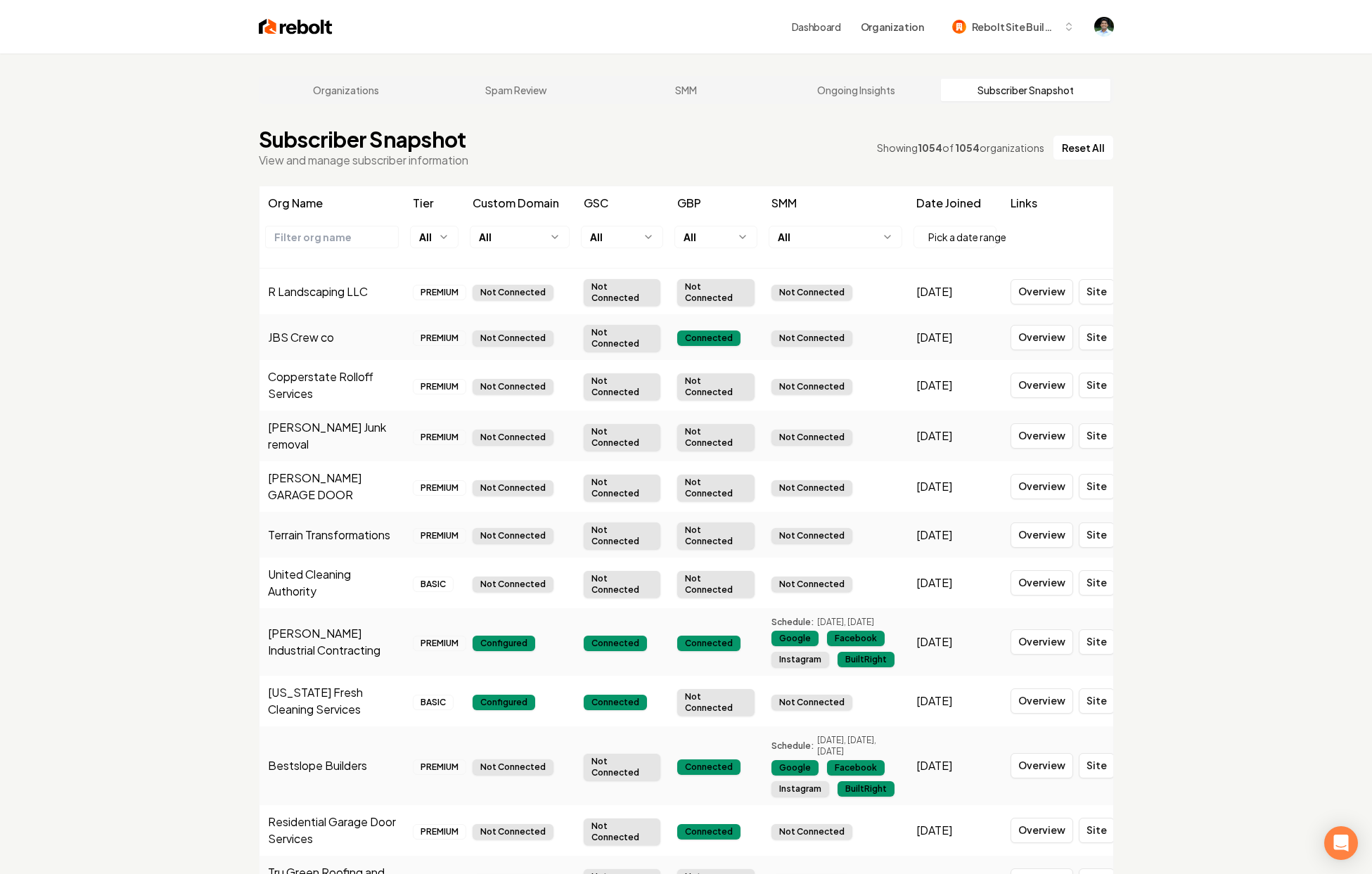
click at [864, 301] on td "Not Connected" at bounding box center [835, 291] width 145 height 46
click at [710, 558] on td "Not Connected" at bounding box center [716, 583] width 94 height 51
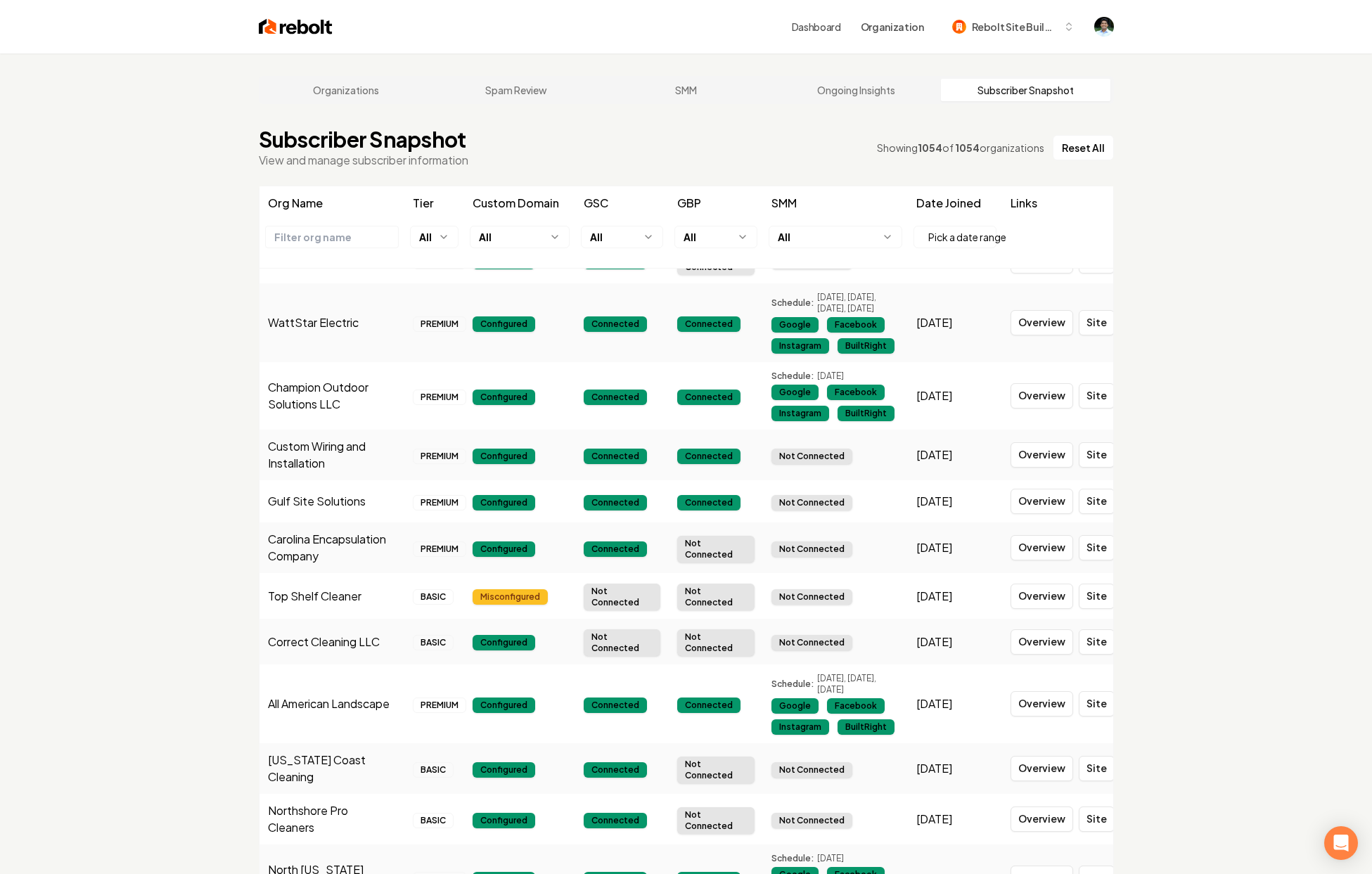
scroll to position [2520, 0]
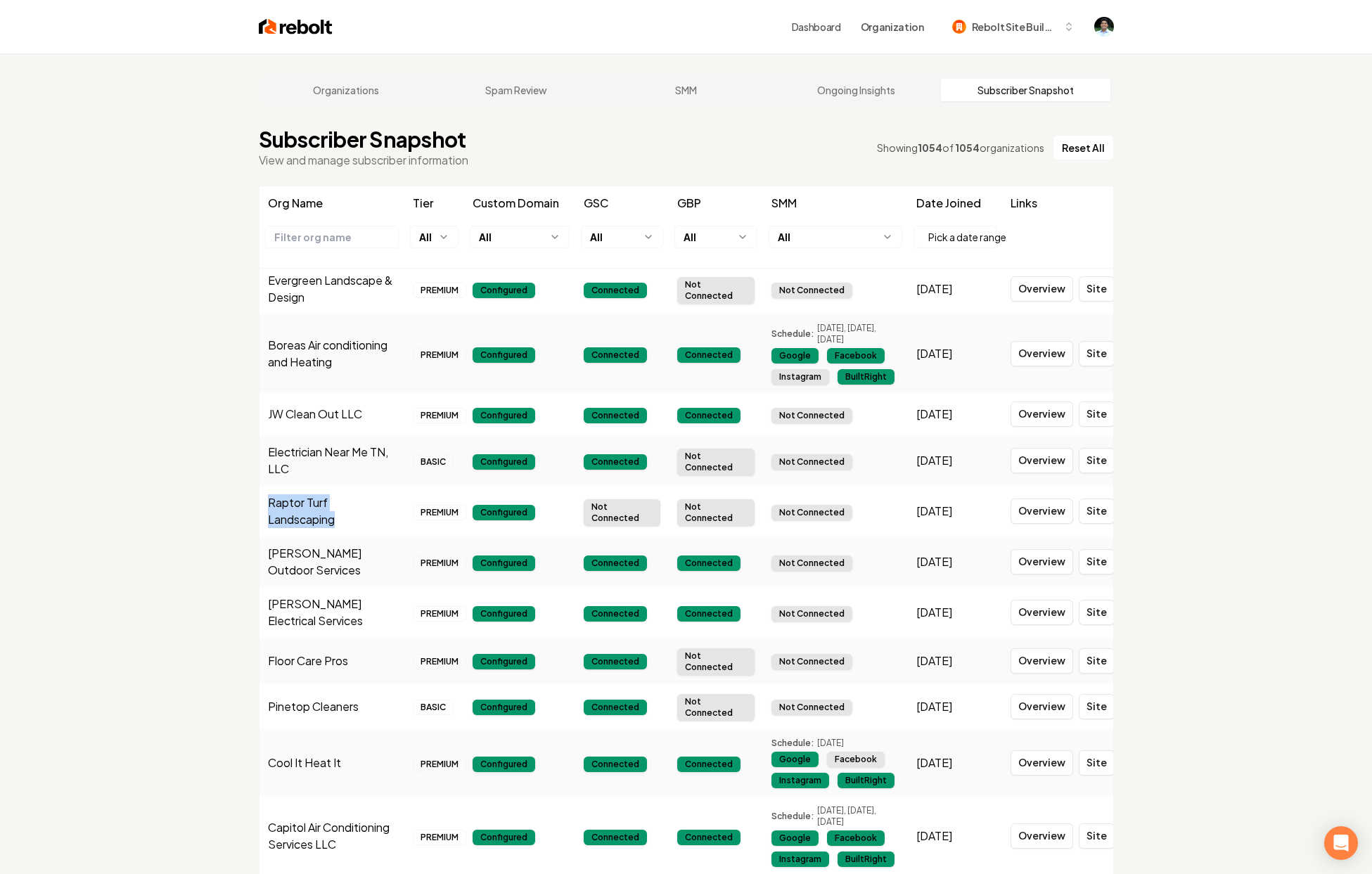
drag, startPoint x: 268, startPoint y: 494, endPoint x: 352, endPoint y: 511, distance: 85.7
click at [352, 511] on td "Raptor Turf Landscaping" at bounding box center [331, 511] width 145 height 51
drag, startPoint x: 525, startPoint y: 505, endPoint x: 480, endPoint y: 506, distance: 45.0
click at [480, 506] on div "Configured" at bounding box center [503, 513] width 63 height 15
drag, startPoint x: 587, startPoint y: 493, endPoint x: 663, endPoint y: 511, distance: 78.1
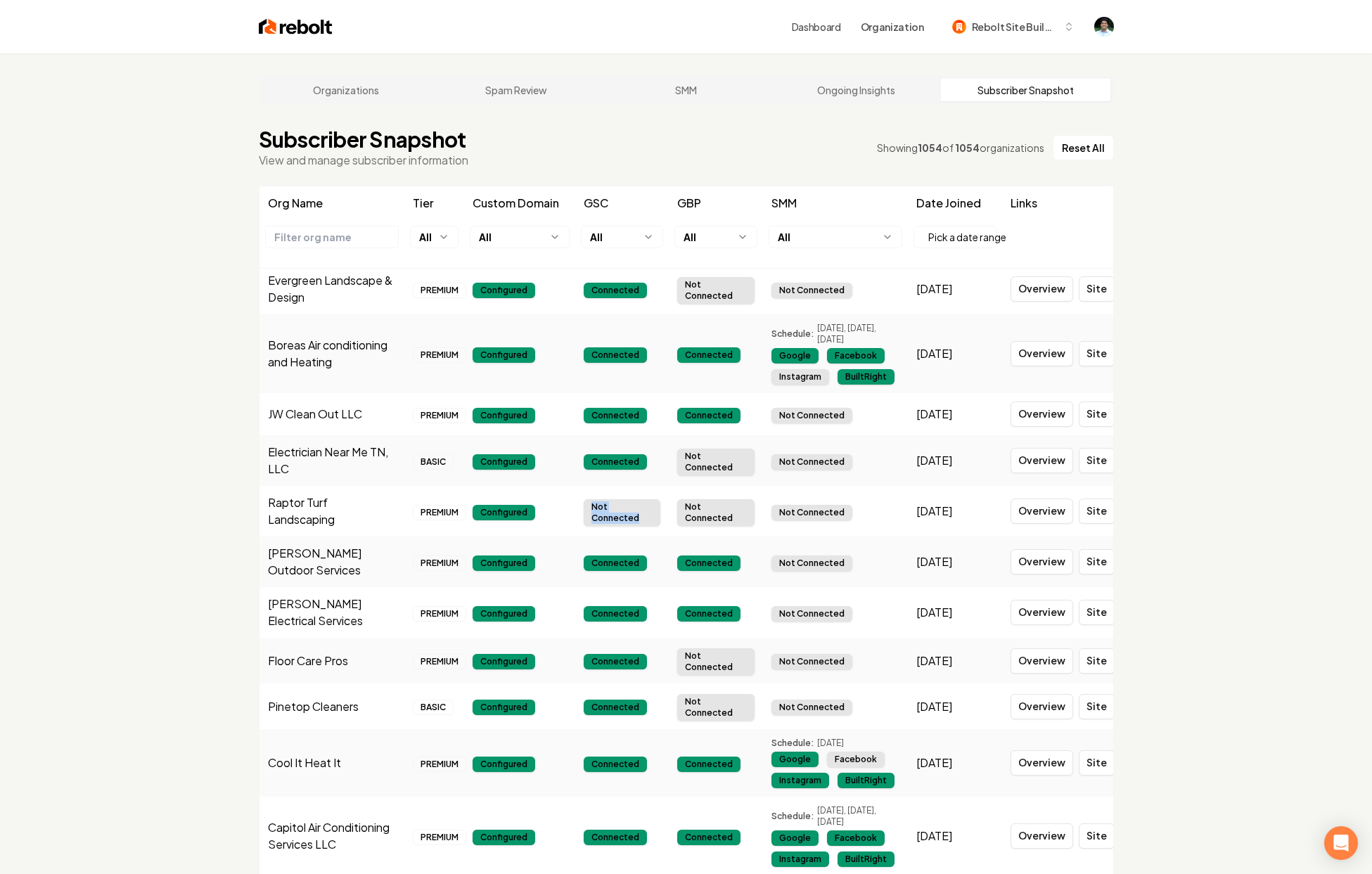
click at [663, 511] on tr "Raptor Turf Landscaping PREMIUM Configured Not Connected Not Connected Not Conn…" at bounding box center [686, 511] width 854 height 51
drag, startPoint x: 680, startPoint y: 493, endPoint x: 746, endPoint y: 520, distance: 71.3
click at [746, 520] on td "Not Connected" at bounding box center [716, 511] width 94 height 51
click at [699, 238] on html "Dashboard Organization Rebolt Site Builder Organizations Spam Review SMM Ongoin…" at bounding box center [686, 437] width 1372 height 874
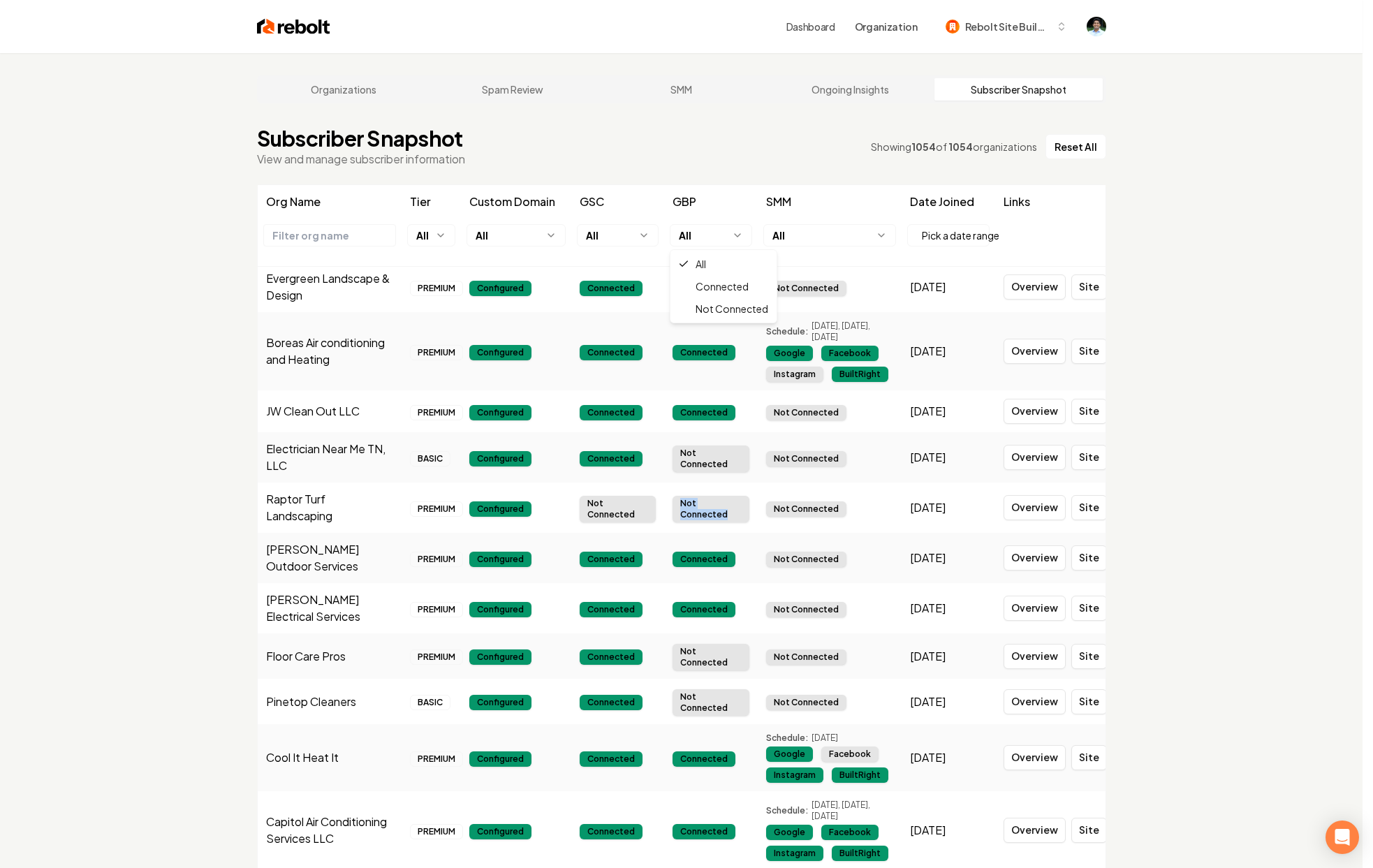
click at [716, 235] on html "Dashboard Organization Rebolt Site Builder Organizations Spam Review SMM Ongoin…" at bounding box center [686, 434] width 1373 height 868
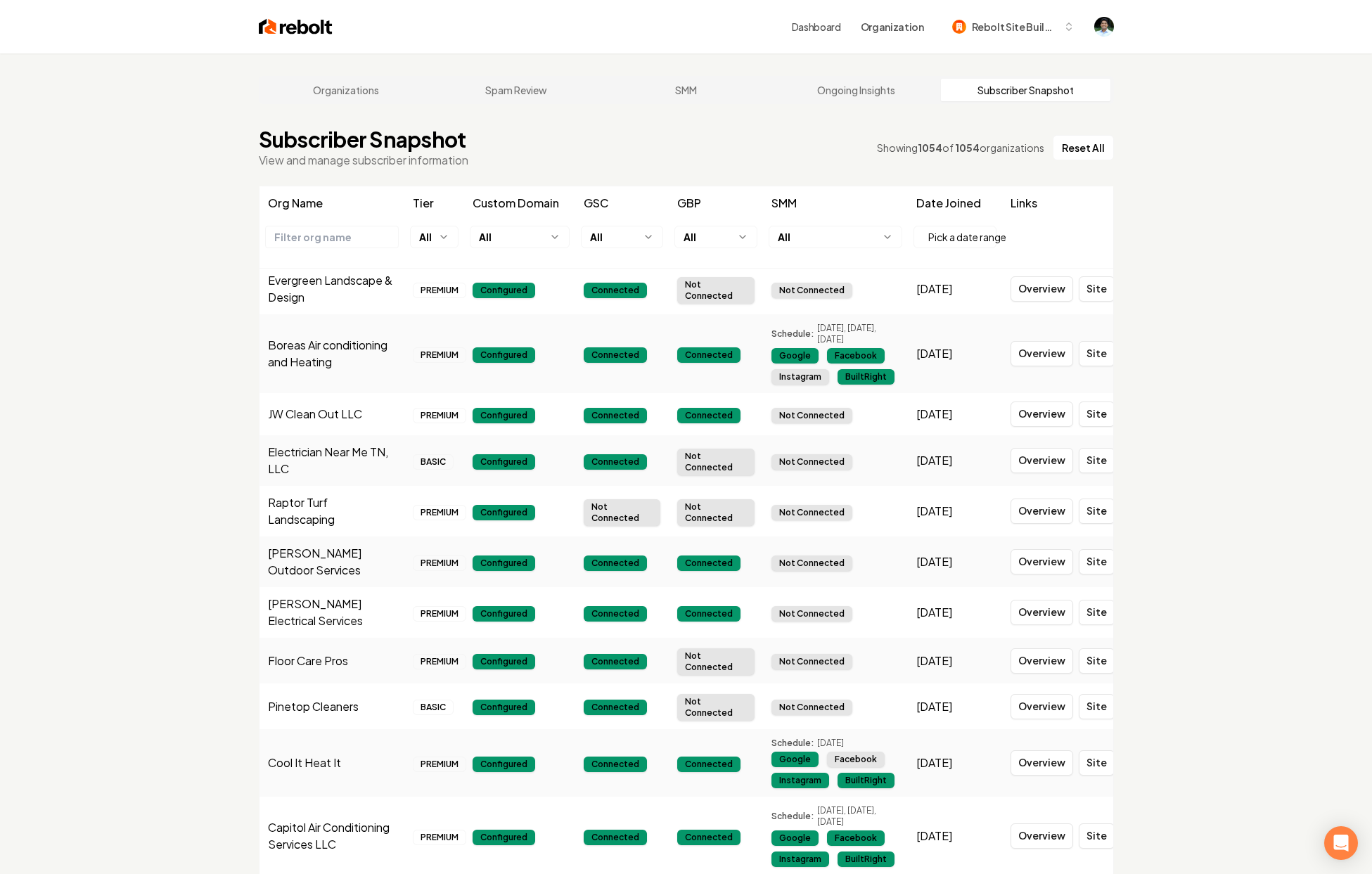
click at [444, 238] on html "Dashboard Organization Rebolt Site Builder Organizations Spam Review SMM Ongoin…" at bounding box center [686, 437] width 1372 height 874
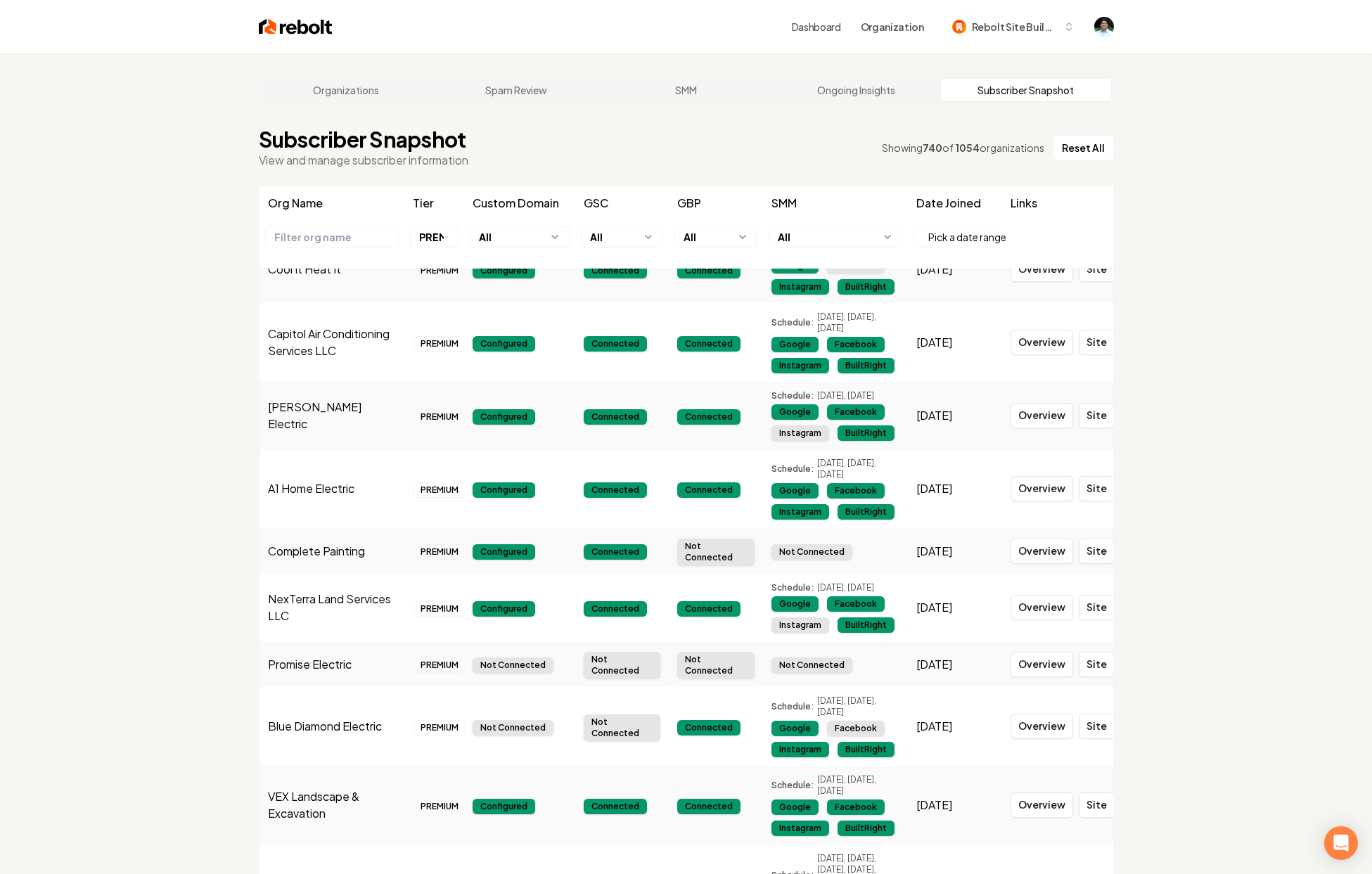
click at [520, 237] on html "Dashboard Organization Rebolt Site Builder Organizations Spam Review SMM Ongoin…" at bounding box center [686, 437] width 1372 height 874
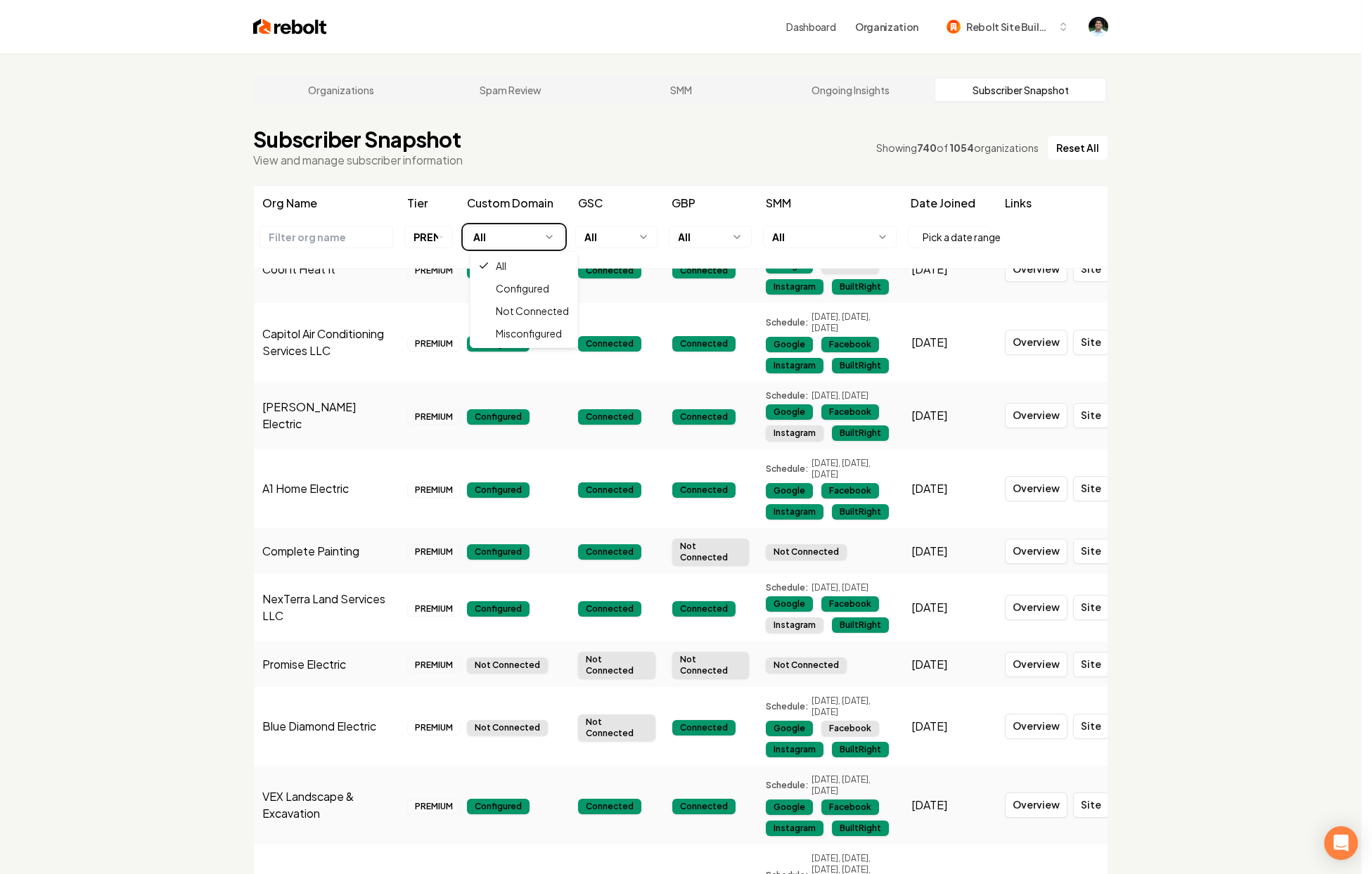
scroll to position [1922, 0]
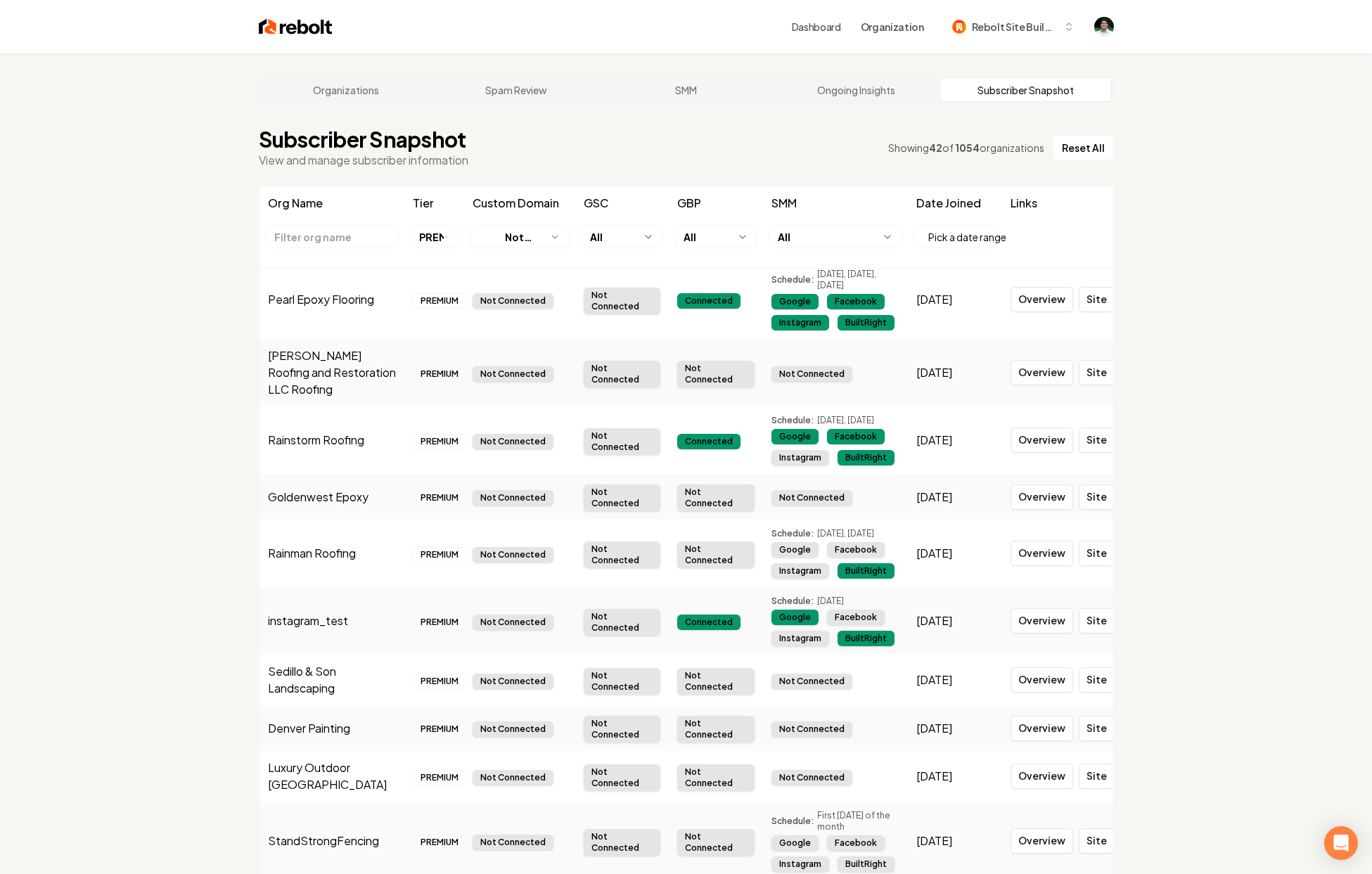
click at [604, 238] on html "Dashboard Organization Rebolt Site Builder Organizations Spam Review SMM Ongoin…" at bounding box center [686, 437] width 1372 height 874
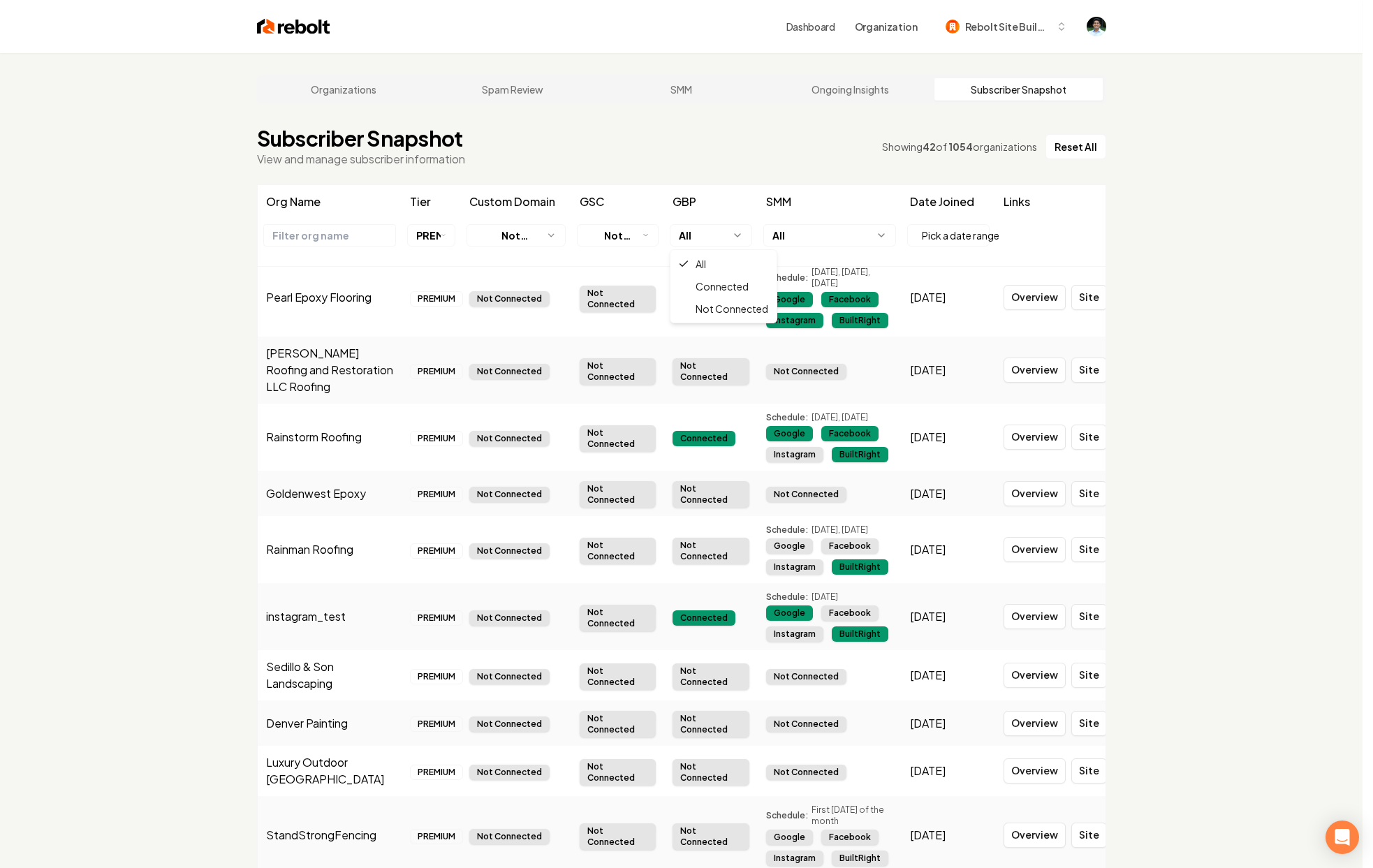
click at [700, 231] on html "Dashboard Organization Rebolt Site Builder Organizations Spam Review SMM Ongoin…" at bounding box center [686, 434] width 1373 height 868
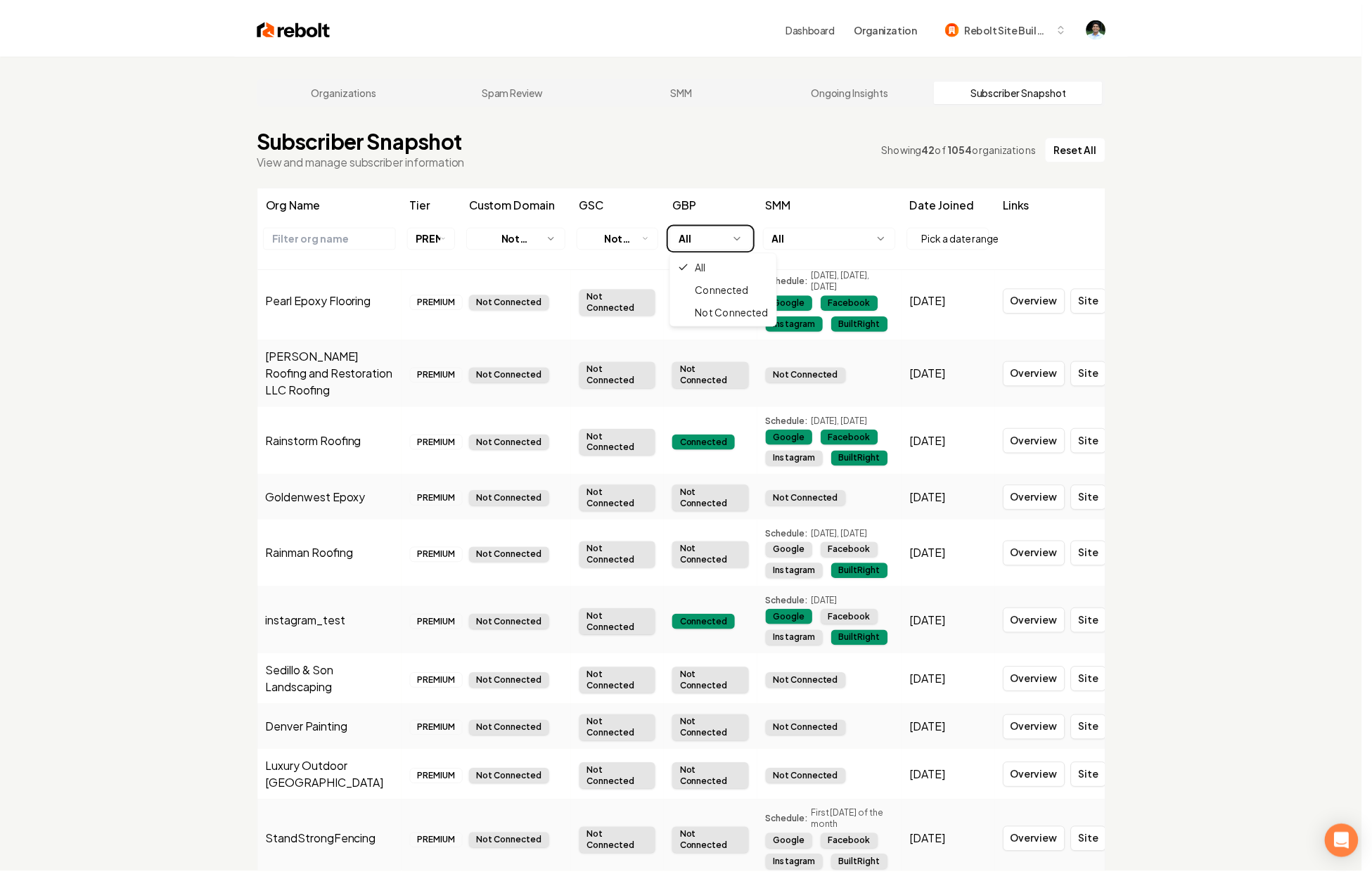
scroll to position [790, 0]
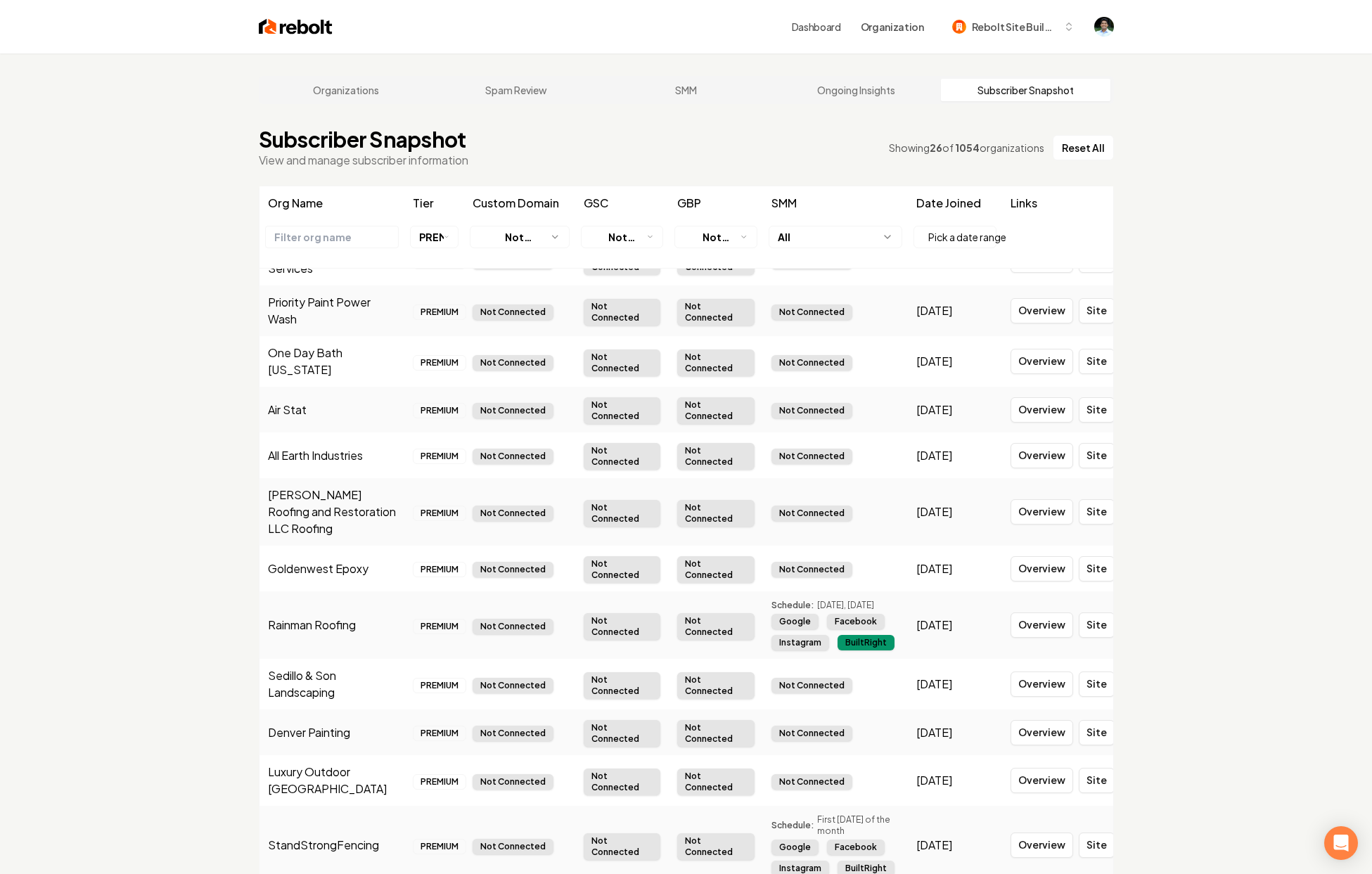
click at [820, 233] on html "Dashboard Organization Rebolt Site Builder Organizations Spam Review SMM Ongoin…" at bounding box center [686, 437] width 1372 height 874
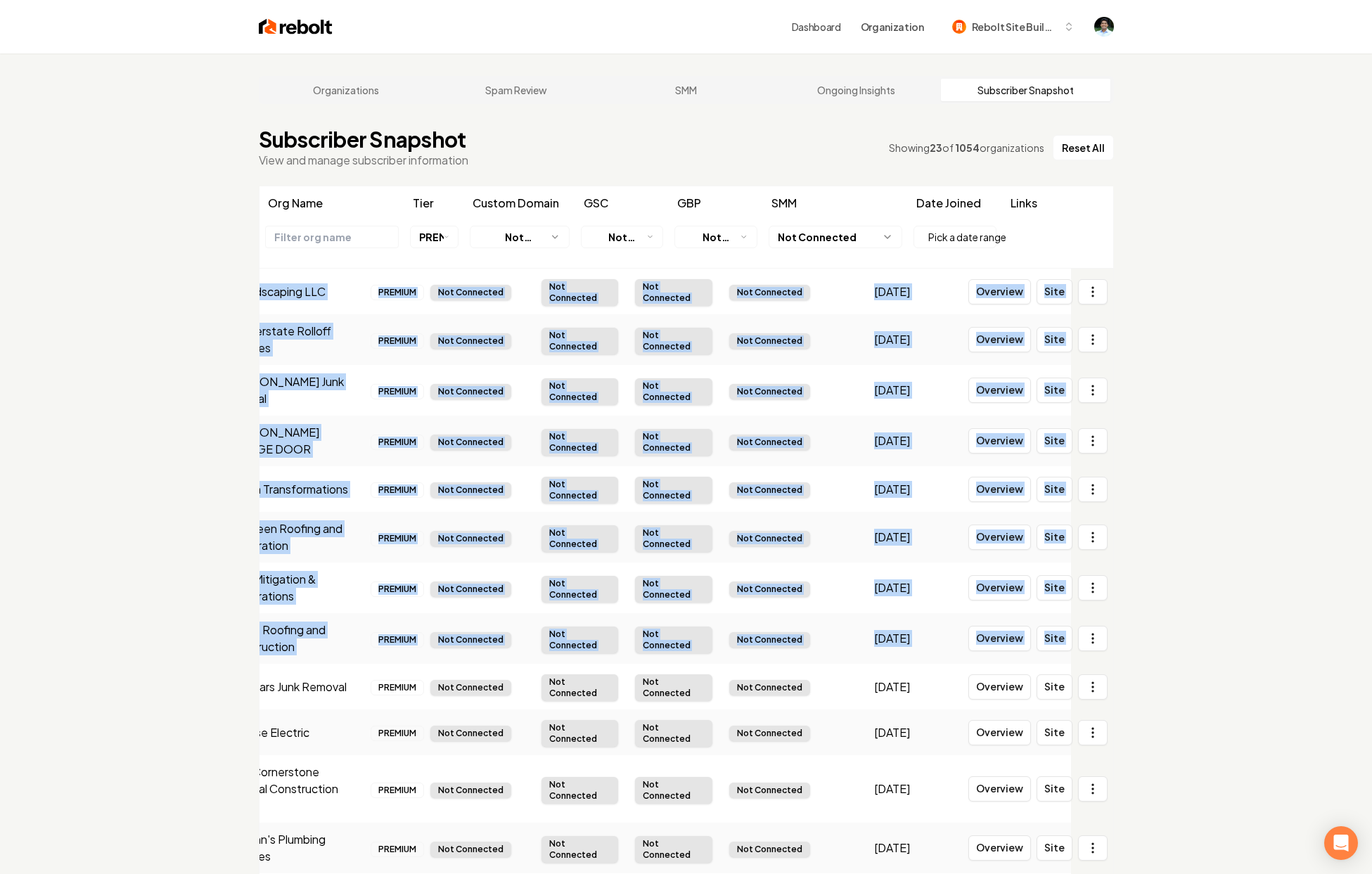
scroll to position [0, 0]
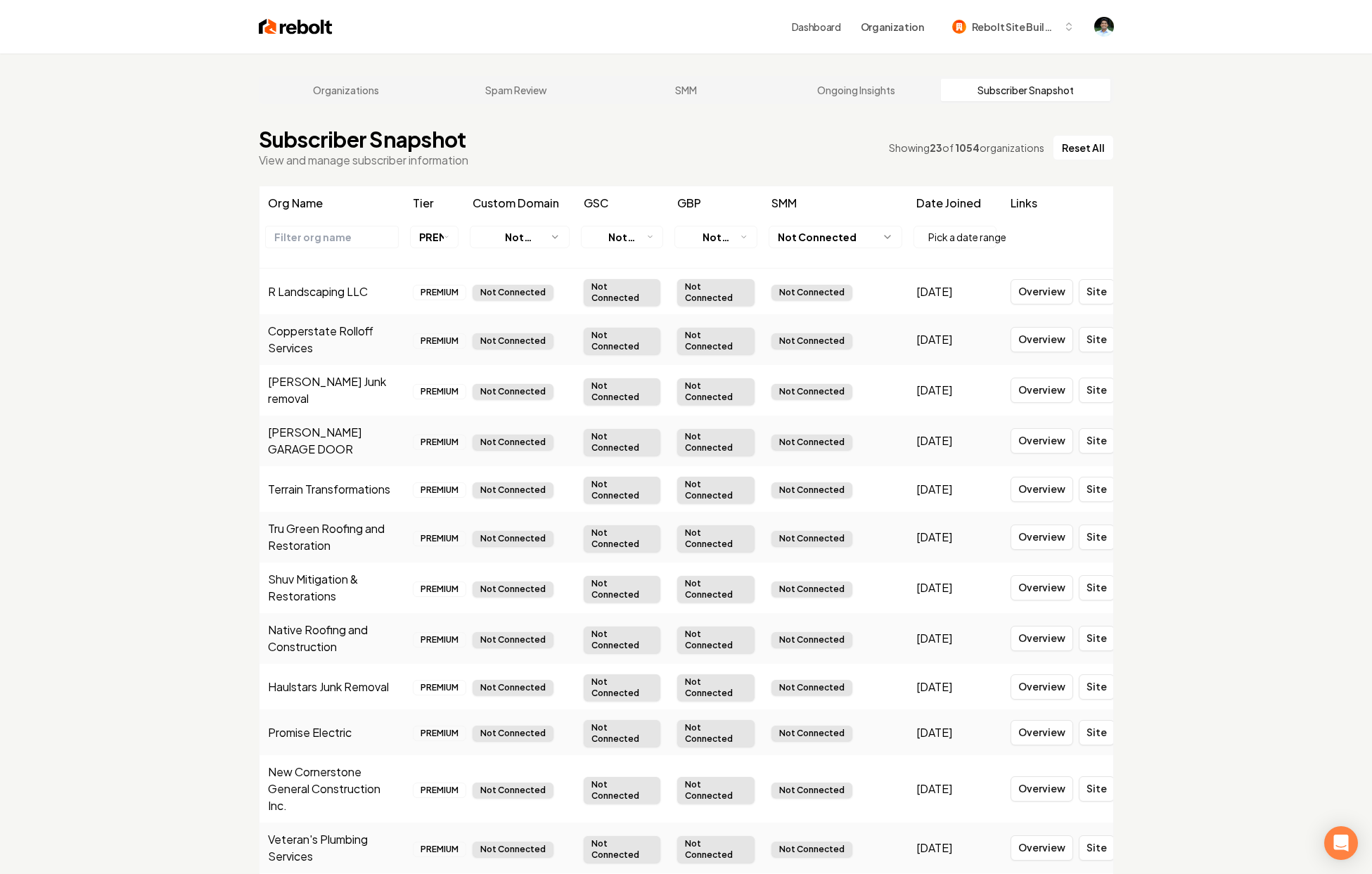
drag, startPoint x: 266, startPoint y: 289, endPoint x: 134, endPoint y: 665, distance: 398.5
click at [134, 665] on div "Organizations Spam Review SMM Ongoing Insights Subscriber Snapshot Subscriber S…" at bounding box center [686, 490] width 1372 height 874
click at [524, 237] on html "Dashboard Organization Rebolt Site Builder Organizations Spam Review SMM Ongoin…" at bounding box center [686, 437] width 1372 height 874
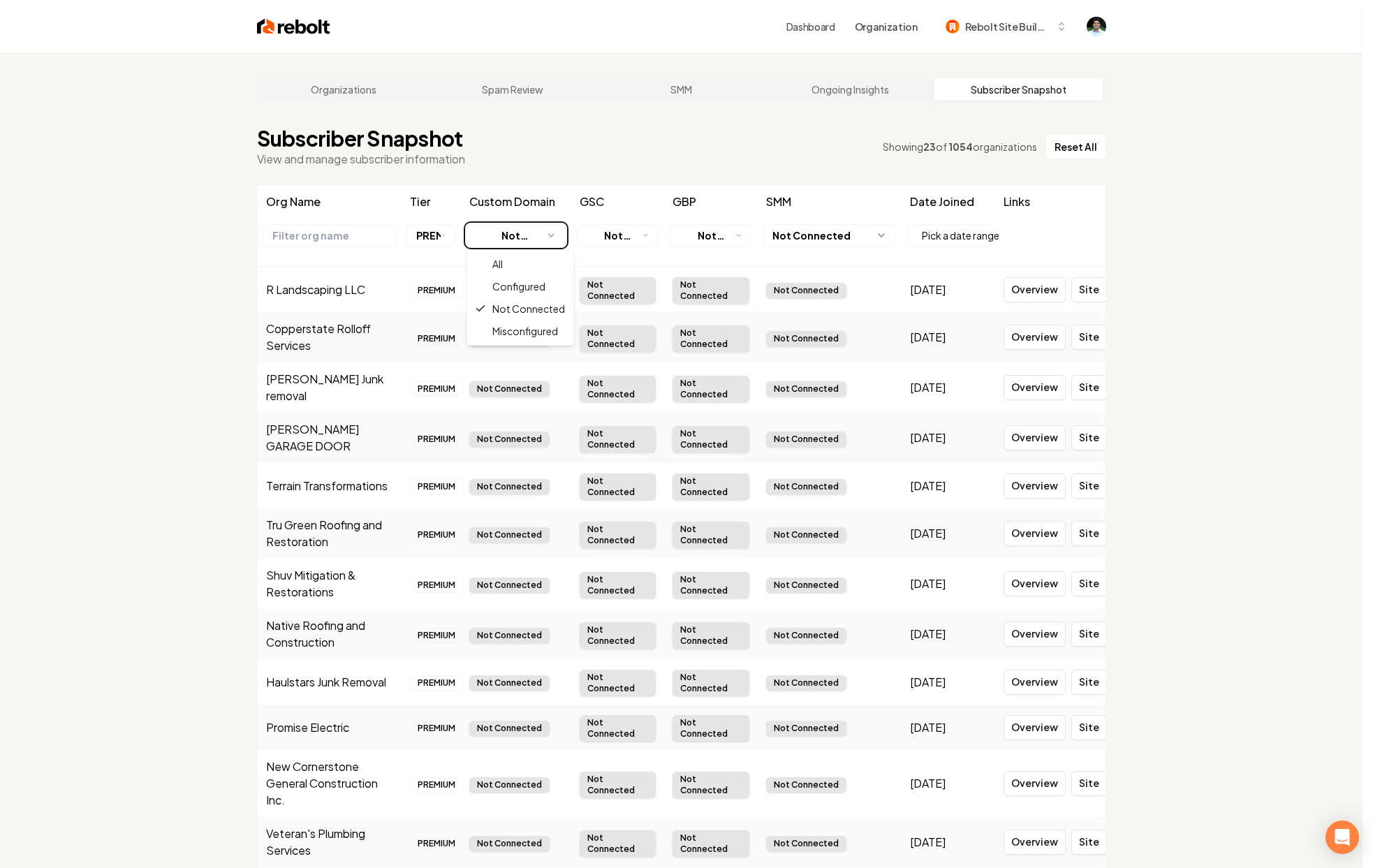
click at [626, 229] on html "Dashboard Organization Rebolt Site Builder Organizations Spam Review SMM Ongoin…" at bounding box center [686, 434] width 1373 height 868
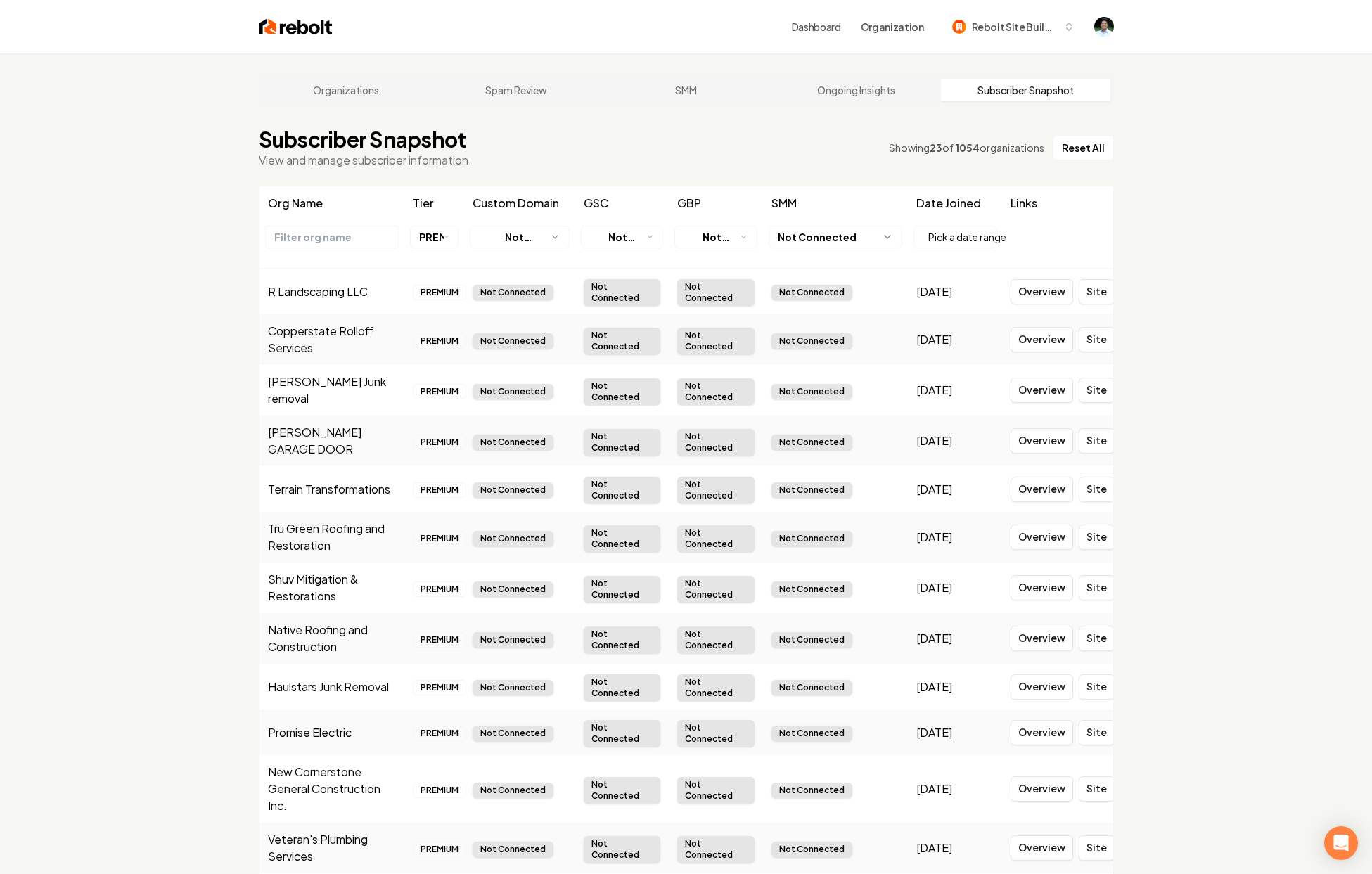
click at [630, 231] on html "Dashboard Organization Rebolt Site Builder Organizations Spam Review SMM Ongoin…" at bounding box center [686, 437] width 1372 height 874
click at [710, 239] on html "Dashboard Organization Rebolt Site Builder Organizations Spam Review SMM Ongoin…" at bounding box center [691, 437] width 1382 height 874
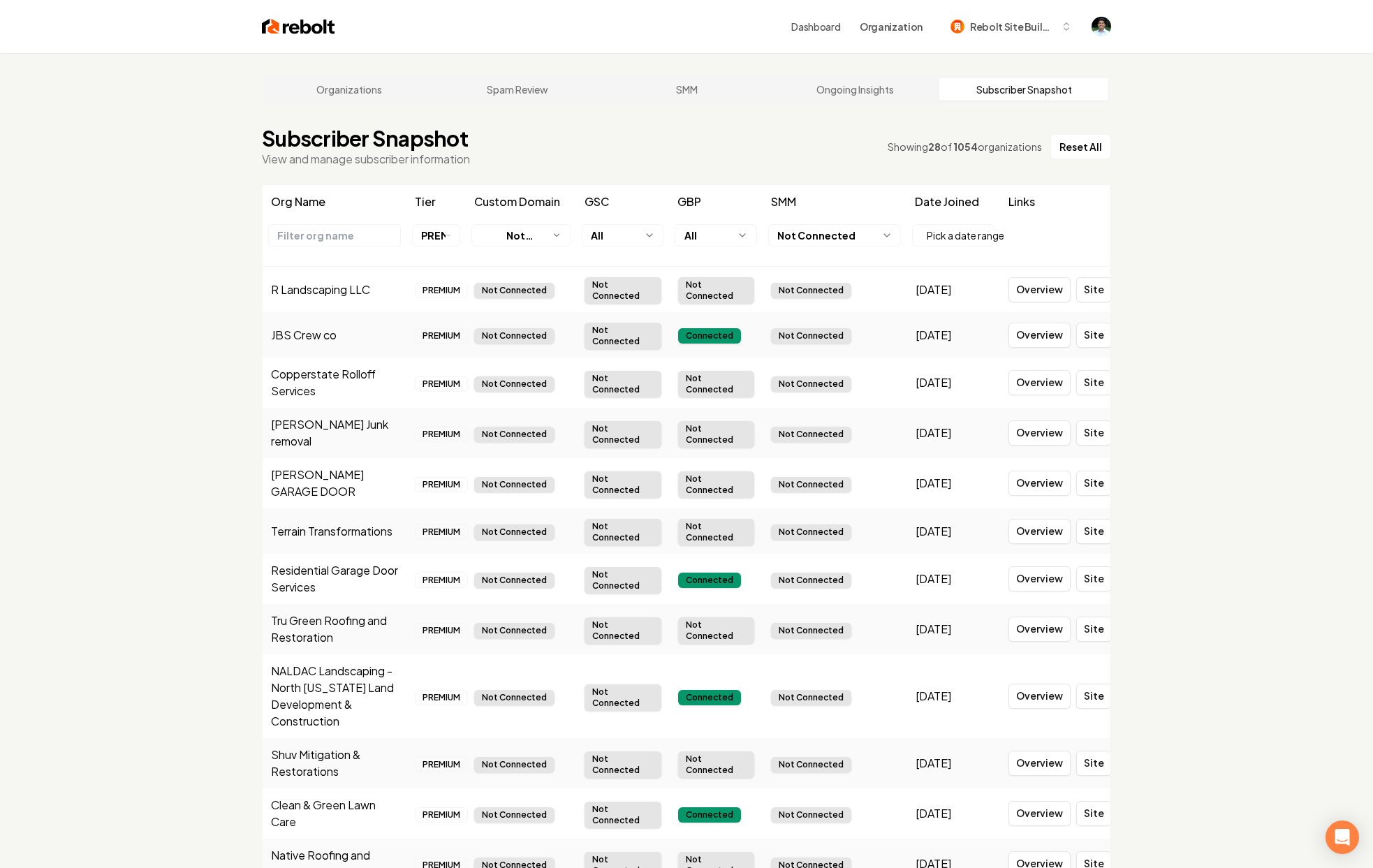
click at [878, 239] on html "Dashboard Organization Rebolt Site Builder Organizations Spam Review SMM Ongoin…" at bounding box center [686, 434] width 1373 height 868
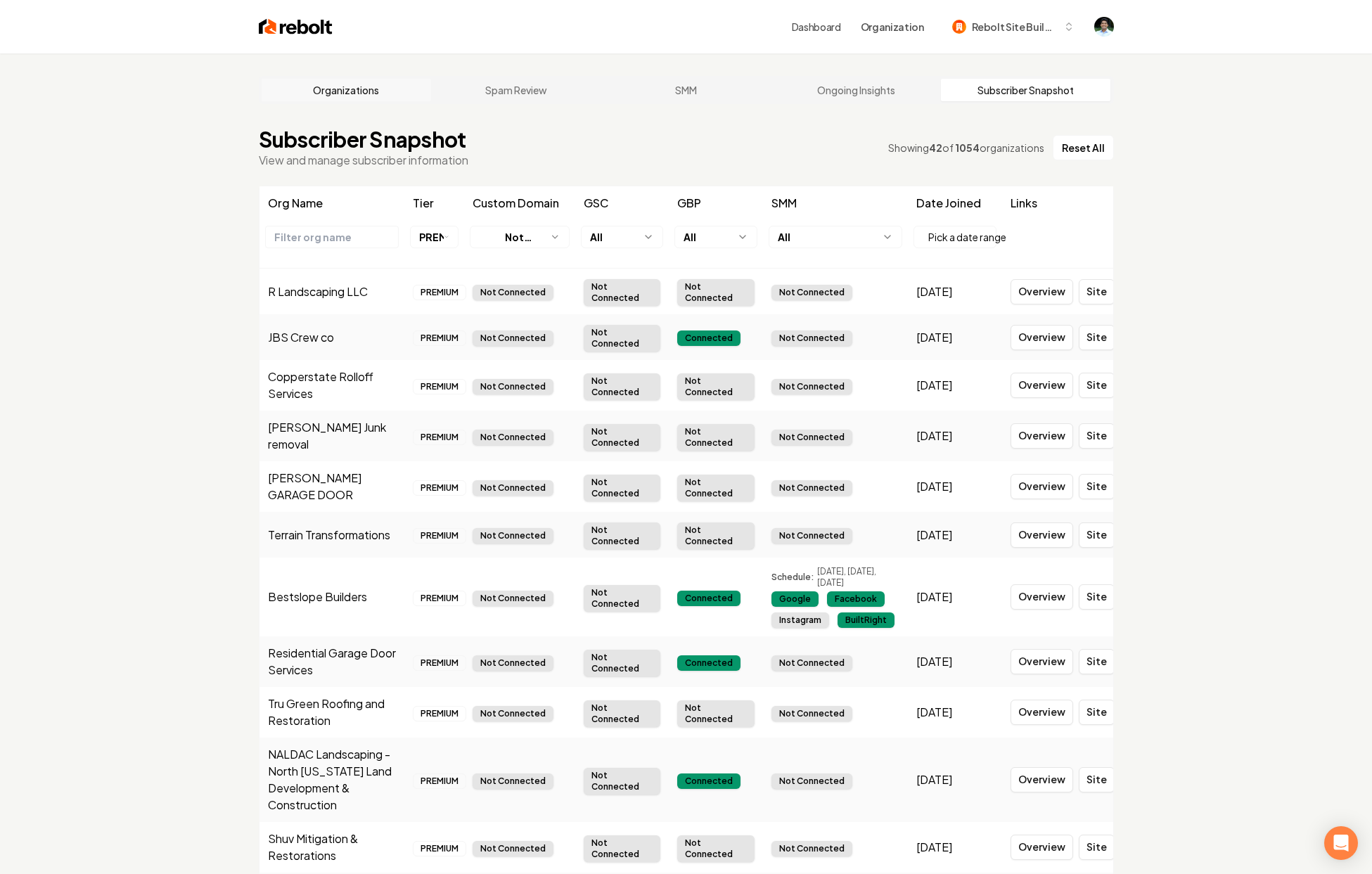
click at [366, 90] on link "Organizations" at bounding box center [347, 90] width 170 height 23
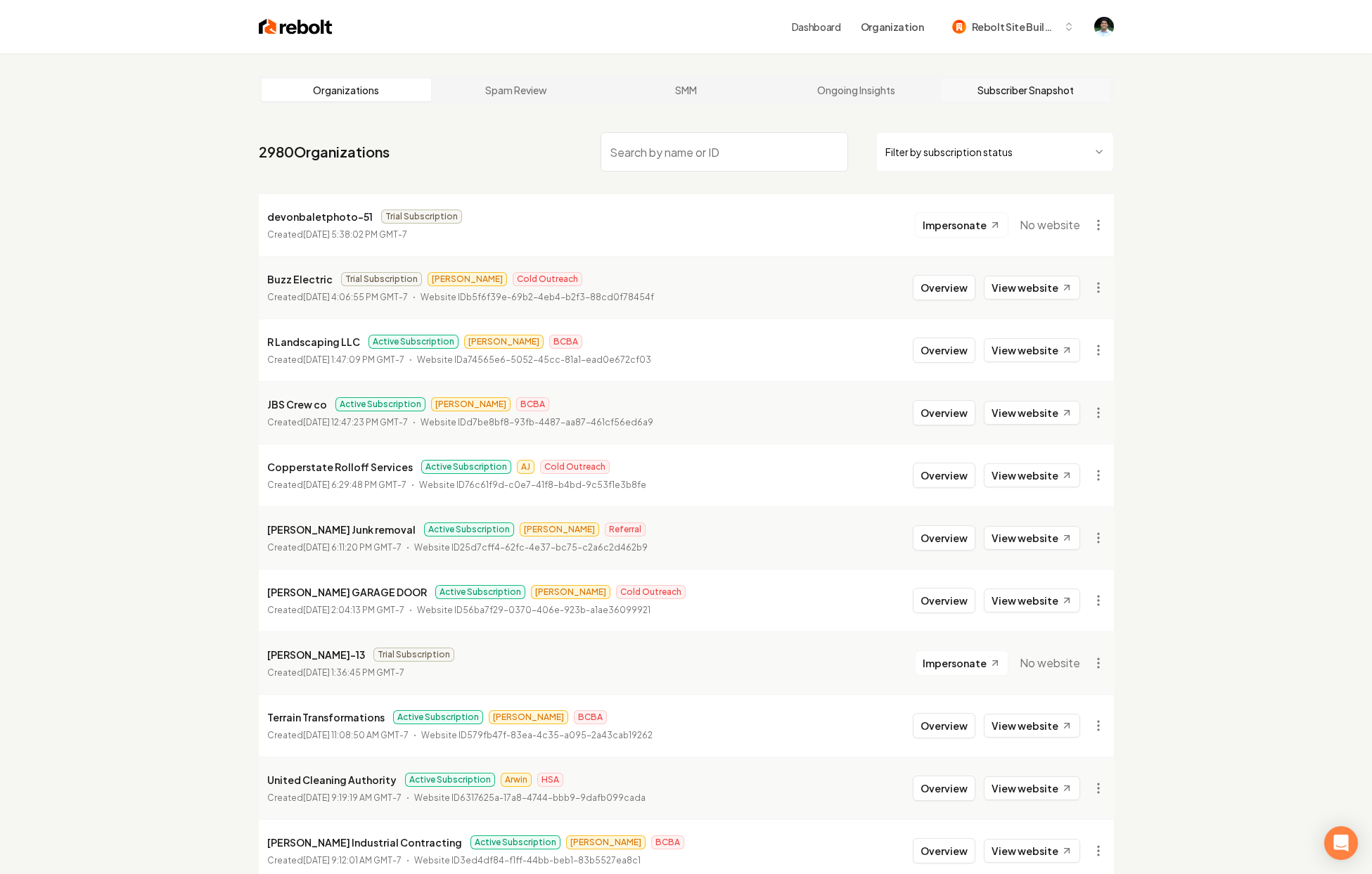
click at [982, 100] on link "Subscriber Snapshot" at bounding box center [1025, 90] width 170 height 23
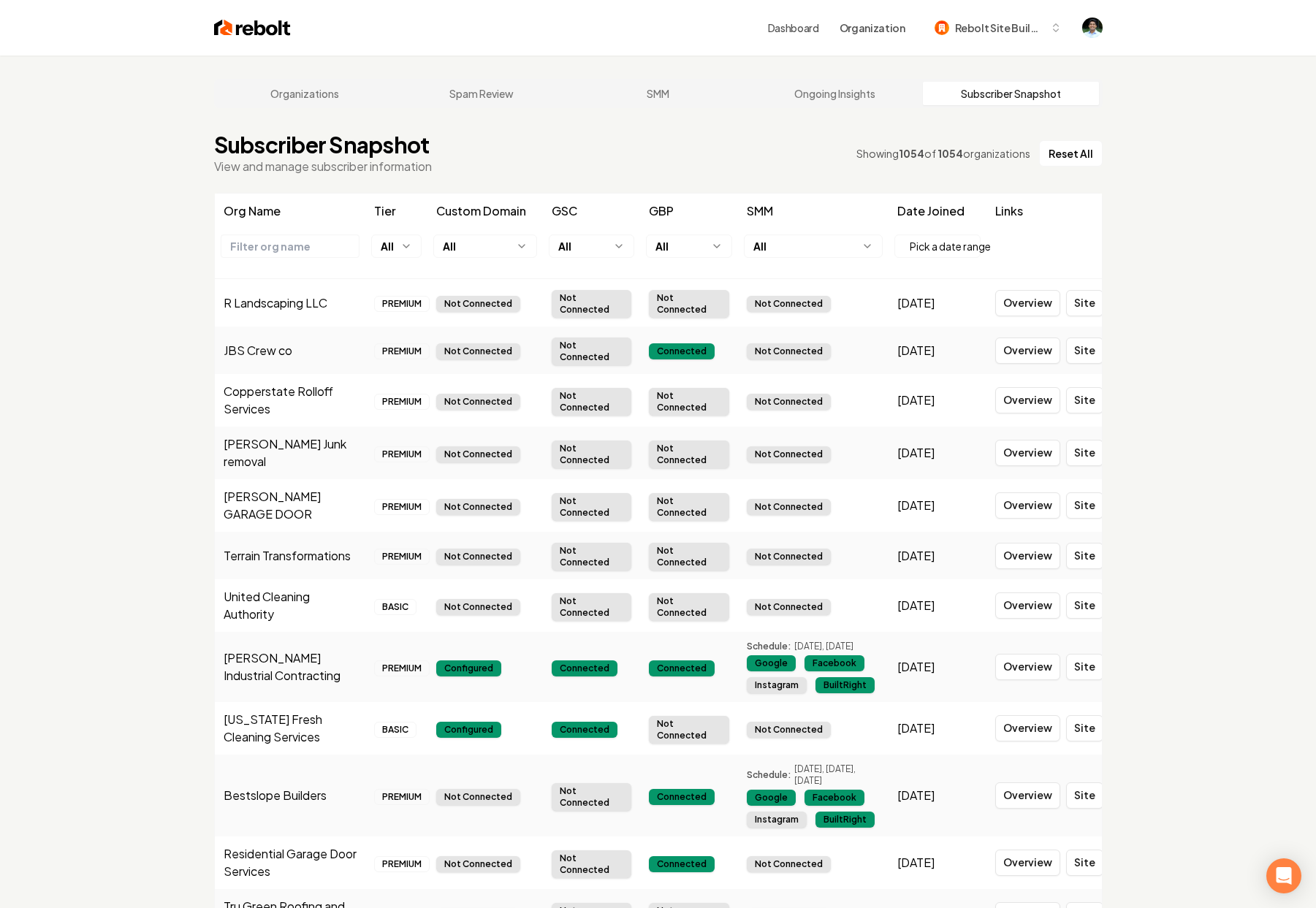
click at [667, 59] on main "Organizations Spam Review SMM Ongoing Insights Subscriber Snapshot Subscriber S…" at bounding box center [658, 496] width 936 height 883
